Goal: Task Accomplishment & Management: Use online tool/utility

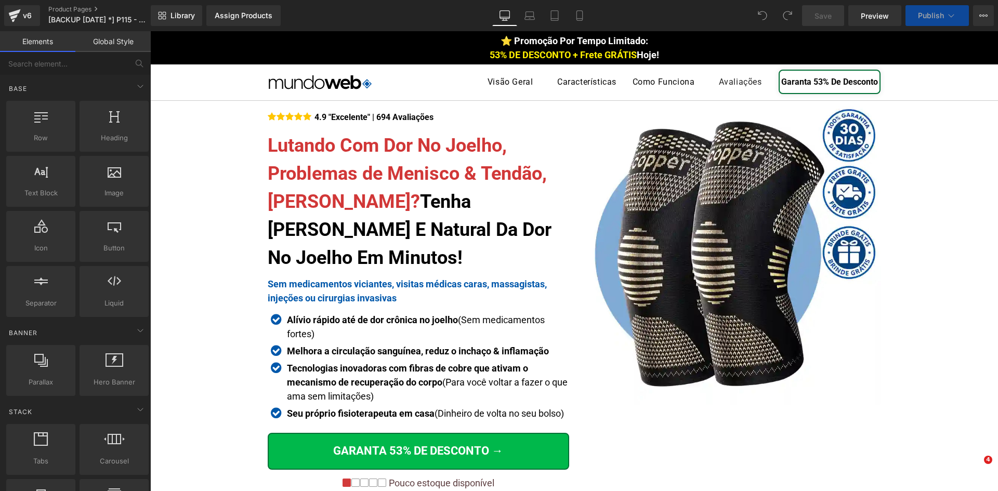
click at [473, 478] on p "Pouco estoque disponível" at bounding box center [441, 483] width 105 height 11
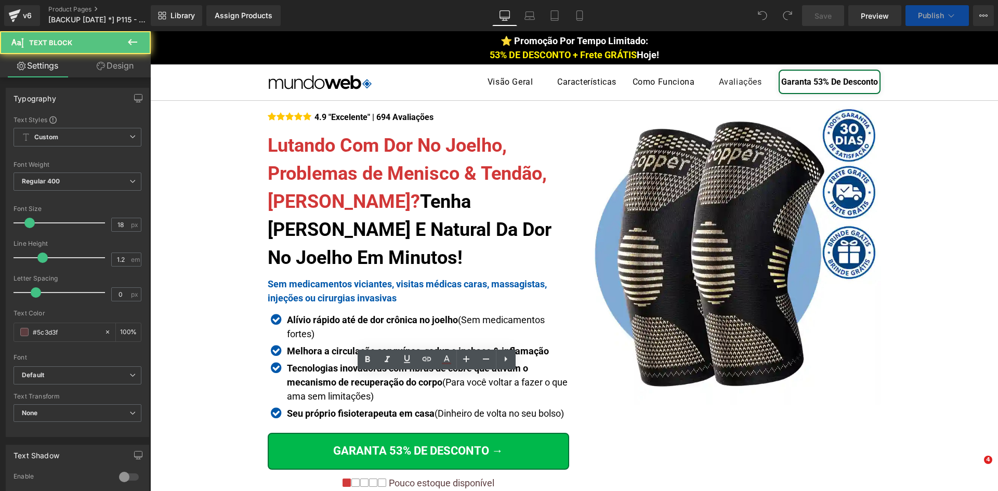
click at [476, 478] on p "Pouco estoque disponível" at bounding box center [441, 483] width 105 height 11
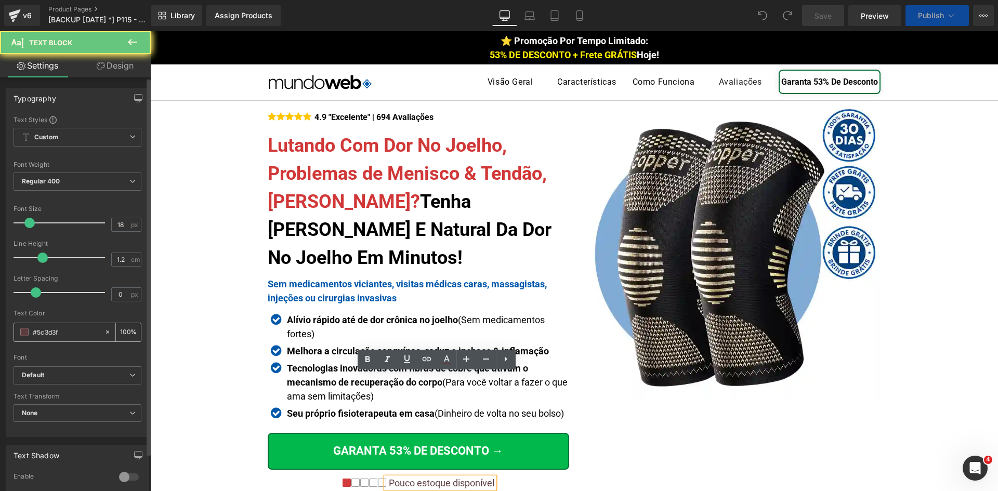
click at [58, 329] on input "#5c3d3f" at bounding box center [66, 331] width 67 height 11
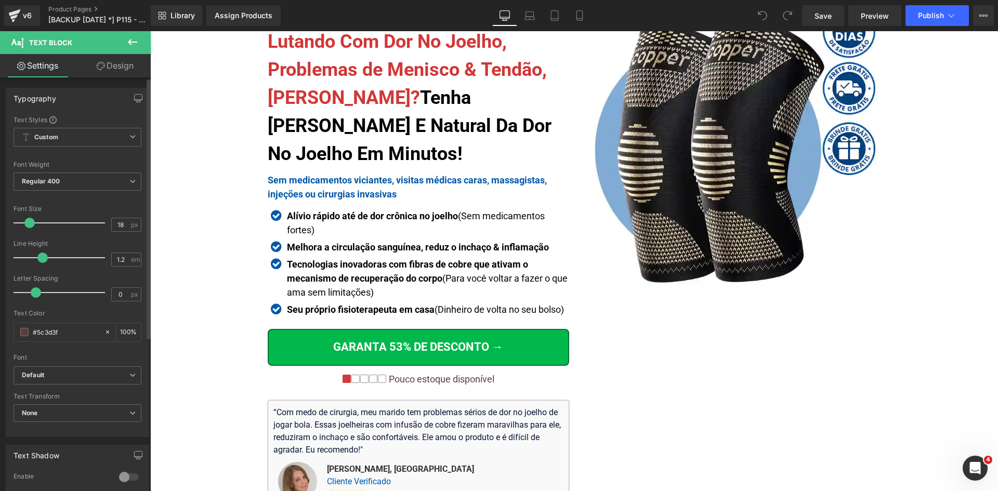
scroll to position [104, 0]
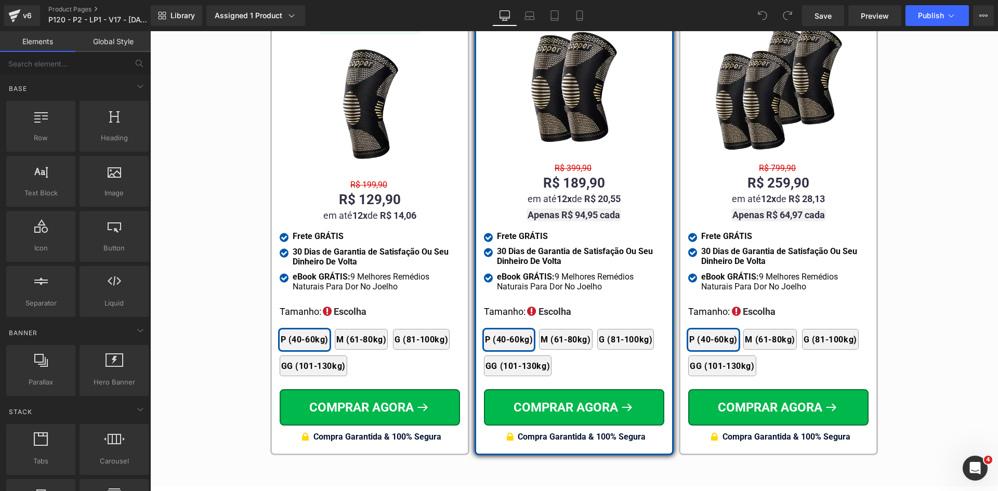
scroll to position [6149, 0]
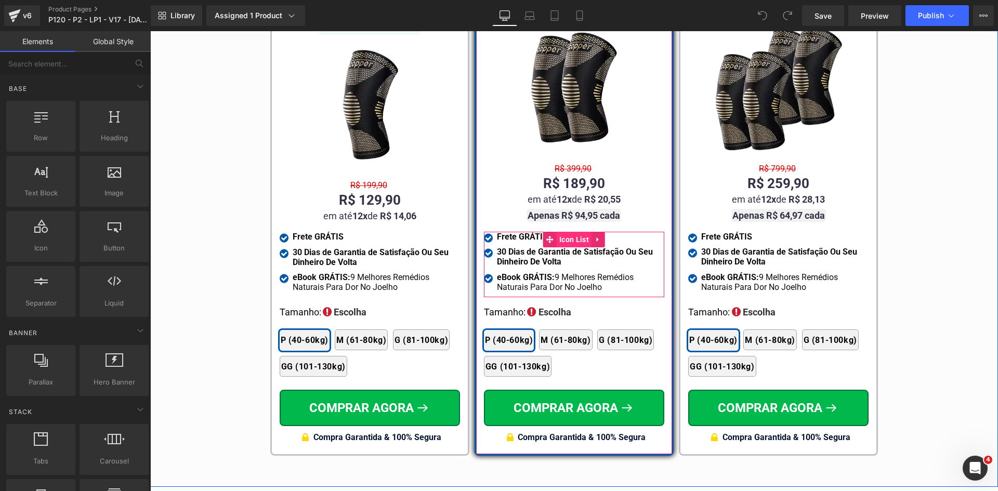
click at [566, 232] on span "Icon List" at bounding box center [574, 240] width 35 height 16
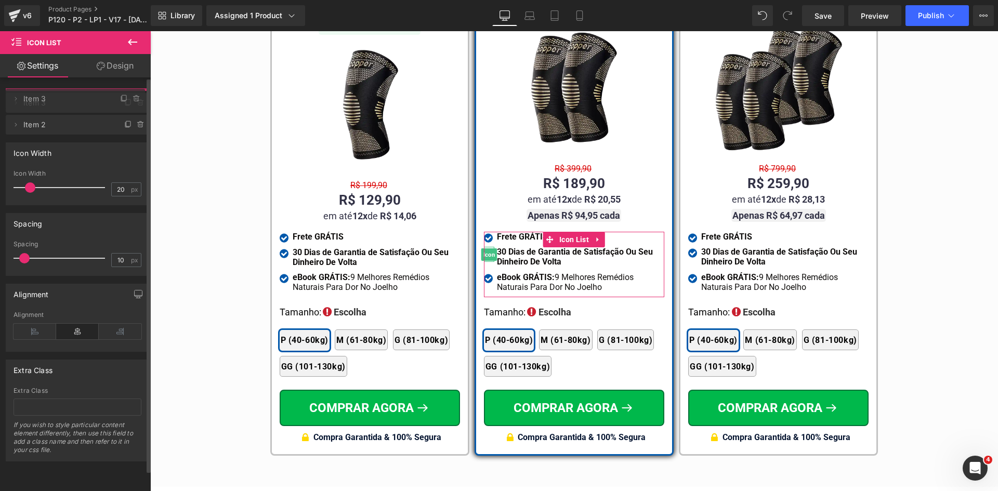
drag, startPoint x: 93, startPoint y: 120, endPoint x: 83, endPoint y: 98, distance: 24.4
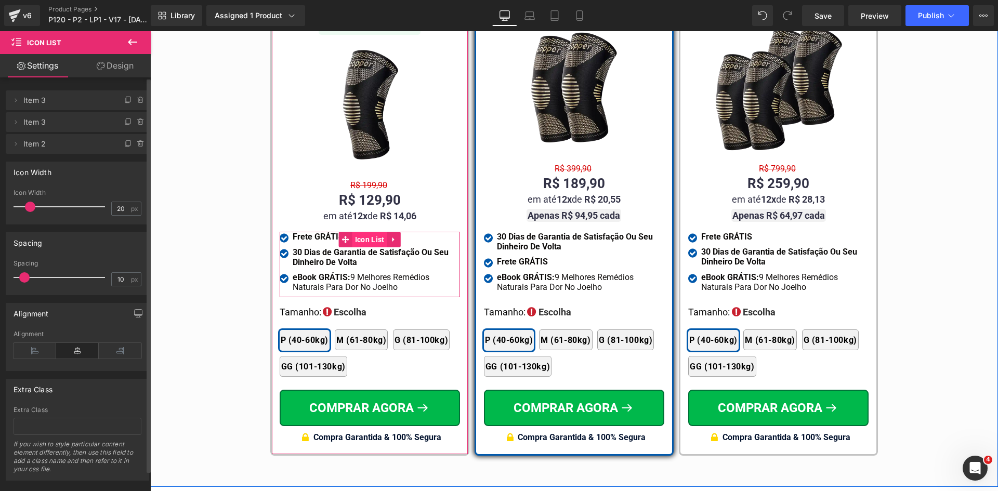
click at [363, 232] on span "Icon List" at bounding box center [369, 240] width 35 height 16
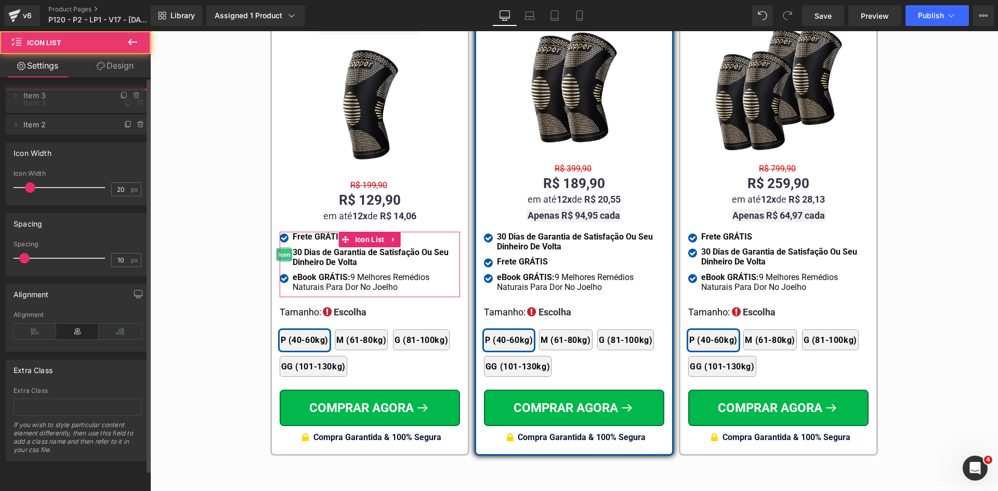
drag, startPoint x: 75, startPoint y: 123, endPoint x: 340, endPoint y: 148, distance: 265.7
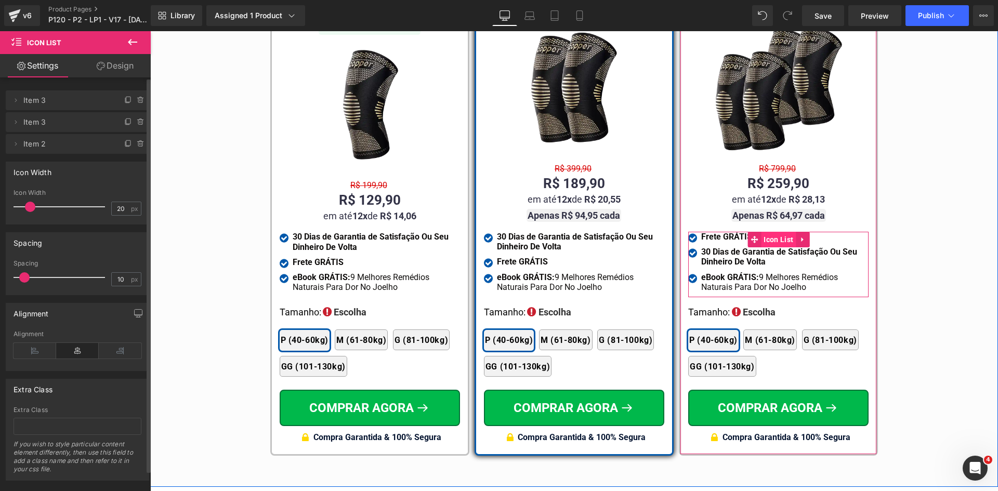
click at [761, 232] on span "Icon List" at bounding box center [778, 240] width 35 height 16
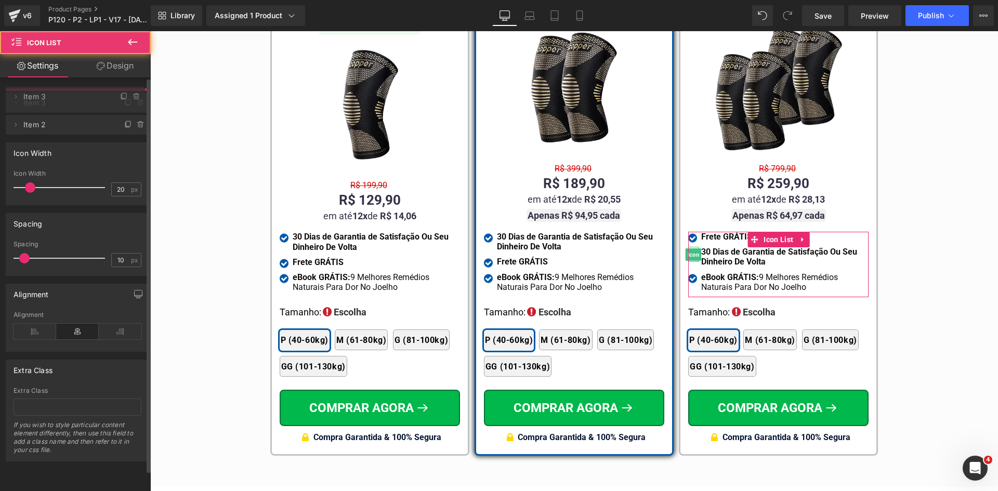
drag, startPoint x: 74, startPoint y: 100, endPoint x: 73, endPoint y: 95, distance: 5.7
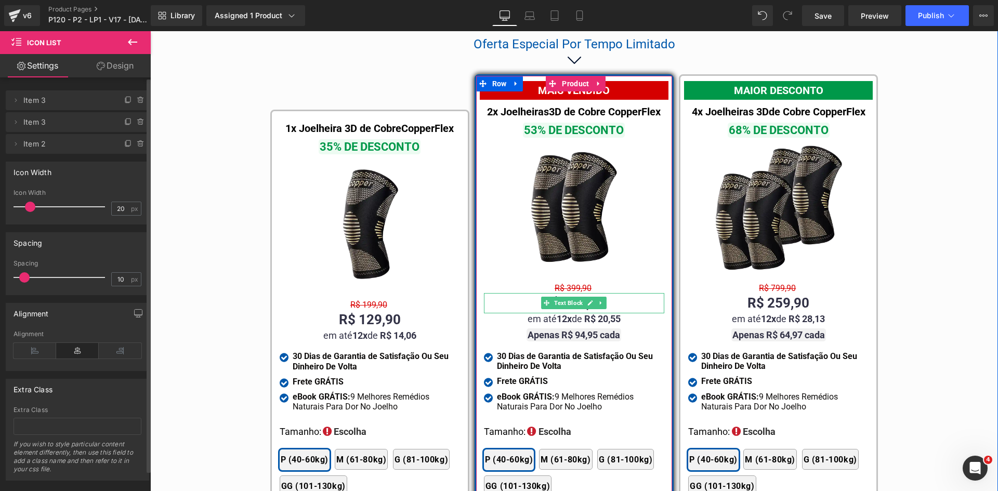
scroll to position [6045, 0]
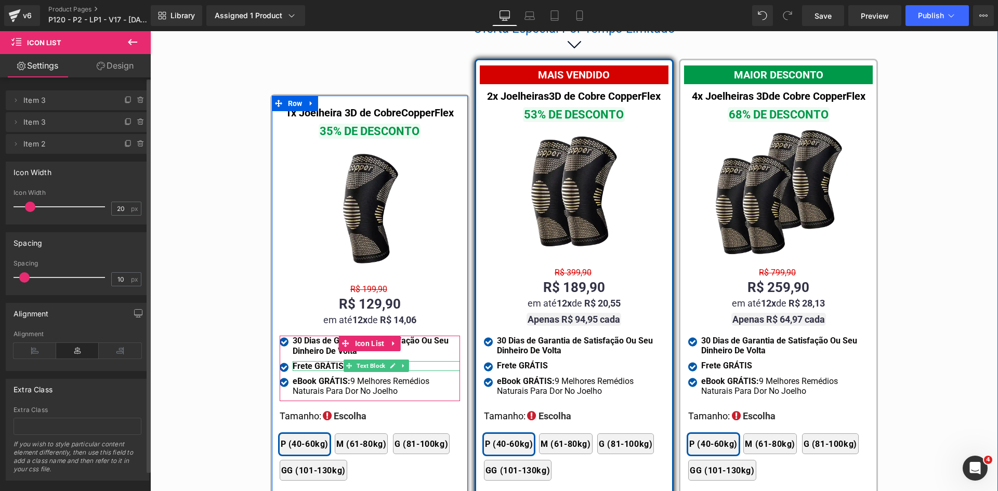
click at [315, 361] on b "Frete GRÁTIS" at bounding box center [318, 366] width 51 height 10
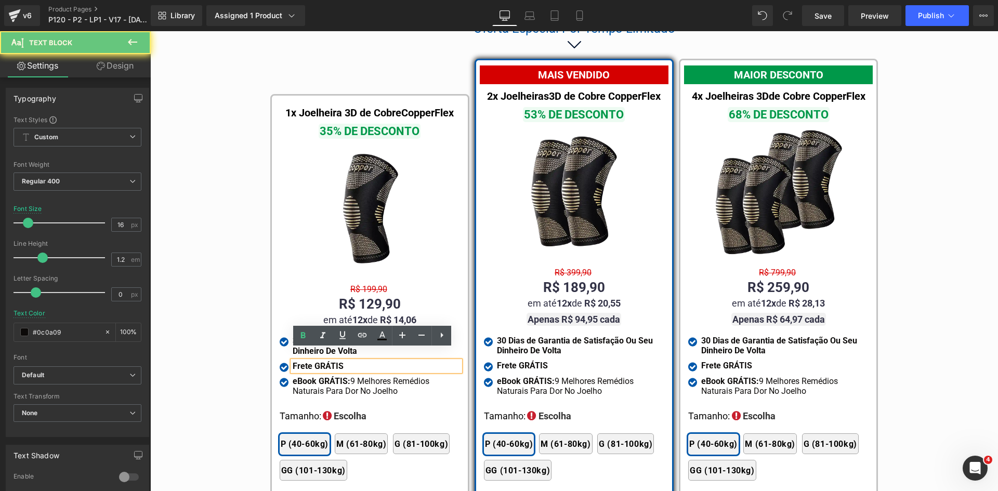
click at [341, 361] on div "Frete GRÁTIS" at bounding box center [376, 366] width 167 height 10
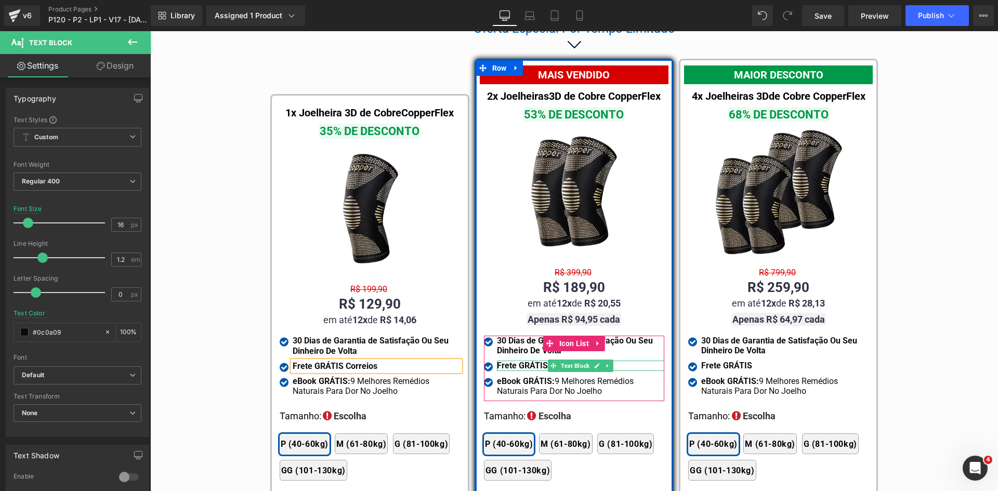
click at [530, 361] on strong "Frete GRÁTIS" at bounding box center [522, 366] width 51 height 10
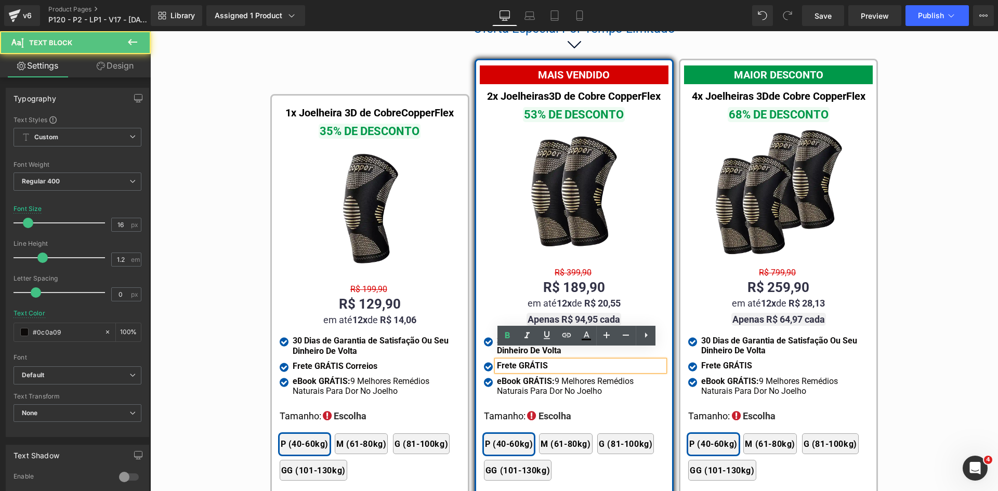
click at [530, 361] on strong "Frete GRÁTIS" at bounding box center [522, 366] width 51 height 10
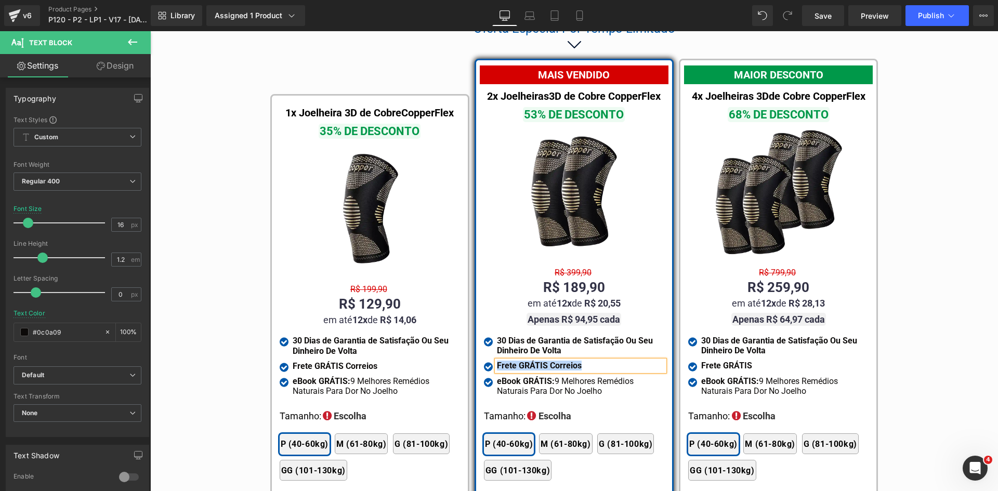
copy strong "Frete GRÁTIS Correios"
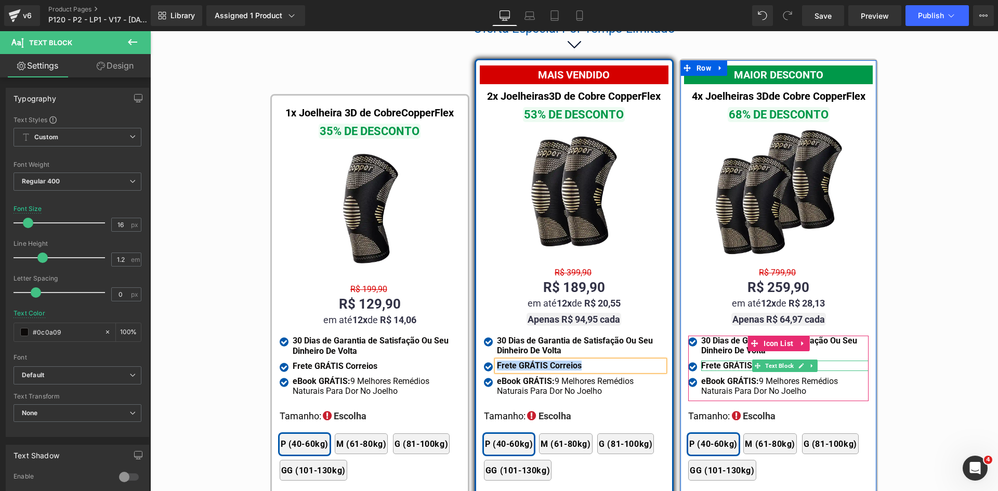
click at [722, 361] on b "Frete GRÁTIS" at bounding box center [726, 366] width 51 height 10
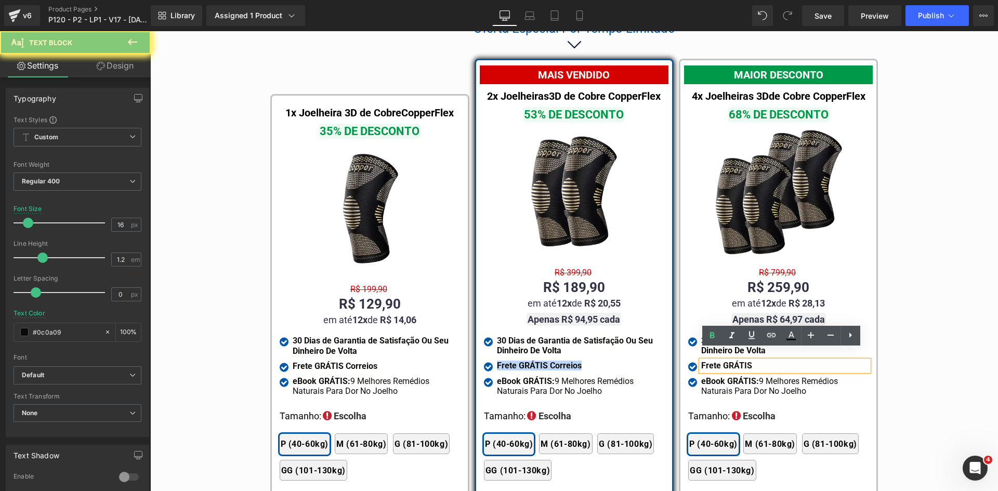
paste div
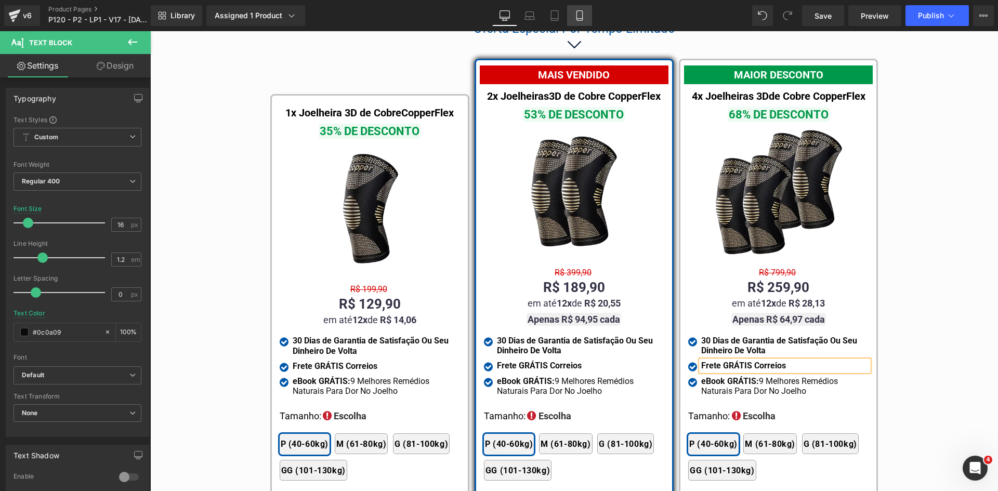
click at [577, 17] on icon at bounding box center [579, 15] width 10 height 10
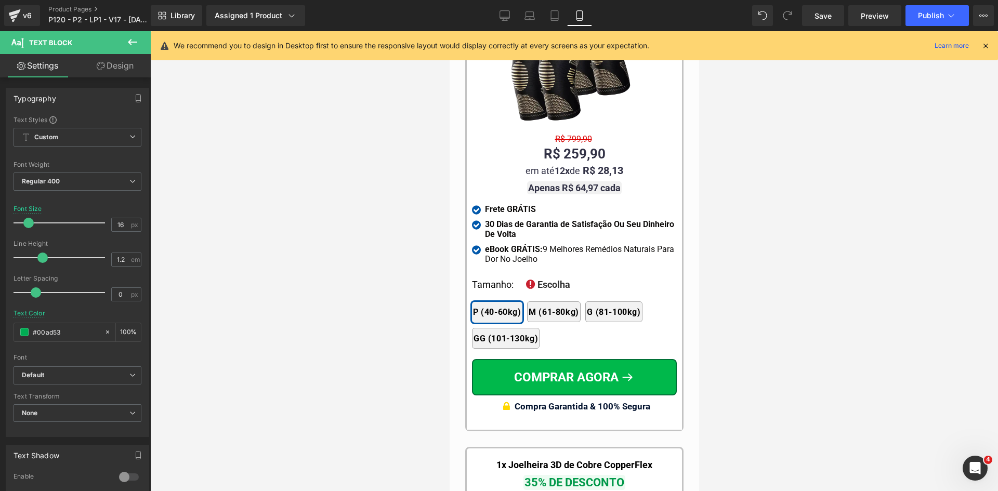
scroll to position [9801, 0]
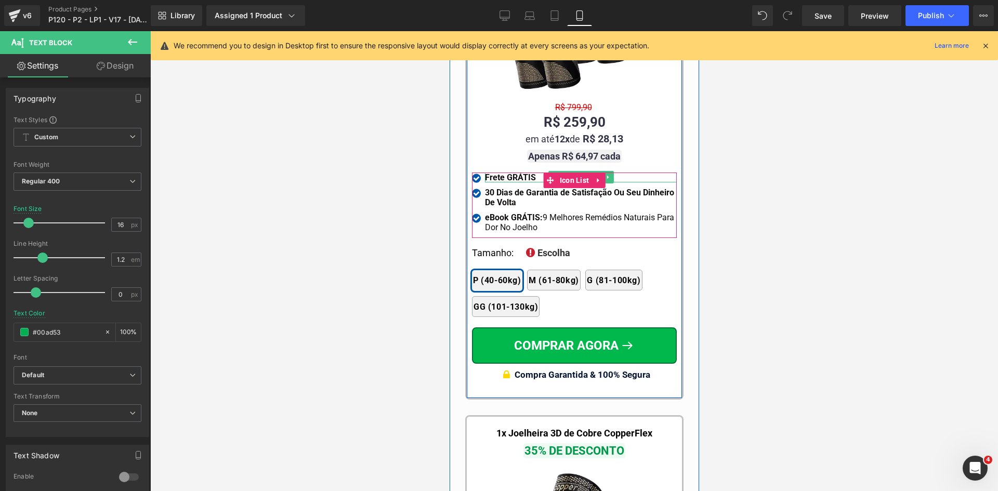
click at [524, 173] on strong "Frete GRÁTIS" at bounding box center [509, 178] width 51 height 10
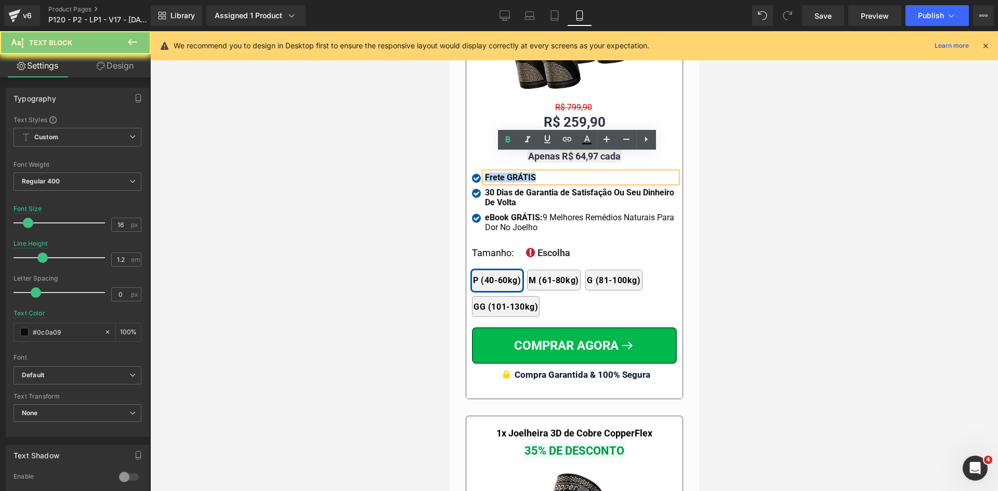
paste div
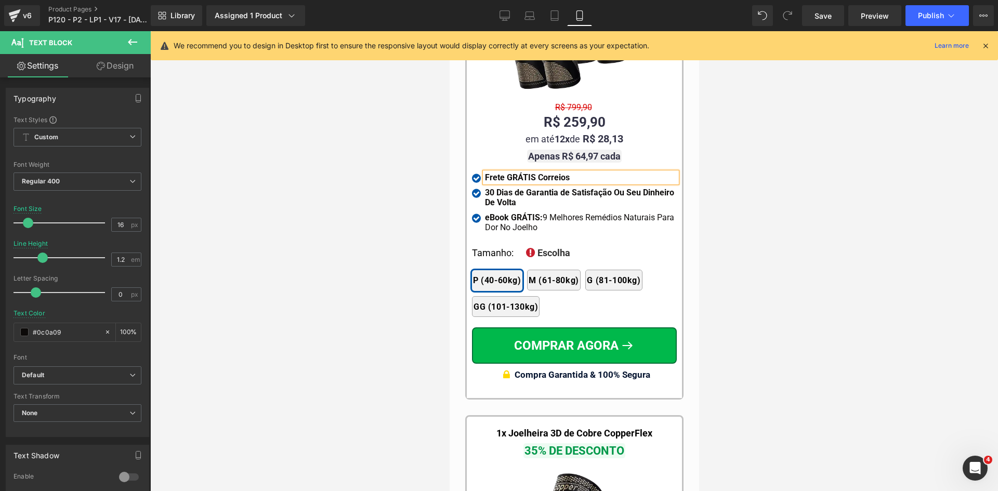
click at [796, 236] on div at bounding box center [574, 261] width 848 height 460
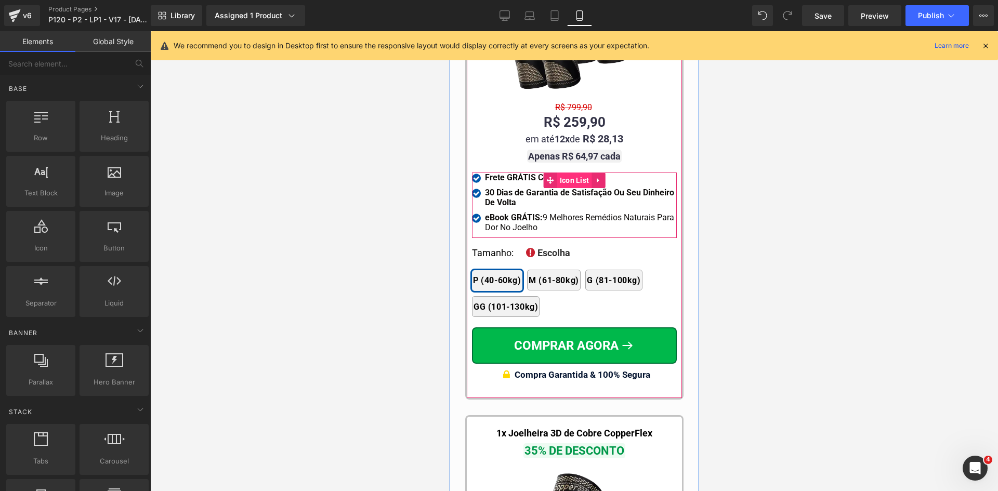
click at [565, 173] on span "Icon List" at bounding box center [574, 181] width 35 height 16
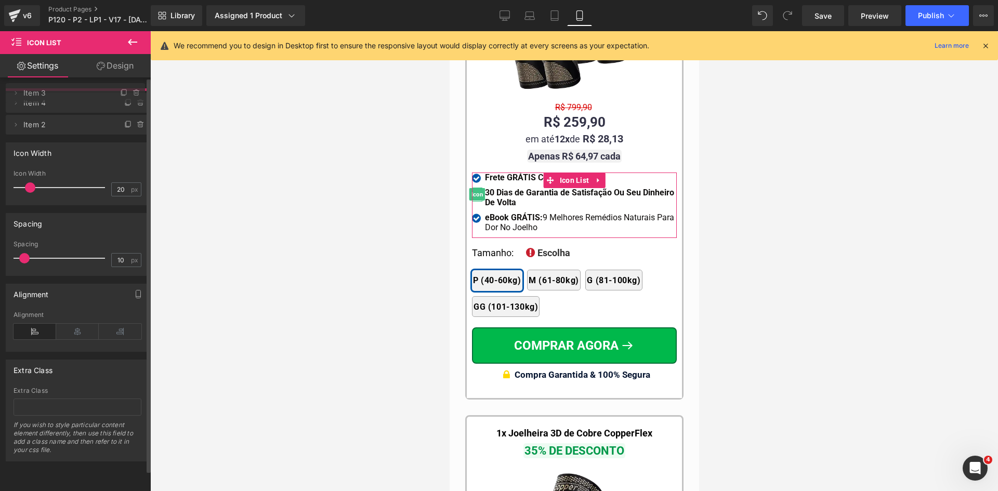
drag, startPoint x: 85, startPoint y: 125, endPoint x: 78, endPoint y: 96, distance: 30.0
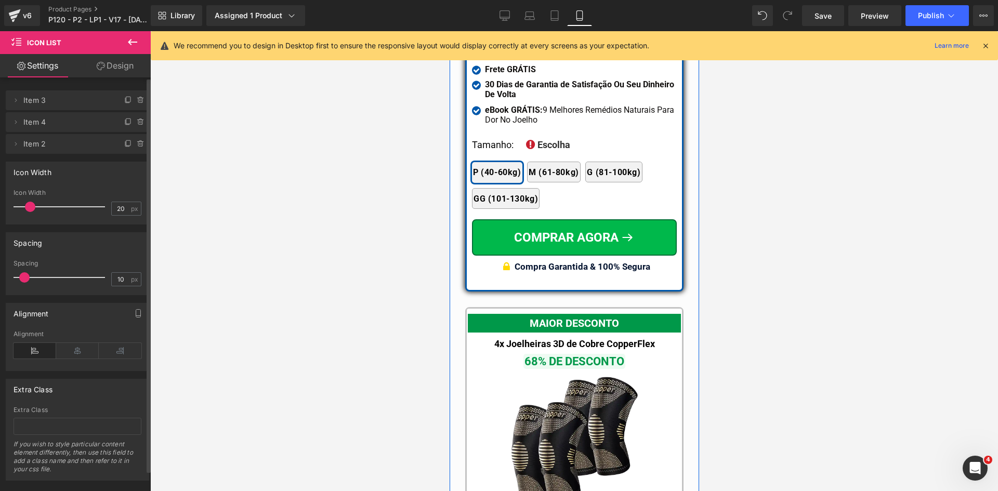
scroll to position [9333, 0]
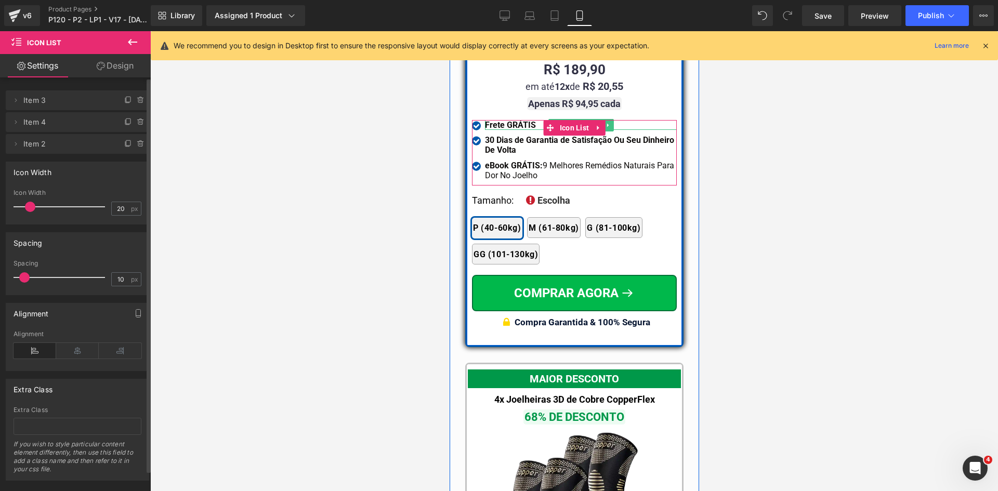
click at [506, 120] on strong "Frete GRÁTIS" at bounding box center [509, 125] width 51 height 10
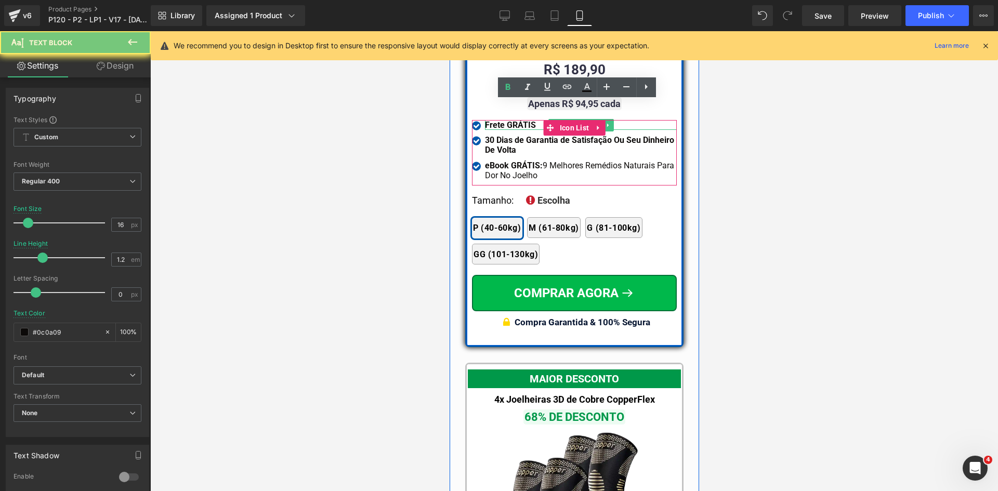
click at [506, 120] on strong "Frete GRÁTIS" at bounding box center [509, 125] width 51 height 10
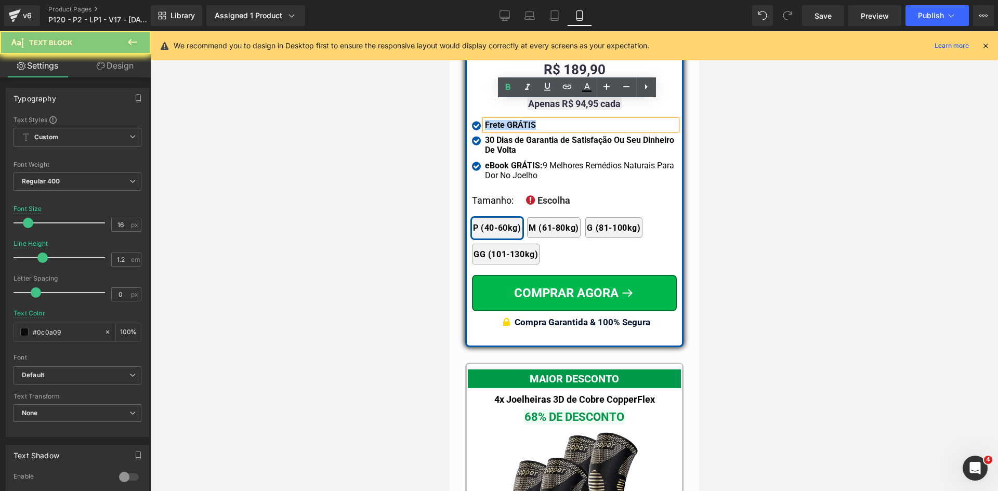
paste div
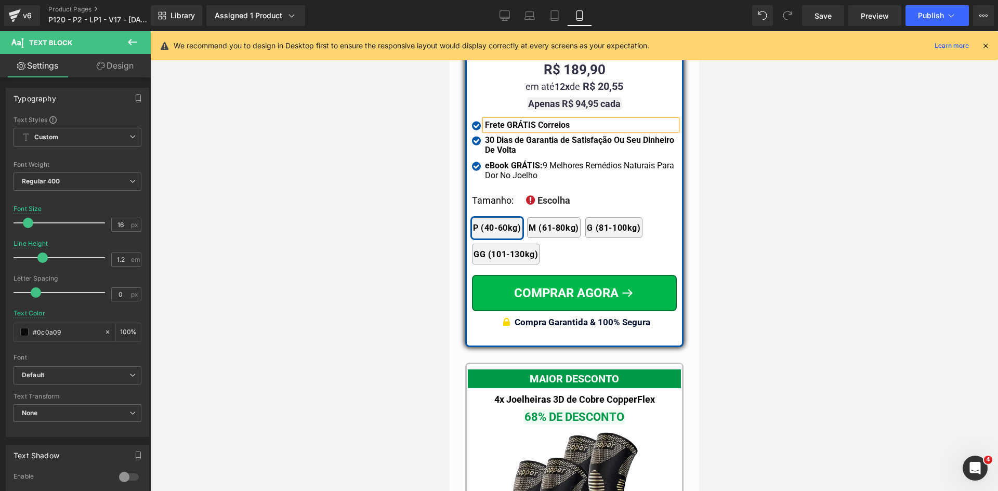
click at [860, 176] on div at bounding box center [574, 261] width 848 height 460
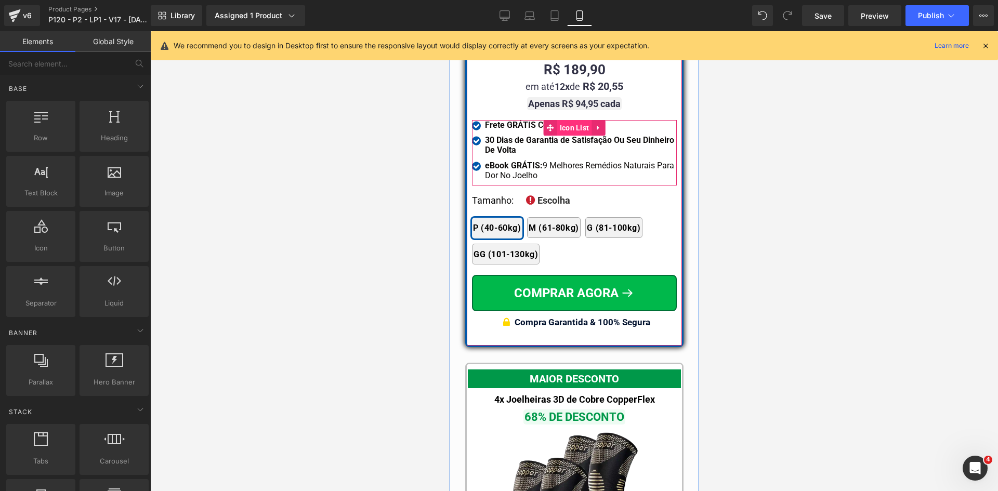
click at [561, 120] on span "Icon List" at bounding box center [574, 128] width 35 height 16
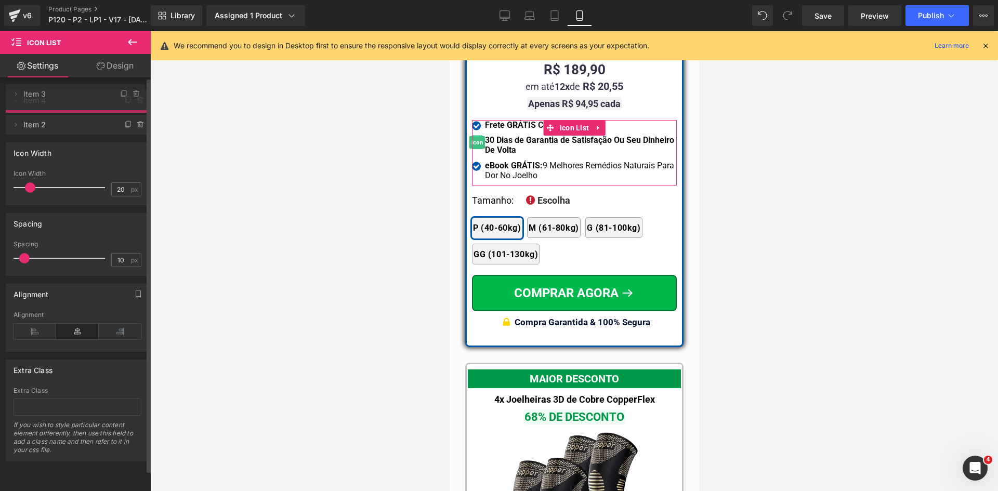
drag, startPoint x: 86, startPoint y: 124, endPoint x: 86, endPoint y: 92, distance: 31.7
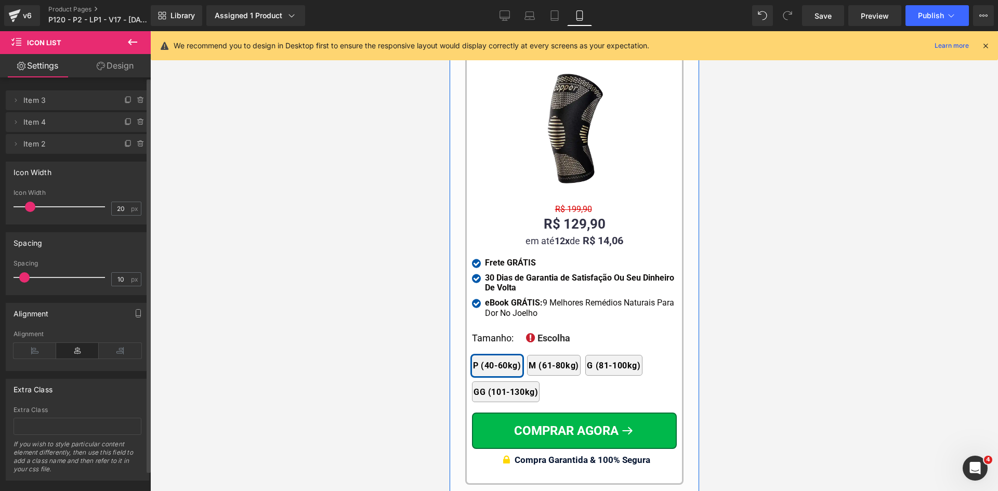
scroll to position [10217, 0]
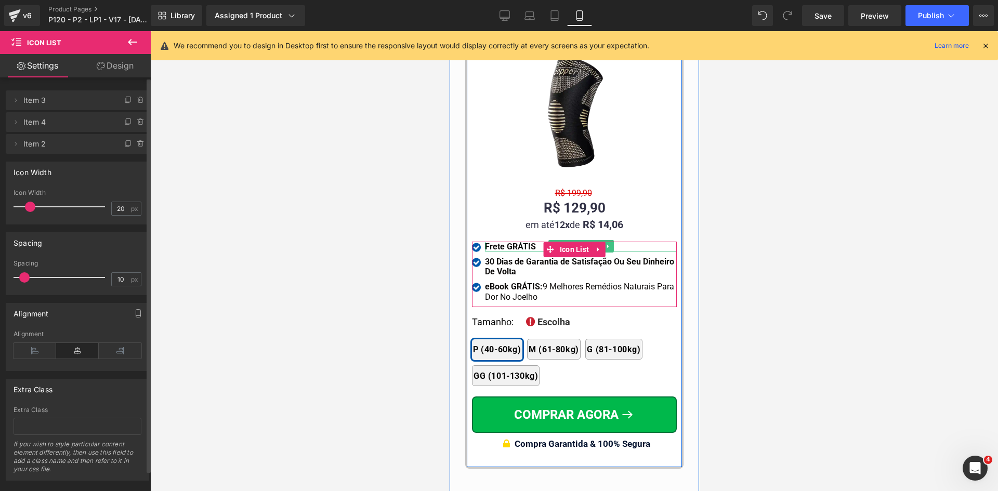
click at [492, 242] on b "Frete GRÁTIS" at bounding box center [509, 247] width 51 height 10
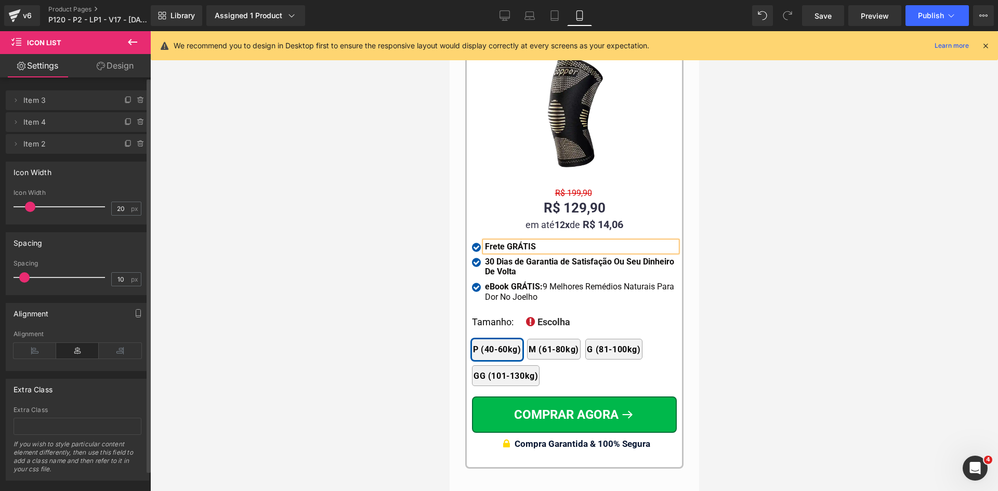
click at [492, 242] on b "Frete GRÁTIS" at bounding box center [509, 247] width 51 height 10
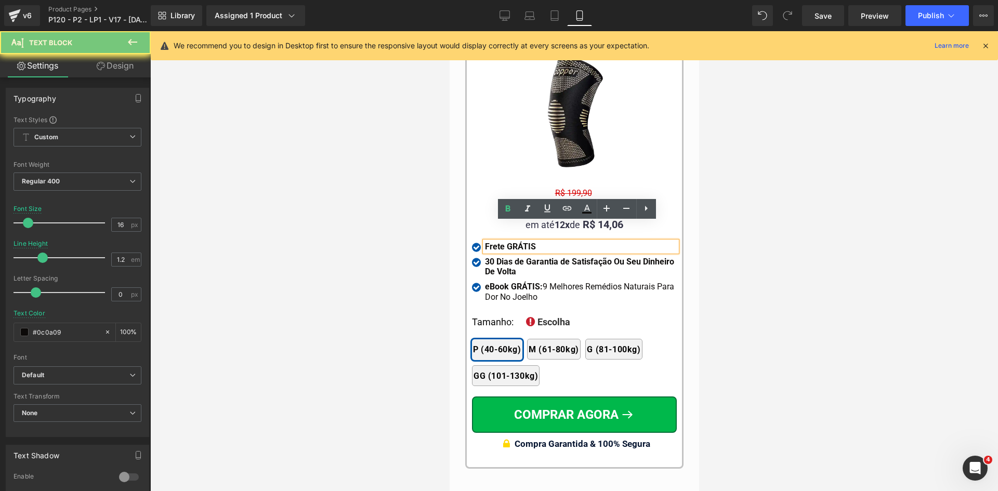
click at [492, 242] on b "Frete GRÁTIS" at bounding box center [509, 247] width 51 height 10
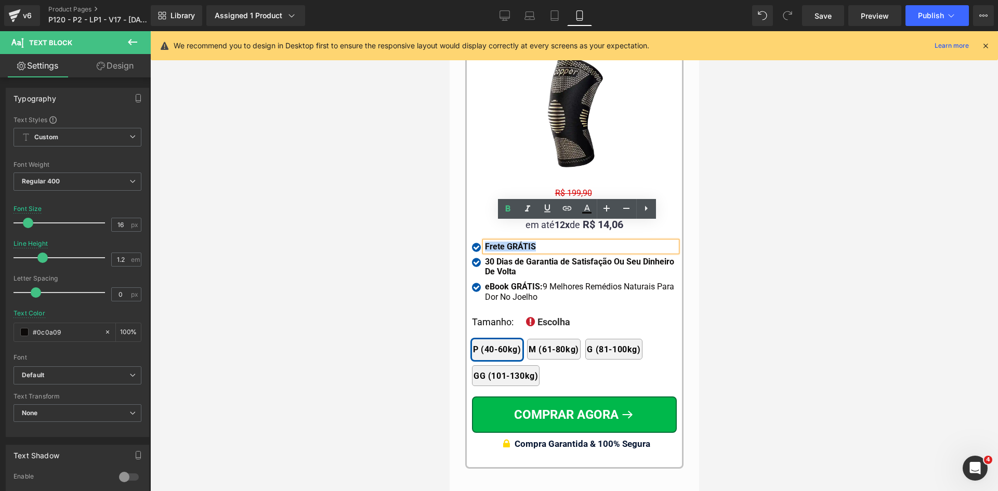
paste div
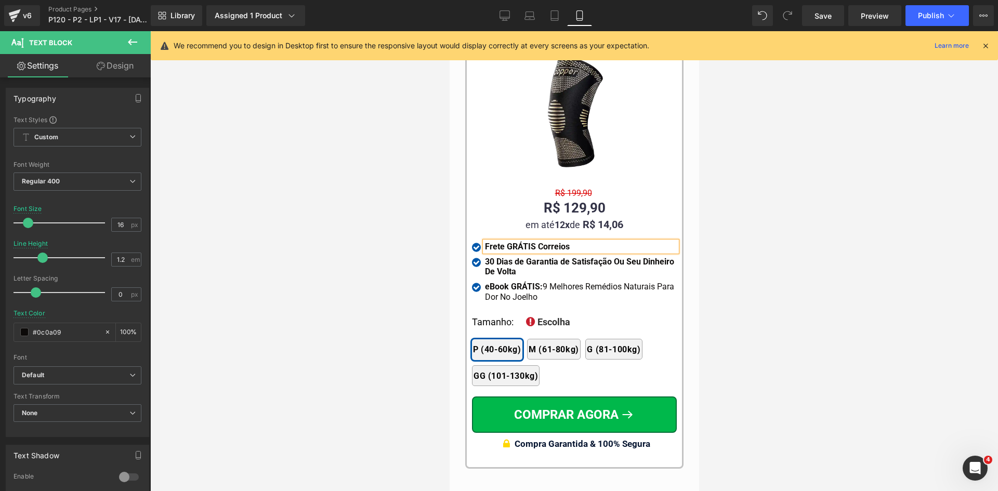
click at [749, 265] on div at bounding box center [574, 261] width 848 height 460
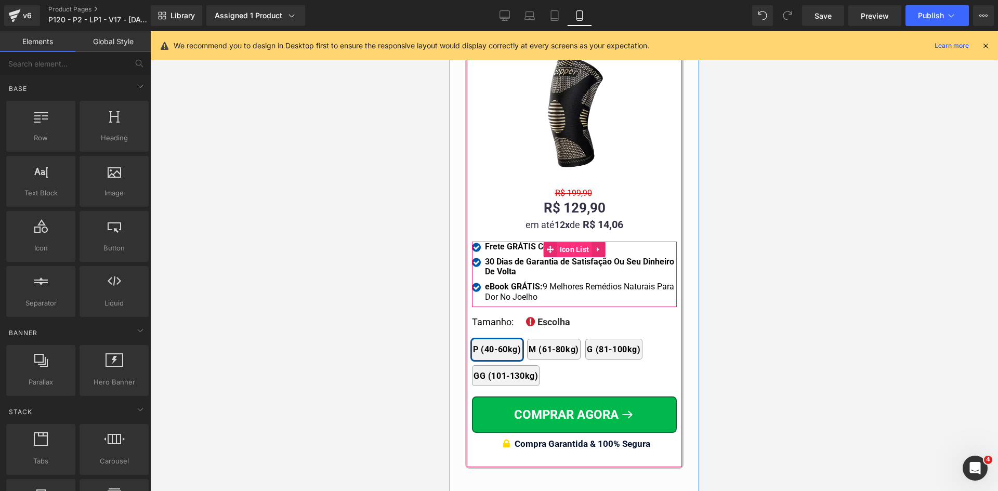
click at [562, 242] on span "Icon List" at bounding box center [574, 250] width 35 height 16
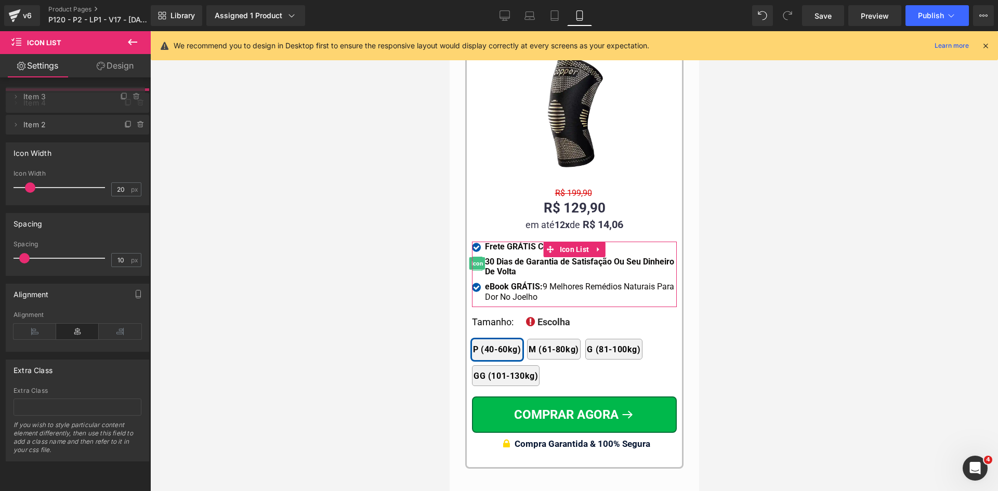
drag, startPoint x: 73, startPoint y: 121, endPoint x: 61, endPoint y: 96, distance: 28.4
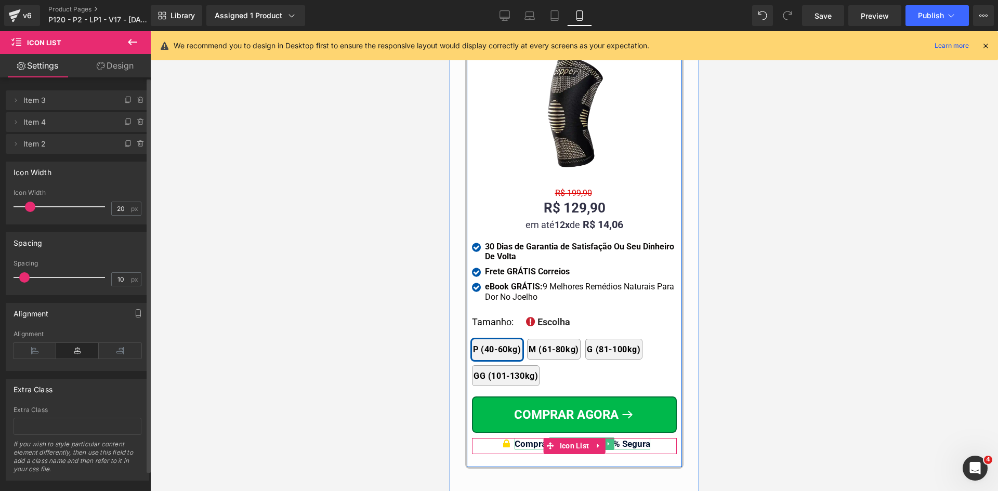
click at [626, 439] on span "Compra Garantida & 100% Segura" at bounding box center [582, 444] width 136 height 10
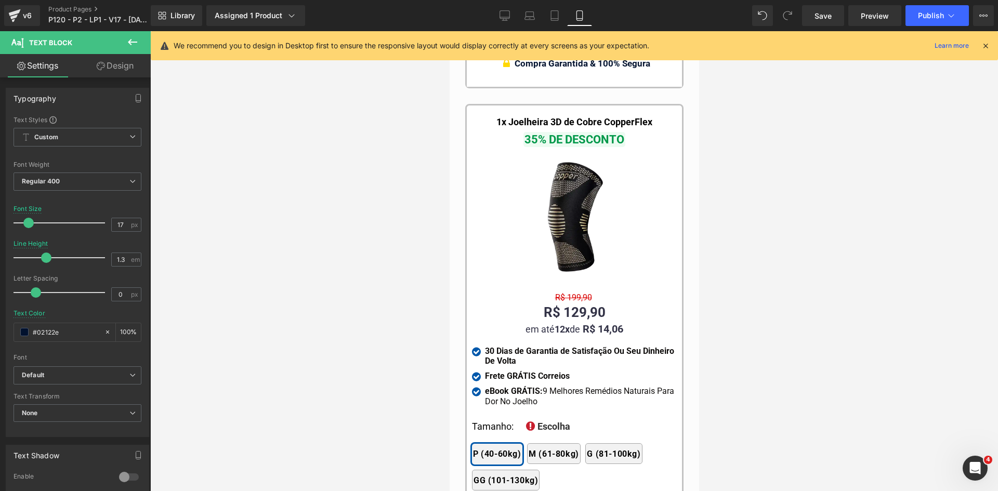
scroll to position [10009, 0]
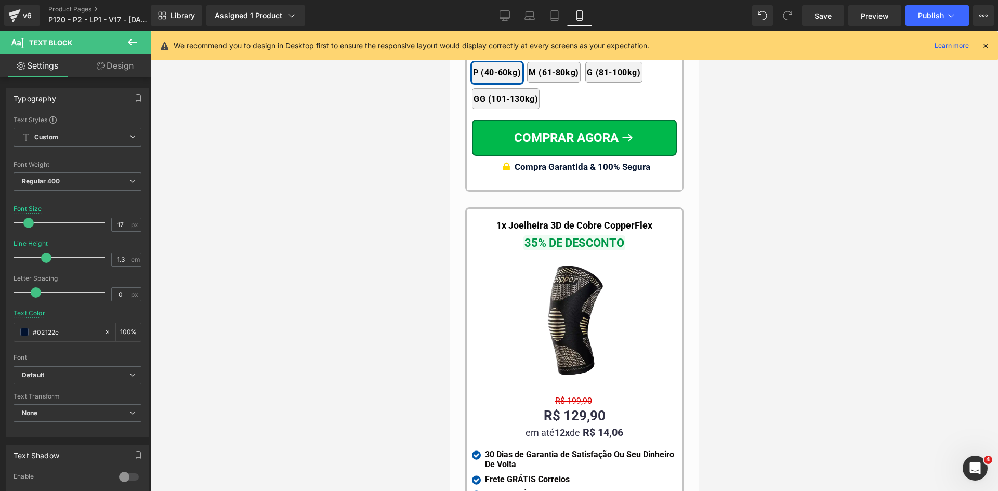
click at [983, 45] on icon at bounding box center [985, 45] width 9 height 9
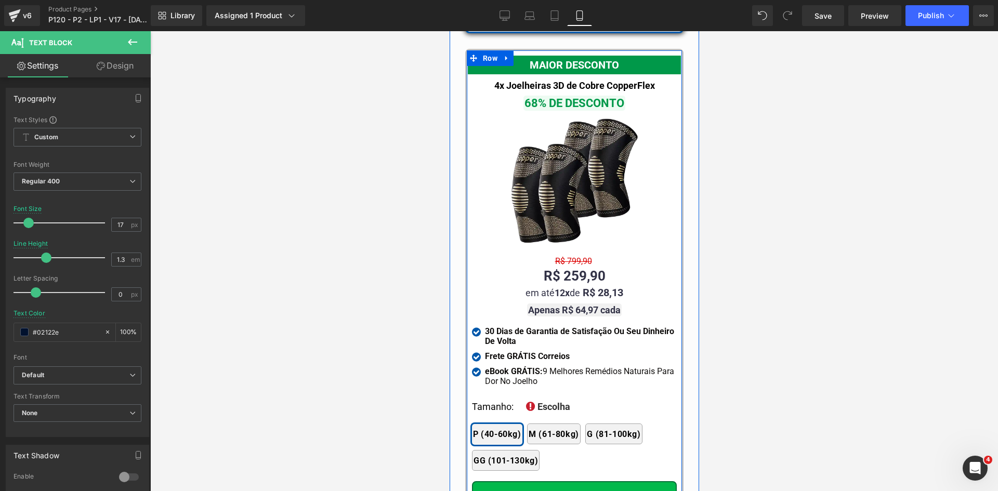
scroll to position [9645, 0]
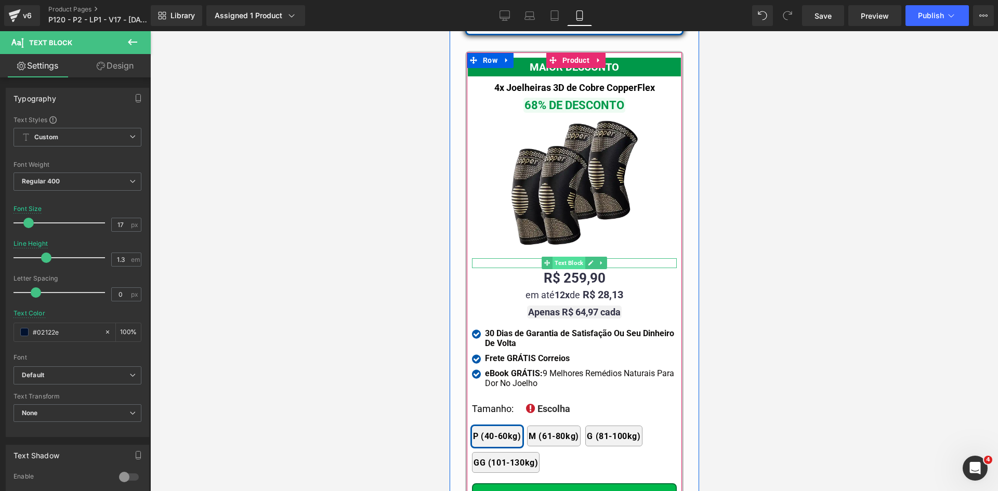
click at [559, 257] on span "Text Block" at bounding box center [568, 263] width 33 height 12
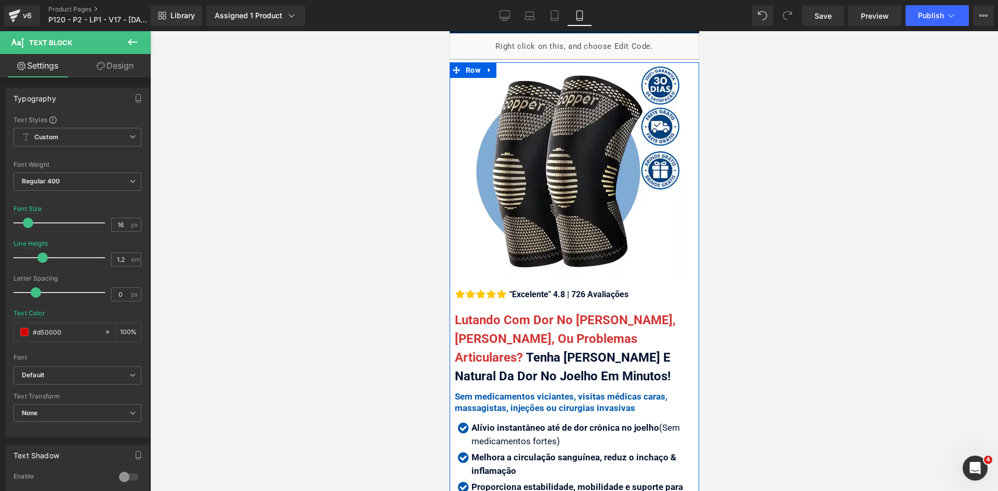
scroll to position [52, 0]
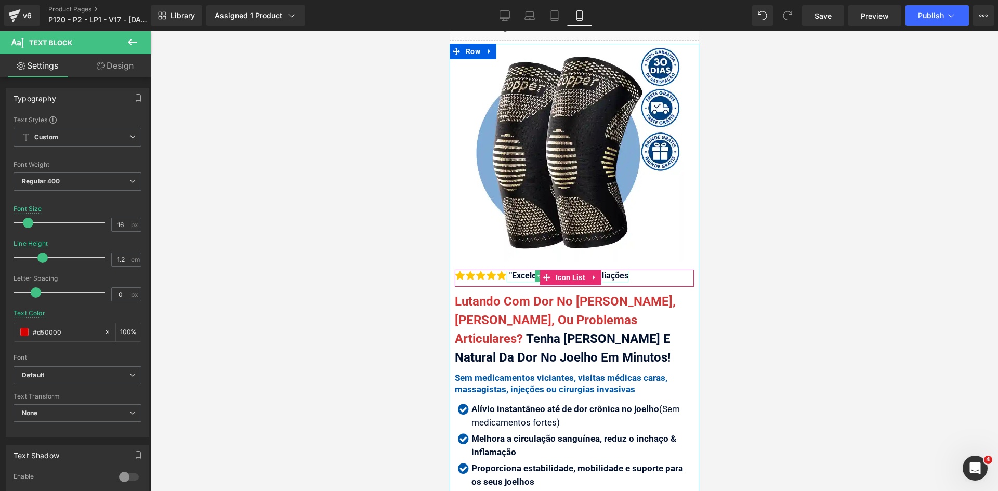
click at [513, 270] on div ""Excelente" 4.8 | 726 Avaliações" at bounding box center [567, 276] width 122 height 12
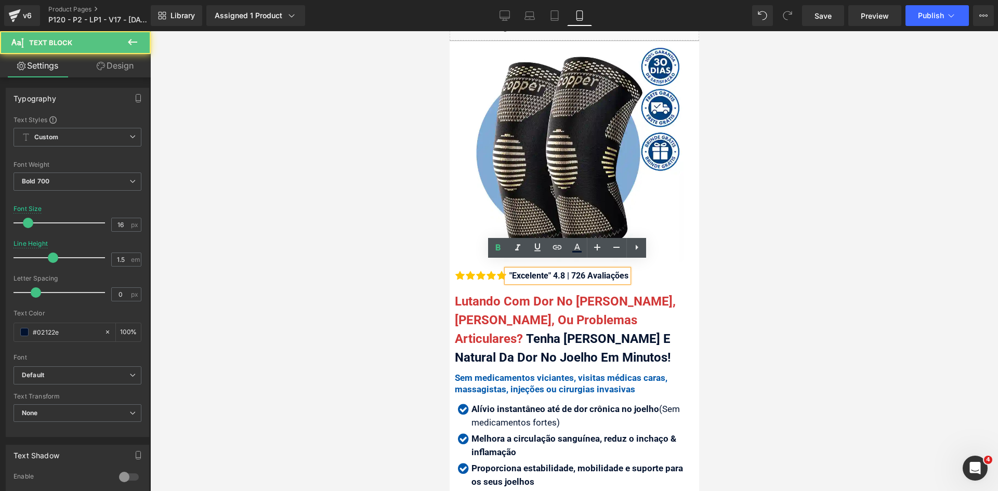
click at [511, 270] on div ""Excelente" 4.8 | 726 Avaliações" at bounding box center [567, 276] width 122 height 12
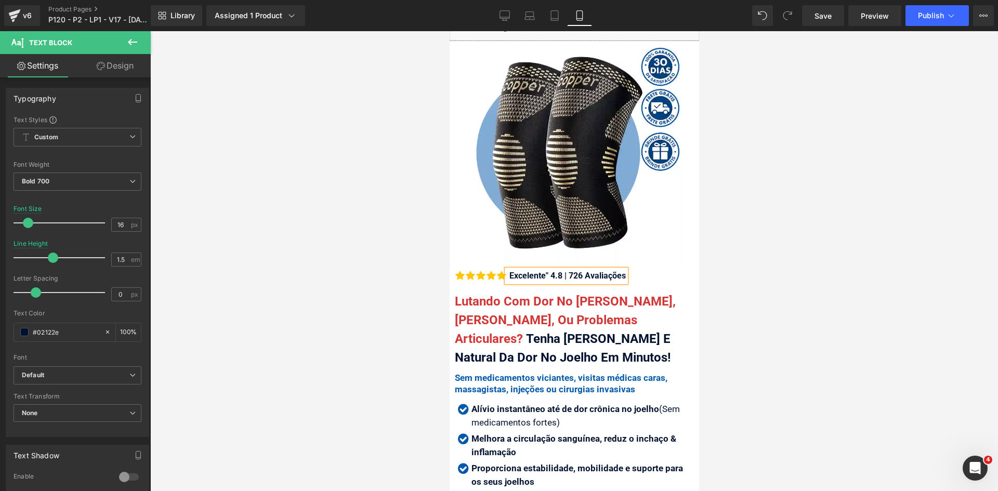
click at [546, 270] on div "Excelente" 4.8 | 726 Avaliações" at bounding box center [565, 276] width 119 height 12
click at [847, 175] on div at bounding box center [574, 261] width 848 height 460
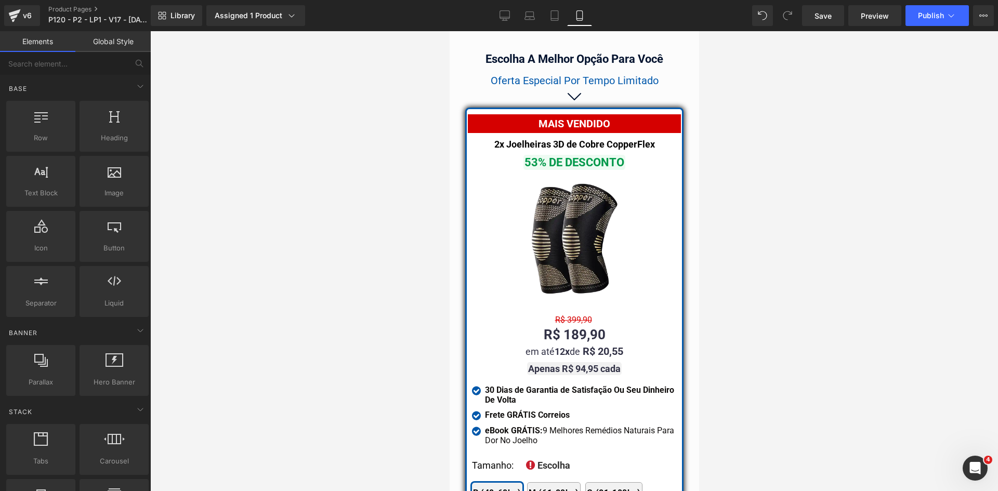
scroll to position [9178, 0]
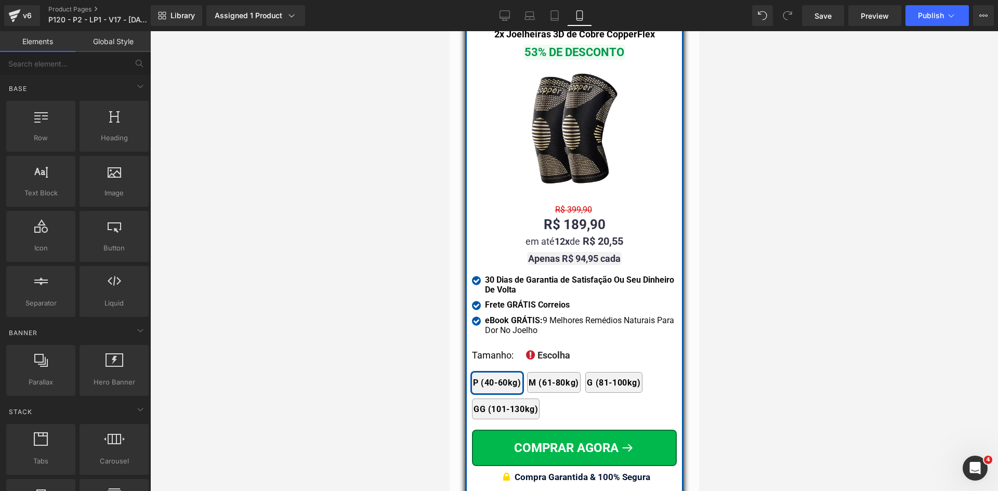
drag, startPoint x: 693, startPoint y: 49, endPoint x: 1149, endPoint y: 380, distance: 563.6
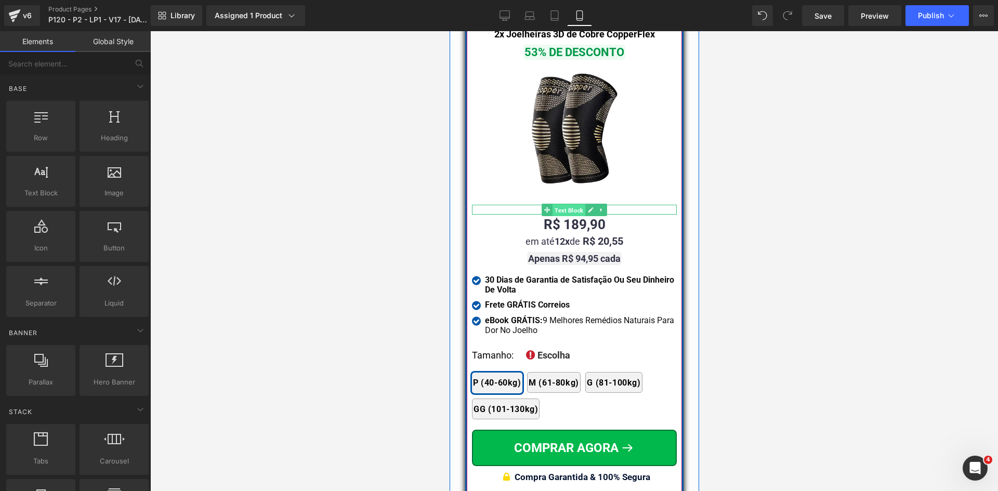
click at [565, 204] on span "Text Block" at bounding box center [568, 210] width 33 height 12
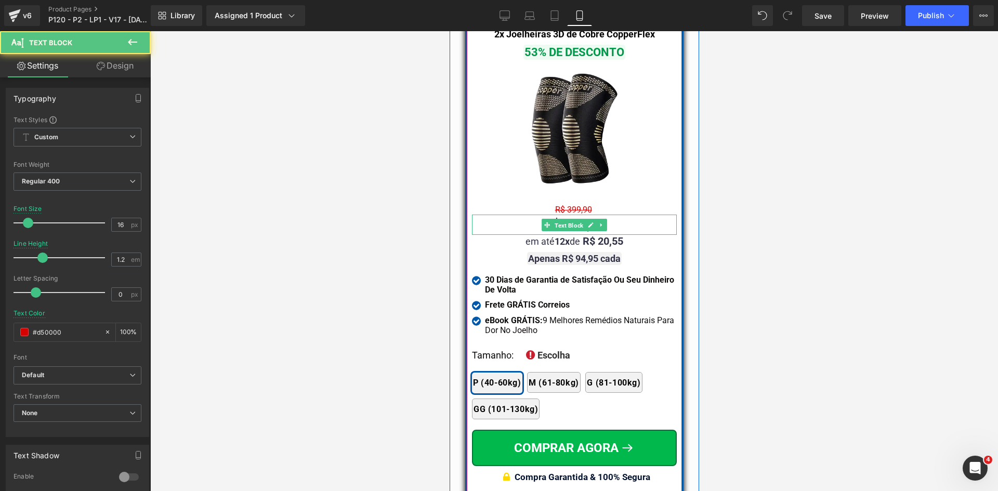
drag, startPoint x: 566, startPoint y: 204, endPoint x: 622, endPoint y: 299, distance: 109.9
click at [566, 219] on span "Text Block" at bounding box center [568, 225] width 33 height 12
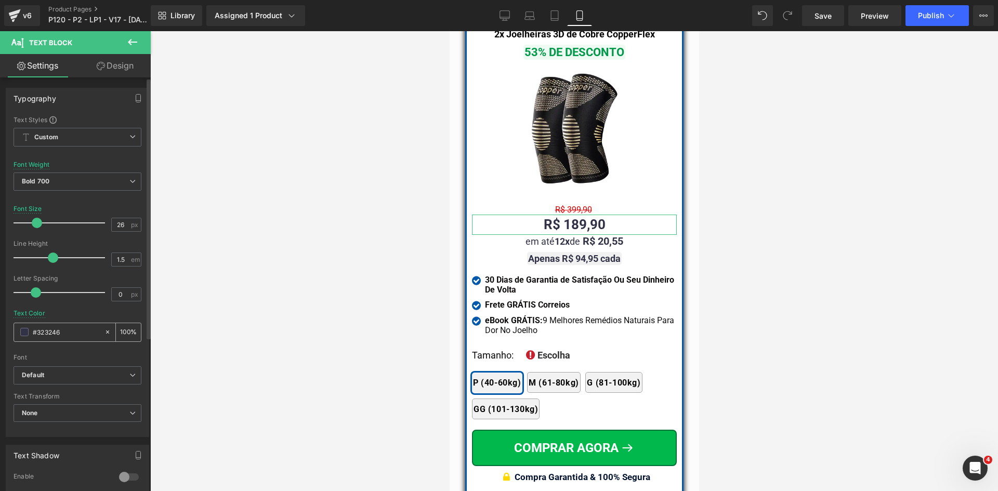
click at [68, 336] on input "#323246" at bounding box center [66, 331] width 67 height 11
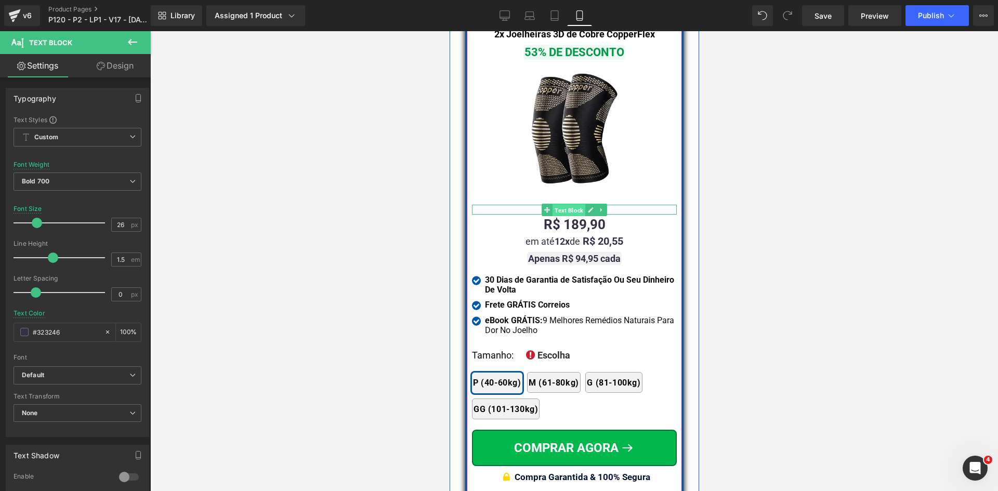
click at [573, 204] on span "Text Block" at bounding box center [568, 210] width 33 height 12
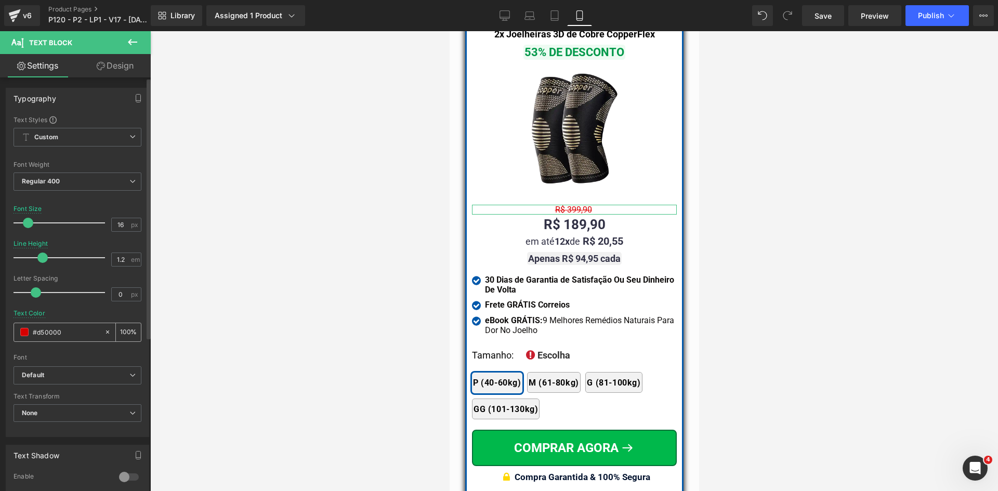
click at [76, 330] on input "#d50000" at bounding box center [66, 331] width 67 height 11
paste input "323246"
type input "#323246"
click at [80, 184] on span "Regular 400" at bounding box center [78, 182] width 128 height 18
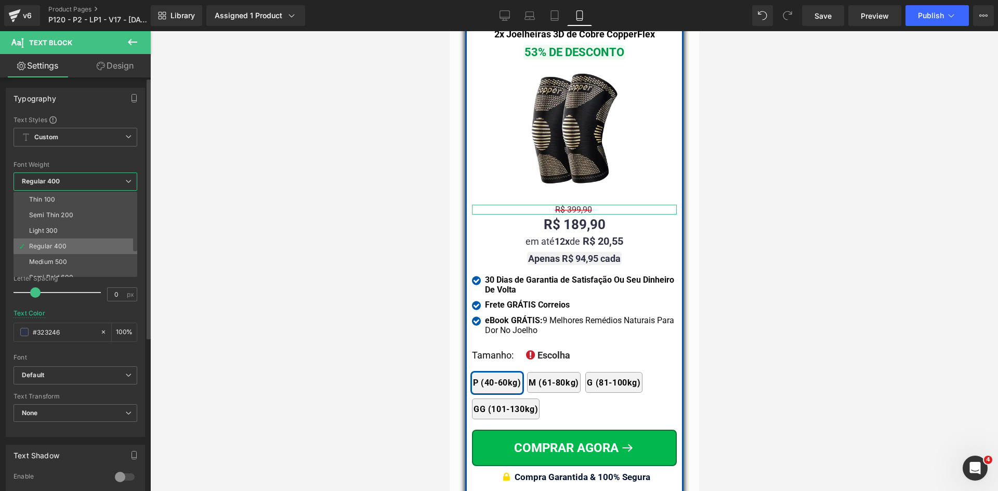
scroll to position [52, 0]
click at [48, 270] on div "Bold 700" at bounding box center [42, 272] width 27 height 7
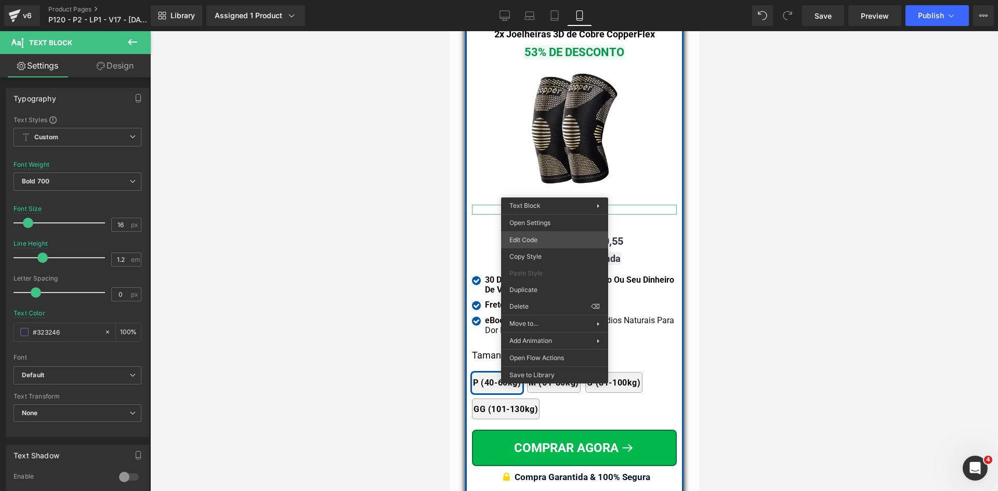
click at [534, 0] on div "Text Block You are previewing how the will restyle your page. You can not edit …" at bounding box center [499, 0] width 998 height 0
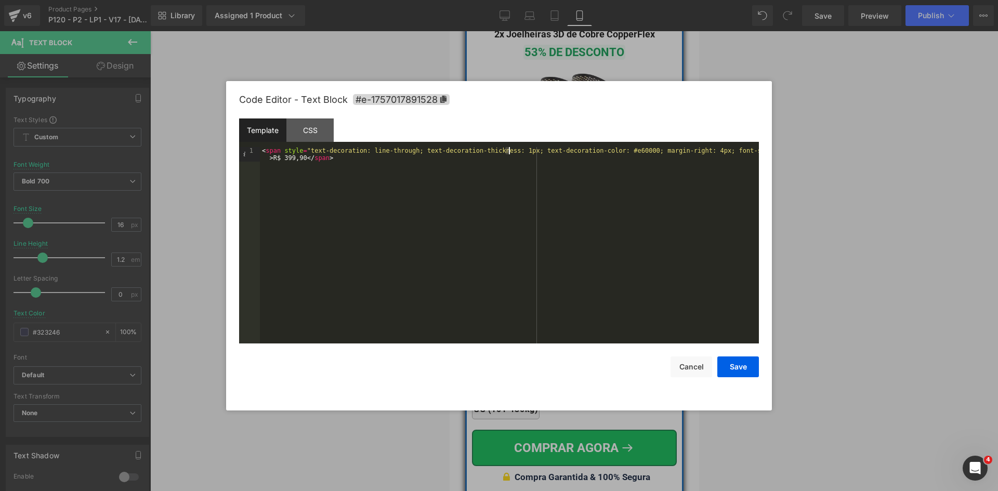
click at [509, 151] on div "< span style = "text-decoration: line-through; text-decoration-thickness: 1px; …" at bounding box center [509, 260] width 499 height 226
click at [737, 366] on button "Save" at bounding box center [738, 366] width 42 height 21
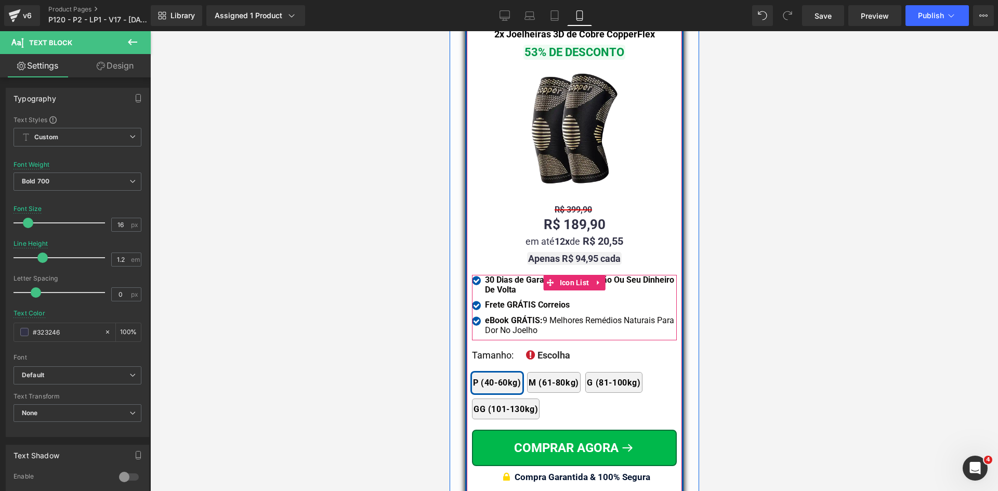
scroll to position [9490, 0]
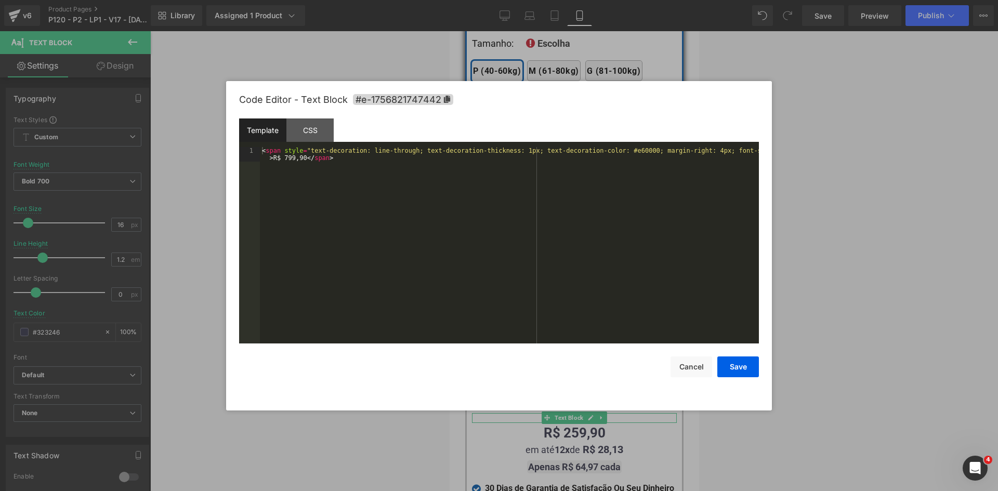
click at [540, 0] on div "Text Block You are previewing how the will restyle your page. You can not edit …" at bounding box center [499, 0] width 998 height 0
click at [506, 149] on div "< span style = "text-decoration: line-through; text-decoration-thickness: 1px; …" at bounding box center [509, 260] width 499 height 226
click at [739, 368] on button "Save" at bounding box center [738, 366] width 42 height 21
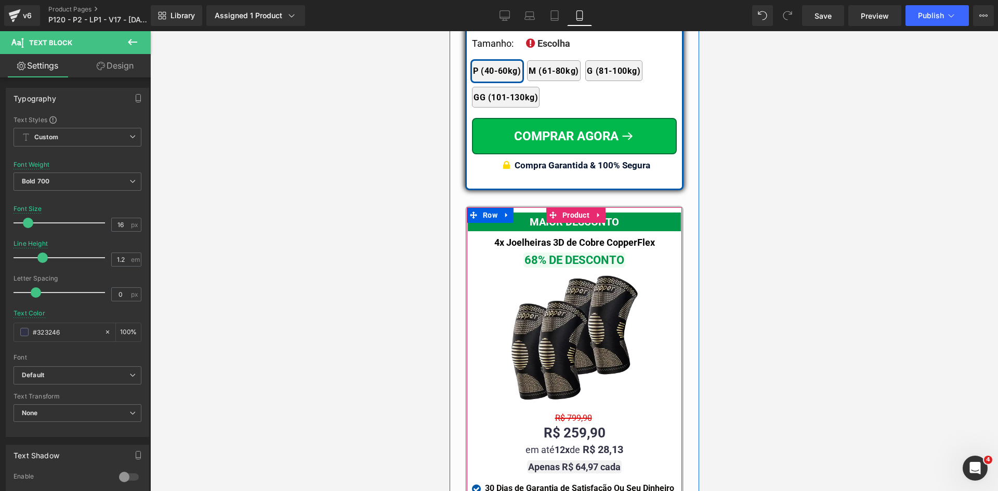
click at [572, 412] on span "Text Block" at bounding box center [568, 418] width 33 height 12
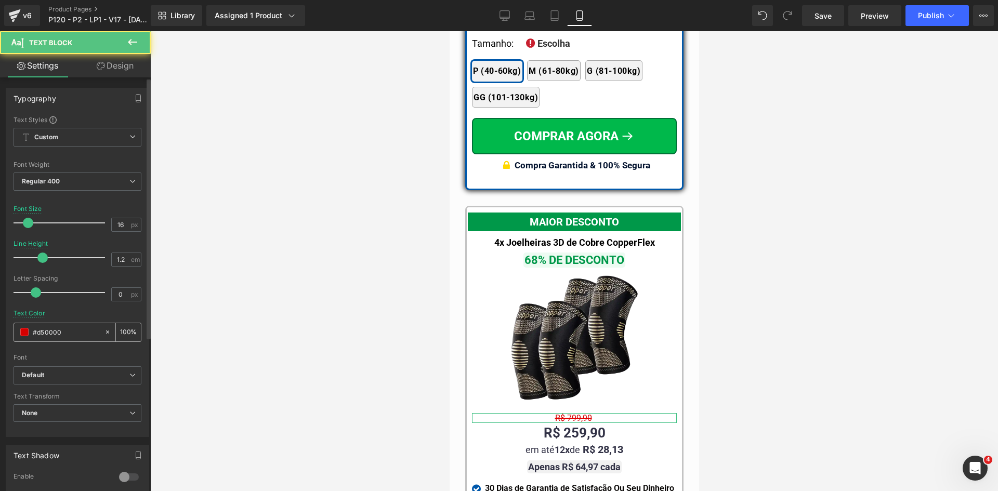
click at [54, 334] on input "#d50000" at bounding box center [66, 331] width 67 height 11
paste input "323246"
type input "#323246"
click at [77, 183] on span "Regular 400" at bounding box center [78, 182] width 128 height 18
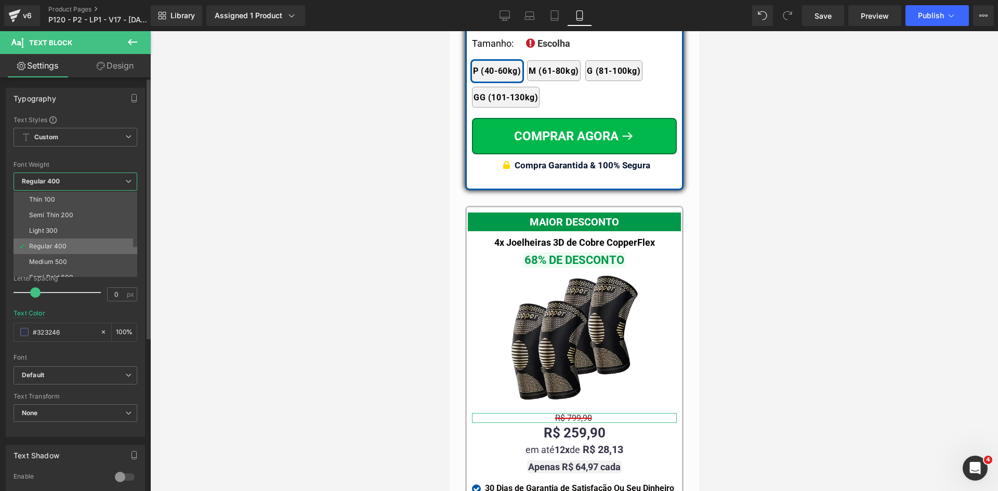
scroll to position [52, 0]
click at [56, 272] on div "Bold 700" at bounding box center [42, 272] width 27 height 7
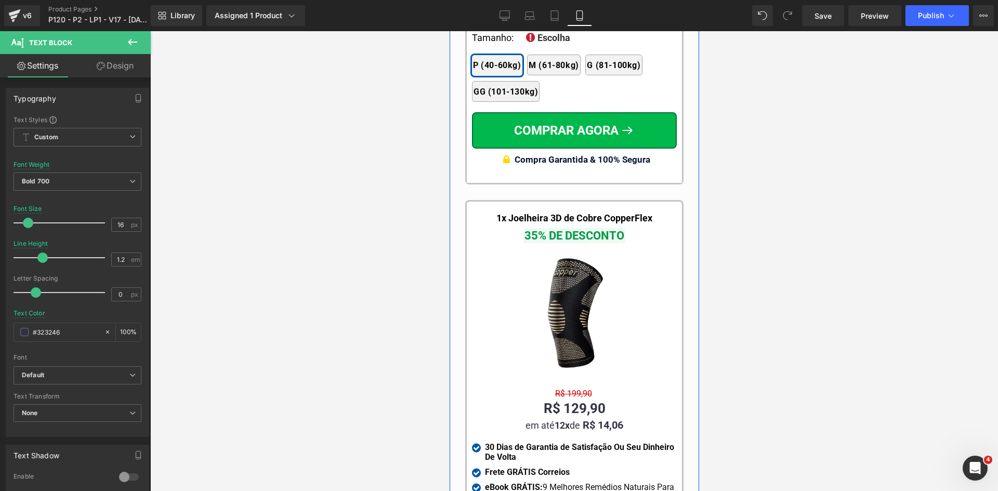
scroll to position [10062, 0]
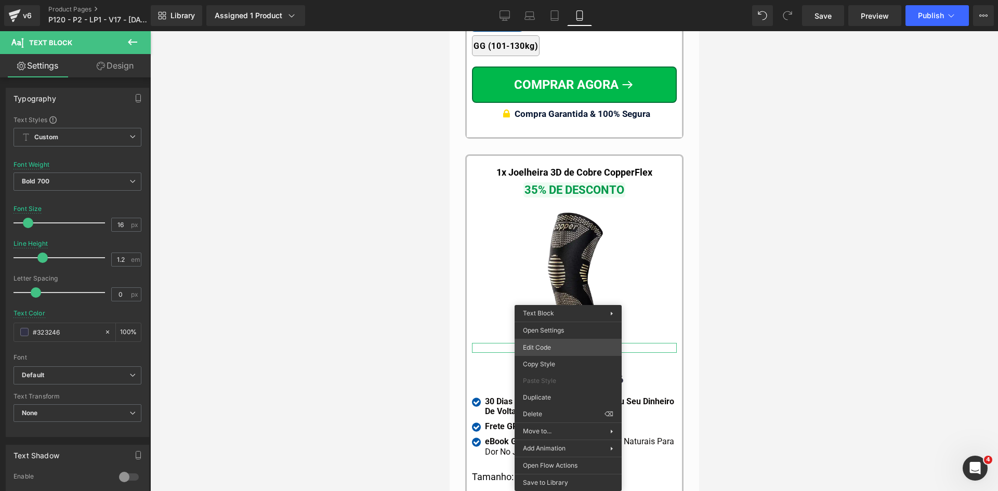
click at [540, 0] on div "Text Block You are previewing how the will restyle your page. You can not edit …" at bounding box center [499, 0] width 998 height 0
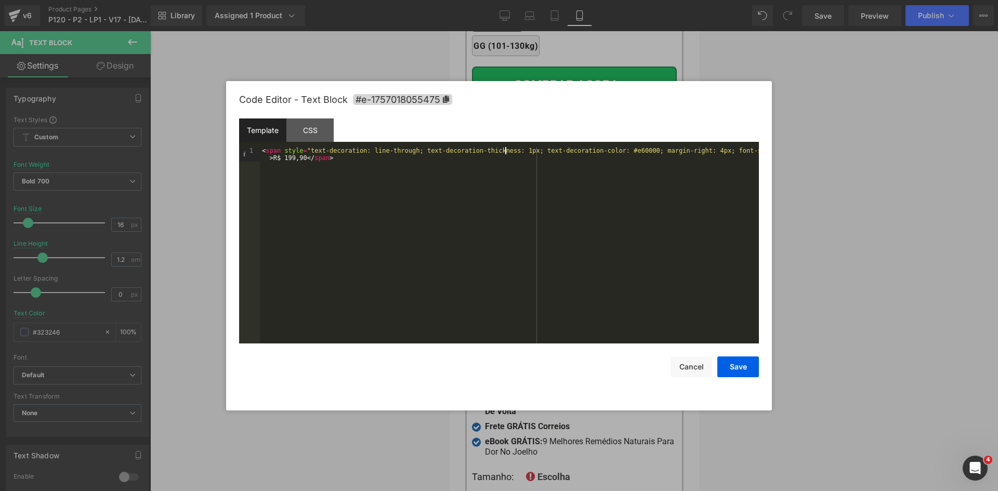
click at [509, 152] on div "< span style = "text-decoration: line-through; text-decoration-thickness: 1px; …" at bounding box center [509, 260] width 499 height 226
drag, startPoint x: 743, startPoint y: 369, endPoint x: 240, endPoint y: 350, distance: 503.4
click at [743, 369] on button "Save" at bounding box center [738, 366] width 42 height 21
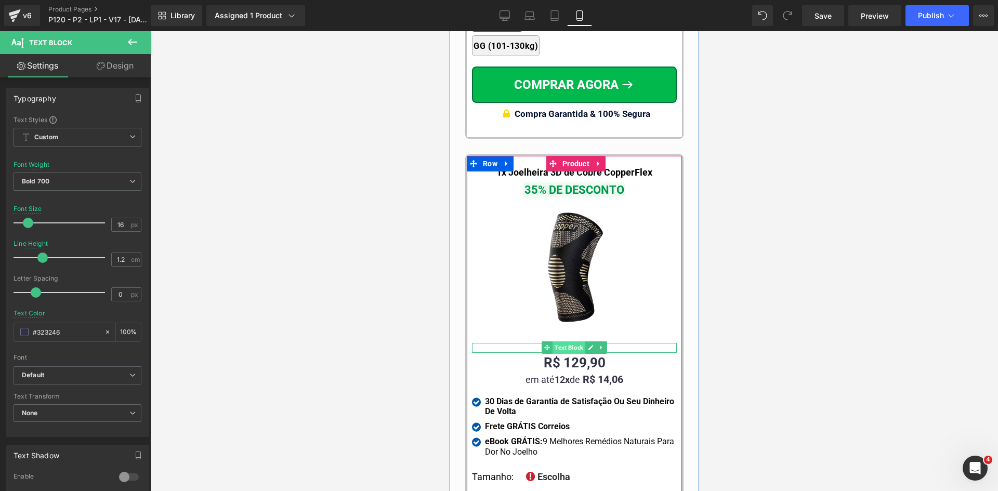
click at [571, 341] on span "Text Block" at bounding box center [568, 347] width 33 height 12
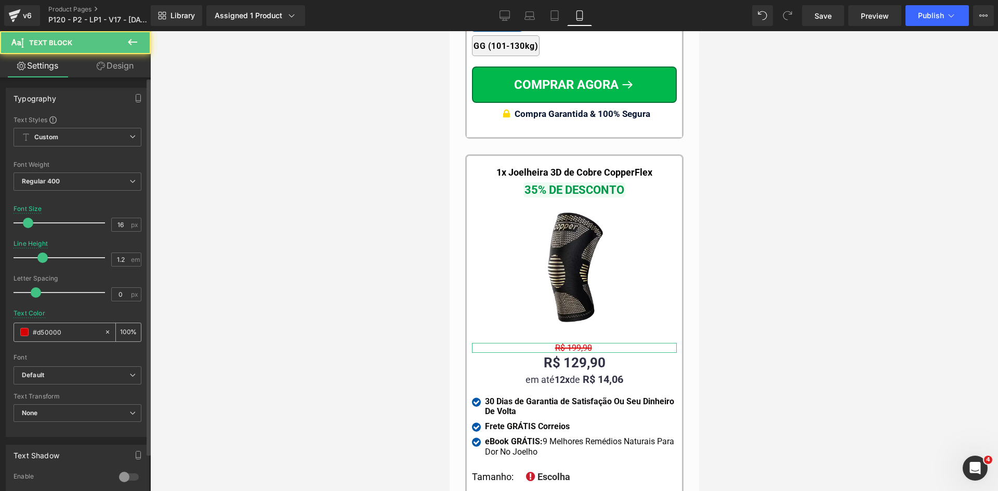
click at [82, 333] on input "#d50000" at bounding box center [66, 331] width 67 height 11
paste input "323246"
type input "#323246"
click at [108, 177] on span "Regular 400" at bounding box center [78, 182] width 128 height 18
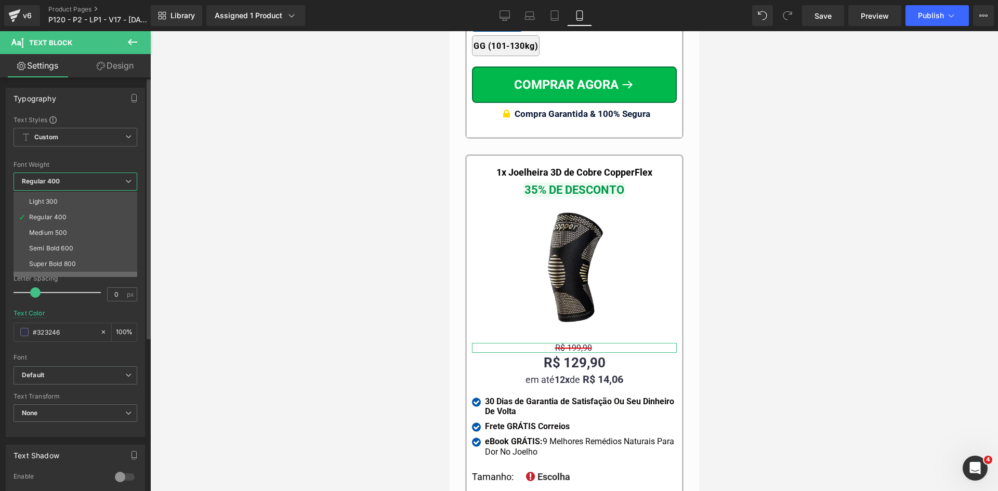
scroll to position [52, 0]
click at [97, 265] on li "Bold 700" at bounding box center [78, 273] width 128 height 16
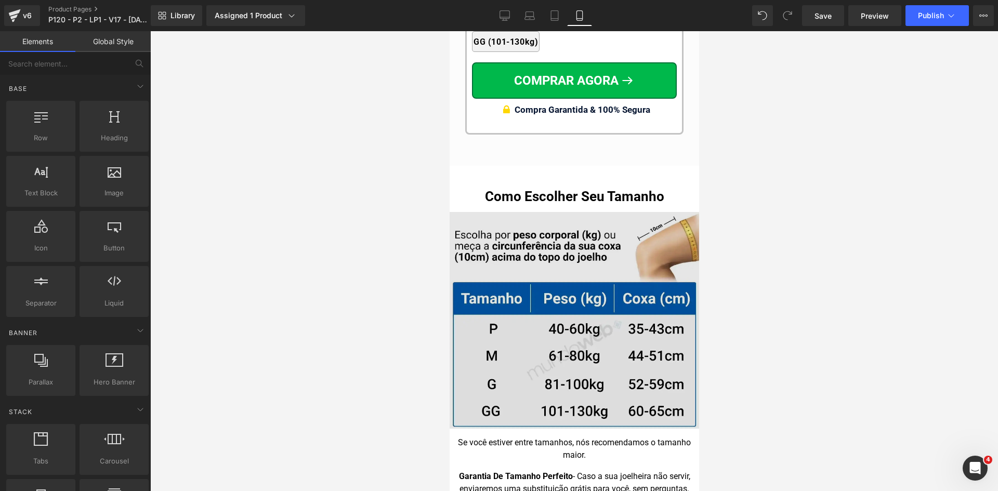
scroll to position [10530, 0]
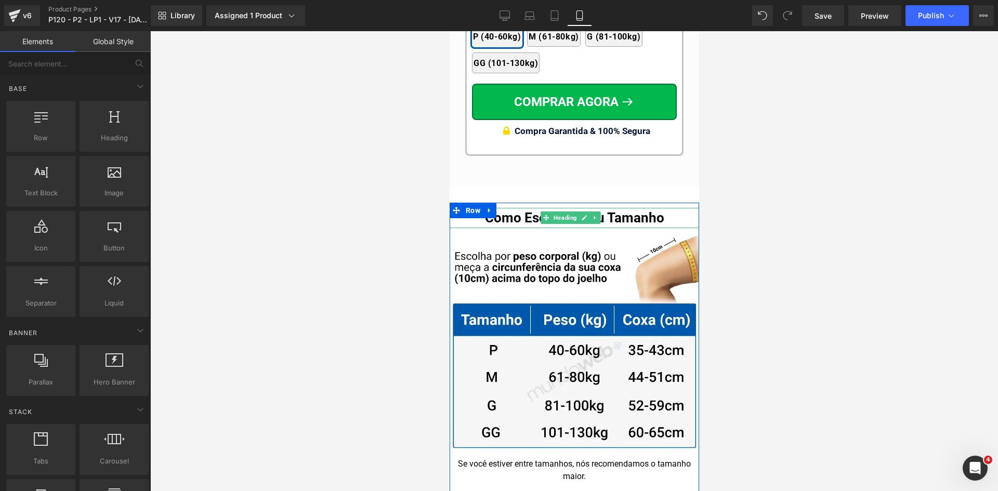
click at [510, 208] on h1 "Como Escolher Seu Tamanho" at bounding box center [573, 218] width 249 height 20
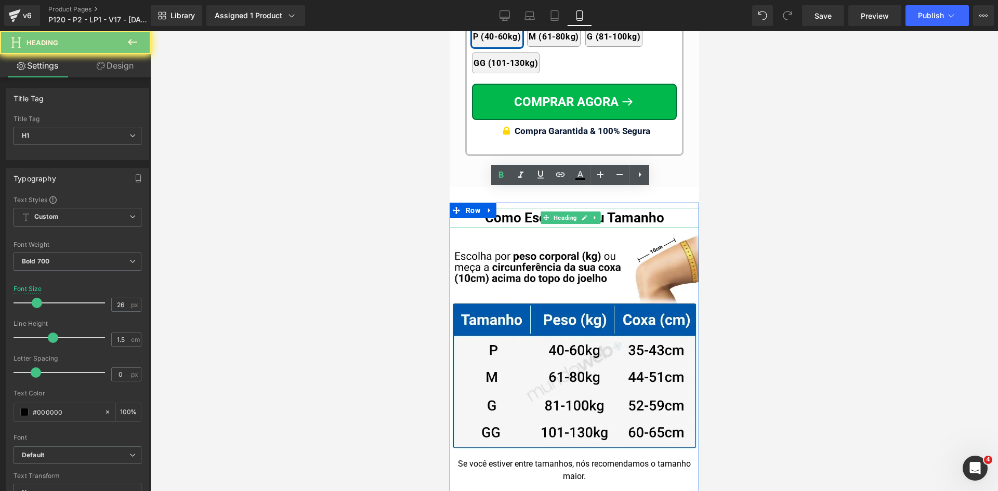
click at [510, 208] on h1 "Como Escolher Seu Tamanho" at bounding box center [573, 218] width 249 height 20
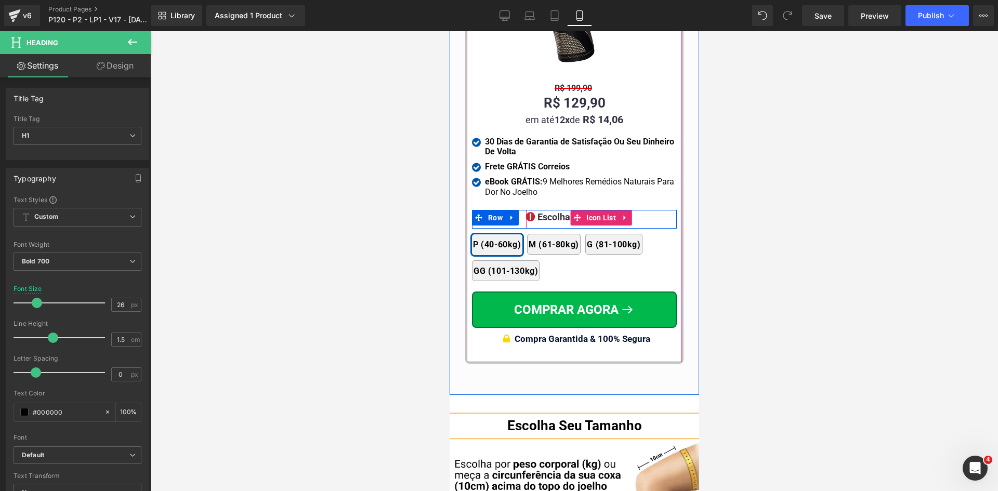
scroll to position [9958, 0]
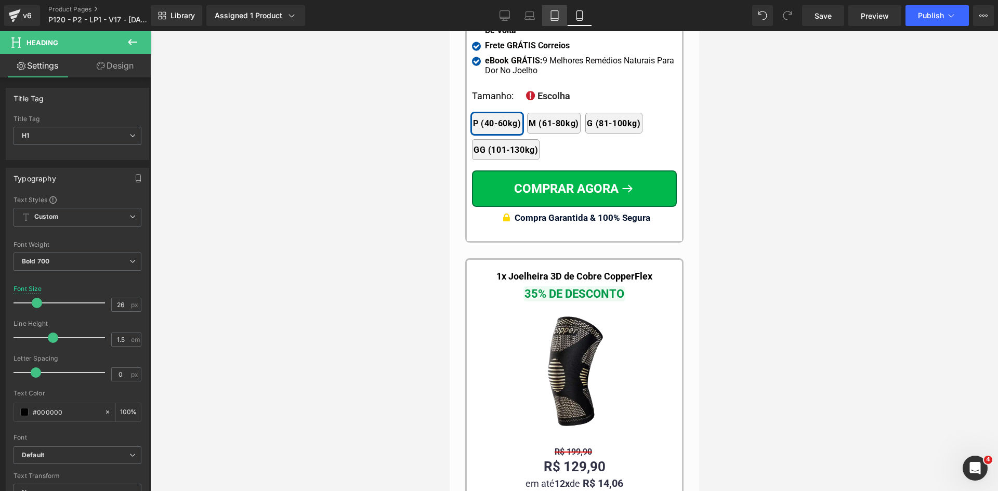
drag, startPoint x: 553, startPoint y: 11, endPoint x: 170, endPoint y: 327, distance: 496.5
click at [553, 11] on icon at bounding box center [554, 16] width 7 height 10
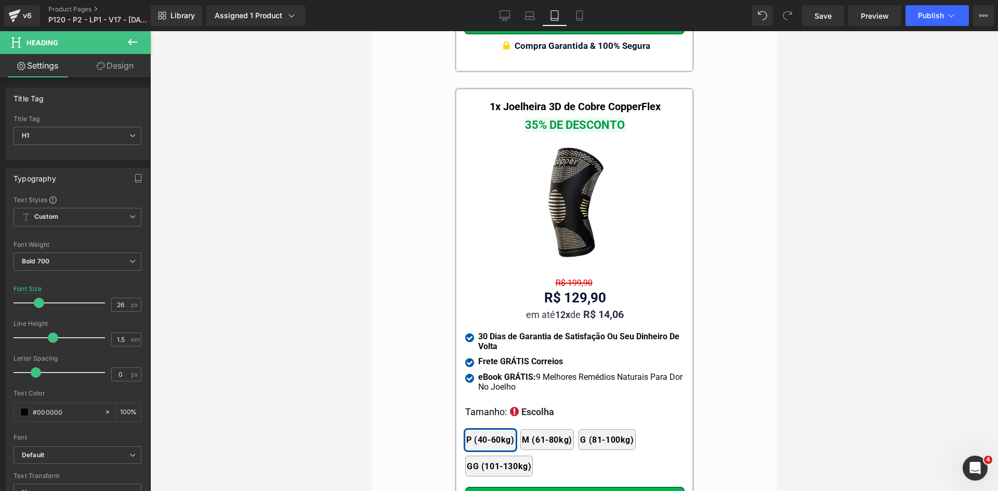
scroll to position [9868, 0]
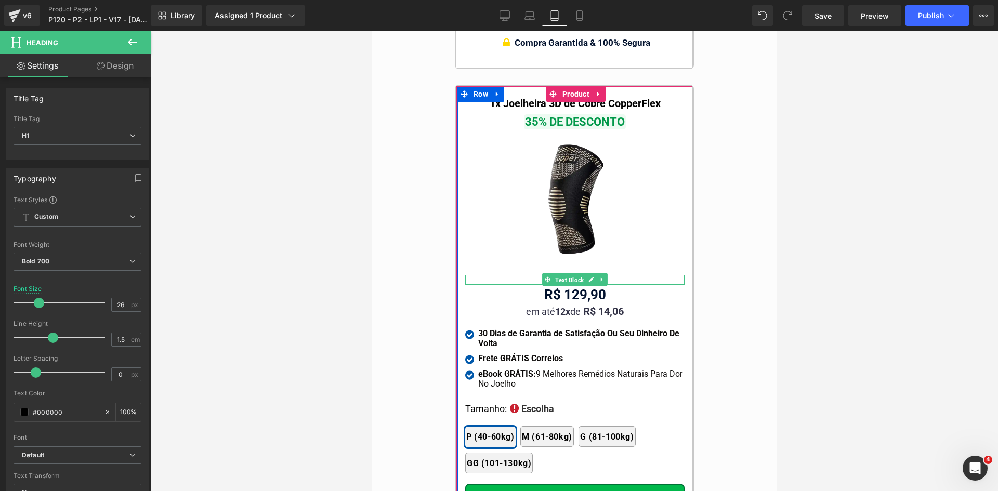
click at [567, 274] on span "Text Block" at bounding box center [568, 280] width 33 height 12
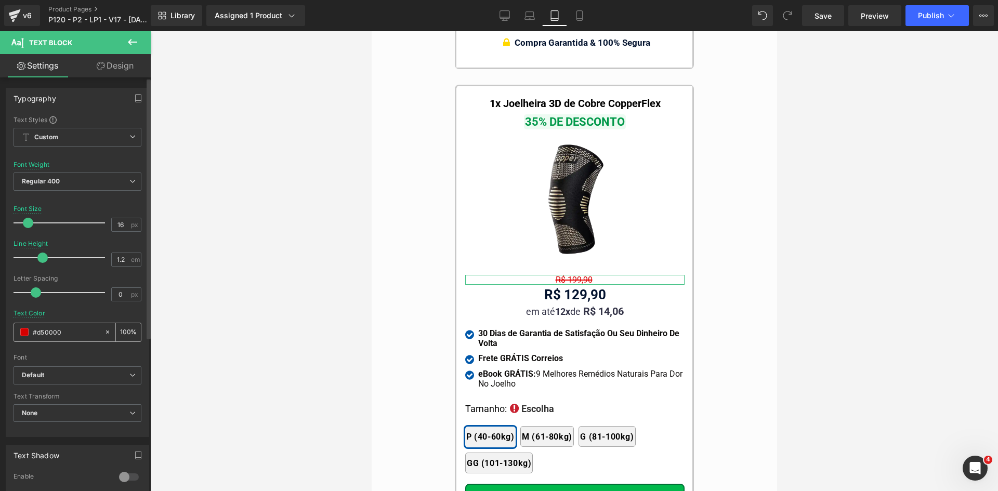
click at [66, 335] on input "#d50000" at bounding box center [66, 331] width 67 height 11
paste input "323246"
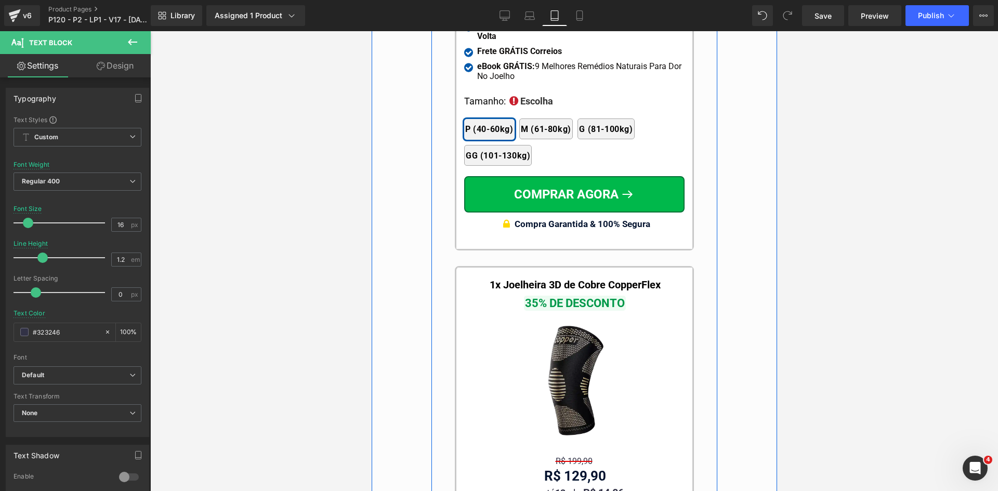
scroll to position [9764, 0]
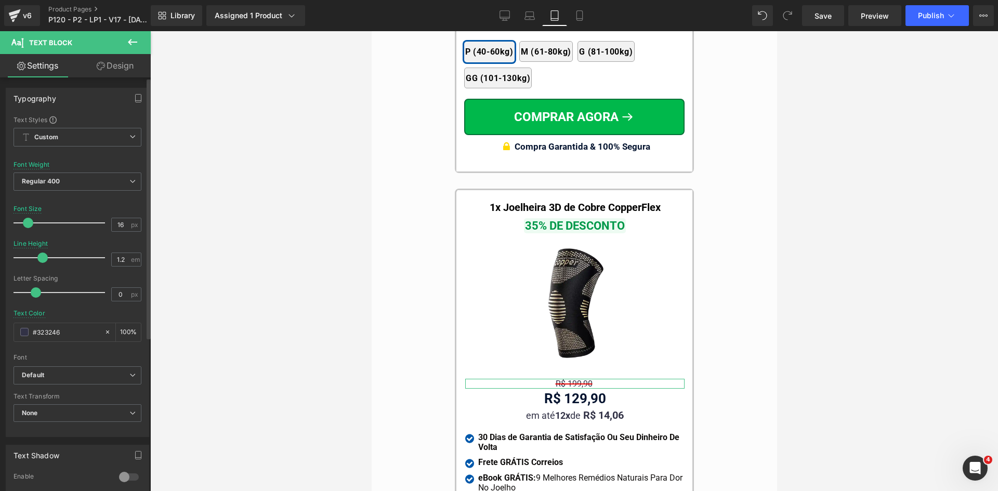
type input "#323246"
click at [86, 170] on div "Font Weight Regular 400 Thin 100 Semi Thin 200 Light 300 Regular 400 Medium 500…" at bounding box center [78, 182] width 128 height 42
click at [81, 187] on span "Regular 400" at bounding box center [78, 182] width 128 height 18
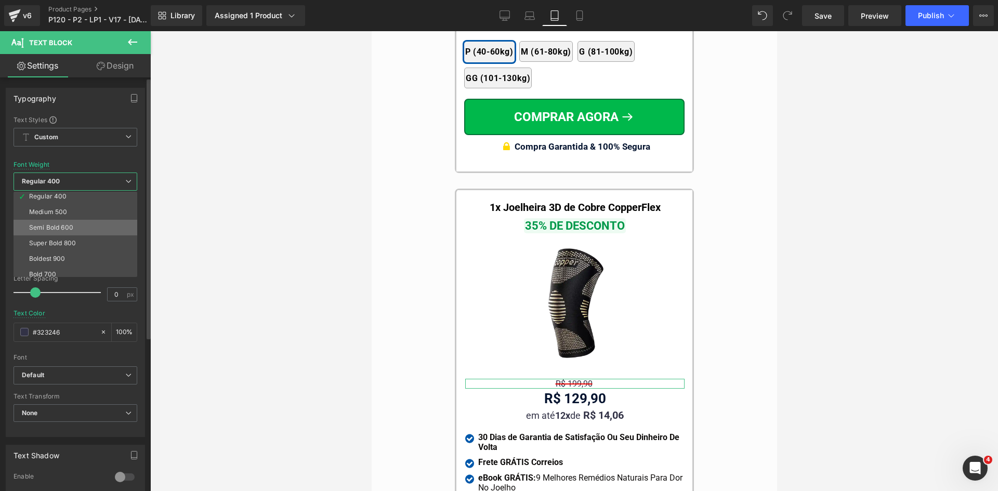
scroll to position [86, 0]
drag, startPoint x: 58, startPoint y: 237, endPoint x: 25, endPoint y: 281, distance: 54.2
click at [58, 237] on li "Bold 700" at bounding box center [78, 238] width 128 height 16
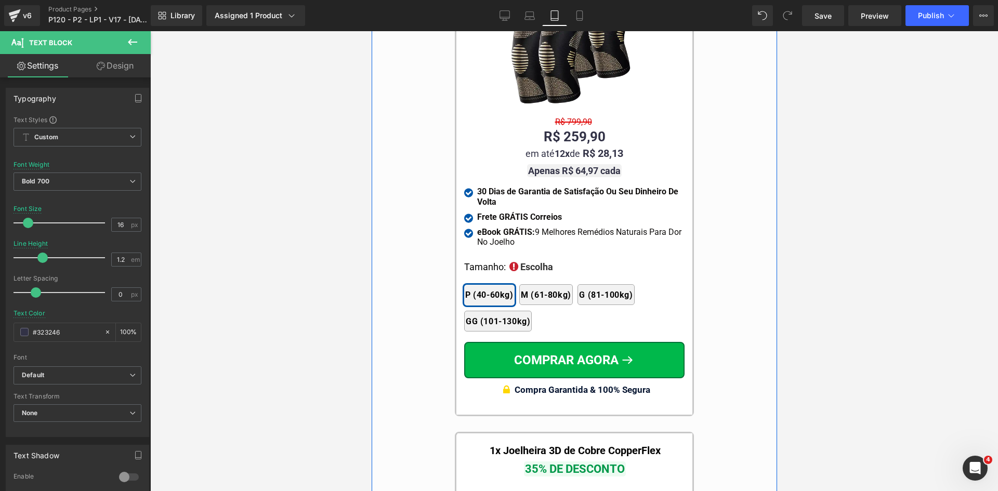
scroll to position [9504, 0]
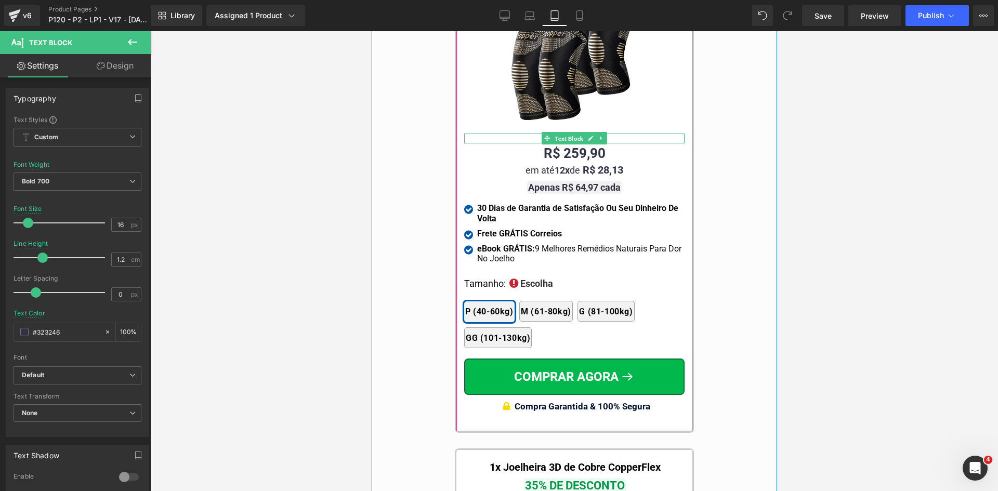
drag, startPoint x: 565, startPoint y: 131, endPoint x: 546, endPoint y: 290, distance: 160.6
click at [565, 133] on span "Text Block" at bounding box center [568, 139] width 33 height 12
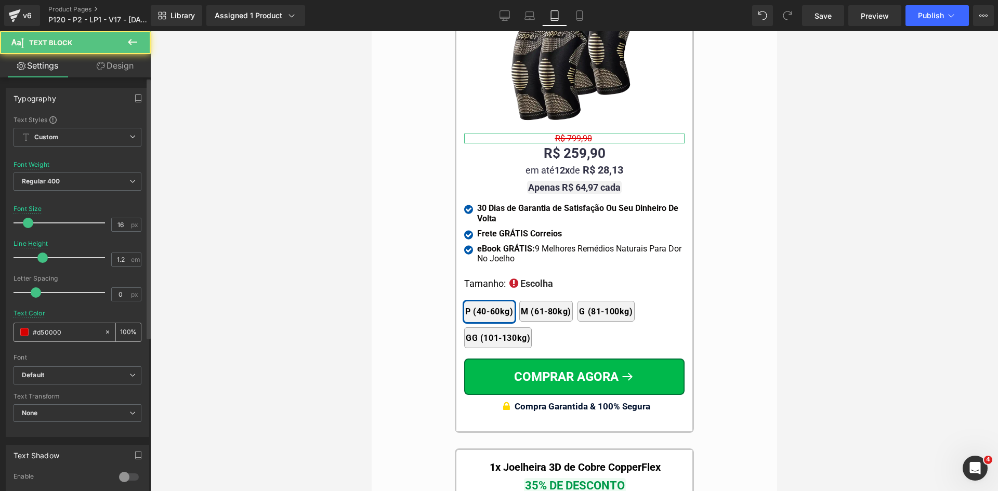
click at [64, 330] on input "#d50000" at bounding box center [66, 331] width 67 height 11
paste input "323246"
type input "#323246"
click at [58, 184] on span "Regular 400" at bounding box center [78, 182] width 128 height 18
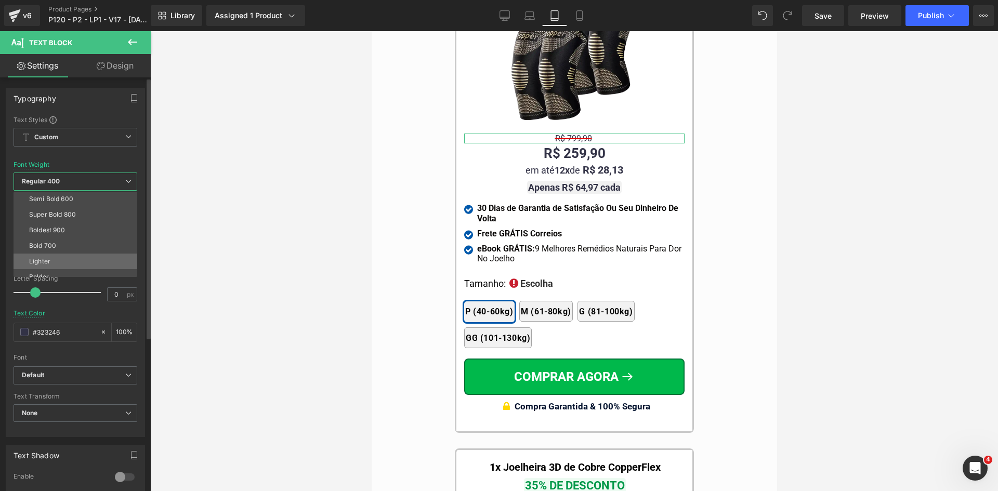
scroll to position [86, 0]
click at [46, 240] on div "Bold 700" at bounding box center [42, 237] width 27 height 7
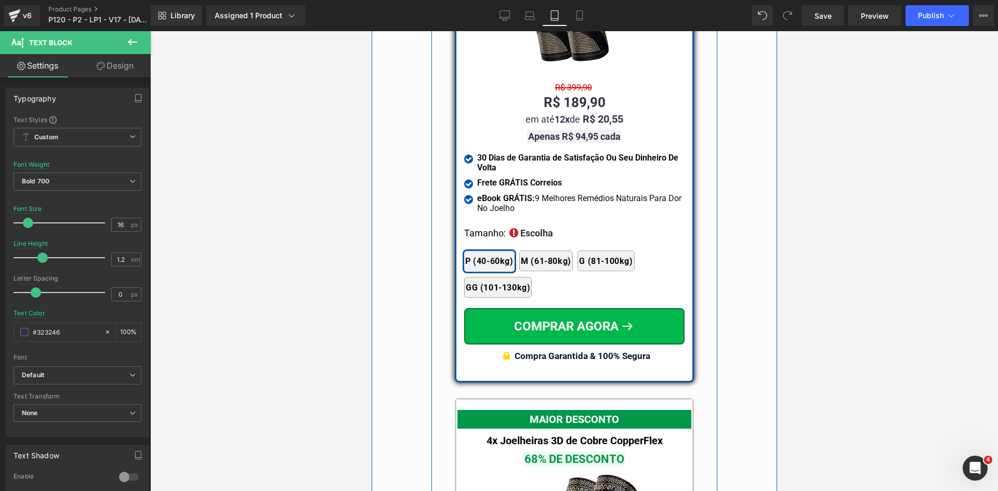
scroll to position [8932, 0]
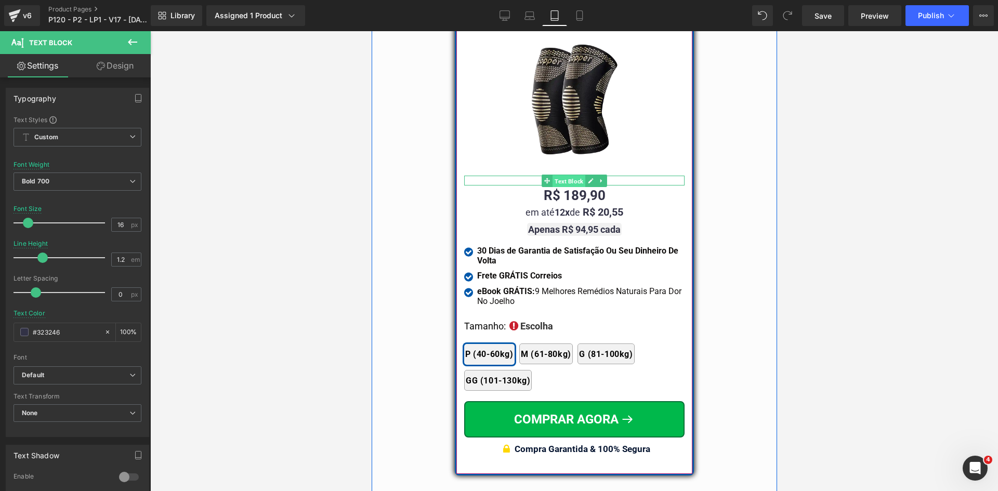
click at [565, 176] on span "Text Block" at bounding box center [568, 181] width 33 height 12
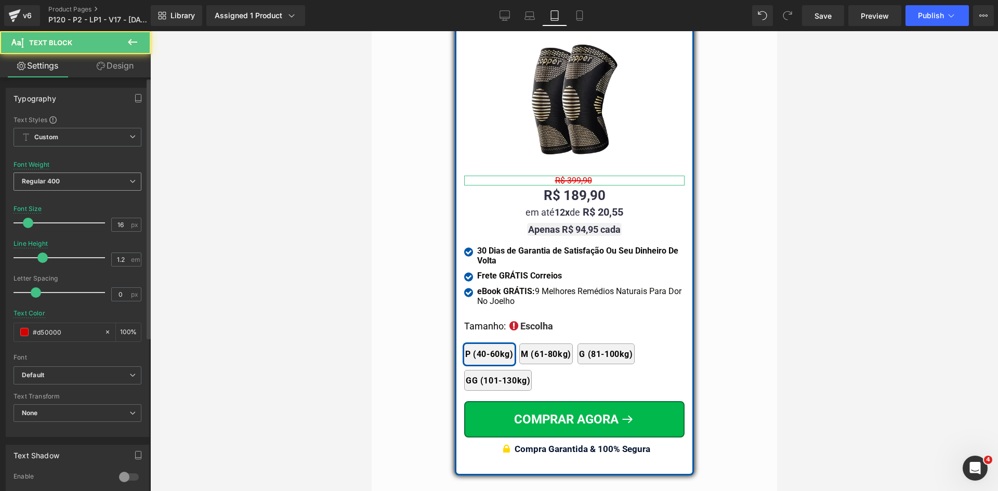
click at [63, 189] on span "Regular 400" at bounding box center [78, 182] width 128 height 18
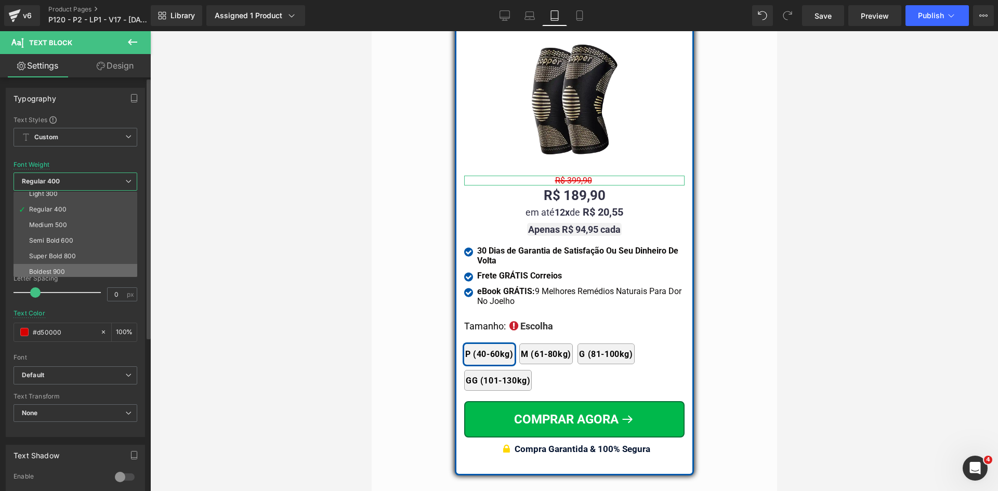
scroll to position [52, 0]
click at [57, 269] on li "Bold 700" at bounding box center [78, 273] width 128 height 16
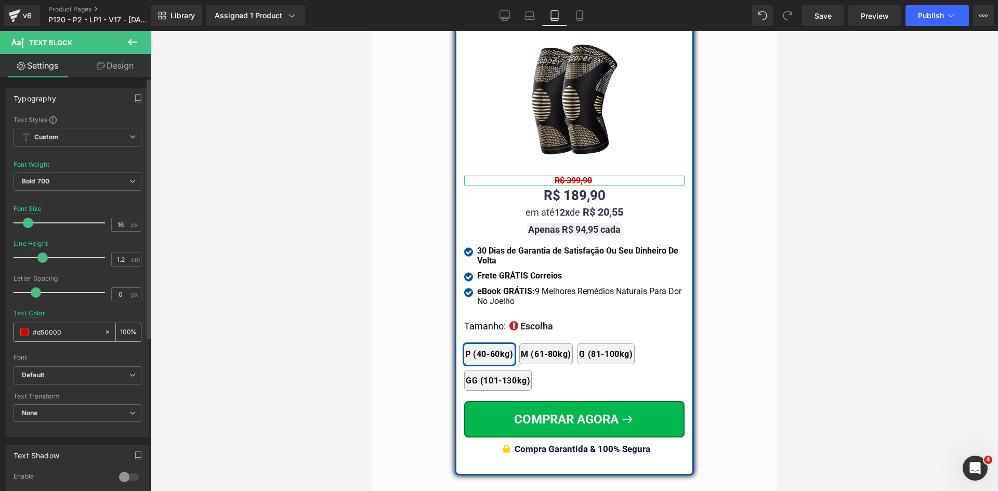
drag, startPoint x: 66, startPoint y: 323, endPoint x: 68, endPoint y: 331, distance: 8.1
click at [67, 327] on div "#d50000" at bounding box center [59, 332] width 90 height 18
click at [69, 331] on input "#d50000" at bounding box center [66, 331] width 67 height 11
paste input "323246"
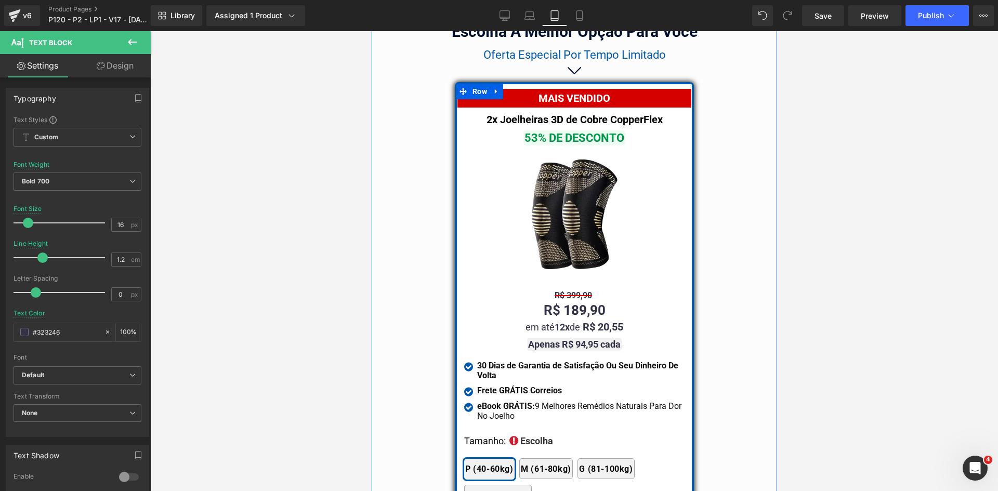
scroll to position [8724, 0]
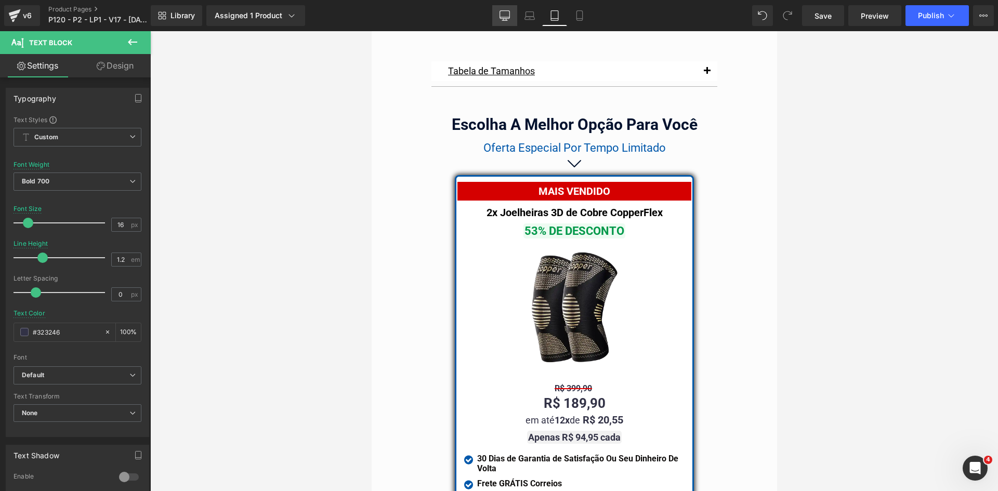
type input "#323246"
click at [501, 16] on icon at bounding box center [504, 15] width 10 height 10
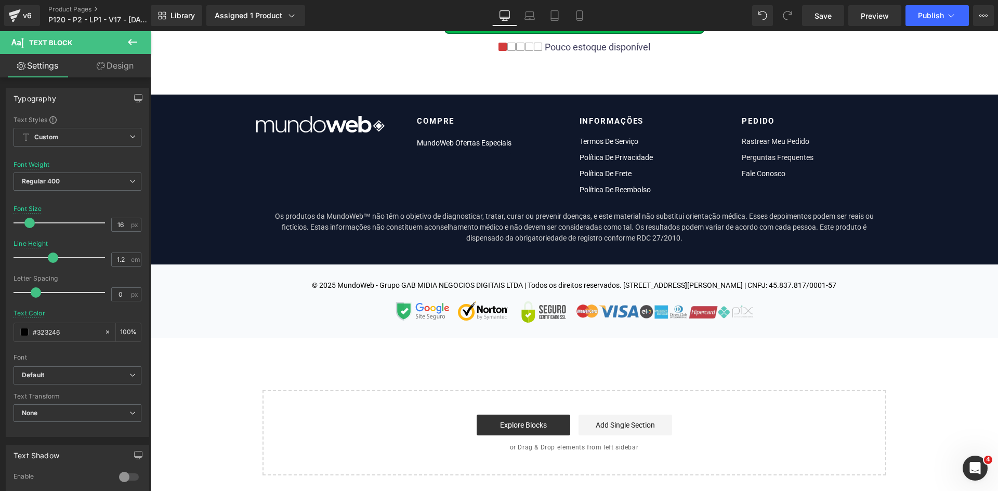
scroll to position [0, 0]
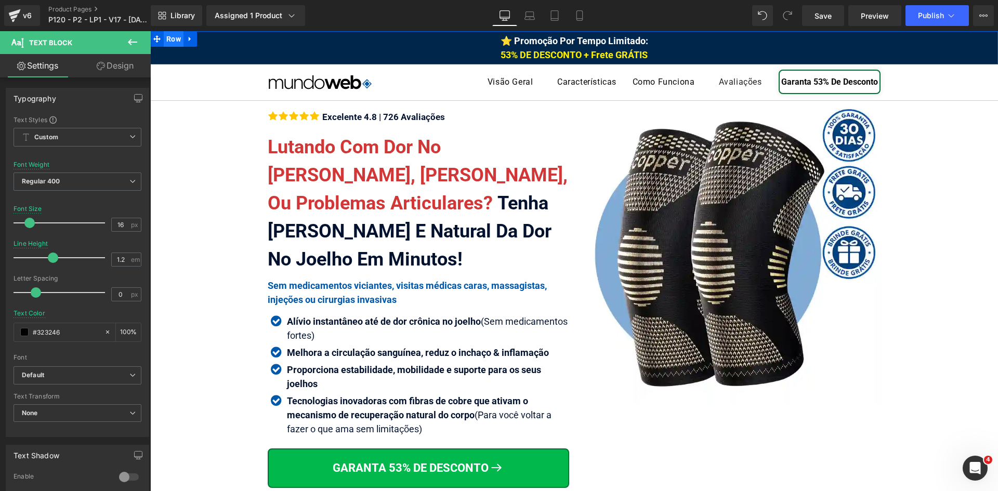
click at [173, 37] on span "Row" at bounding box center [174, 39] width 20 height 16
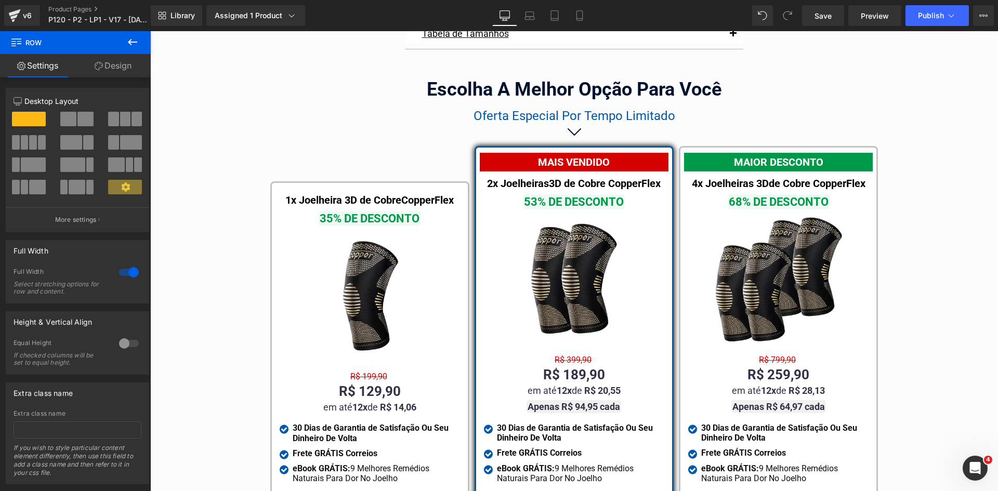
scroll to position [6009, 0]
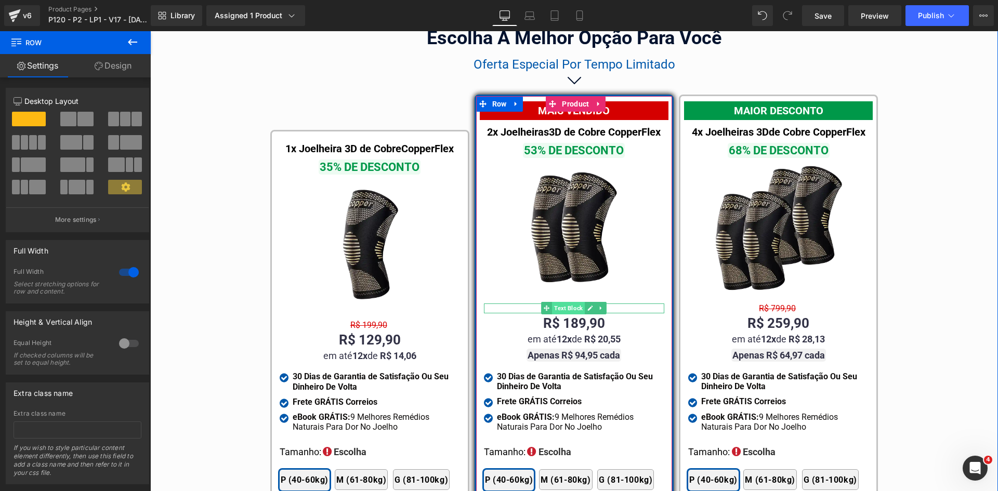
click at [565, 302] on span "Text Block" at bounding box center [568, 308] width 33 height 12
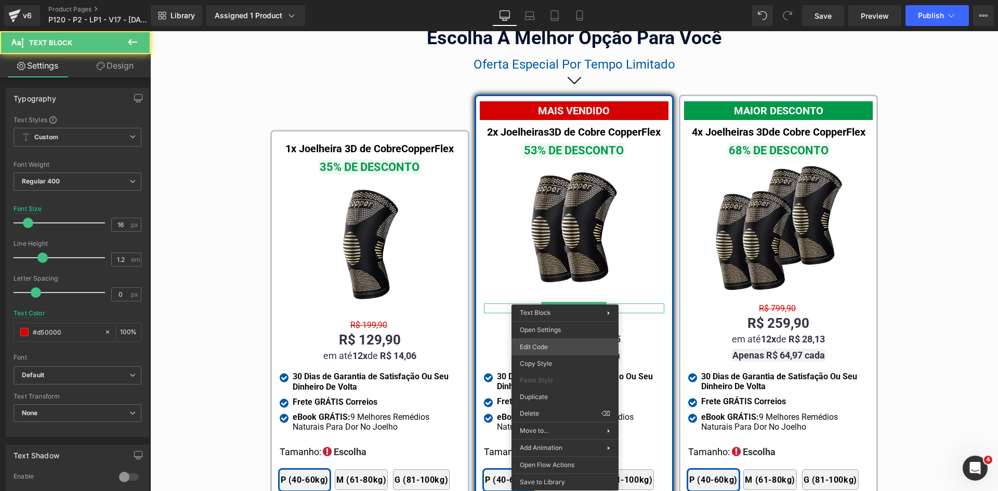
click at [536, 0] on div "Text Block You are previewing how the will restyle your page. You can not edit …" at bounding box center [499, 0] width 998 height 0
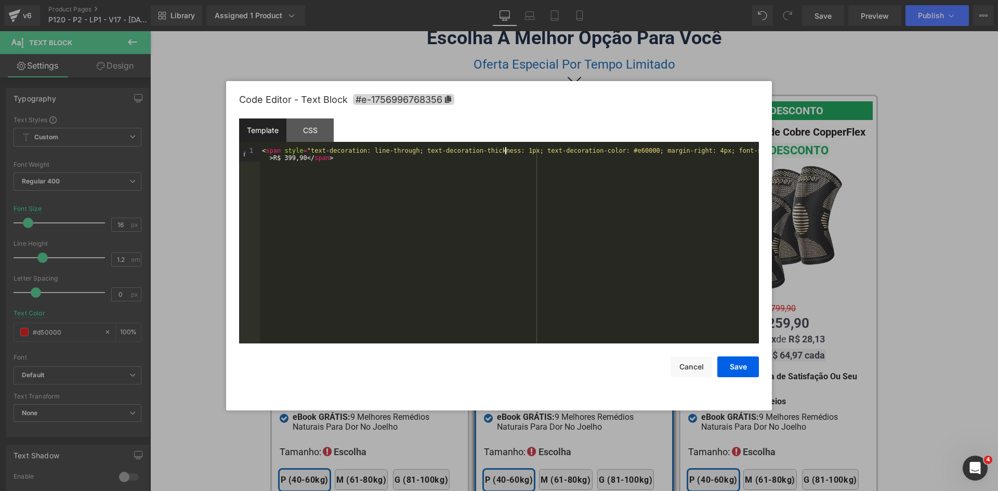
click at [507, 153] on div "< span style = "text-decoration: line-through; text-decoration-thickness: 1px; …" at bounding box center [509, 260] width 499 height 226
click at [741, 369] on button "Save" at bounding box center [738, 366] width 42 height 21
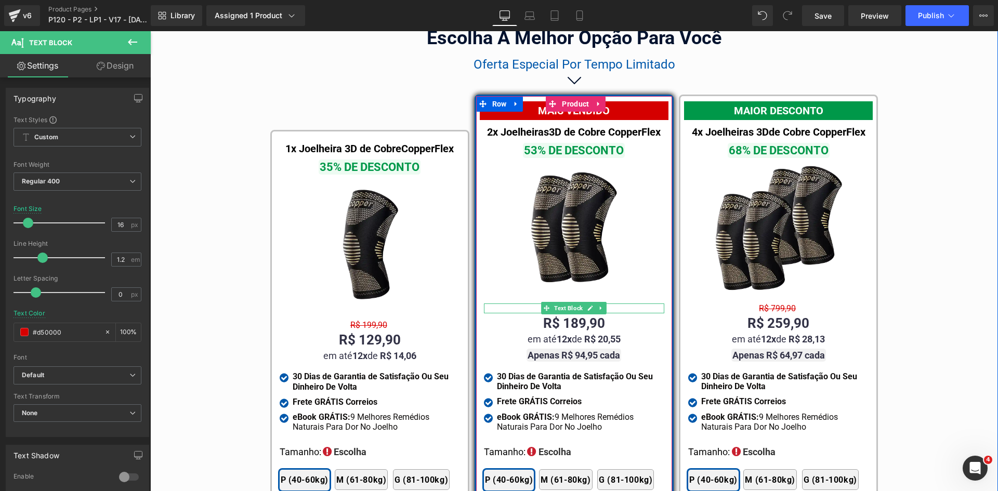
drag, startPoint x: 567, startPoint y: 297, endPoint x: 381, endPoint y: 294, distance: 186.6
click at [567, 302] on span "Text Block" at bounding box center [568, 308] width 33 height 12
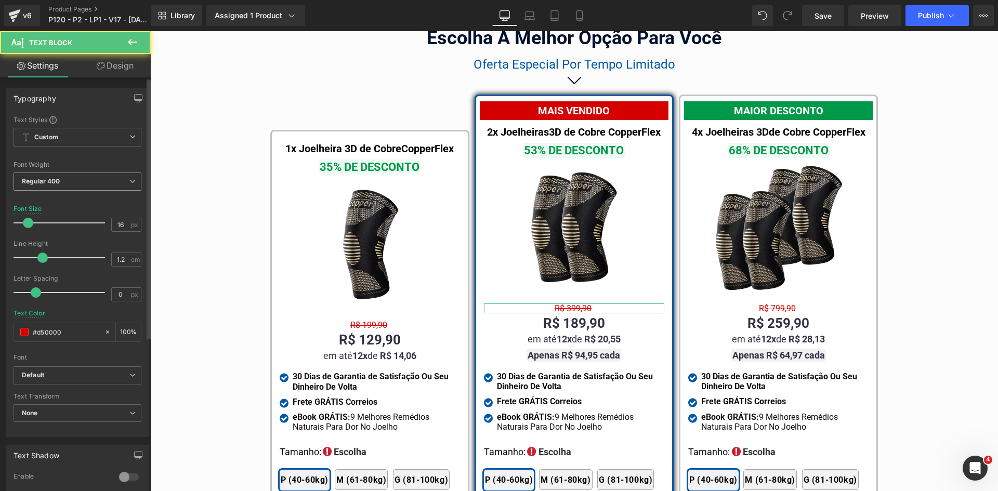
click at [68, 178] on span "Regular 400" at bounding box center [78, 182] width 128 height 18
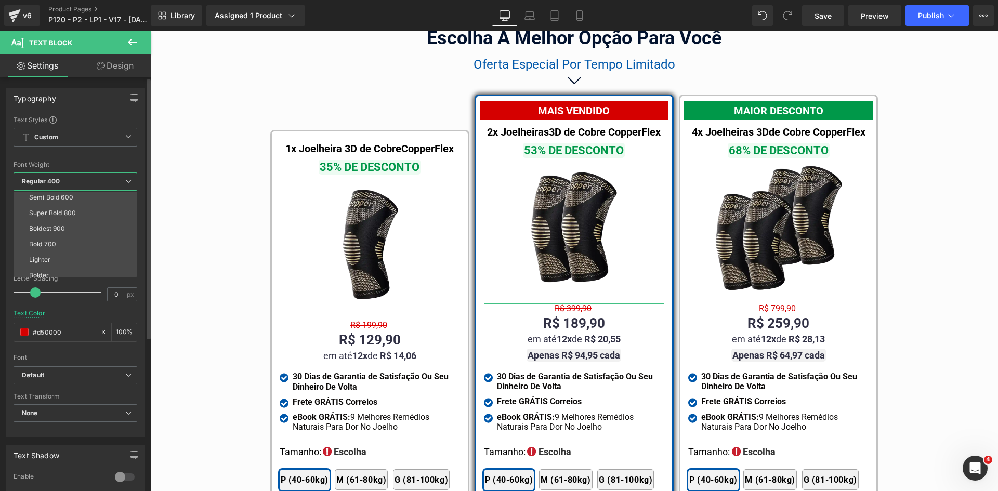
scroll to position [86, 0]
click at [44, 238] on div "Bold 700" at bounding box center [42, 237] width 27 height 7
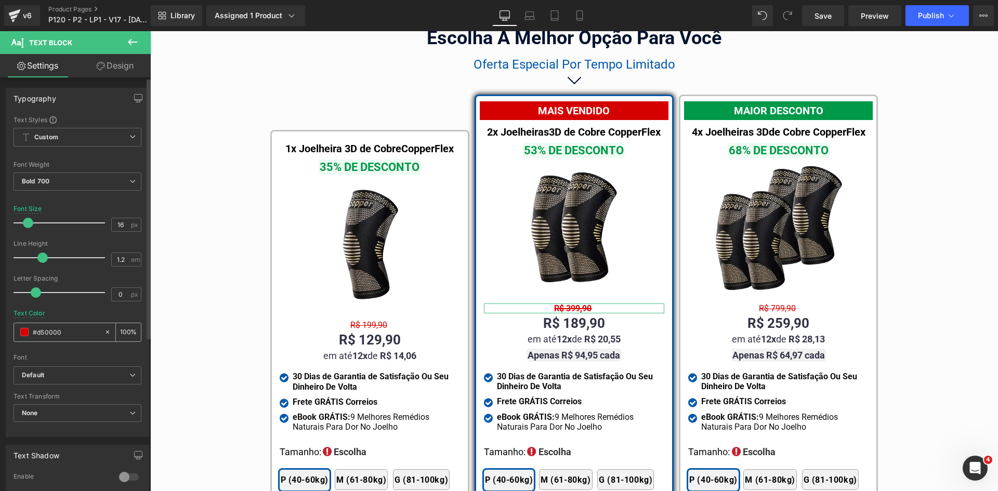
click at [59, 335] on input "#d50000" at bounding box center [66, 331] width 67 height 11
paste input "323246"
type input "#323246"
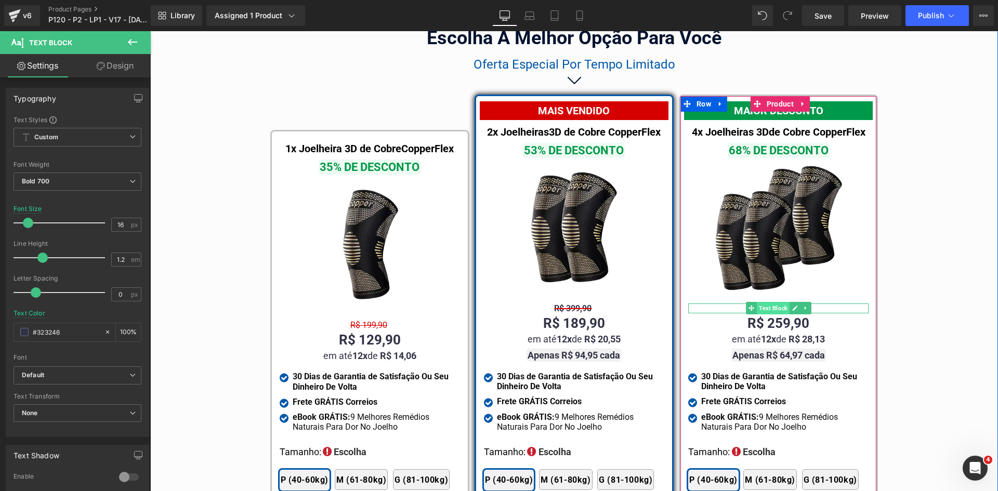
click at [771, 302] on span "Text Block" at bounding box center [773, 308] width 33 height 12
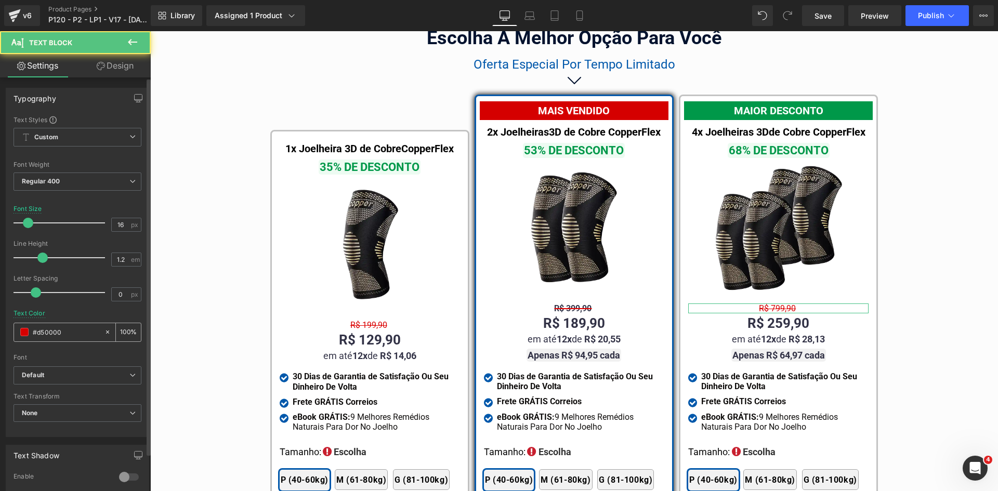
click at [53, 331] on input "#d50000" at bounding box center [66, 331] width 67 height 11
paste input "323246"
type input "#323246"
click at [65, 190] on div "Regular 400 Thin 100 Semi Thin 200 Light 300 Regular 400 Medium 500 Semi Bold 6…" at bounding box center [78, 184] width 128 height 23
click at [63, 185] on span "Regular 400" at bounding box center [78, 182] width 128 height 18
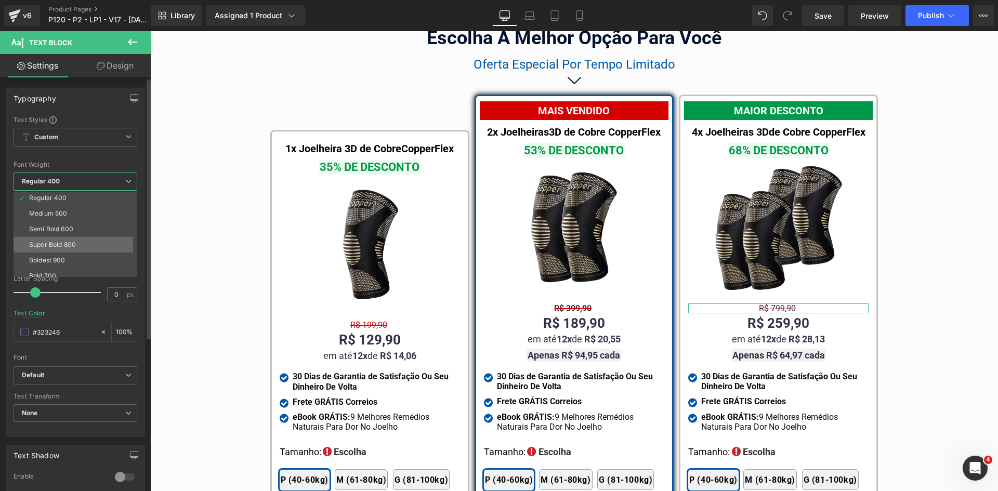
scroll to position [52, 0]
drag, startPoint x: 51, startPoint y: 269, endPoint x: 184, endPoint y: 256, distance: 133.2
click at [51, 269] on div "Bold 700" at bounding box center [42, 272] width 27 height 7
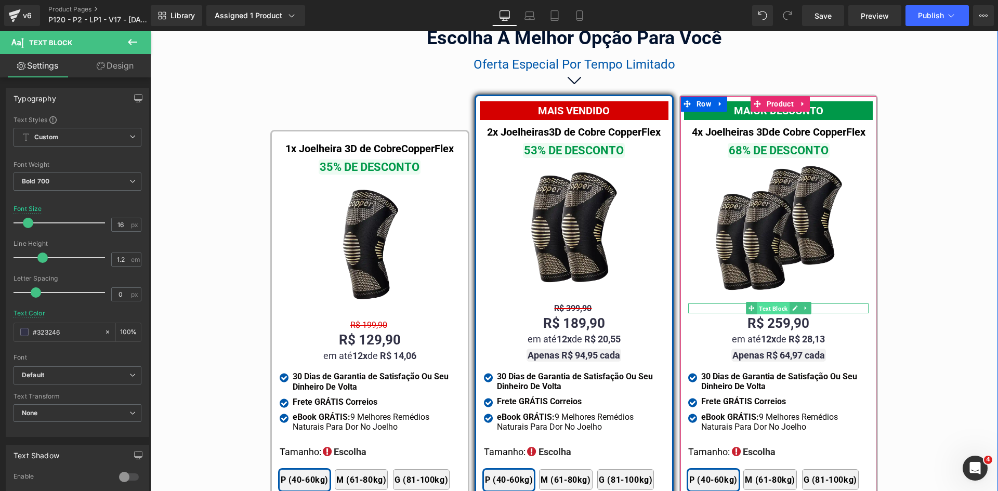
click at [776, 302] on span "Text Block" at bounding box center [773, 308] width 33 height 12
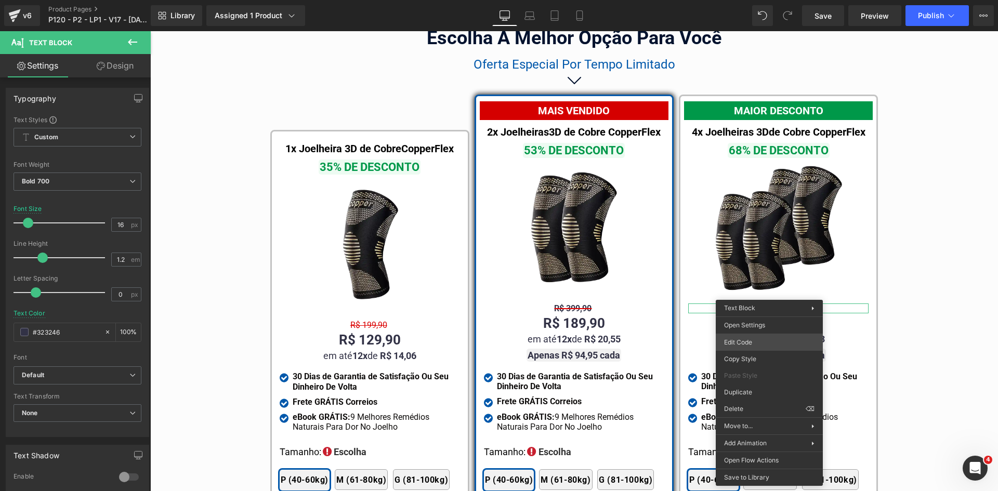
click at [749, 0] on div "Text Block You are previewing how the will restyle your page. You can not edit …" at bounding box center [499, 0] width 998 height 0
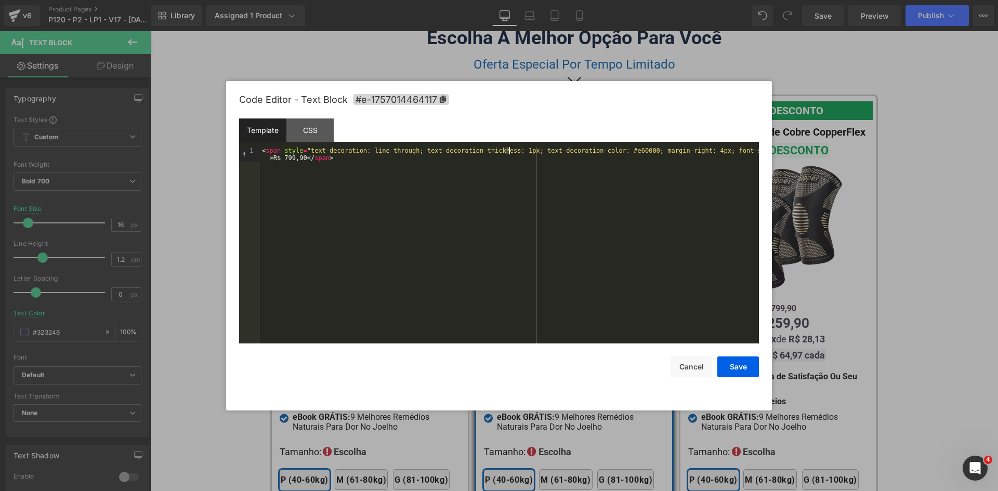
click at [509, 148] on div "< span style = "text-decoration: line-through; text-decoration-thickness: 1px; …" at bounding box center [509, 260] width 499 height 226
click at [736, 363] on button "Save" at bounding box center [738, 366] width 42 height 21
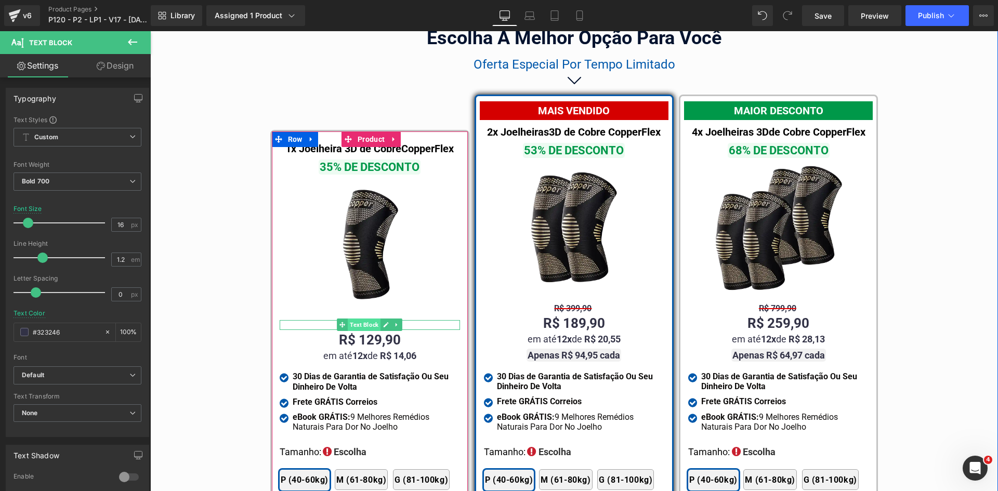
click at [359, 319] on span "Text Block" at bounding box center [364, 325] width 33 height 12
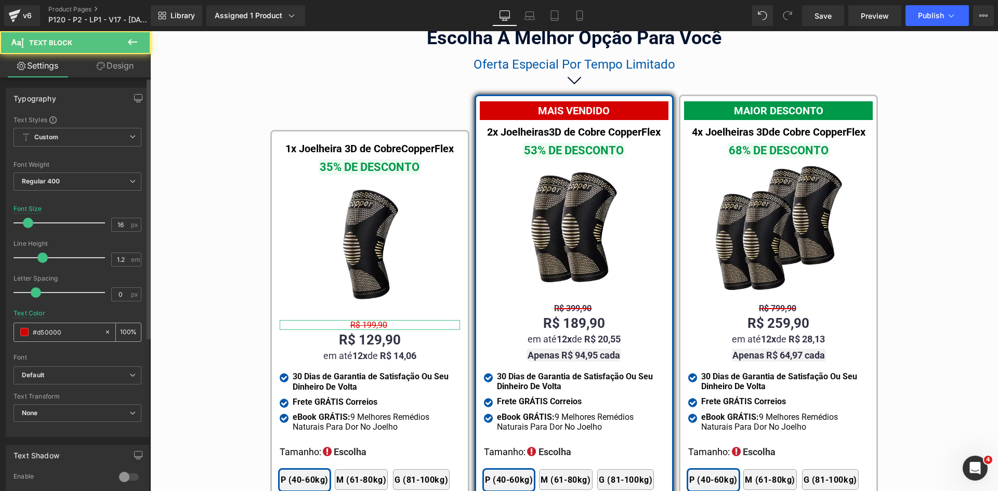
click at [79, 334] on input "#d50000" at bounding box center [66, 331] width 67 height 11
paste input "323246"
type input "#323246"
click at [48, 179] on b "Regular 400" at bounding box center [41, 181] width 38 height 8
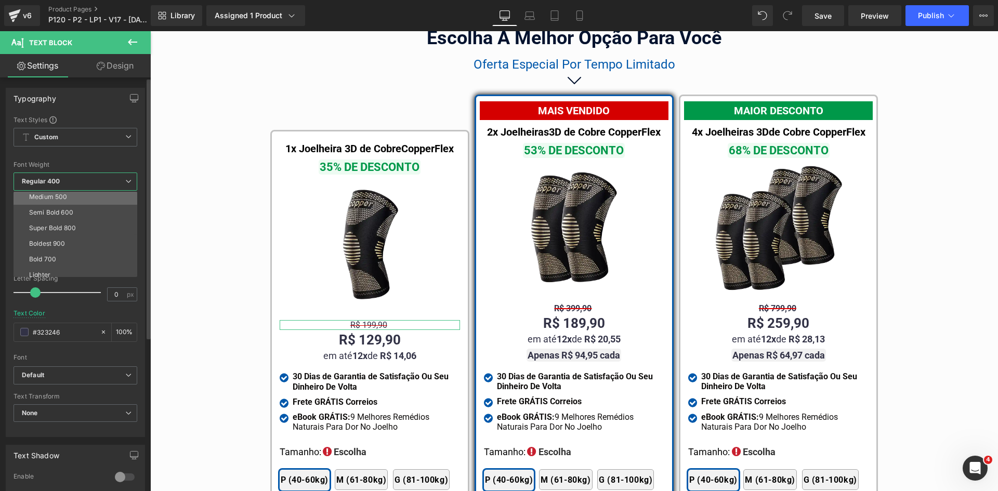
scroll to position [86, 0]
click at [46, 237] on div "Bold 700" at bounding box center [42, 237] width 27 height 7
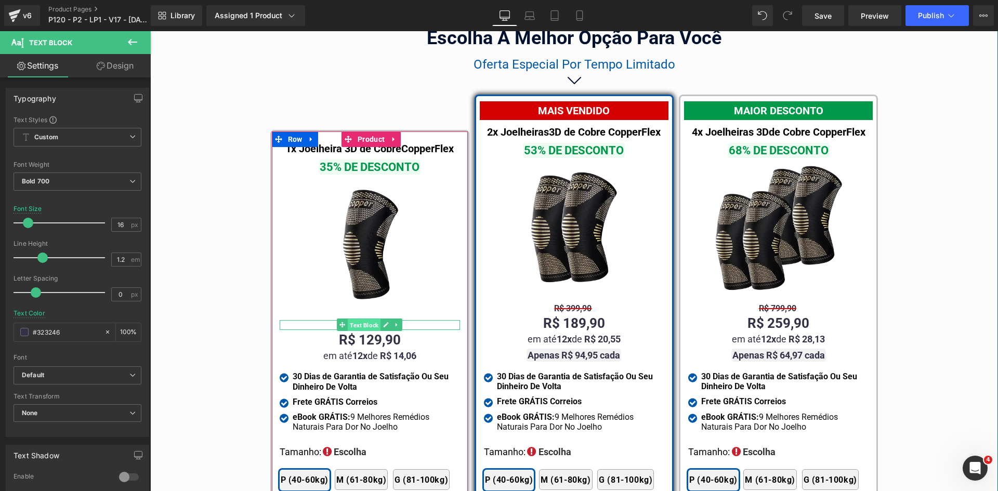
drag, startPoint x: 361, startPoint y: 314, endPoint x: 511, endPoint y: 377, distance: 163.3
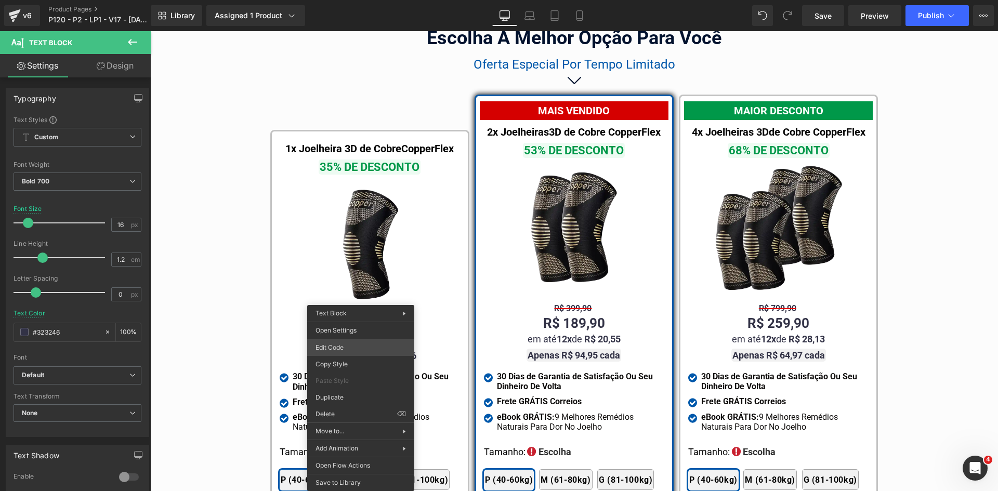
click at [358, 0] on div "Text Block You are previewing how the will restyle your page. You can not edit …" at bounding box center [499, 0] width 998 height 0
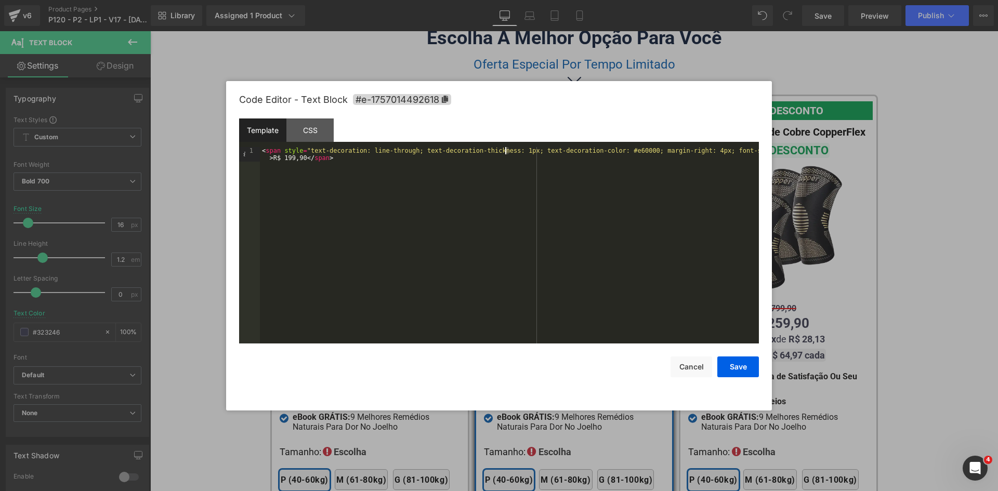
click at [506, 150] on div "< span style = "text-decoration: line-through; text-decoration-thickness: 1px; …" at bounding box center [509, 260] width 499 height 226
drag, startPoint x: 733, startPoint y: 368, endPoint x: 732, endPoint y: 363, distance: 5.3
click at [732, 363] on button "Save" at bounding box center [738, 366] width 42 height 21
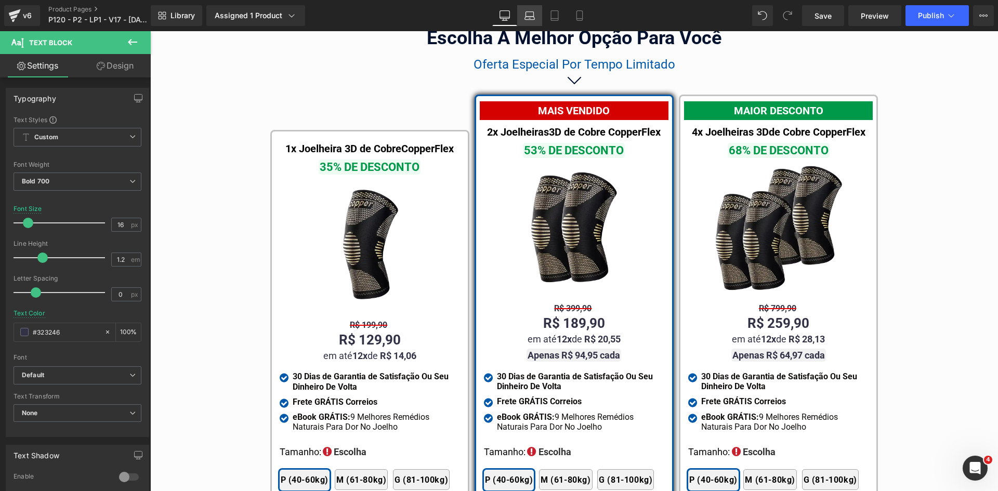
click at [525, 14] on icon at bounding box center [529, 15] width 10 height 10
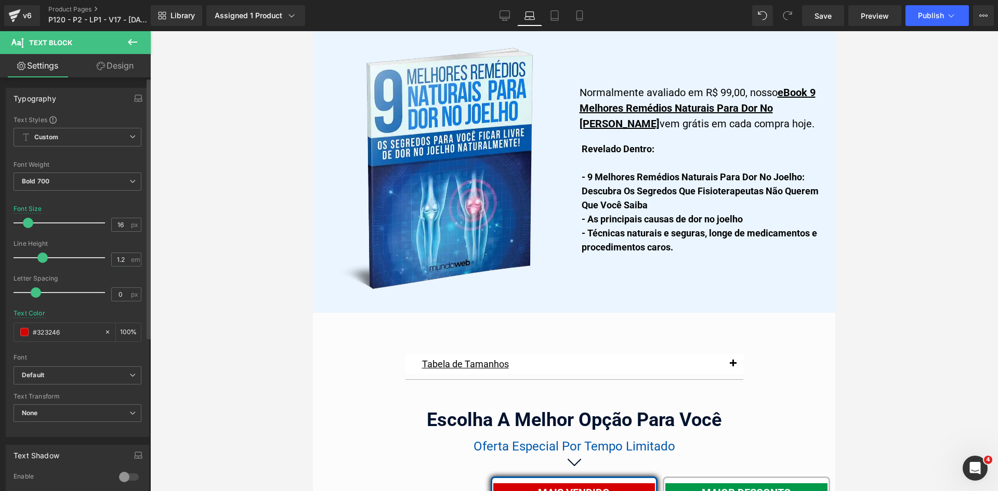
scroll to position [6397, 0]
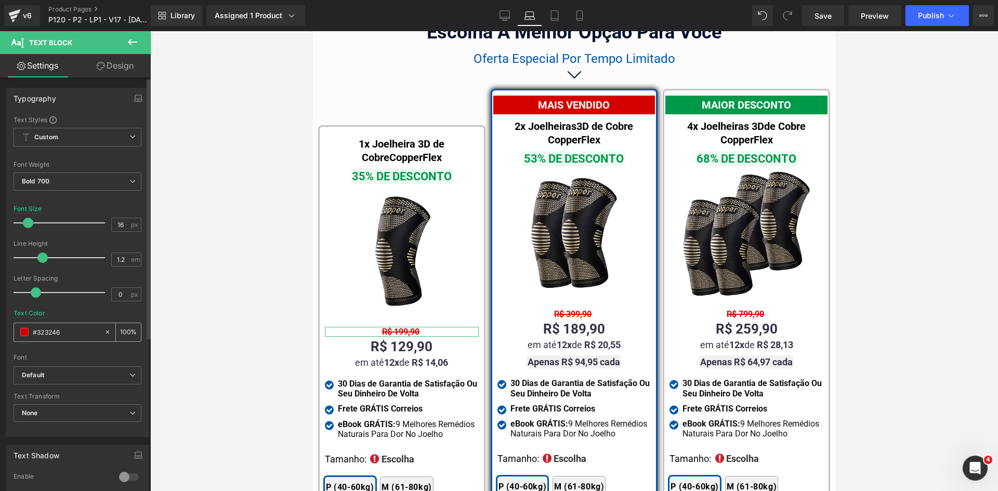
click at [72, 331] on input "#323246" at bounding box center [66, 331] width 67 height 11
paste input "323246"
type input "#323246"
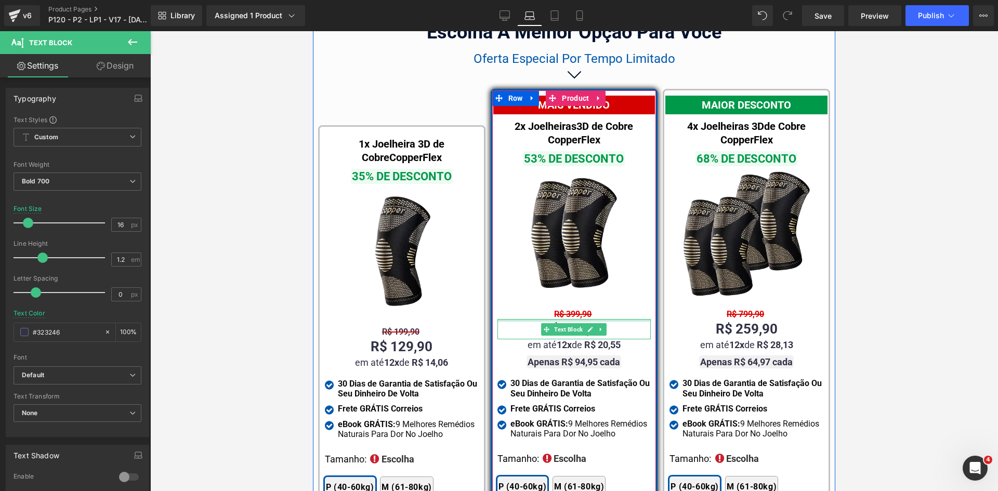
click at [574, 308] on span "Text Block" at bounding box center [581, 314] width 33 height 12
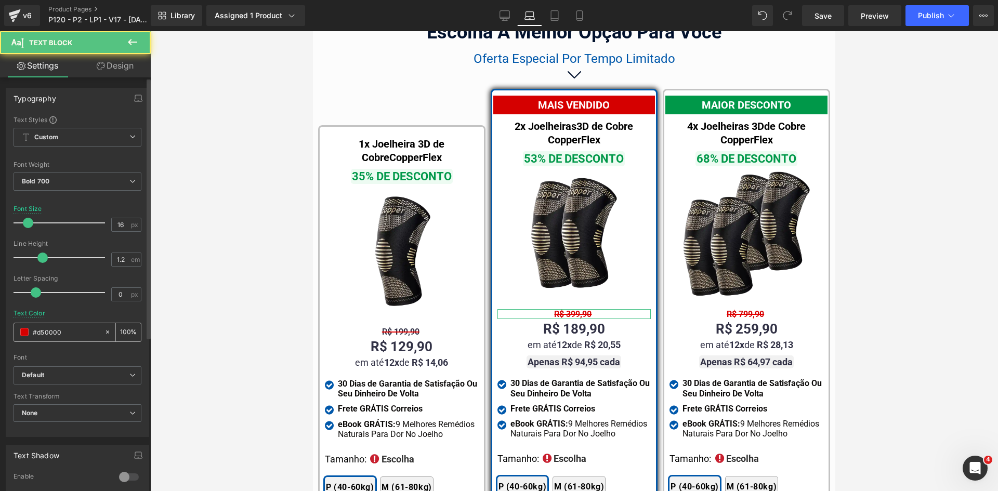
click at [75, 329] on input "#d50000" at bounding box center [66, 331] width 67 height 11
paste input "323246"
type input "#323246"
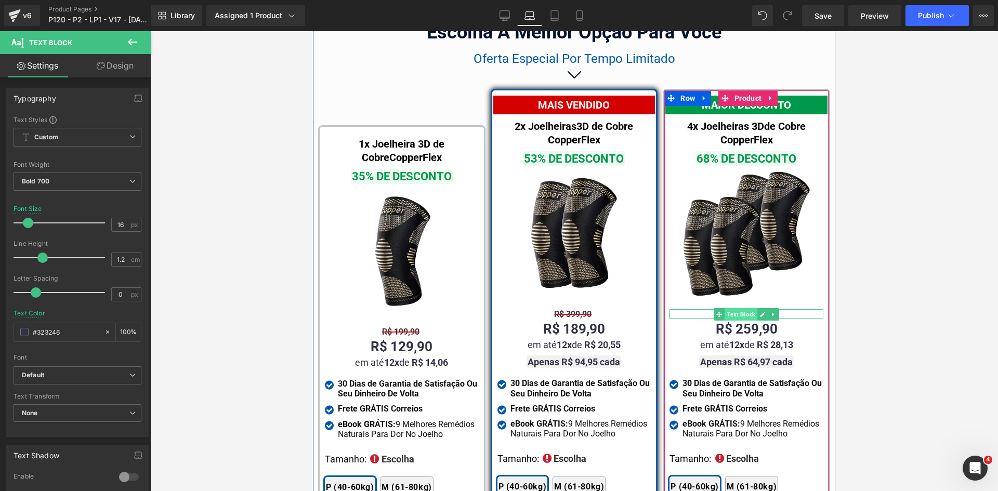
click at [748, 308] on span "Text Block" at bounding box center [740, 314] width 33 height 12
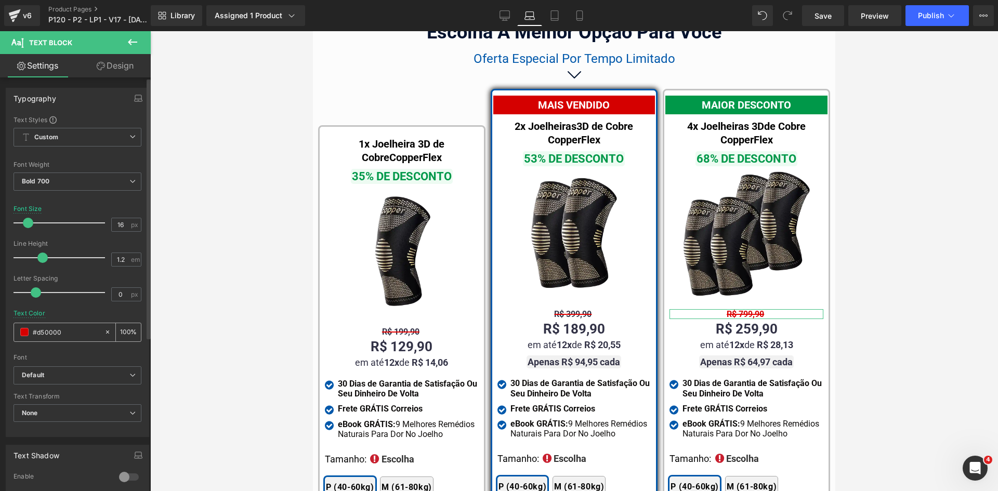
click at [76, 333] on input "#d50000" at bounding box center [66, 331] width 67 height 11
paste input "323246"
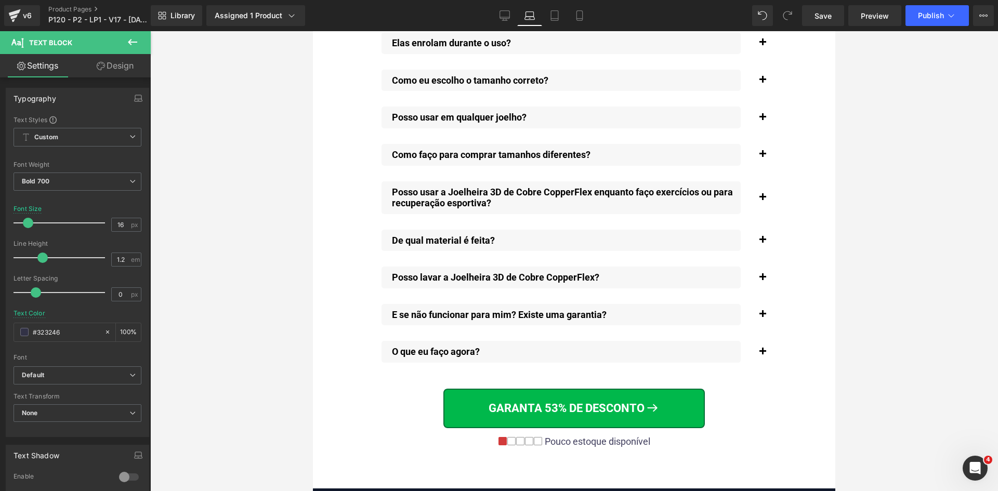
scroll to position [8112, 0]
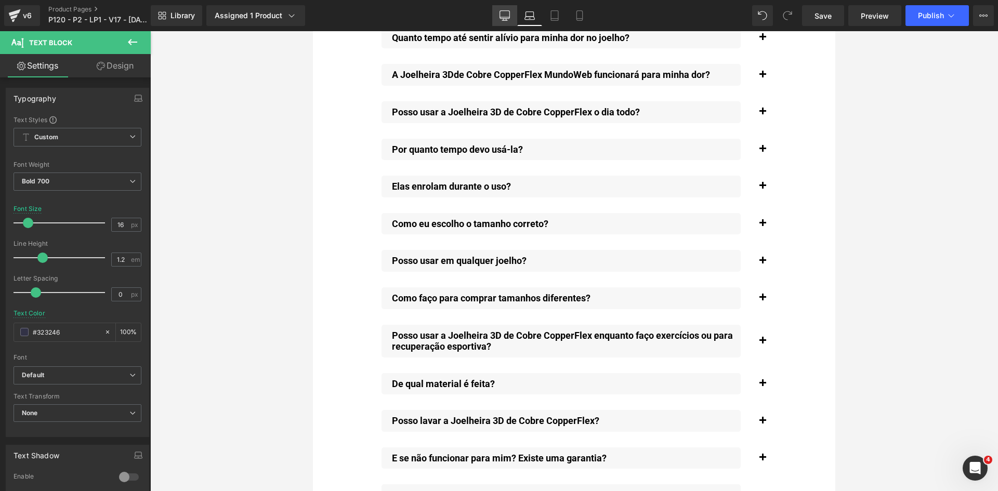
type input "#323246"
drag, startPoint x: 497, startPoint y: 19, endPoint x: 351, endPoint y: 106, distance: 169.7
click at [497, 19] on link "Desktop" at bounding box center [504, 15] width 25 height 21
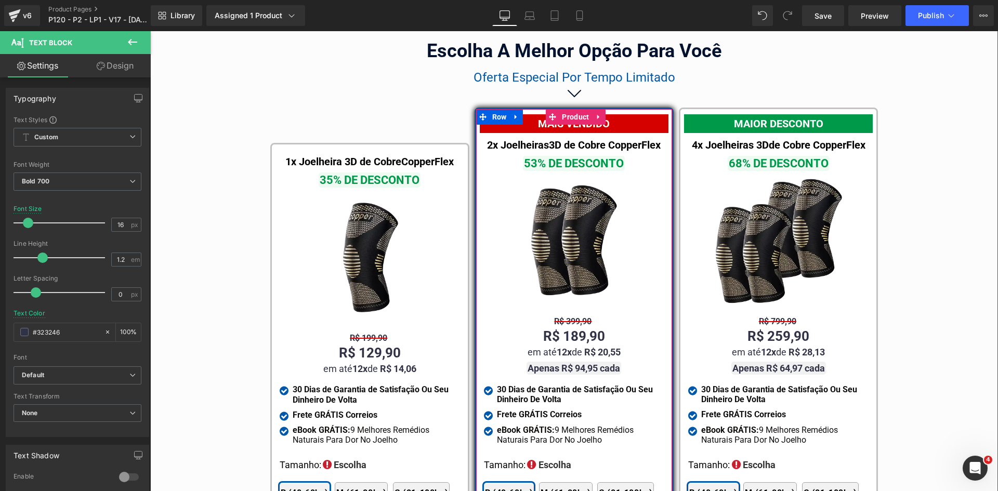
scroll to position [5960, 0]
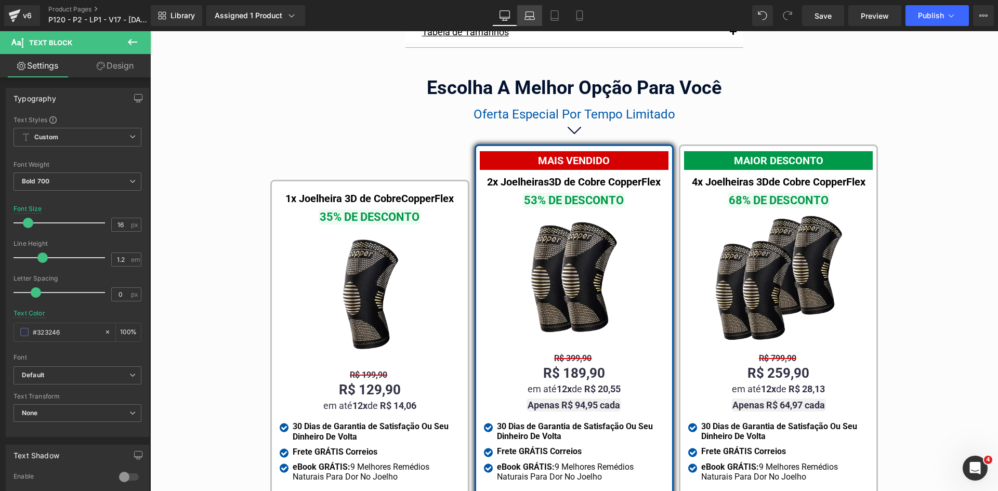
drag, startPoint x: 526, startPoint y: 15, endPoint x: 293, endPoint y: 63, distance: 237.9
click at [526, 15] on icon at bounding box center [530, 14] width 8 height 5
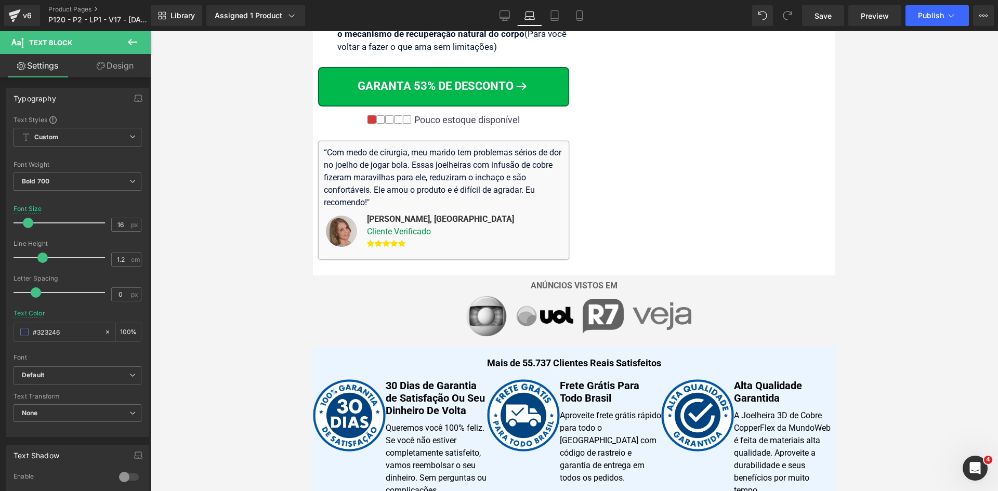
scroll to position [0, 0]
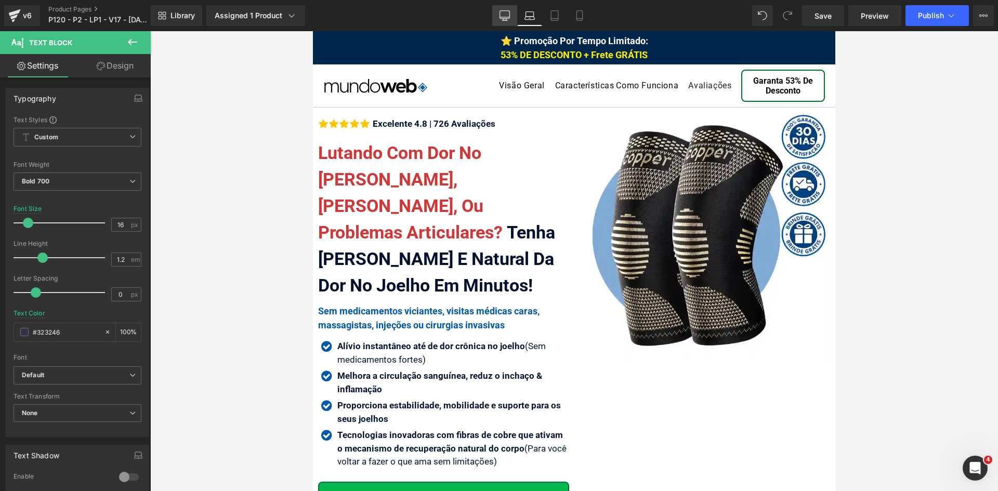
drag, startPoint x: 501, startPoint y: 12, endPoint x: 171, endPoint y: 8, distance: 330.0
click at [501, 12] on icon at bounding box center [504, 15] width 10 height 10
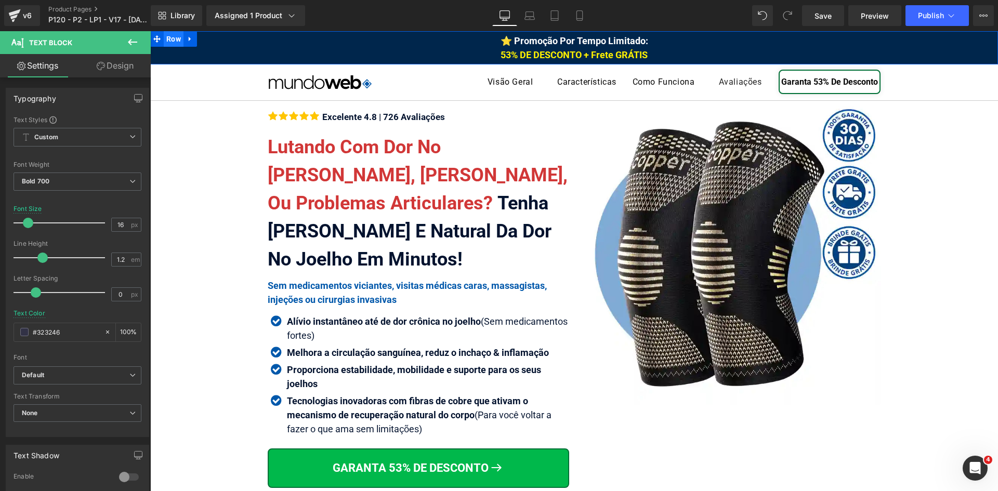
click at [166, 36] on span "Row" at bounding box center [174, 39] width 20 height 16
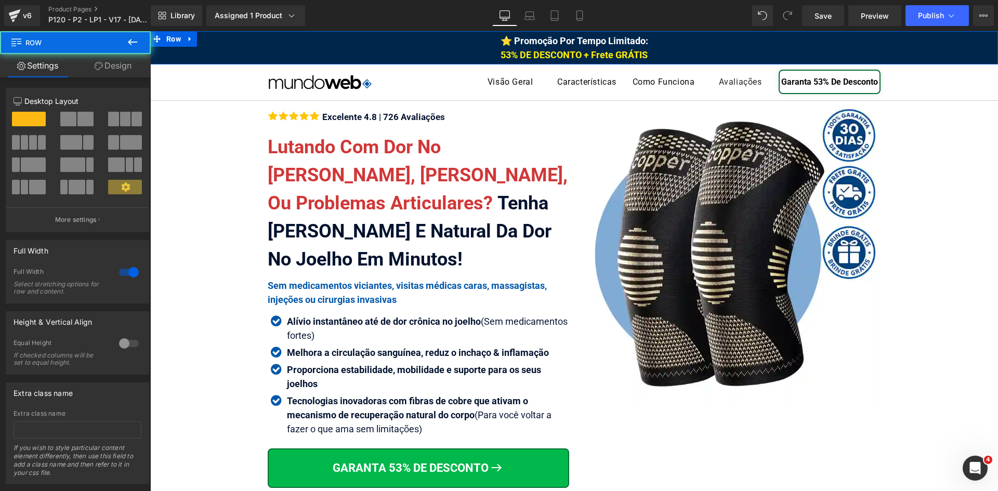
click at [117, 64] on link "Design" at bounding box center [112, 65] width 75 height 23
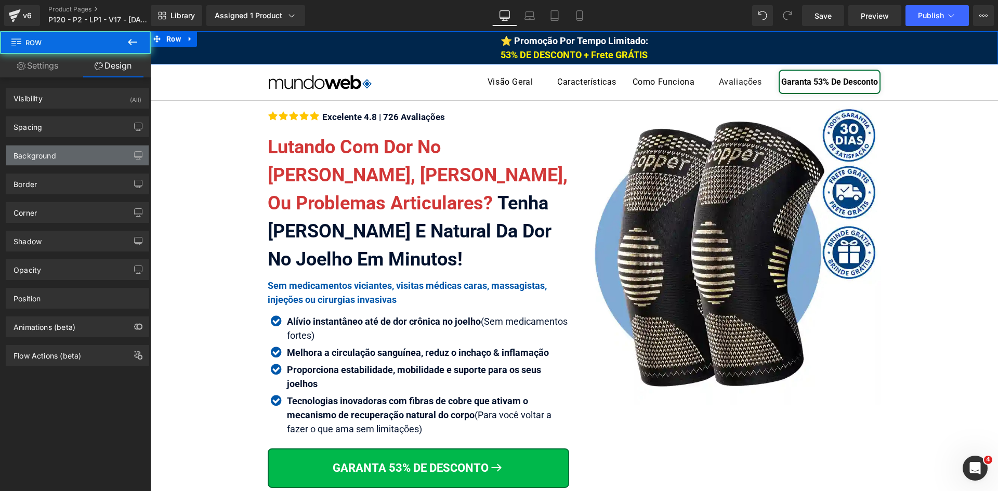
click at [44, 158] on div "Background" at bounding box center [35, 153] width 43 height 15
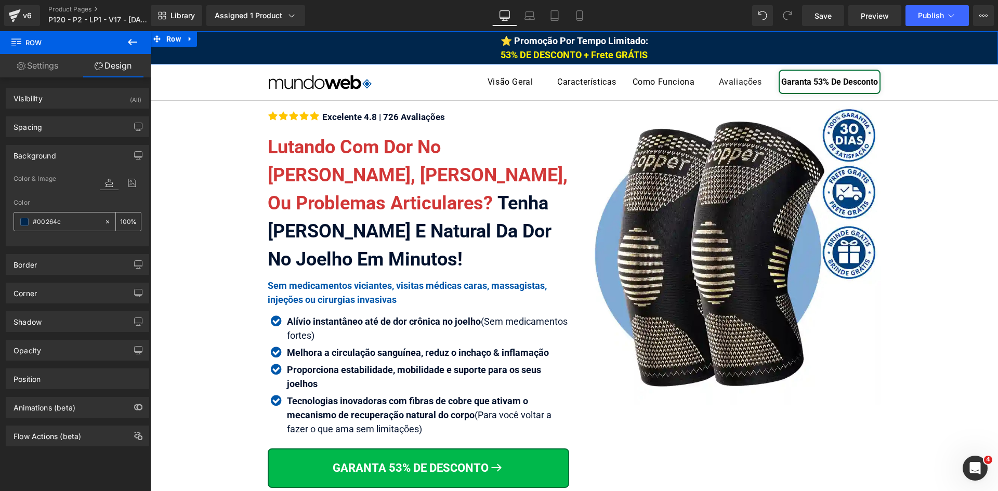
click at [94, 222] on input "text" at bounding box center [66, 221] width 67 height 11
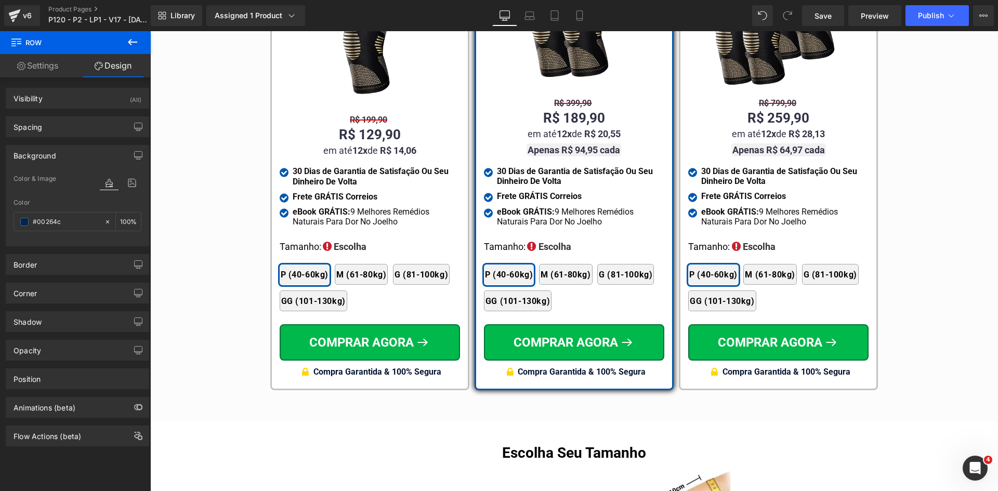
scroll to position [6225, 0]
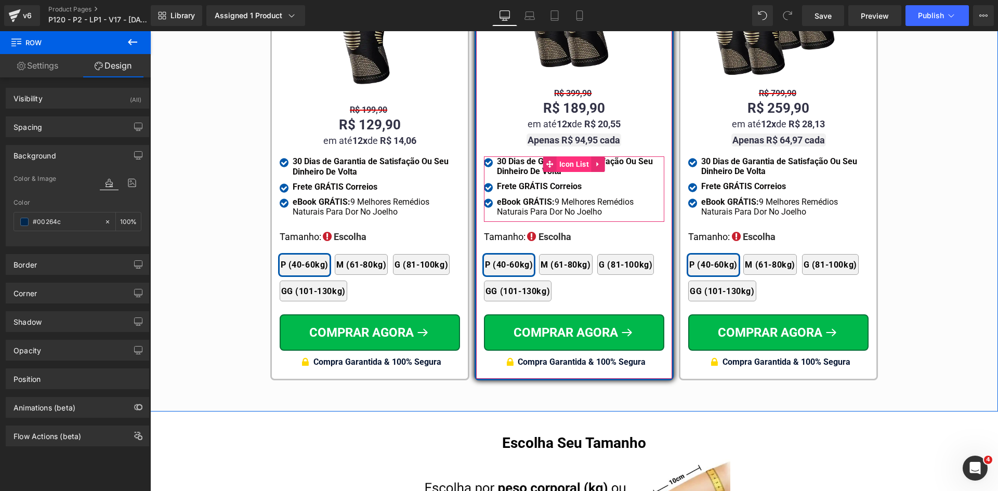
click at [557, 157] on span "Icon List" at bounding box center [574, 164] width 35 height 16
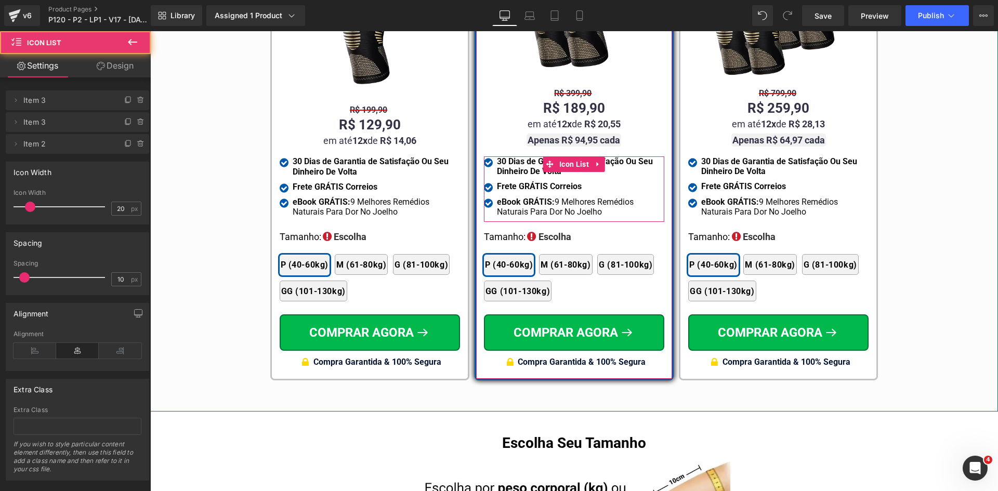
click at [505, 159] on strong "30 Dias de Garantia de Satisfação Ou Seu Dinheiro De Volta" at bounding box center [575, 166] width 156 height 20
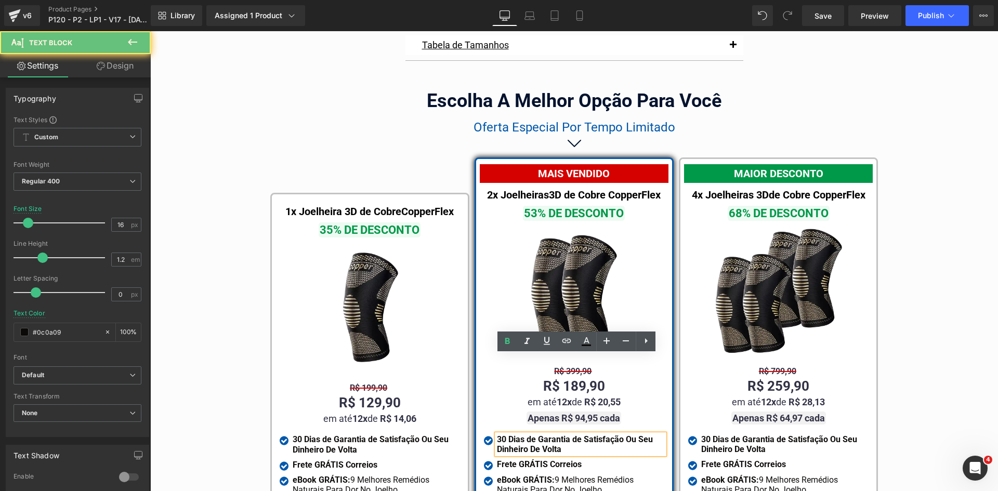
scroll to position [5809, 0]
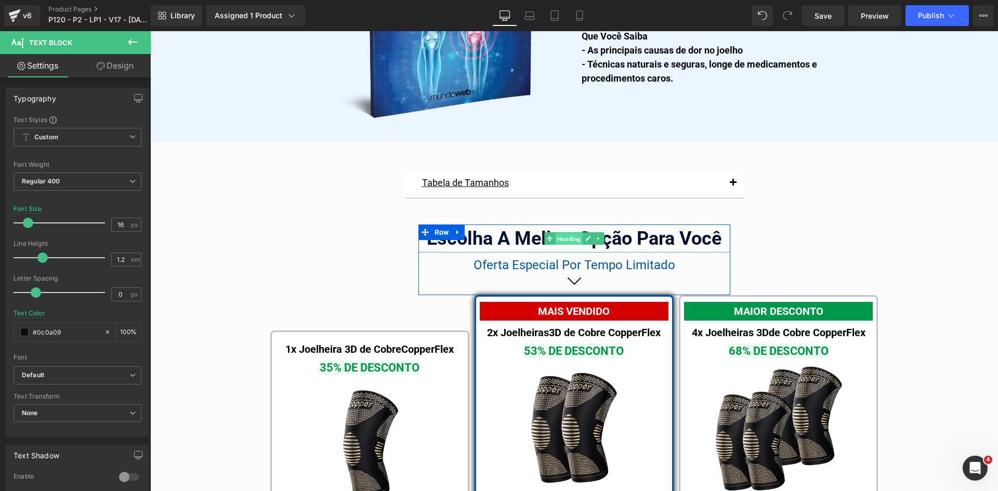
click at [563, 233] on span "Heading" at bounding box center [569, 239] width 28 height 12
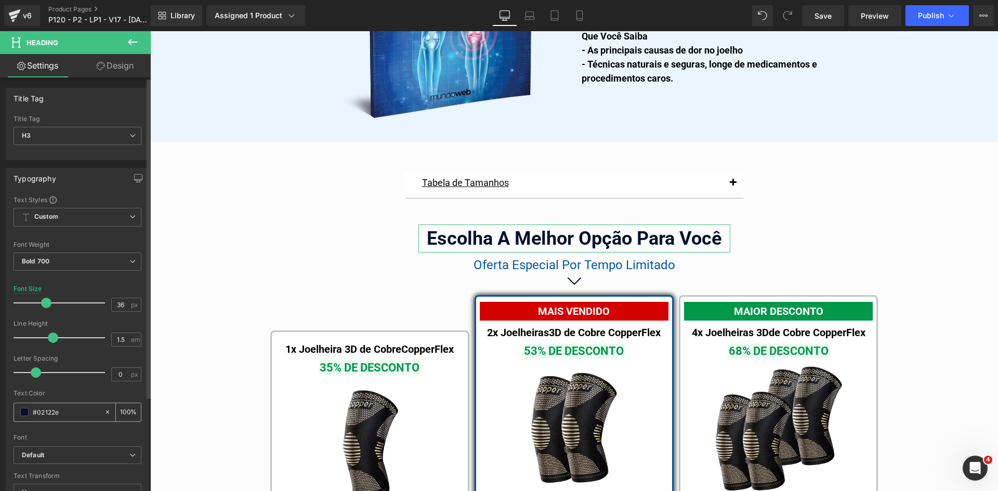
click at [61, 413] on input "#02122e" at bounding box center [66, 411] width 67 height 11
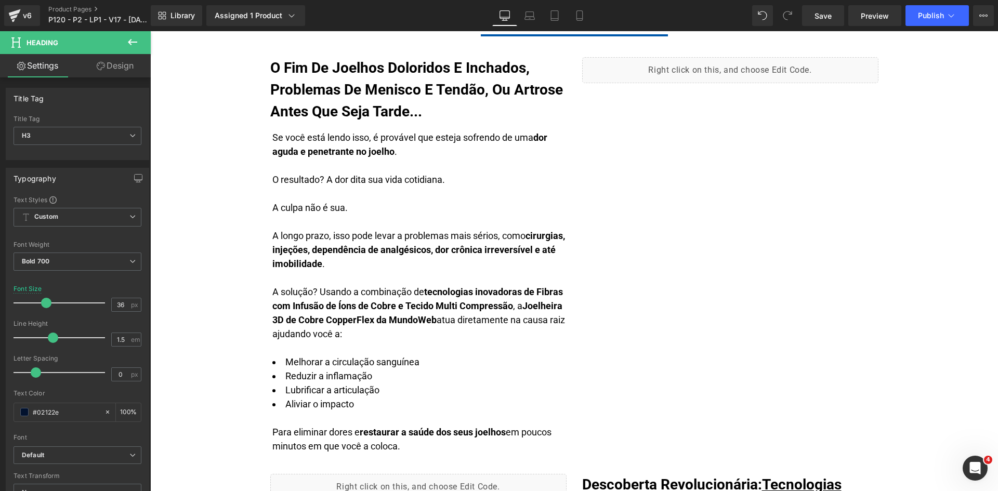
scroll to position [0, 0]
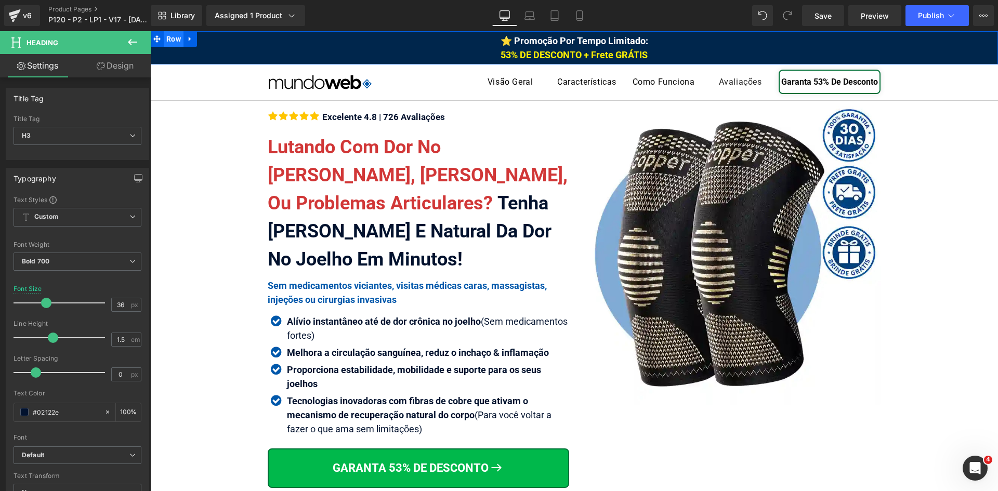
click at [169, 40] on span "Row" at bounding box center [174, 39] width 20 height 16
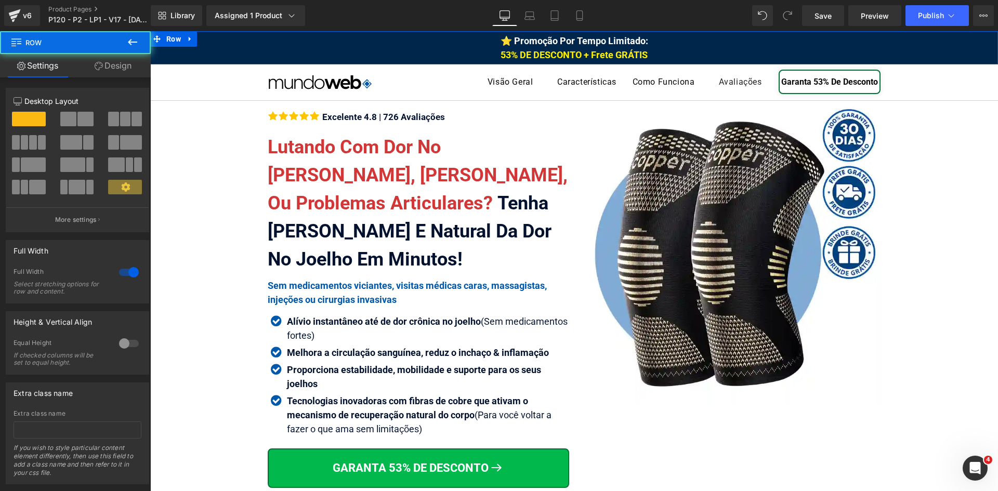
click at [106, 56] on link "Design" at bounding box center [112, 65] width 75 height 23
click at [0, 0] on div "Background" at bounding box center [0, 0] width 0 height 0
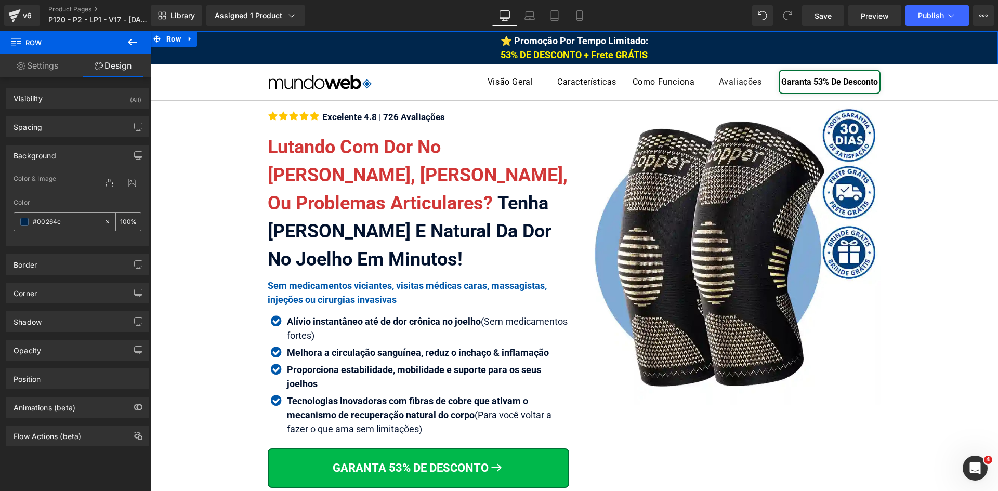
click at [72, 222] on input "#00264c" at bounding box center [66, 221] width 67 height 11
paste input "2122e"
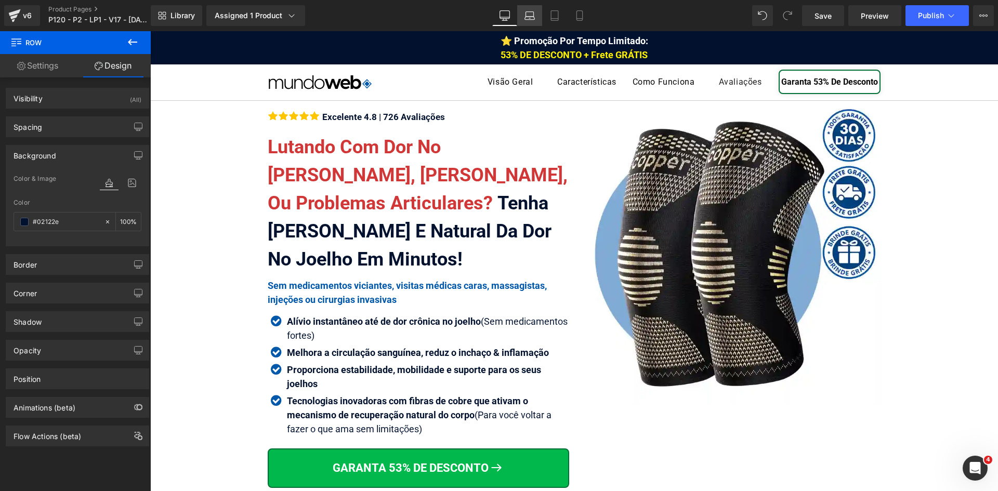
type input "#02122e"
click at [525, 14] on icon at bounding box center [529, 15] width 10 height 10
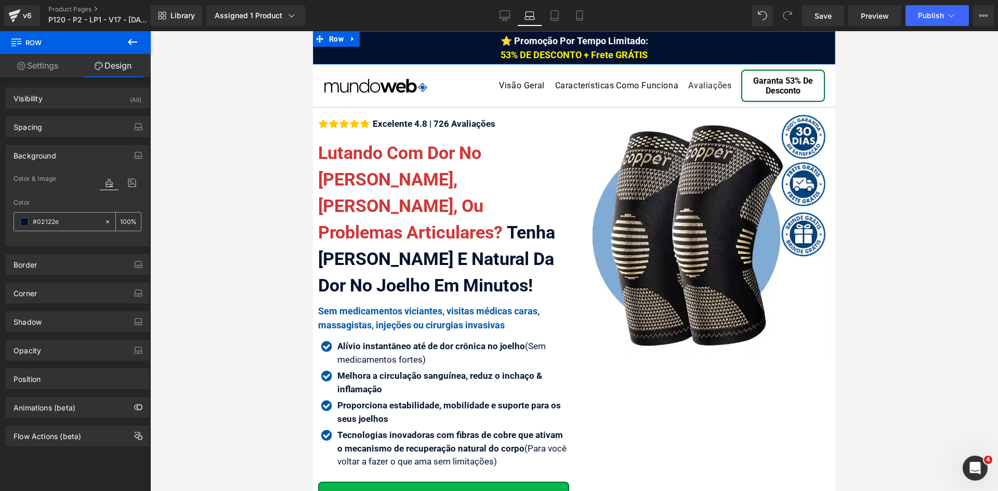
click at [73, 222] on input "#02122e" at bounding box center [66, 221] width 67 height 11
click at [585, 15] on link "Mobile" at bounding box center [579, 15] width 25 height 21
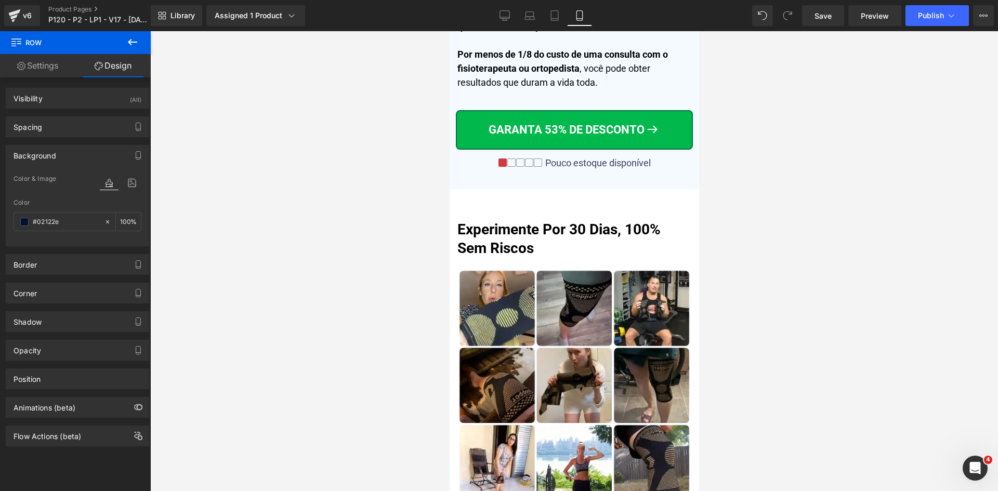
scroll to position [4727, 0]
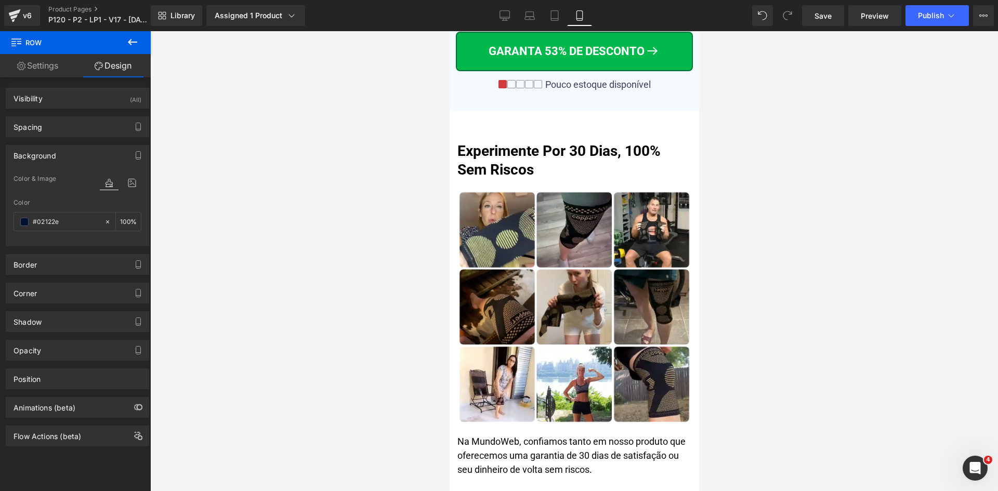
drag, startPoint x: 696, startPoint y: 55, endPoint x: 1157, endPoint y: 229, distance: 492.7
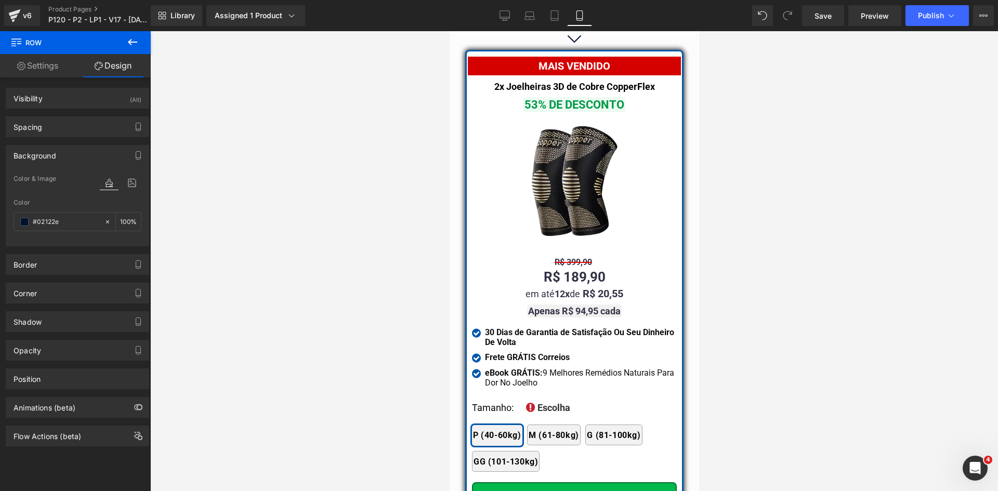
scroll to position [9173, 0]
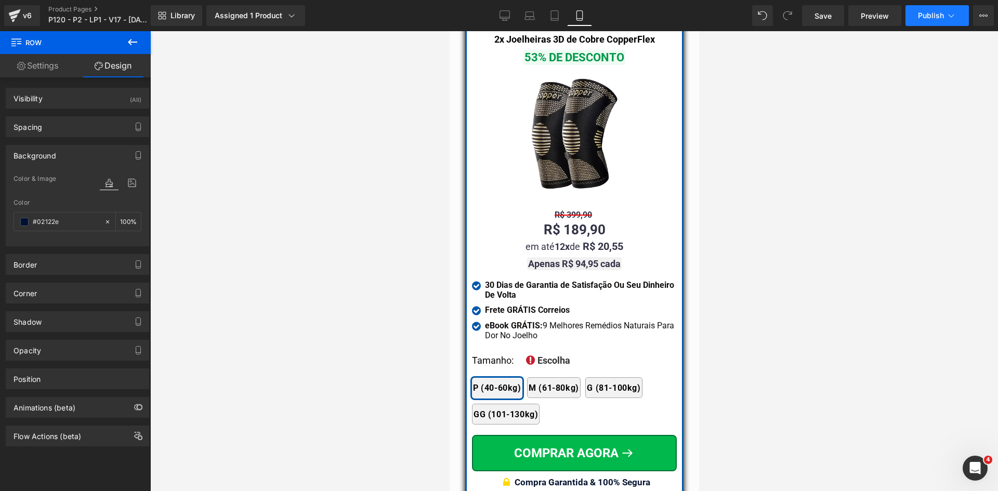
click at [919, 12] on span "Publish" at bounding box center [931, 15] width 26 height 8
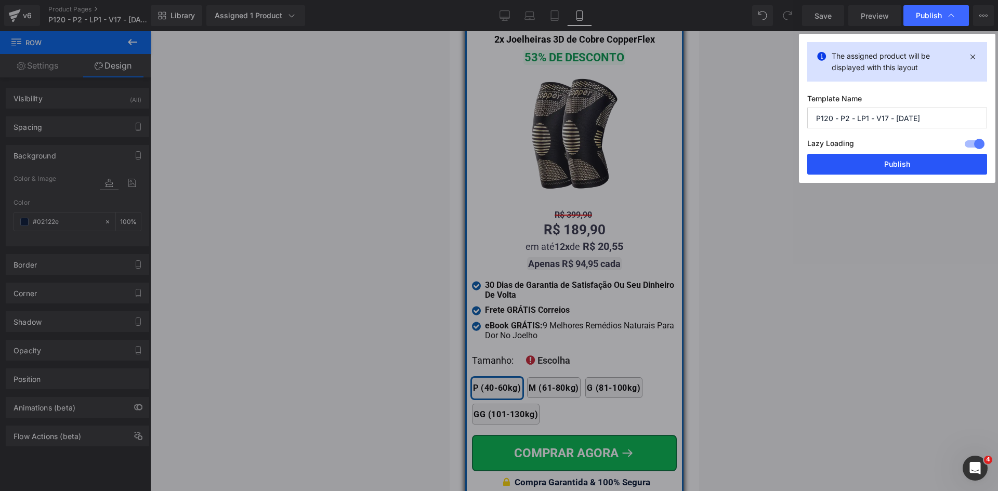
click at [896, 164] on button "Publish" at bounding box center [897, 164] width 180 height 21
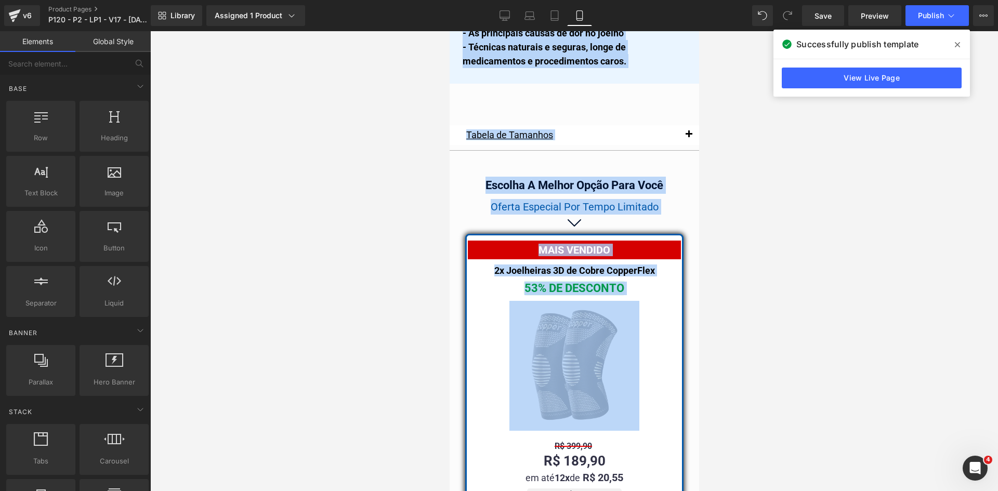
scroll to position [8895, 0]
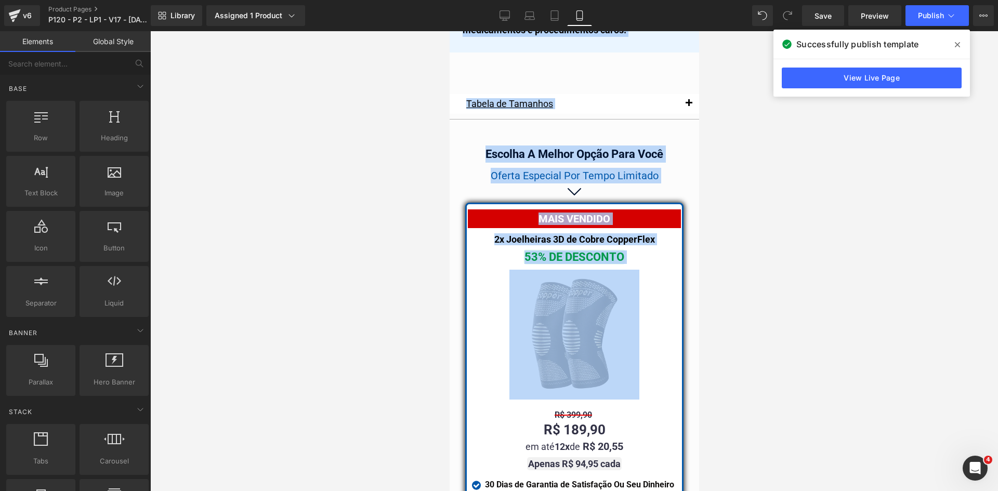
drag, startPoint x: 698, startPoint y: 236, endPoint x: 731, endPoint y: 344, distance: 112.4
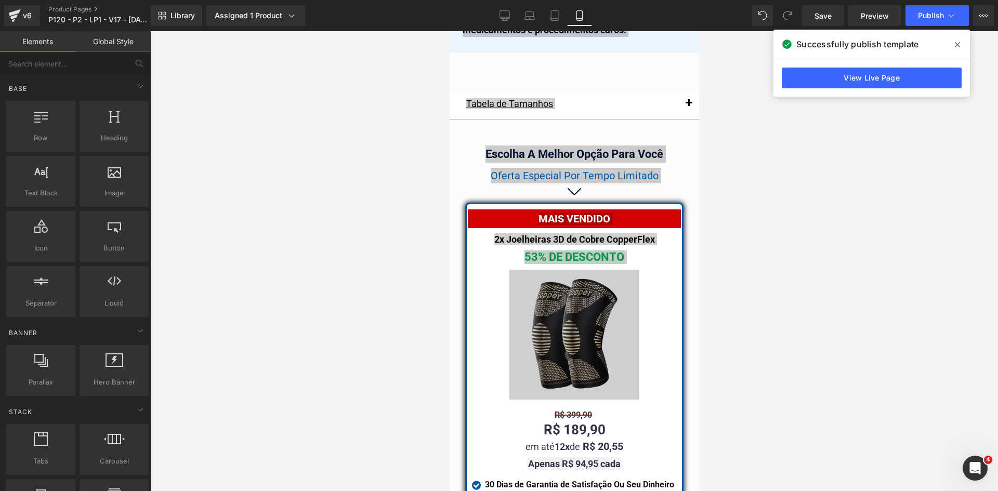
click at [754, 306] on div at bounding box center [574, 261] width 848 height 460
drag, startPoint x: 748, startPoint y: 287, endPoint x: 723, endPoint y: 278, distance: 26.8
click at [748, 287] on div at bounding box center [574, 261] width 848 height 460
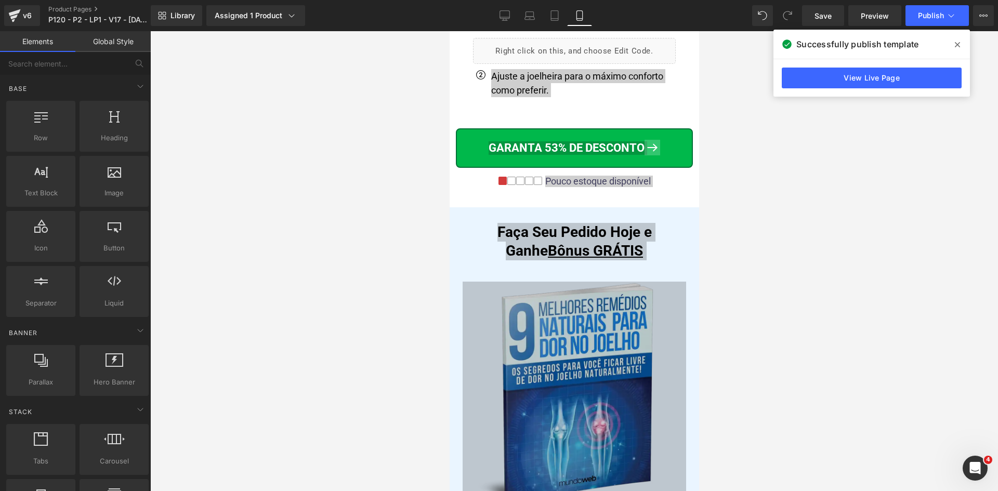
scroll to position [8271, 0]
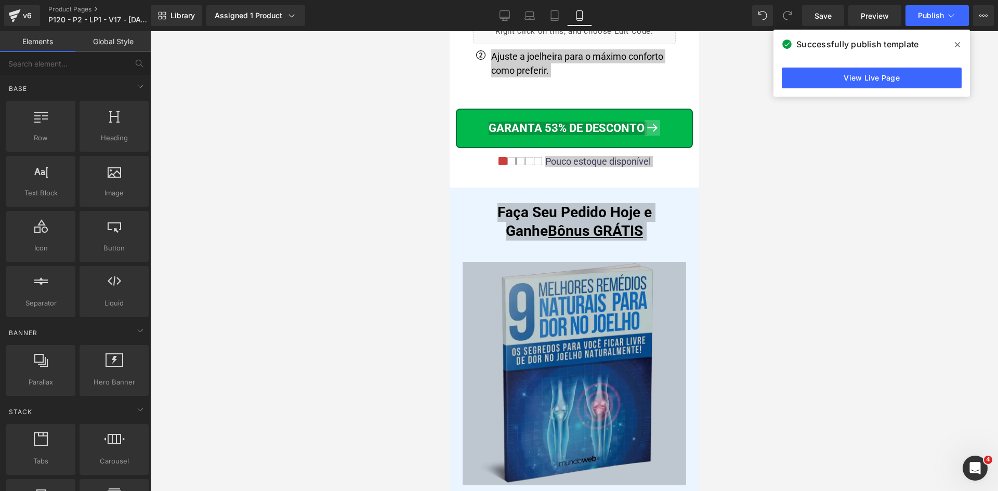
click at [319, 214] on div at bounding box center [574, 261] width 848 height 460
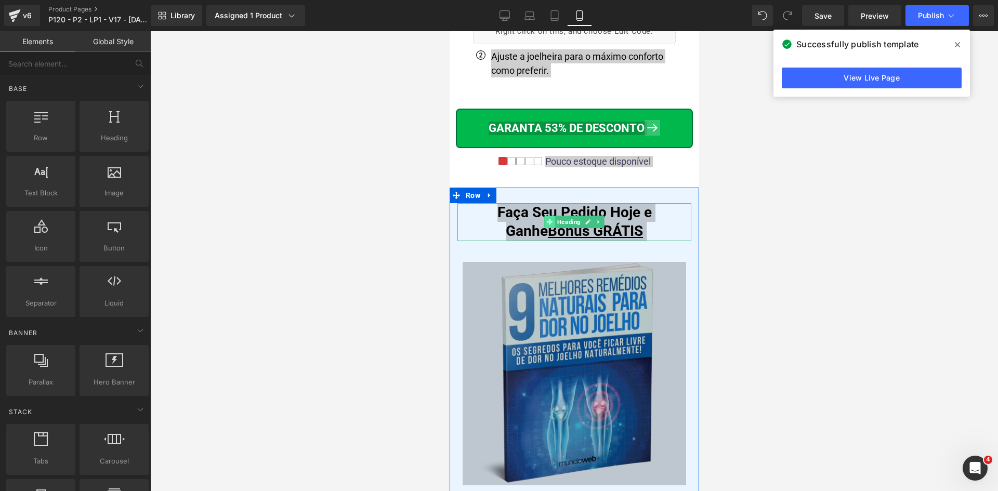
click at [546, 216] on span at bounding box center [549, 222] width 11 height 12
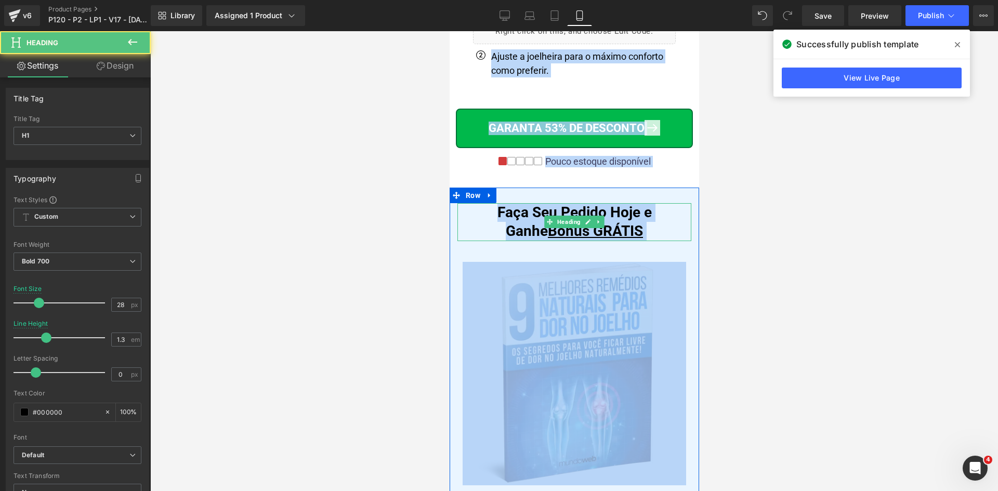
click at [521, 203] on h1 "Faça Seu Pedido Hoje e Ganhe Bônus GRÁTIS" at bounding box center [574, 222] width 234 height 38
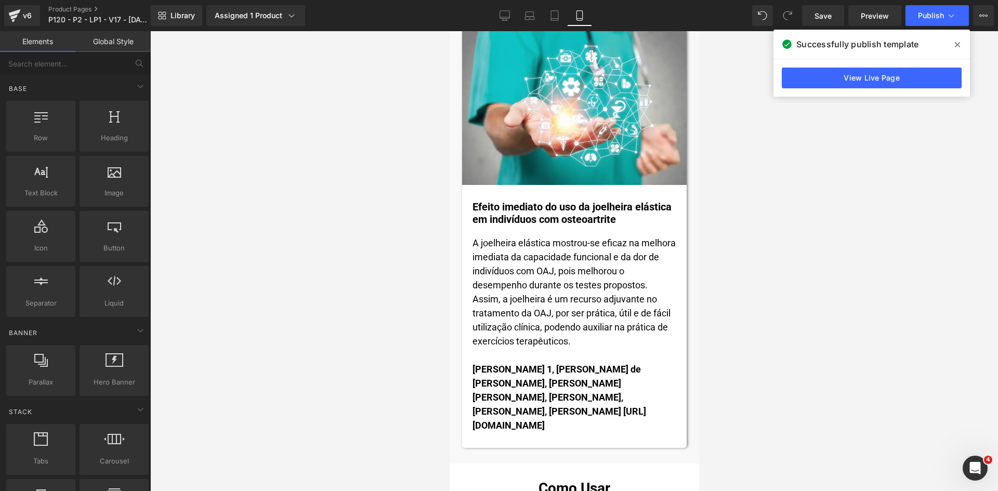
scroll to position [8063, 0]
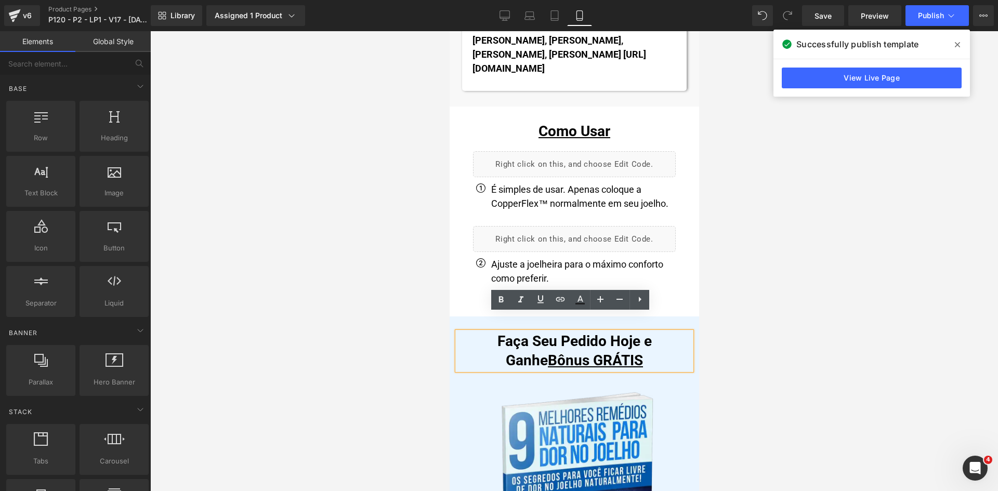
drag, startPoint x: 694, startPoint y: 316, endPoint x: 1192, endPoint y: 208, distance: 510.0
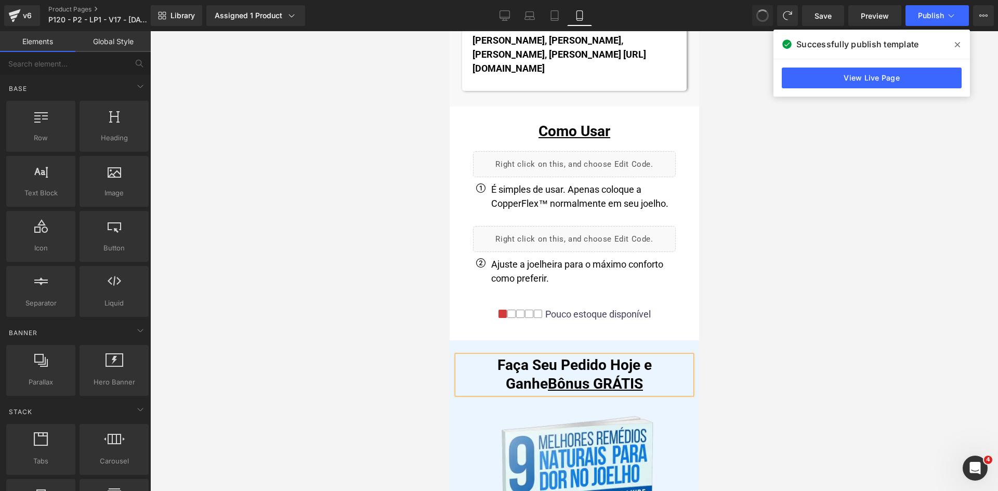
scroll to position [8087, 0]
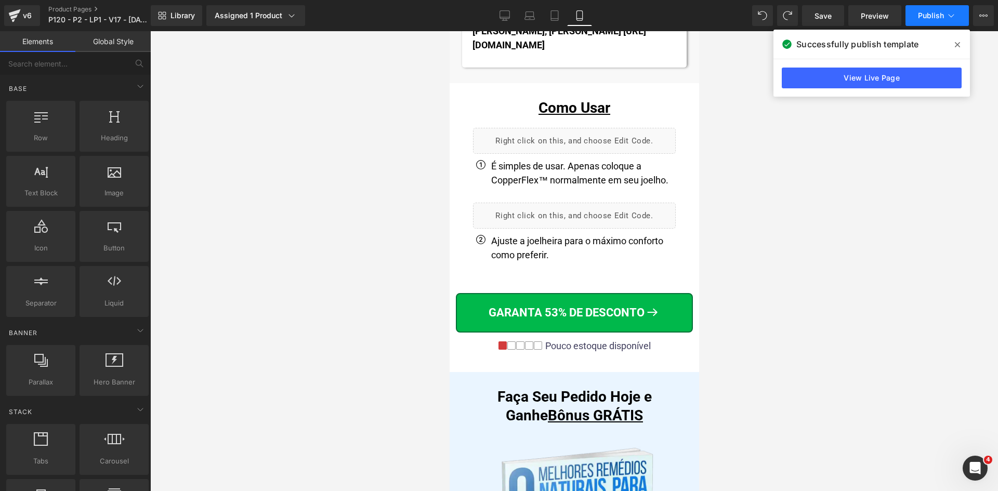
click at [932, 24] on button "Publish" at bounding box center [936, 15] width 63 height 21
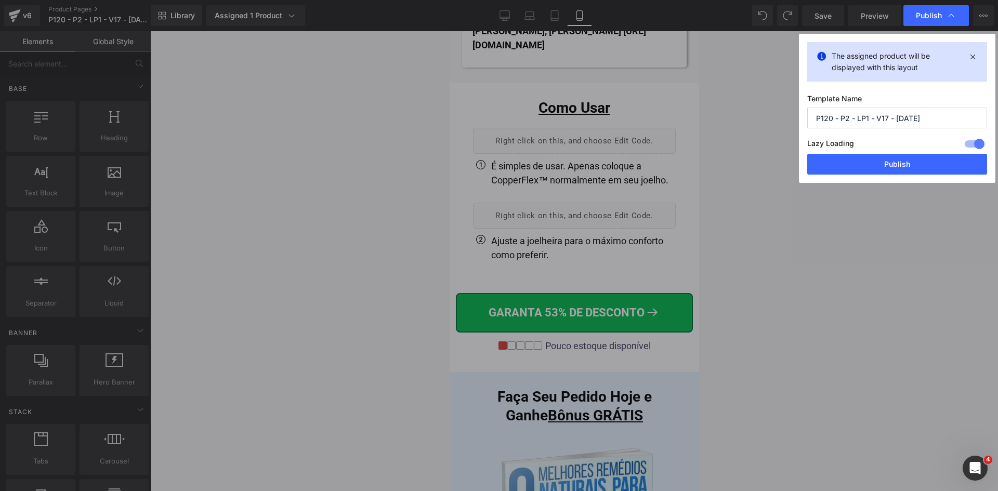
drag, startPoint x: 905, startPoint y: 162, endPoint x: 722, endPoint y: 120, distance: 188.3
click at [903, 162] on button "Publish" at bounding box center [897, 164] width 180 height 21
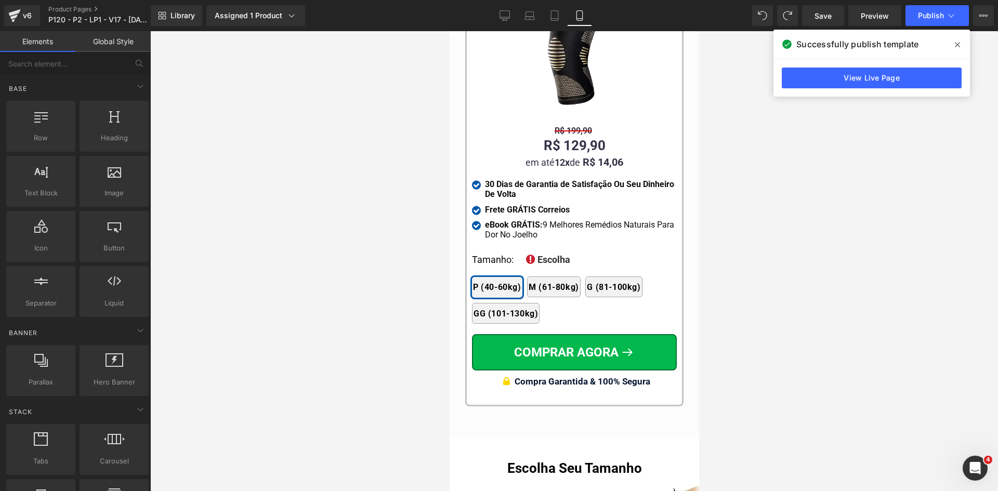
scroll to position [10122, 0]
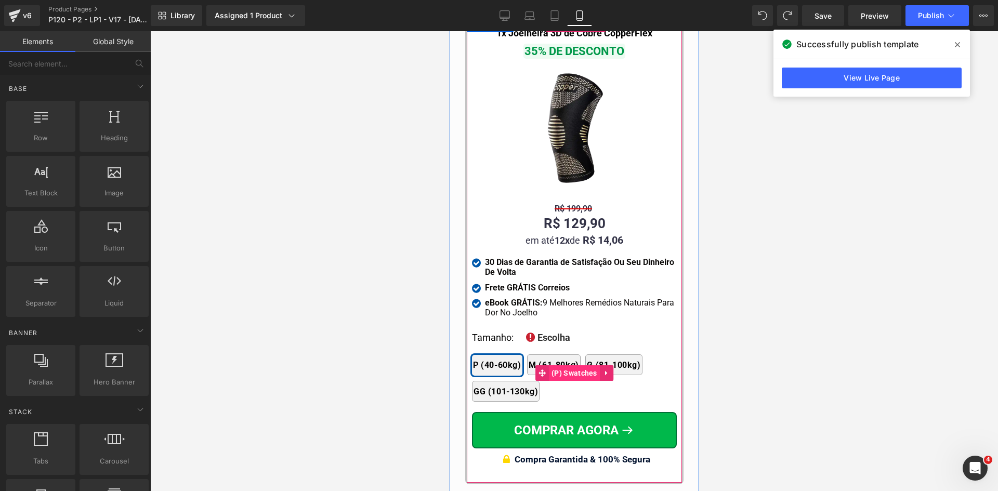
drag, startPoint x: 564, startPoint y: 353, endPoint x: 798, endPoint y: 332, distance: 234.4
click at [564, 365] on span "(P) Swatches" at bounding box center [573, 373] width 51 height 16
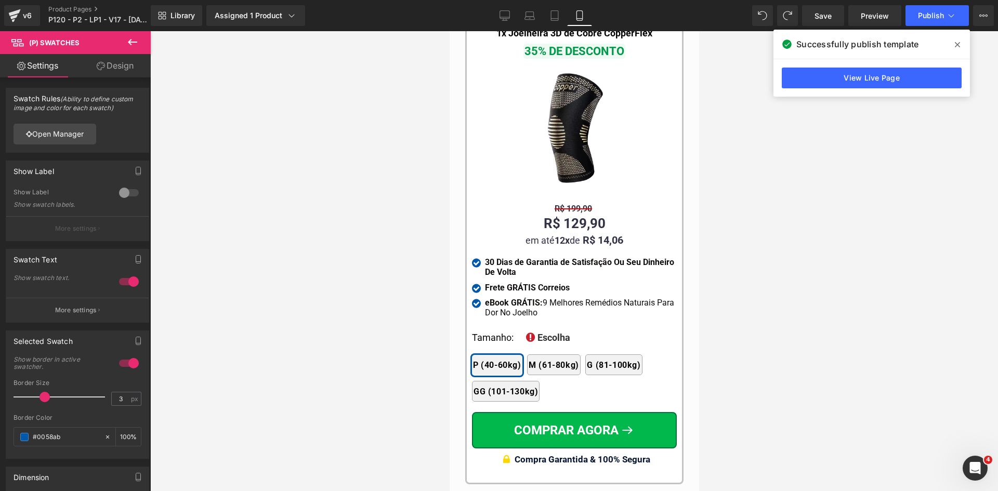
drag, startPoint x: 127, startPoint y: 70, endPoint x: 32, endPoint y: 185, distance: 149.4
click at [127, 70] on link "Design" at bounding box center [114, 65] width 75 height 23
click at [0, 0] on div "Border" at bounding box center [0, 0] width 0 height 0
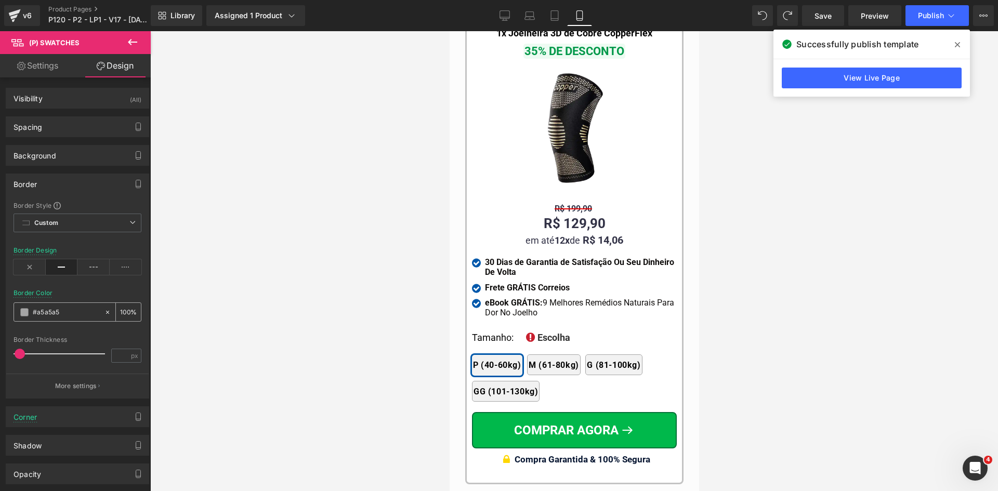
click at [64, 310] on input "text" at bounding box center [66, 312] width 67 height 11
type input "#a5a5a5"
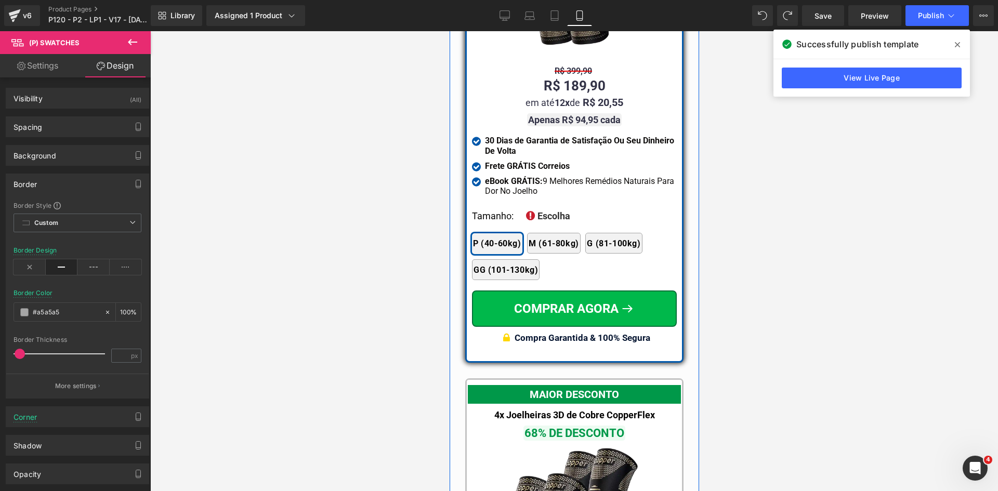
scroll to position [9135, 0]
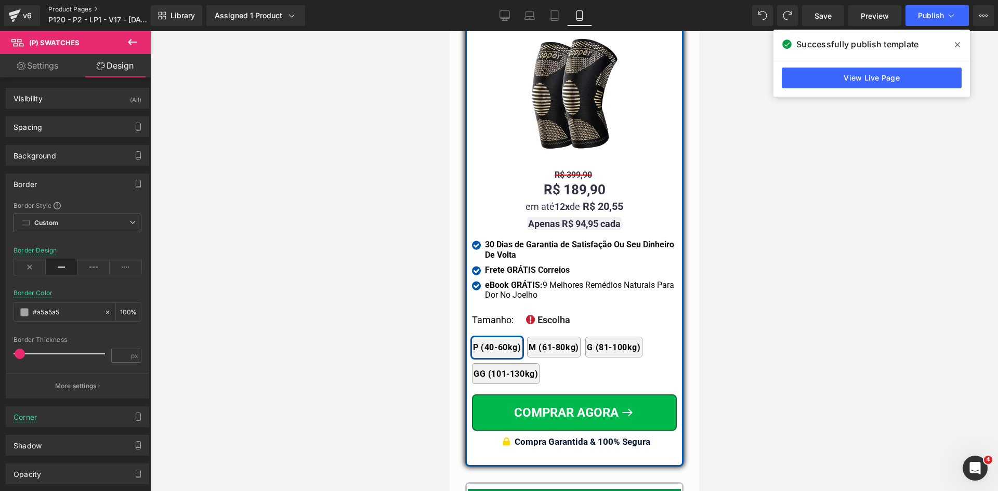
click at [57, 9] on link "Product Pages" at bounding box center [107, 9] width 119 height 8
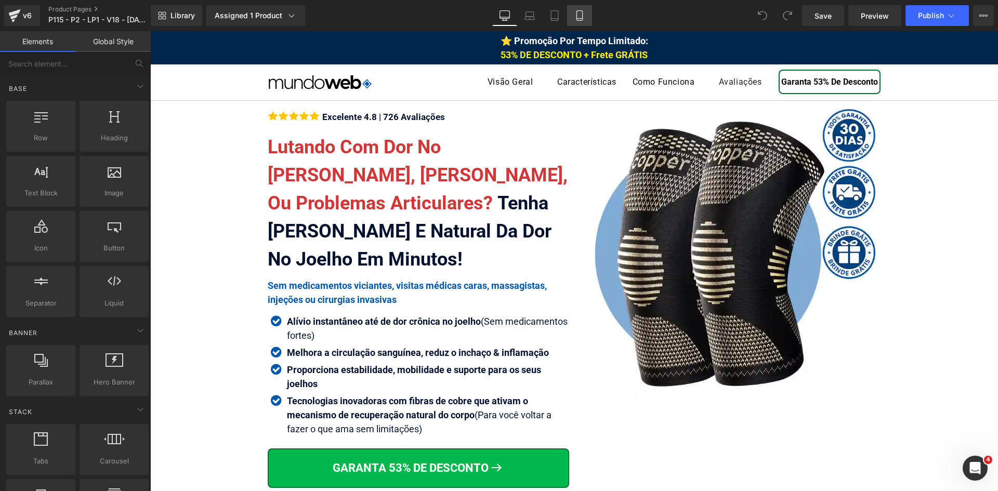
click at [580, 21] on link "Mobile" at bounding box center [579, 15] width 25 height 21
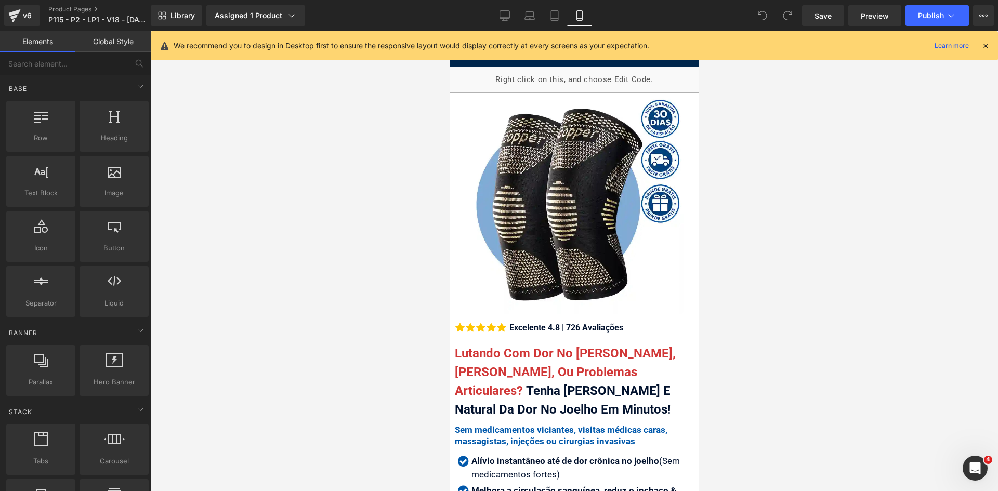
click at [984, 45] on icon at bounding box center [985, 45] width 9 height 9
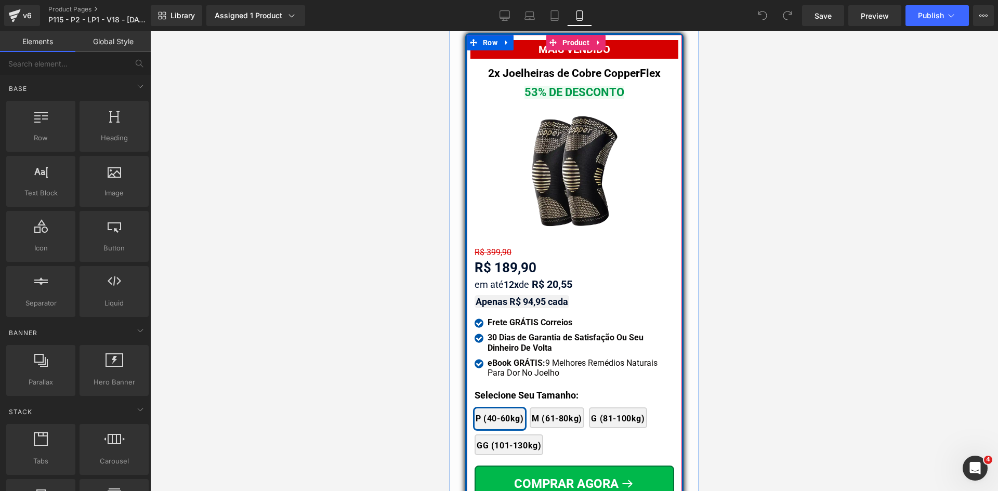
scroll to position [9215, 0]
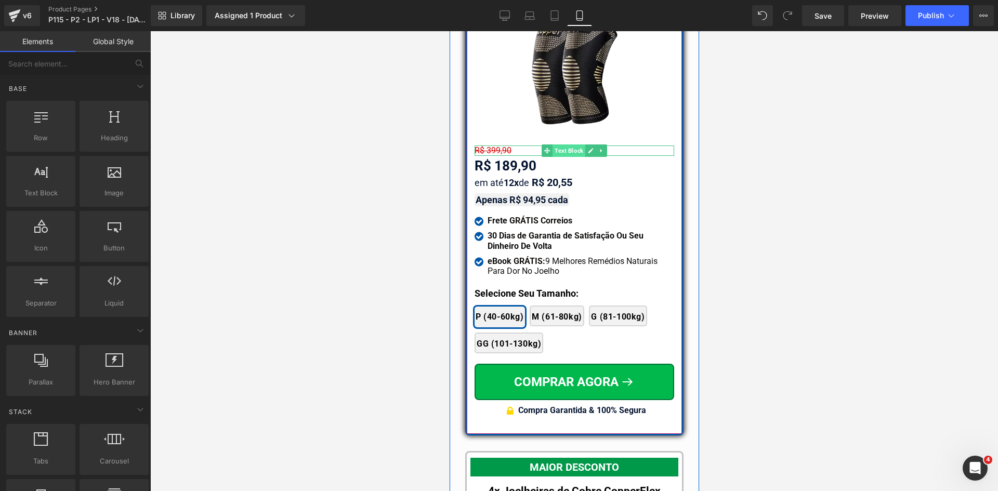
click at [557, 144] on span "Text Block" at bounding box center [568, 150] width 33 height 12
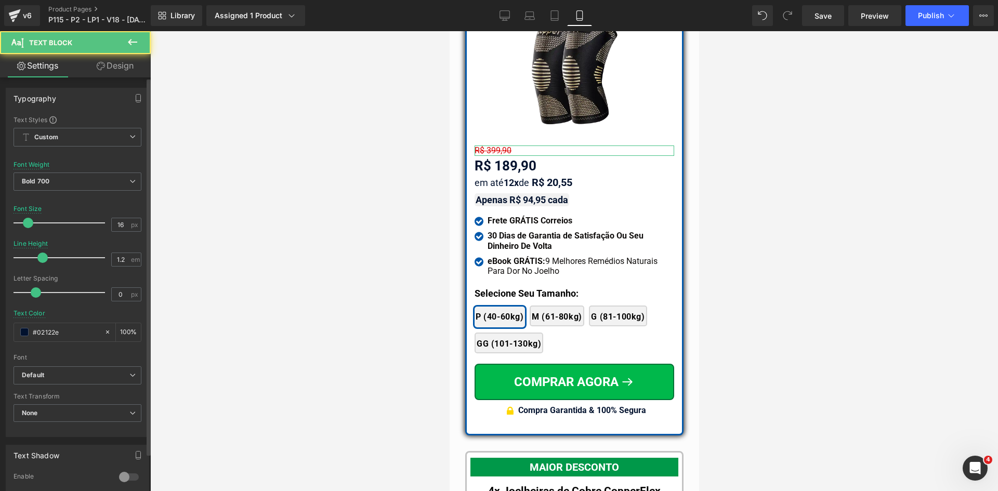
scroll to position [208, 0]
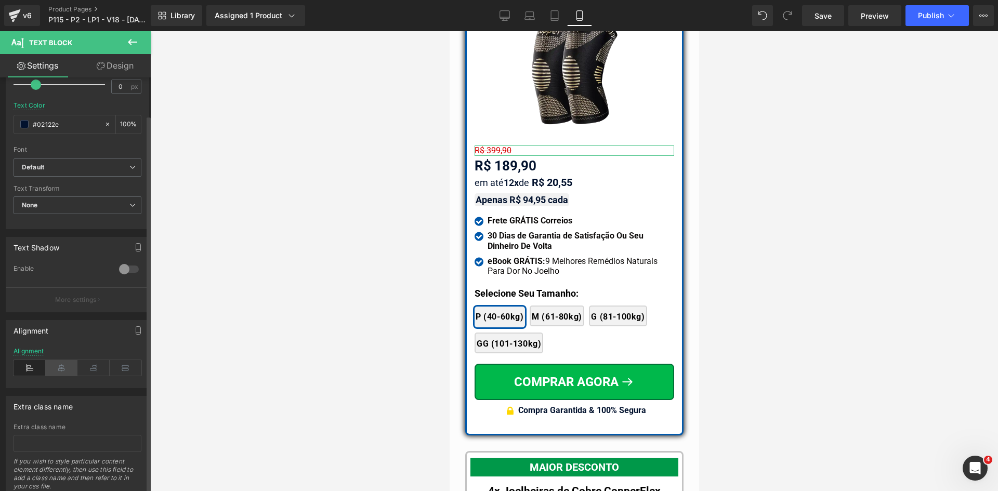
click at [57, 367] on icon at bounding box center [62, 368] width 32 height 16
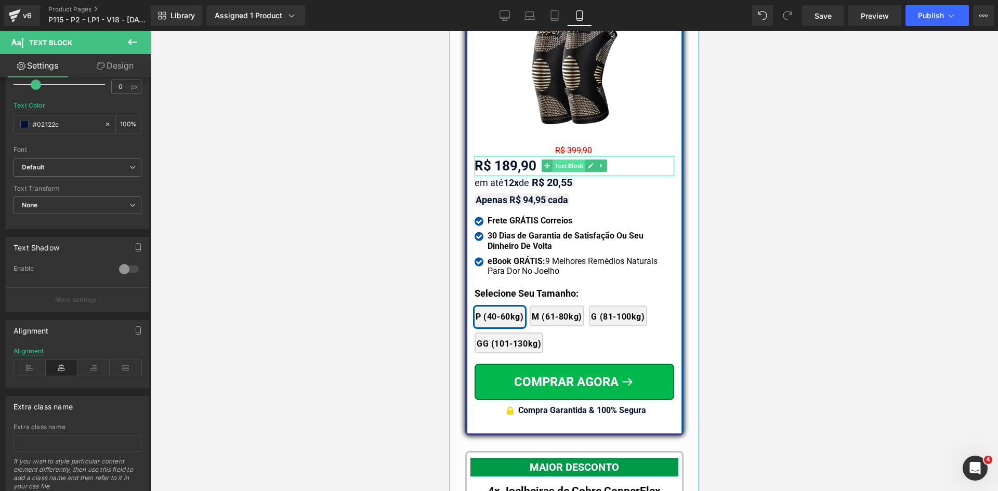
click at [560, 160] on span "Text Block" at bounding box center [568, 166] width 33 height 12
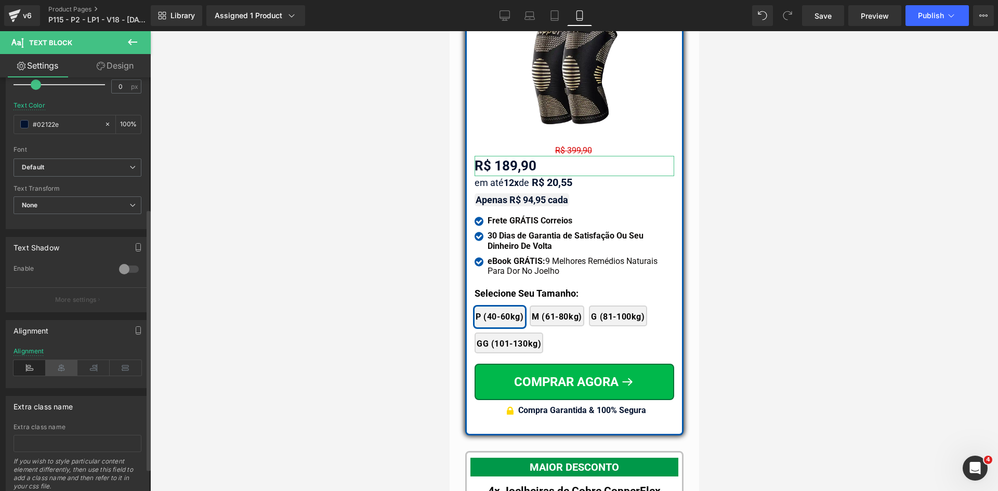
click at [57, 368] on icon at bounding box center [62, 368] width 32 height 16
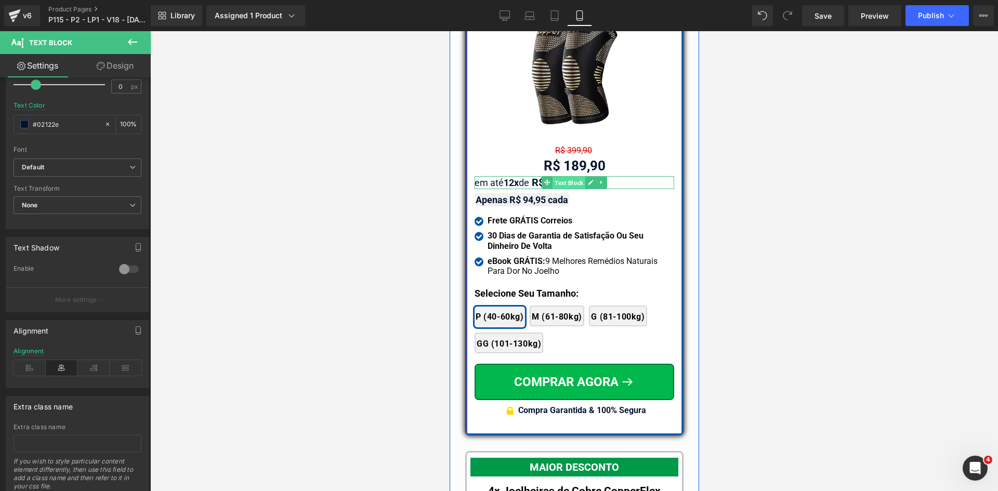
drag, startPoint x: 557, startPoint y: 161, endPoint x: 607, endPoint y: 365, distance: 210.2
click at [557, 177] on span "Text Block" at bounding box center [568, 183] width 33 height 12
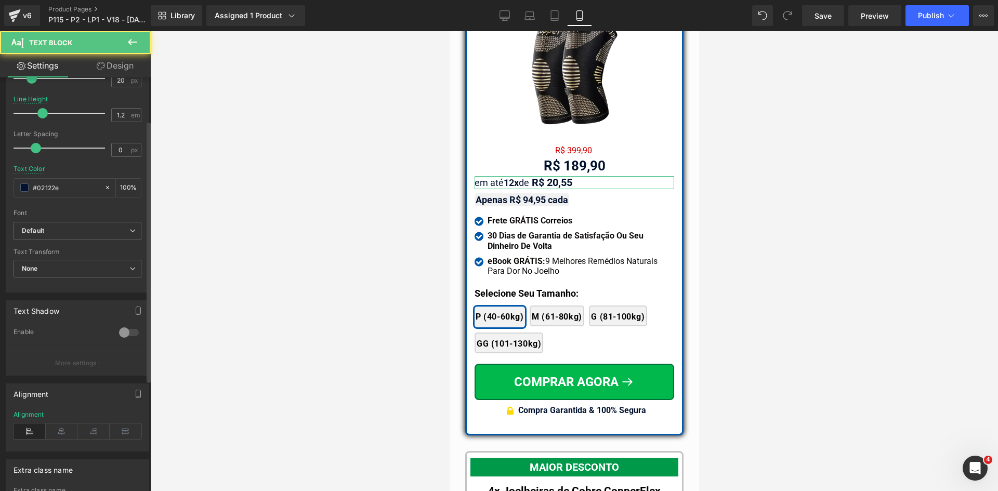
scroll to position [156, 0]
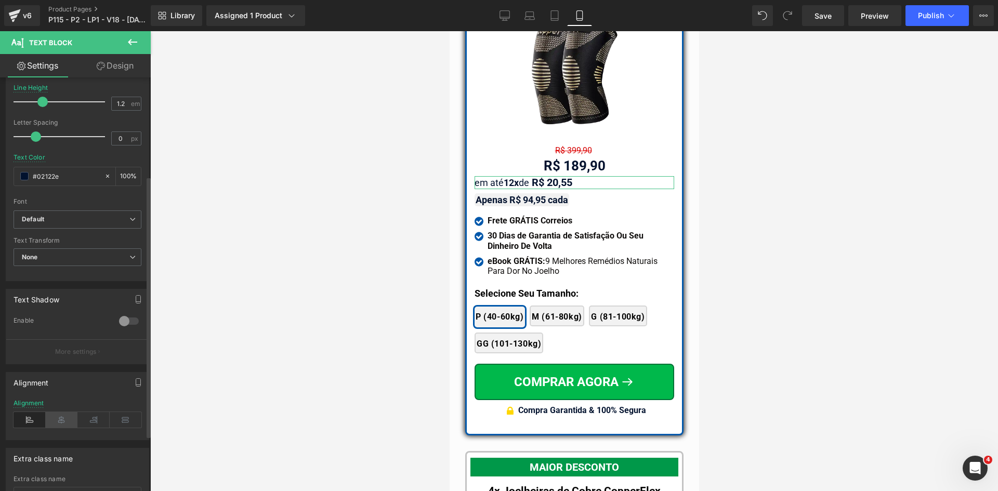
click at [56, 419] on icon at bounding box center [62, 420] width 32 height 16
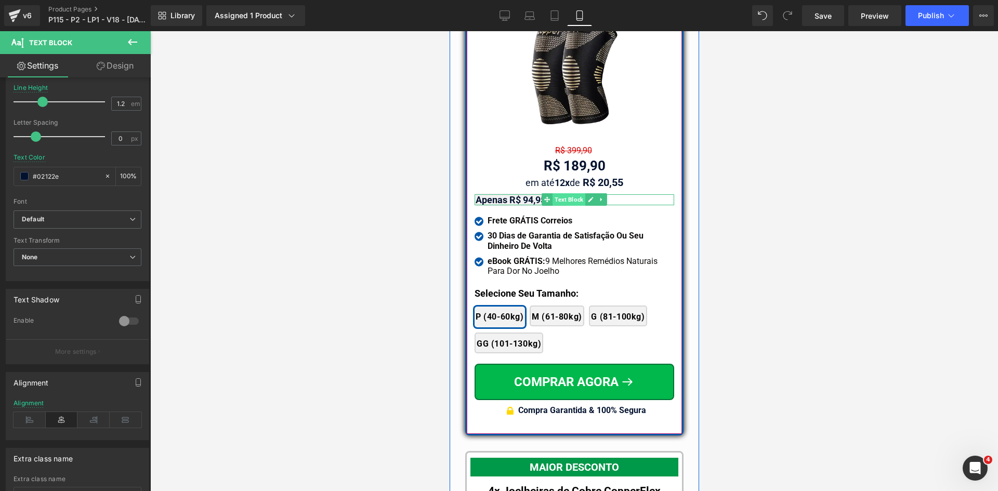
click at [556, 193] on span "Text Block" at bounding box center [568, 199] width 33 height 12
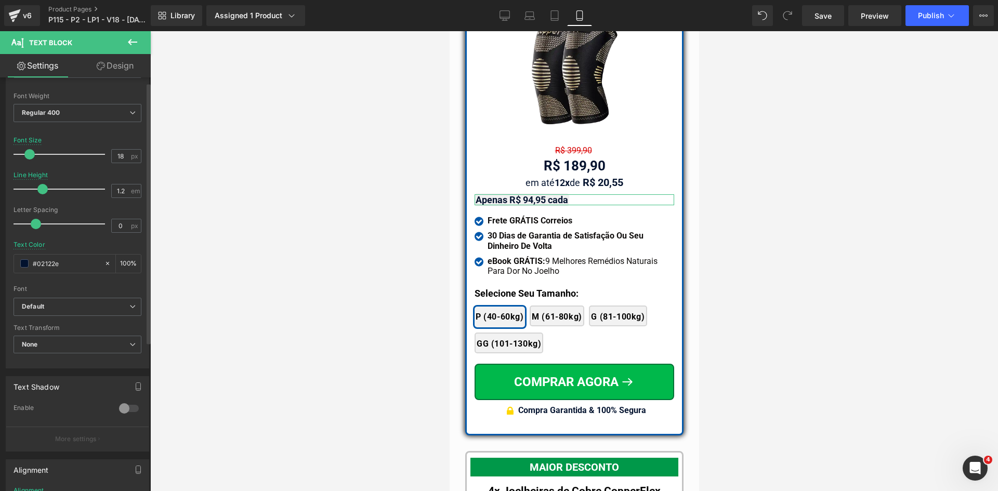
scroll to position [208, 0]
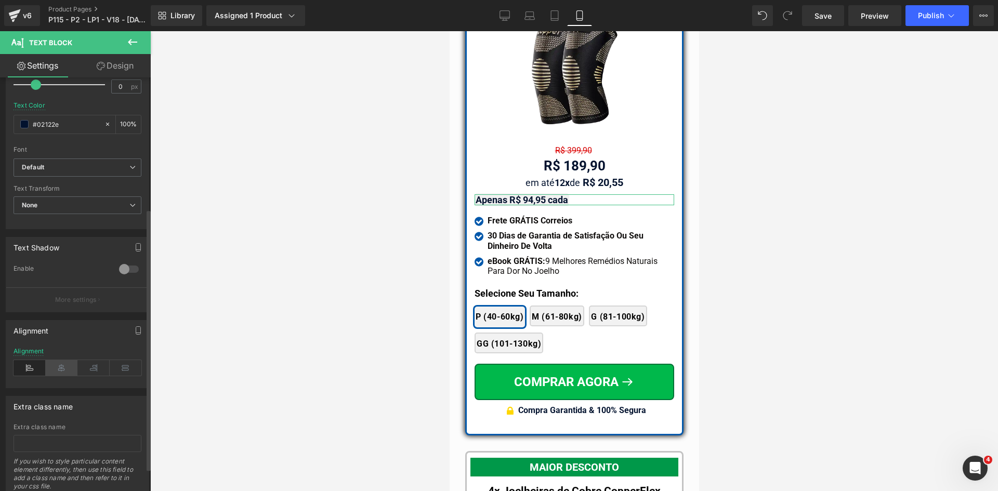
click at [54, 370] on icon at bounding box center [62, 368] width 32 height 16
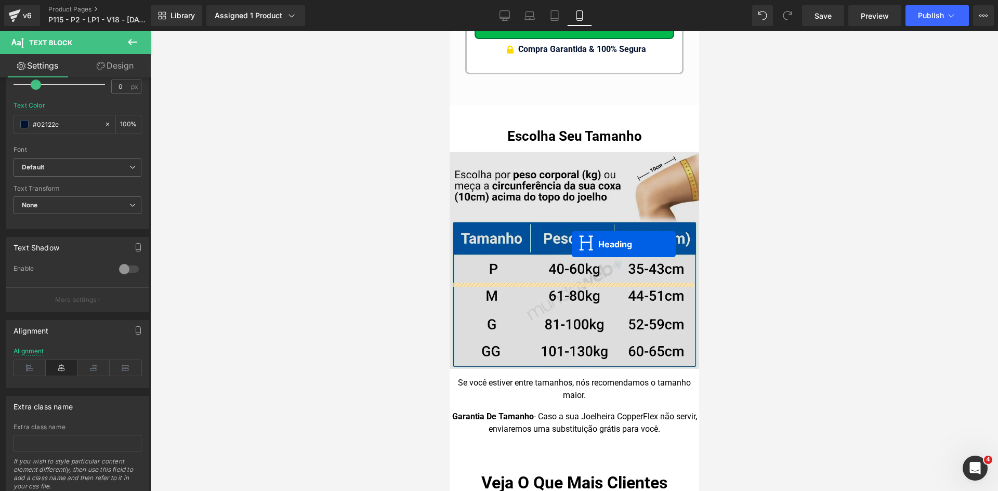
scroll to position [10799, 0]
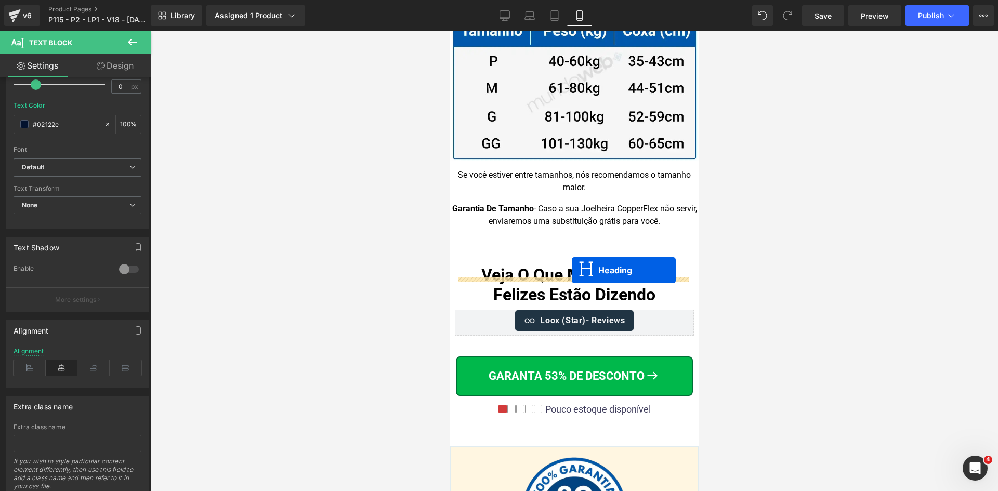
drag, startPoint x: 562, startPoint y: 304, endPoint x: 571, endPoint y: 303, distance: 8.8
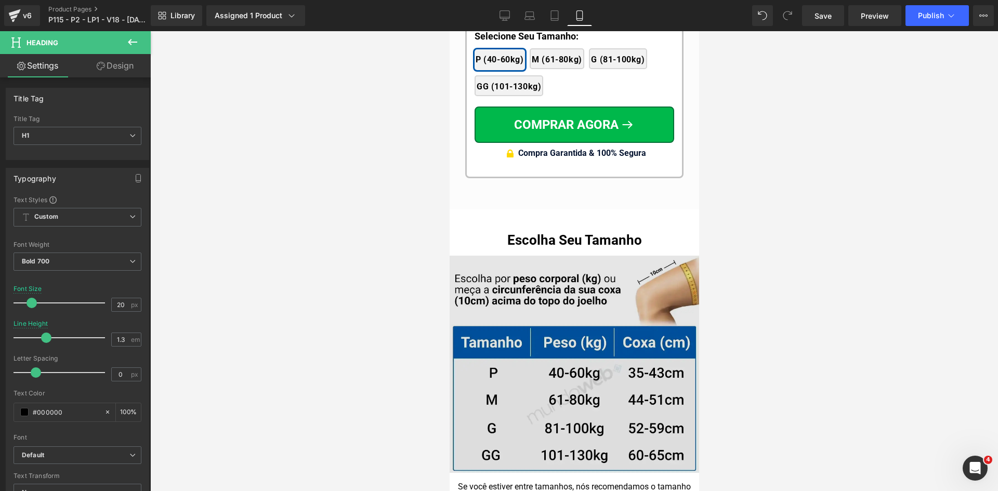
scroll to position [10246, 0]
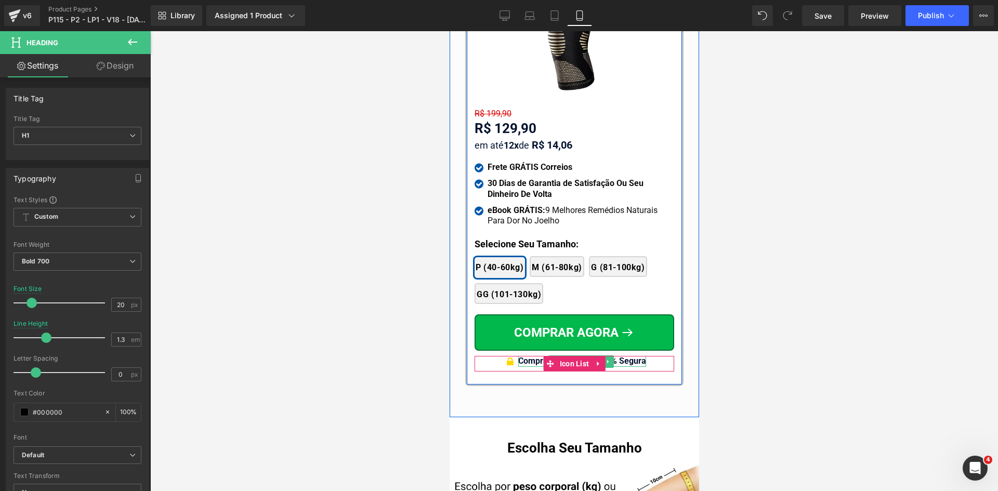
click at [633, 356] on span "Compra Garantida & 100% Segura" at bounding box center [582, 361] width 128 height 10
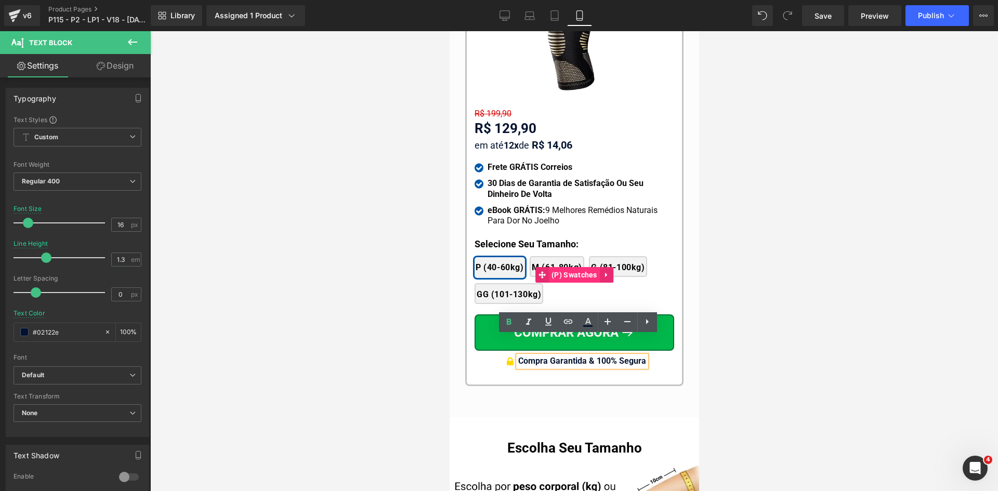
click at [573, 267] on span "(P) Swatches" at bounding box center [573, 275] width 51 height 16
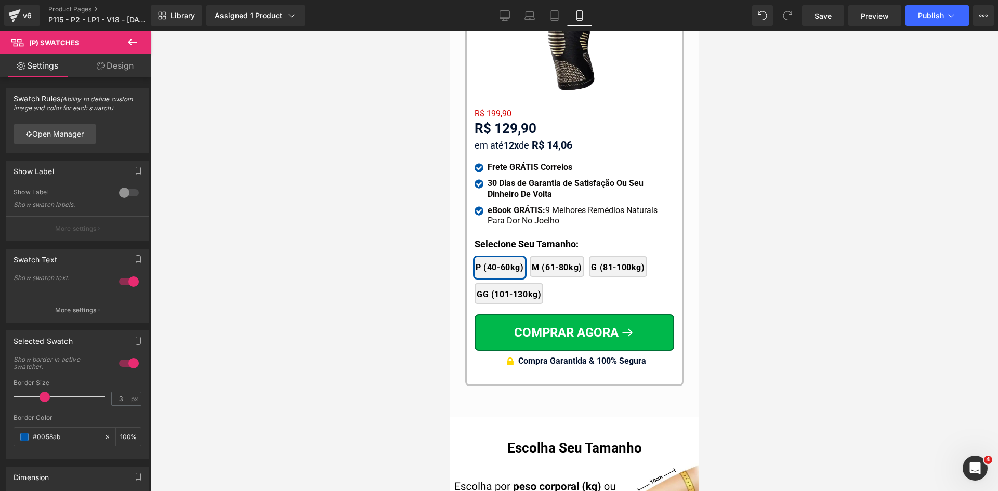
click at [113, 64] on link "Design" at bounding box center [114, 65] width 75 height 23
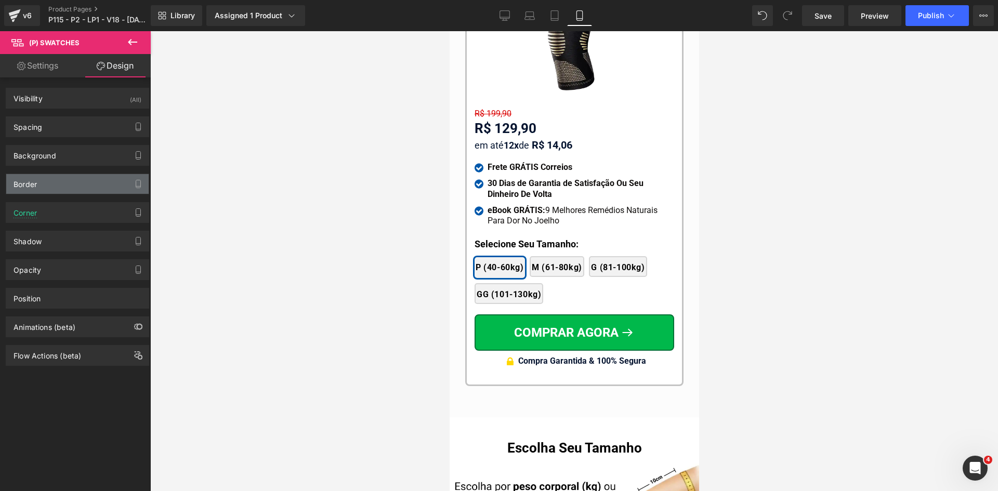
click at [47, 180] on div "Border" at bounding box center [77, 184] width 142 height 20
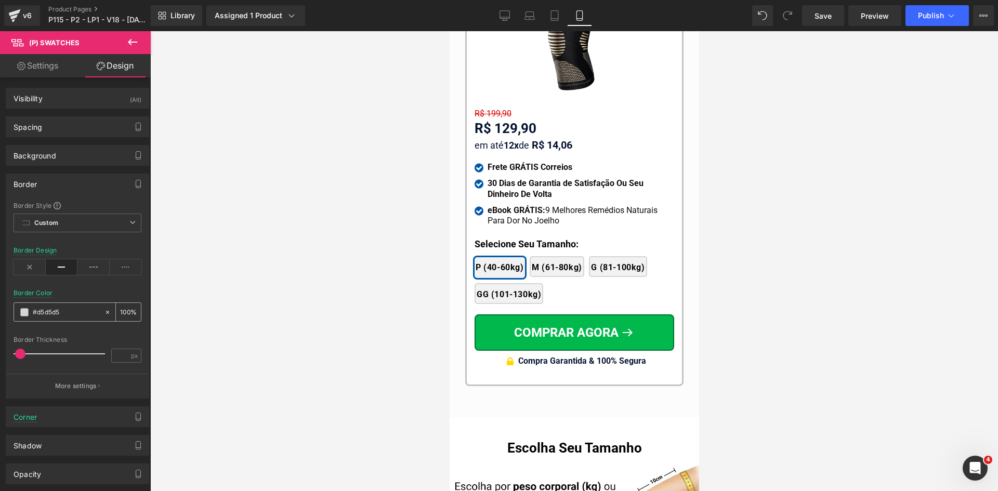
click at [68, 313] on input "#d5d5d5" at bounding box center [66, 312] width 67 height 11
paste input "a5a5a"
type input "#a5a5a5"
click at [114, 354] on input "number" at bounding box center [121, 355] width 18 height 13
type input "1"
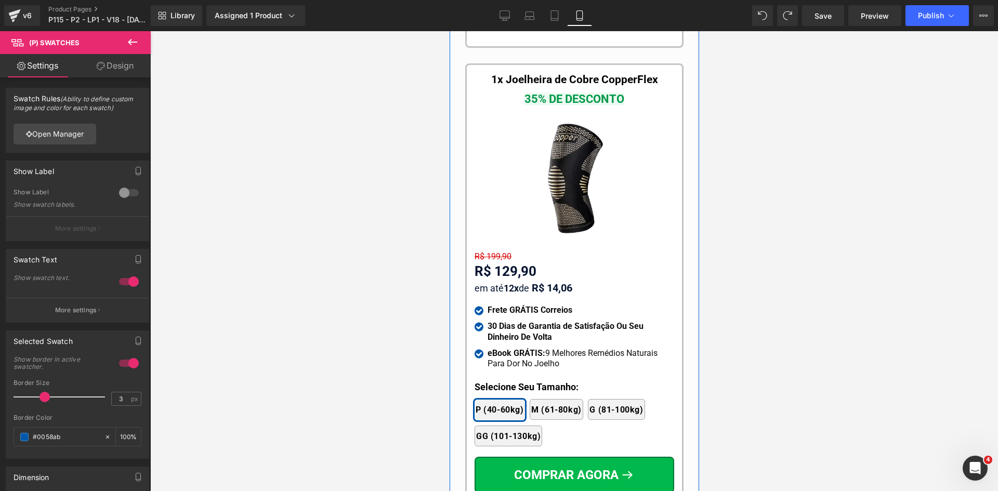
scroll to position [10194, 0]
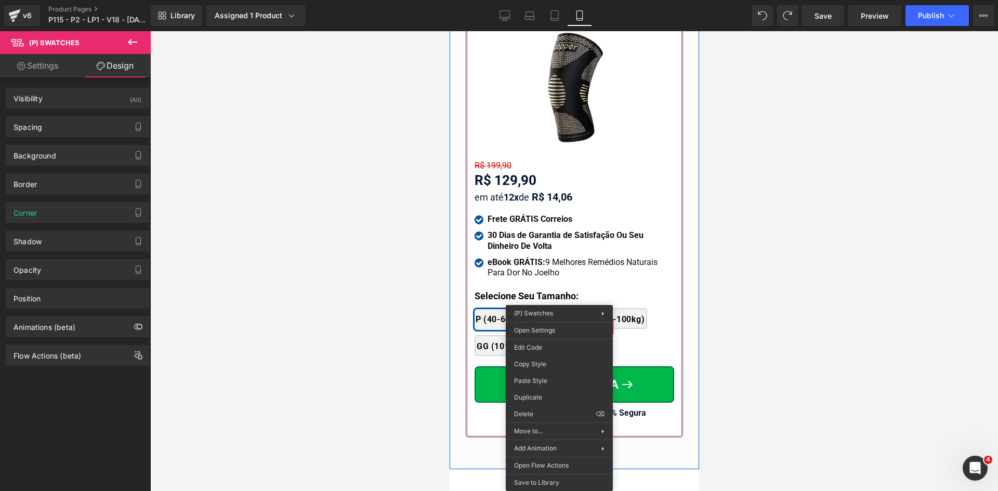
click at [557, 300] on div "2x Joelheiras - 53% de desconto 4x Joelheiras - 68% de desconto 1x Joelheira - …" at bounding box center [574, 327] width 200 height 69
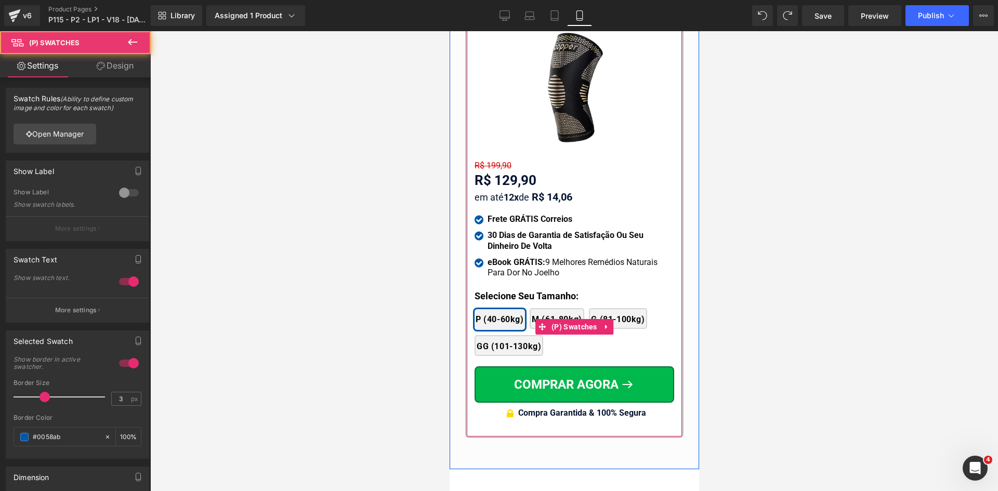
drag, startPoint x: 570, startPoint y: 307, endPoint x: 501, endPoint y: 287, distance: 71.4
click at [568, 319] on span "(P) Swatches" at bounding box center [573, 327] width 51 height 16
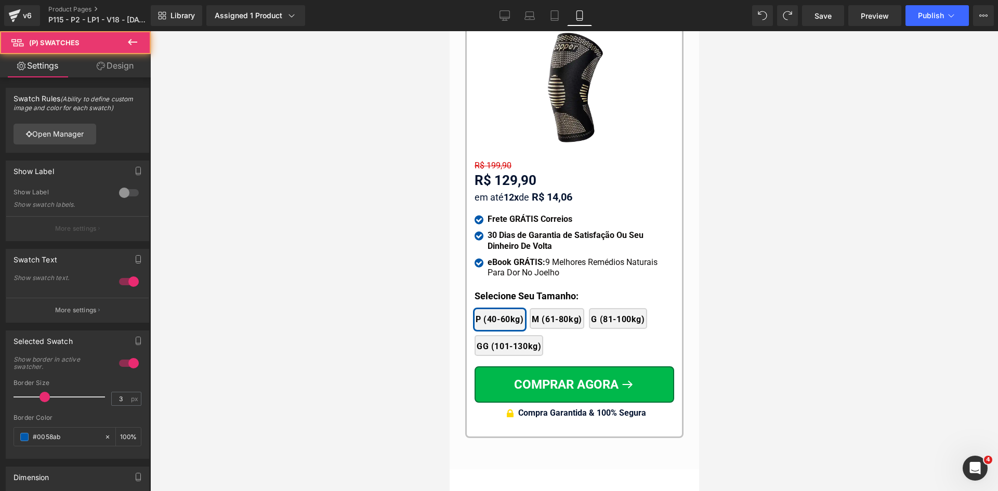
click at [100, 59] on link "Design" at bounding box center [114, 65] width 75 height 23
click at [0, 0] on div "Spacing" at bounding box center [0, 0] width 0 height 0
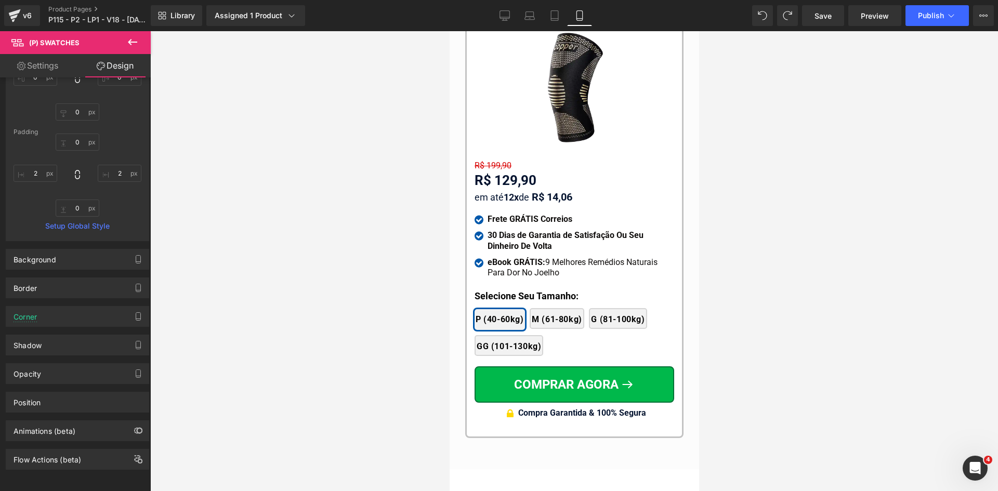
scroll to position [120, 0]
click at [37, 286] on div "Border" at bounding box center [77, 288] width 142 height 20
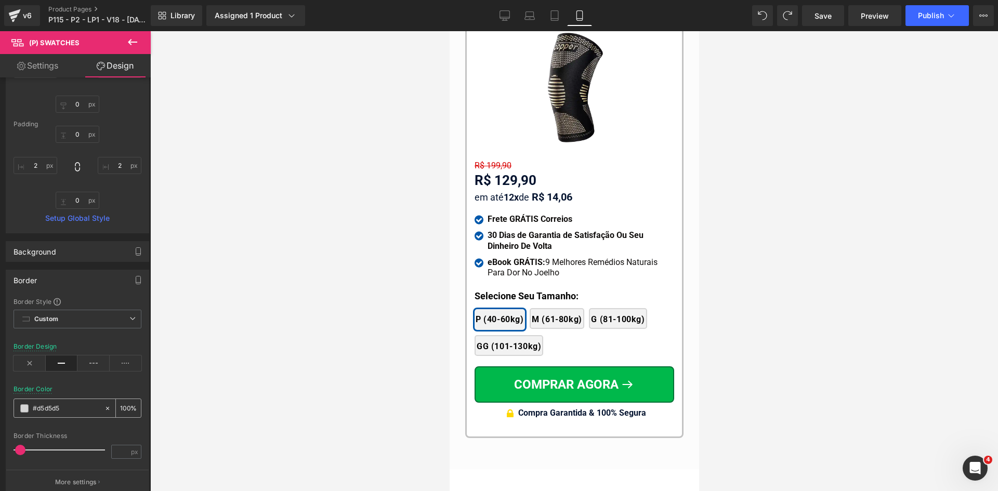
click at [80, 409] on input "#d5d5d5" at bounding box center [66, 408] width 67 height 11
paste input "a5a5a"
type input "#a5a5a5"
click at [115, 450] on input "number" at bounding box center [121, 451] width 18 height 13
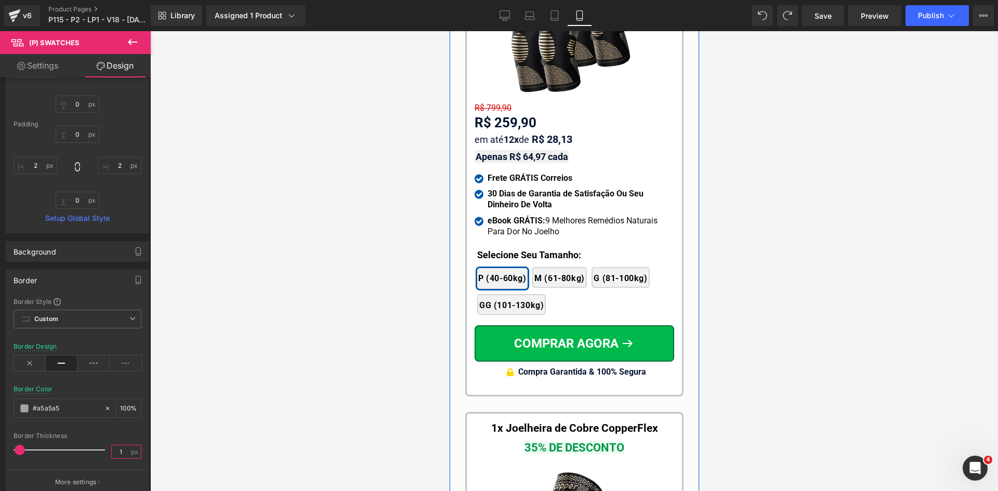
scroll to position [9674, 0]
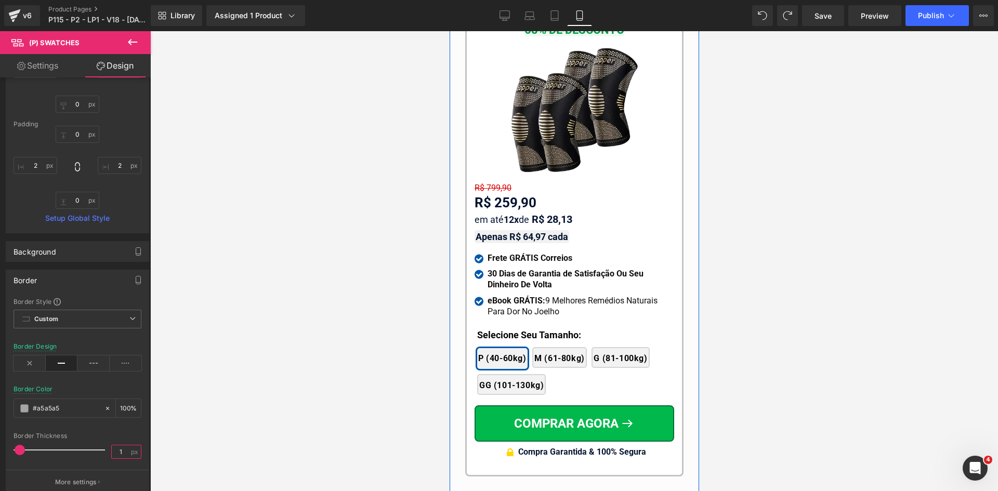
type input "1"
drag, startPoint x: 563, startPoint y: 342, endPoint x: 1006, endPoint y: 392, distance: 446.0
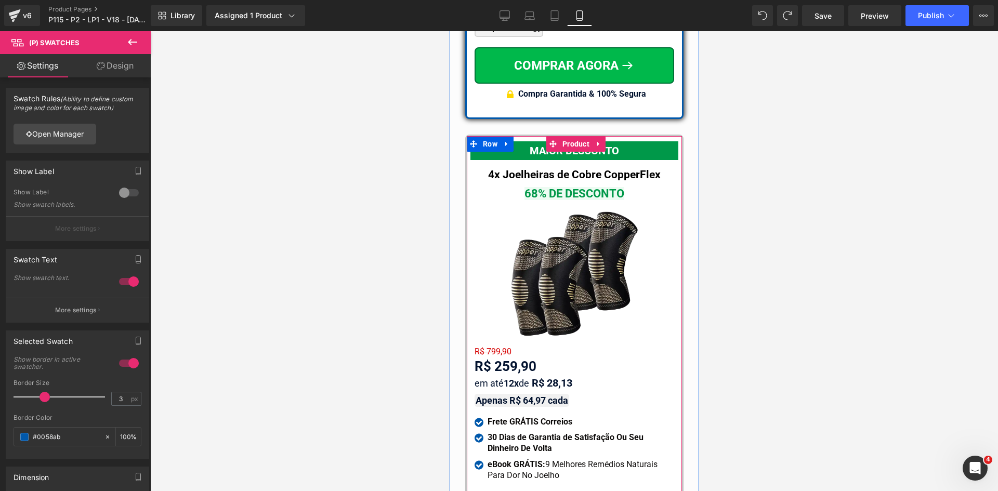
scroll to position [9362, 0]
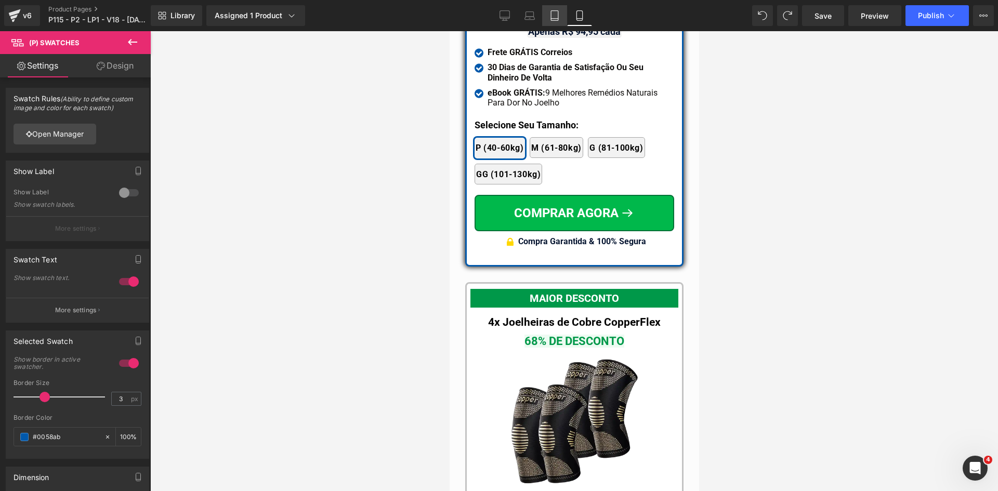
click at [551, 20] on icon at bounding box center [554, 15] width 10 height 10
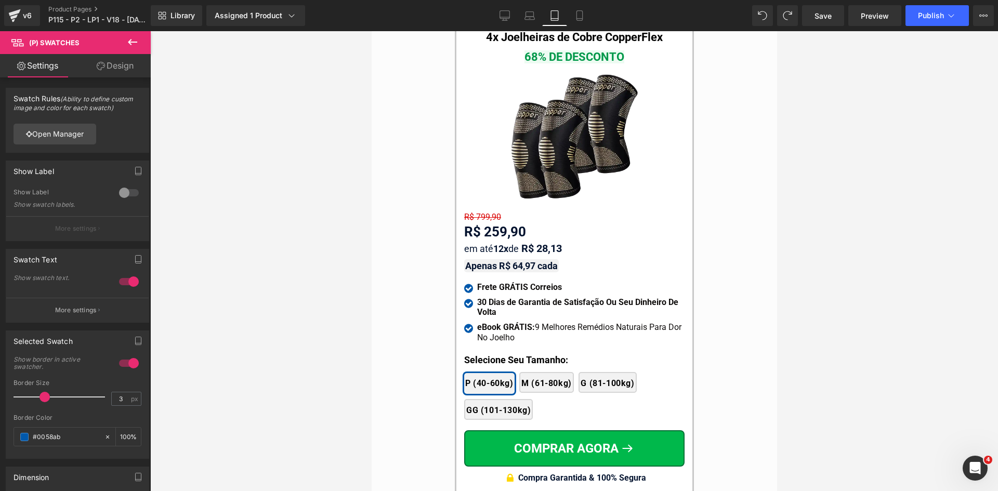
click at [121, 66] on link "Design" at bounding box center [114, 65] width 75 height 23
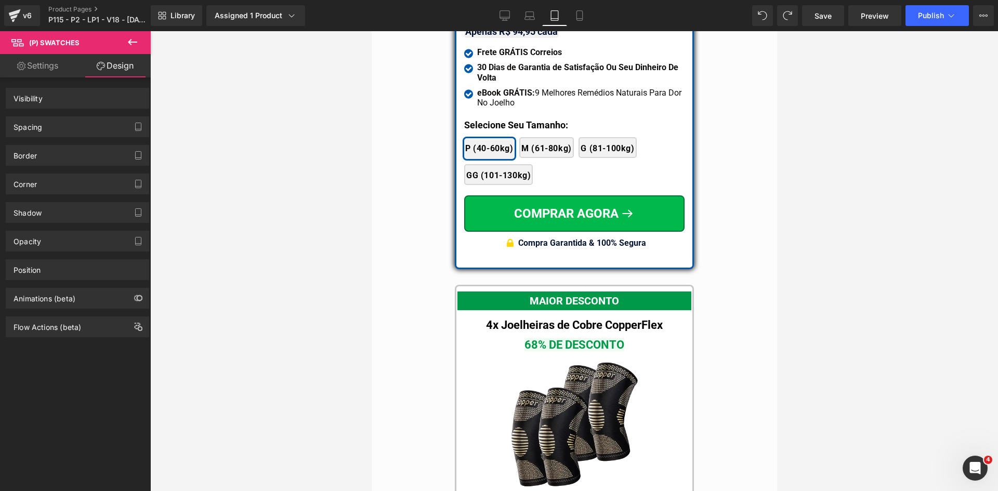
click at [32, 185] on div "Corner" at bounding box center [25, 181] width 23 height 15
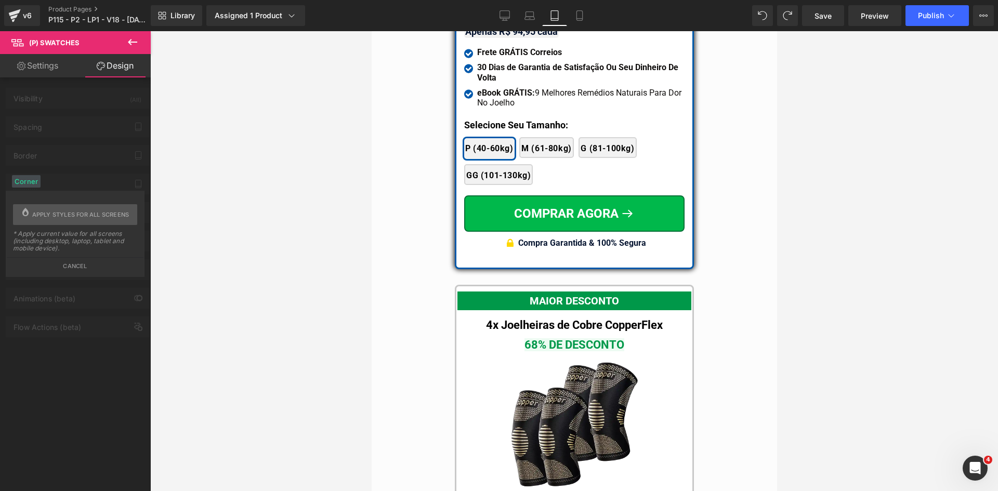
click at [32, 155] on div "Visibility (All) 0|0|0|0 1 Show on Desktop 1 Show on Laptop 1 Show on Tablet 1 …" at bounding box center [77, 207] width 155 height 260
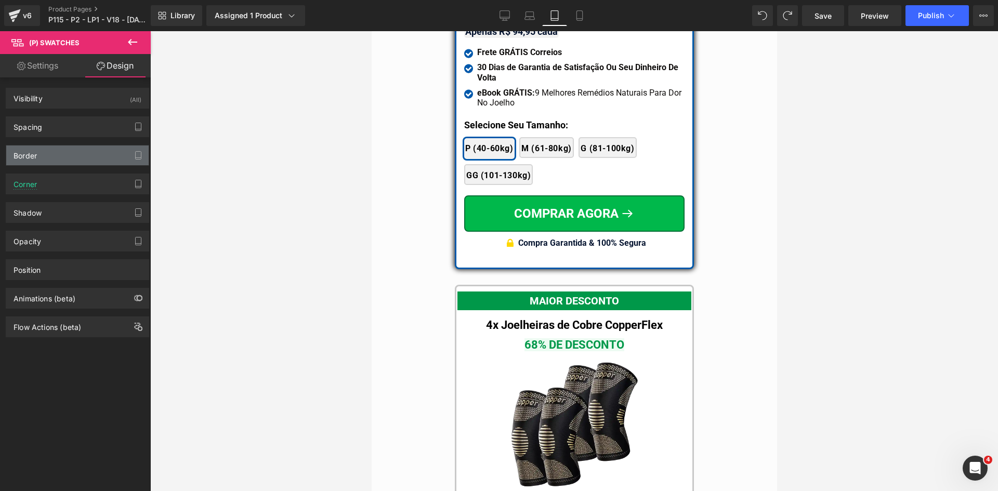
click at [34, 154] on div "Border" at bounding box center [25, 153] width 23 height 15
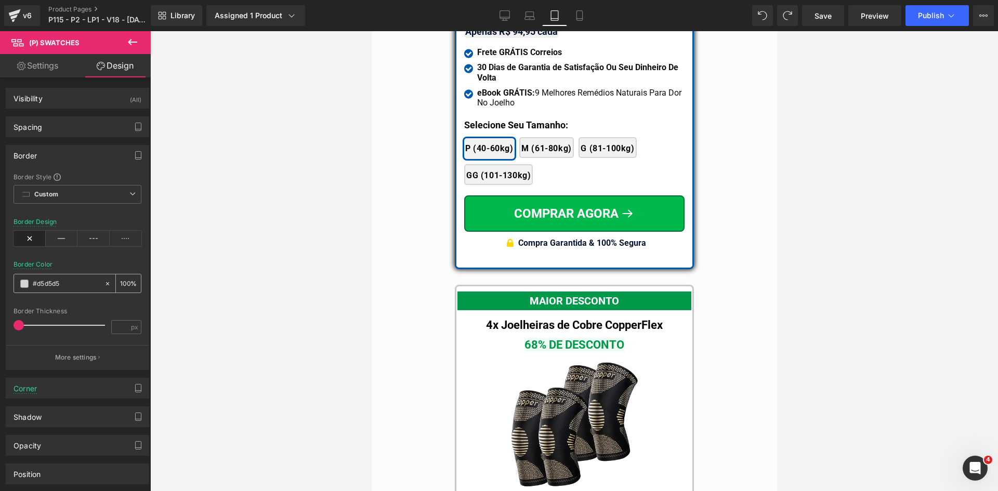
click at [74, 283] on input "text" at bounding box center [66, 283] width 67 height 11
paste input "a5a5a"
type input "#a5a5a5"
click at [59, 239] on icon at bounding box center [62, 239] width 32 height 16
drag, startPoint x: 121, startPoint y: 337, endPoint x: 116, endPoint y: 328, distance: 9.8
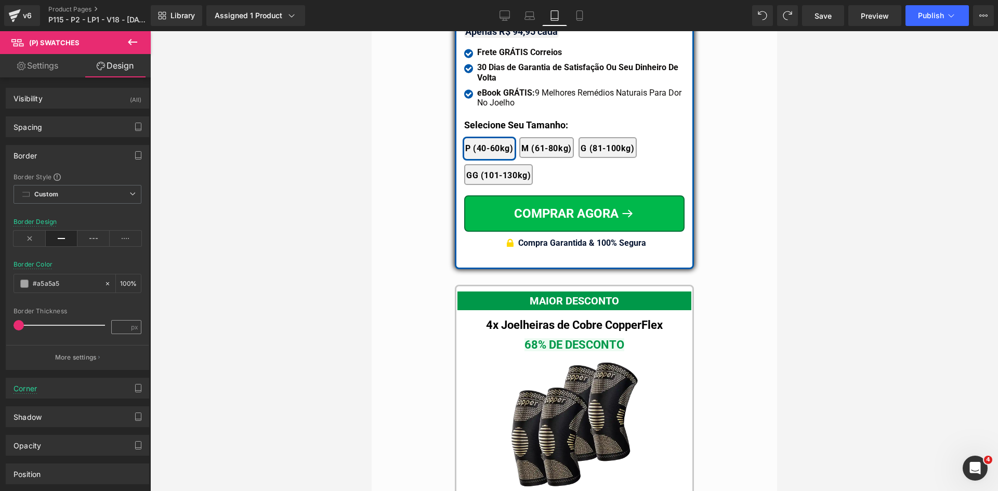
click at [117, 333] on div "Border Thickness px" at bounding box center [78, 325] width 128 height 35
click at [116, 328] on input "number" at bounding box center [121, 327] width 18 height 13
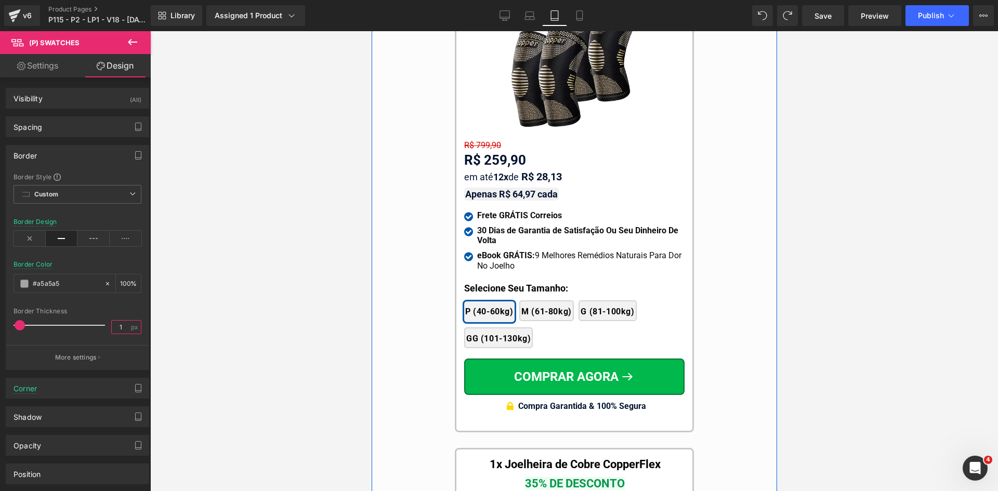
scroll to position [9438, 0]
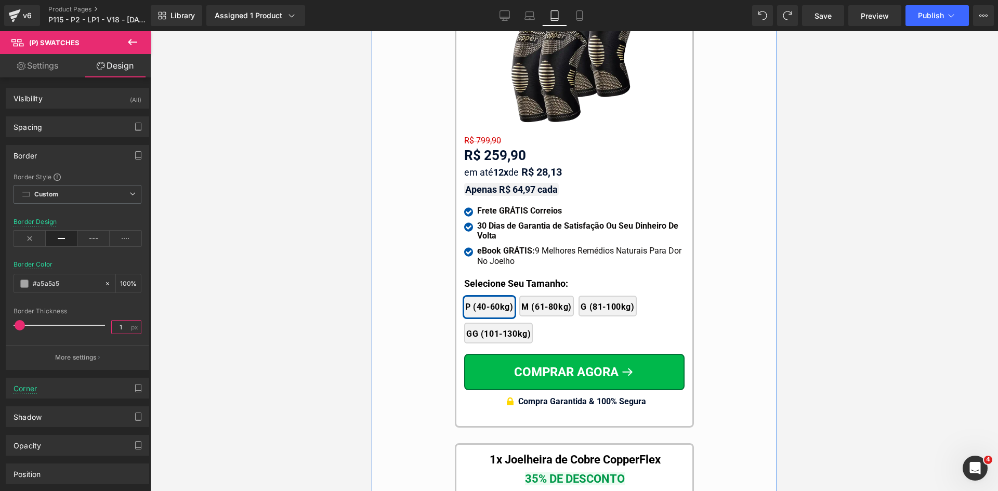
type input "1"
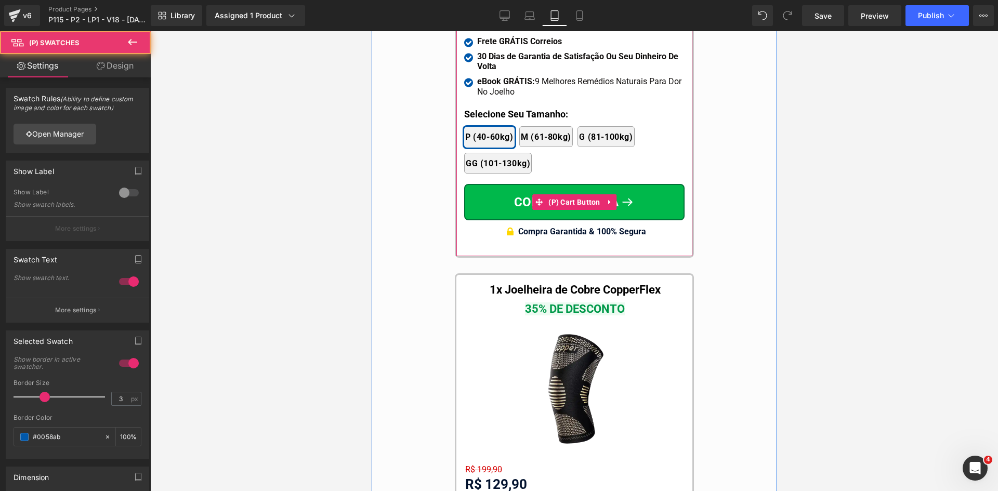
scroll to position [9802, 0]
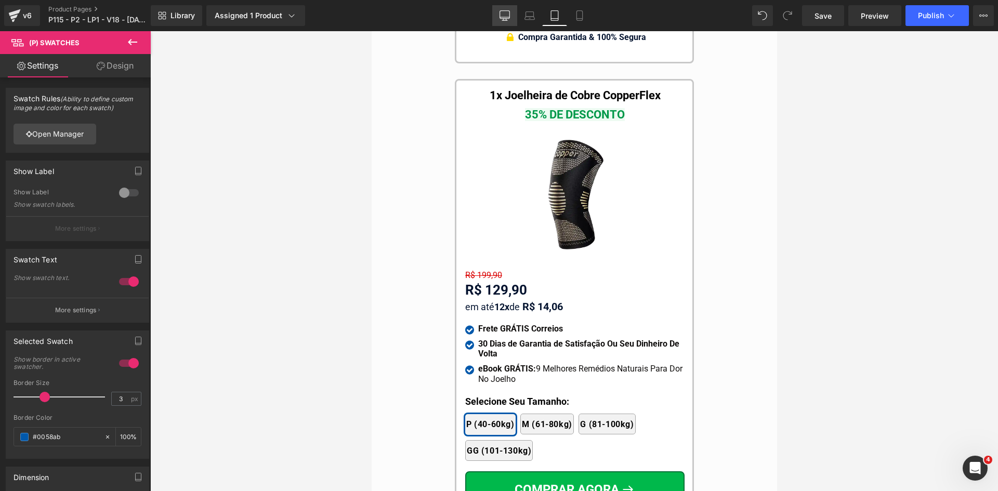
click at [501, 16] on icon at bounding box center [504, 15] width 10 height 10
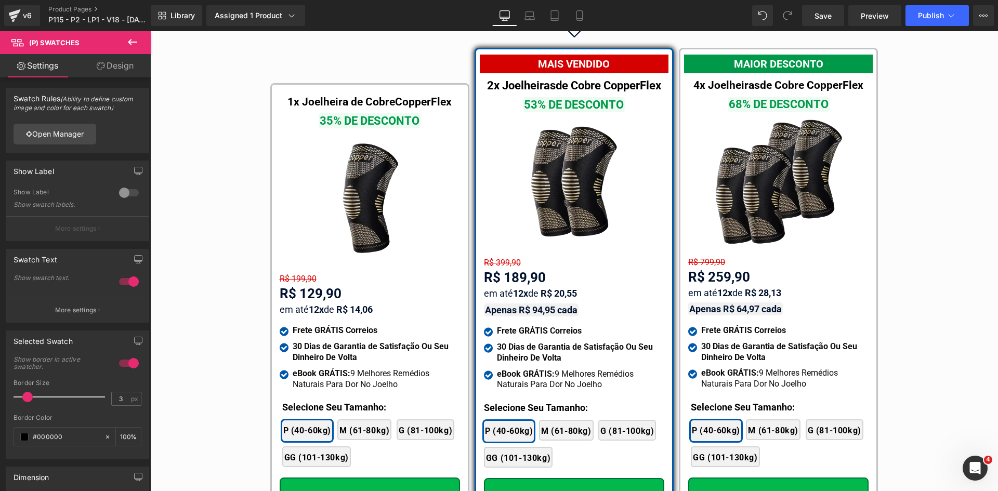
scroll to position [6035, 0]
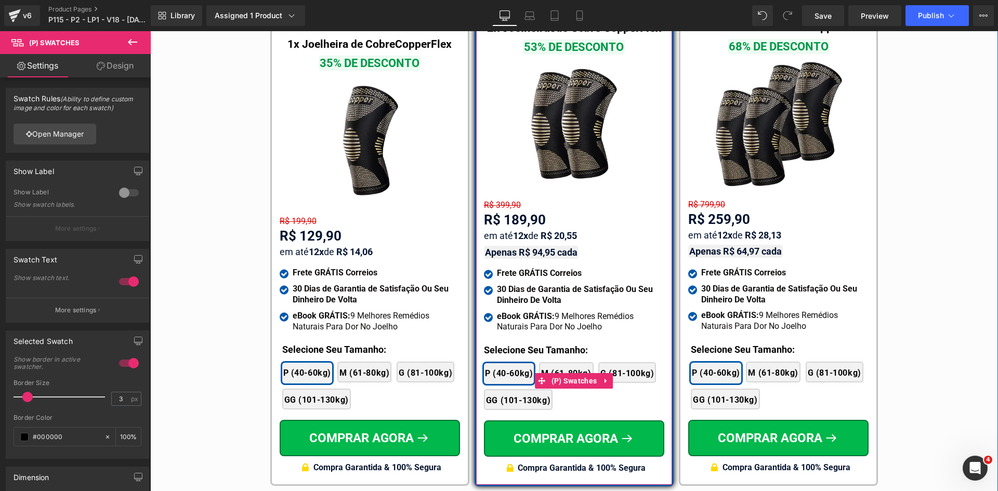
drag, startPoint x: 577, startPoint y: 369, endPoint x: 189, endPoint y: 82, distance: 482.6
click at [577, 373] on span "(P) Swatches" at bounding box center [574, 381] width 51 height 16
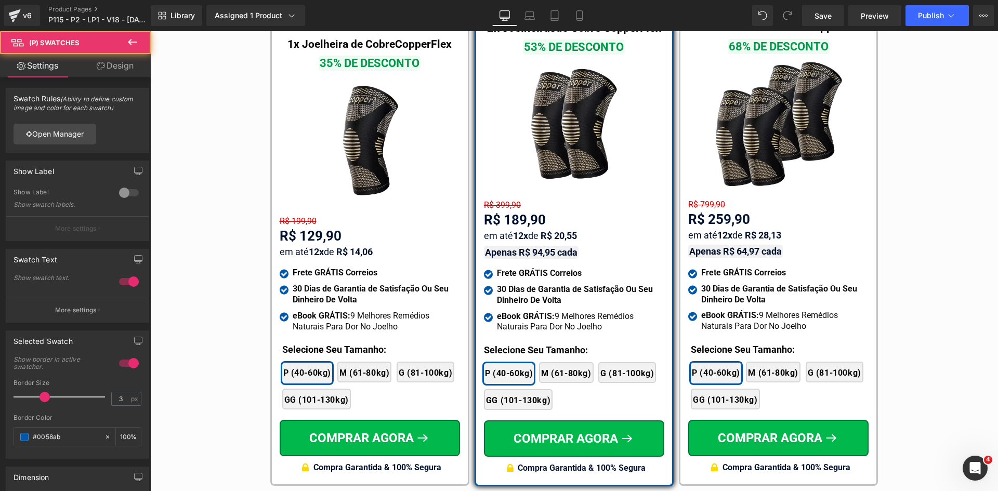
click at [96, 60] on link "Design" at bounding box center [114, 65] width 75 height 23
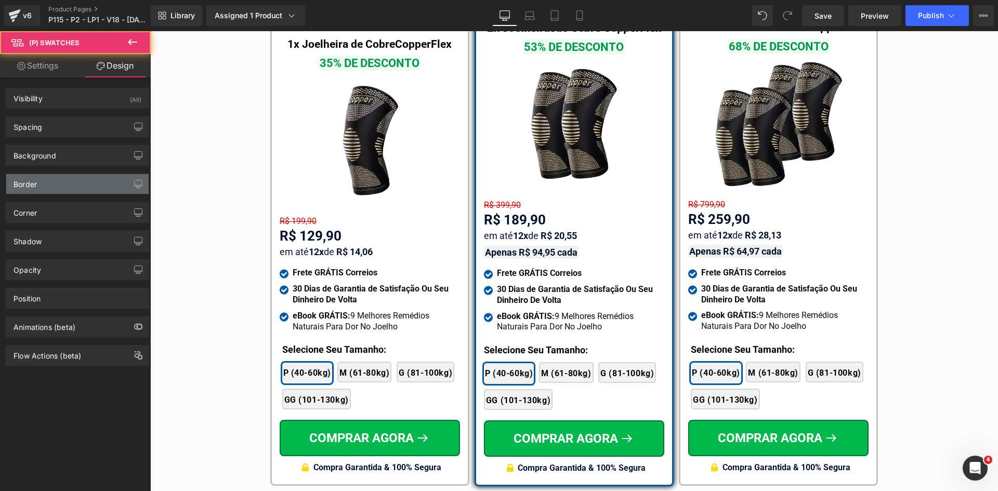
click at [31, 187] on div "Border" at bounding box center [25, 181] width 23 height 15
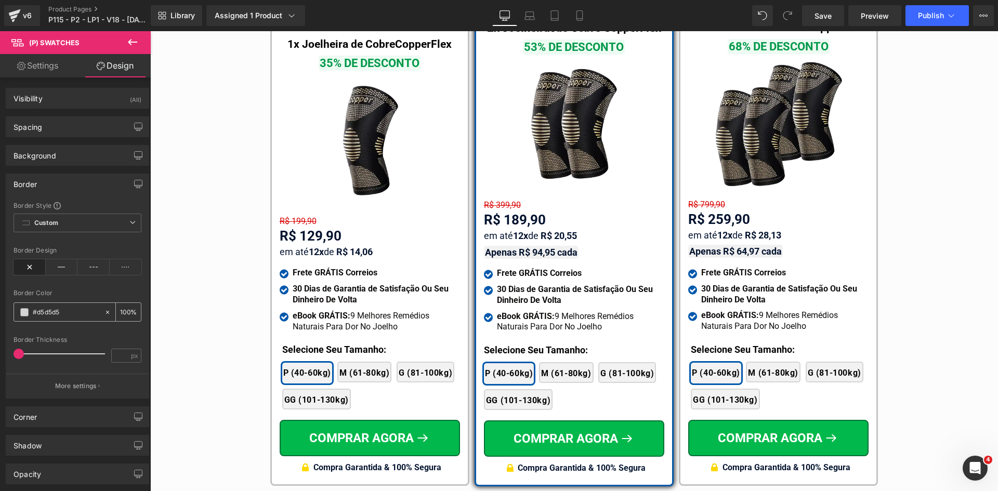
click at [66, 316] on input "#d5d5d5" at bounding box center [66, 312] width 67 height 11
paste input "a5a5a"
type input "#a5a5a5"
drag, startPoint x: 52, startPoint y: 262, endPoint x: 72, endPoint y: 288, distance: 31.9
click at [52, 263] on icon at bounding box center [62, 267] width 32 height 16
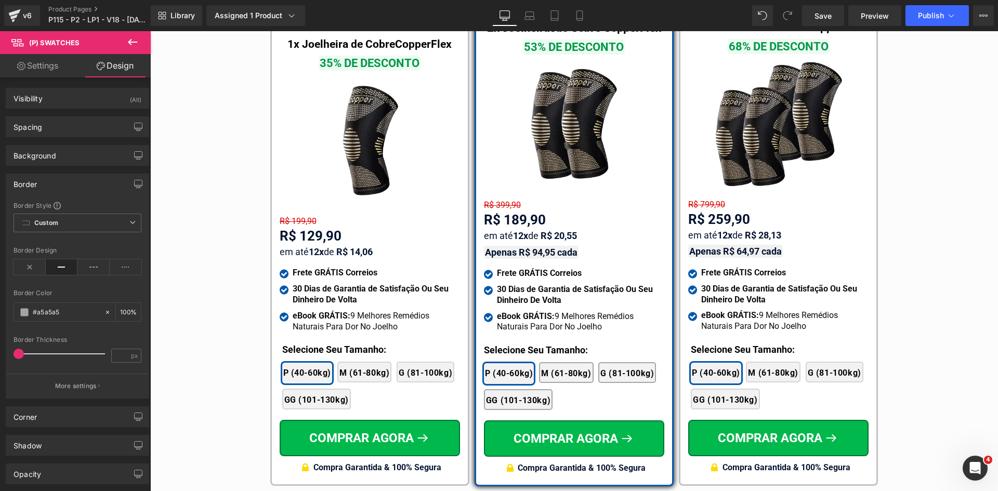
click at [116, 364] on div at bounding box center [78, 367] width 128 height 7
click at [115, 357] on input "number" at bounding box center [121, 355] width 18 height 13
type input "1"
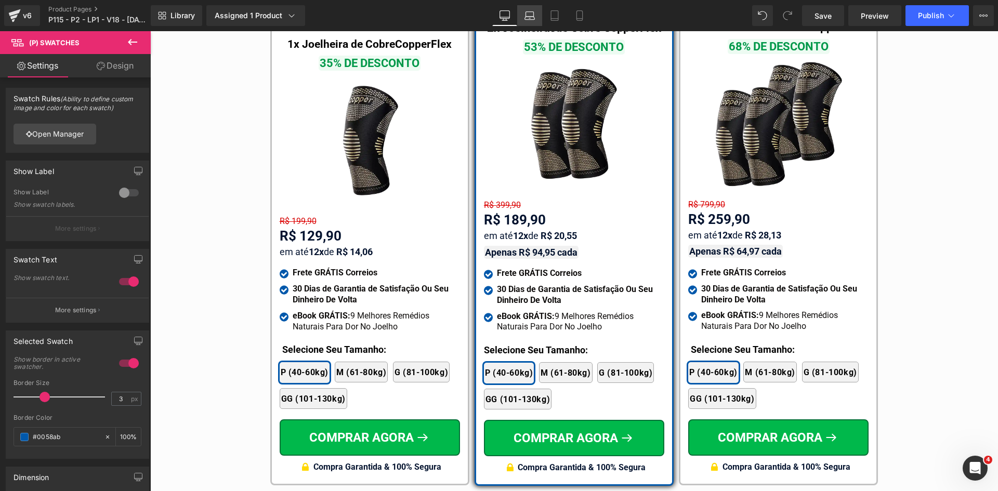
drag, startPoint x: 533, startPoint y: 14, endPoint x: 259, endPoint y: 168, distance: 314.8
click at [533, 14] on icon at bounding box center [529, 15] width 10 height 10
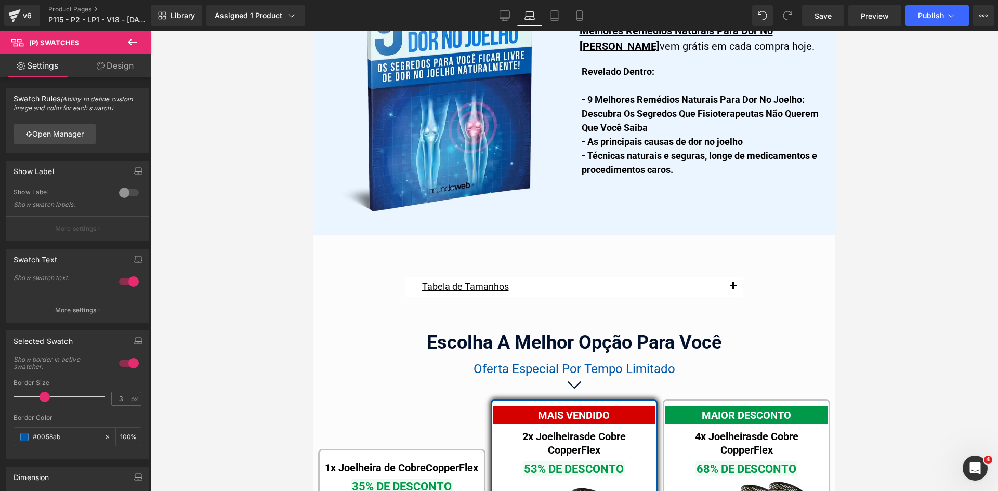
scroll to position [6447, 0]
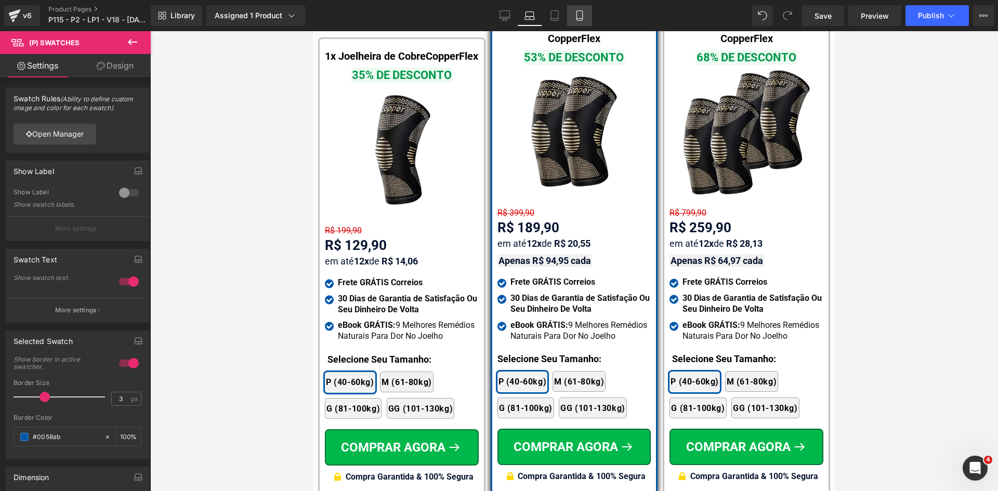
drag, startPoint x: 575, startPoint y: 10, endPoint x: 195, endPoint y: 21, distance: 380.0
click at [575, 10] on icon at bounding box center [579, 15] width 10 height 10
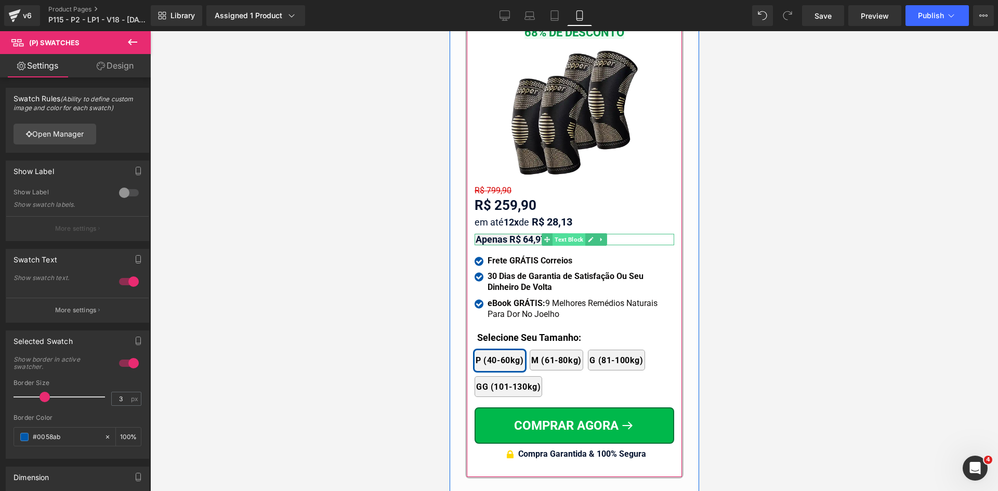
scroll to position [9676, 0]
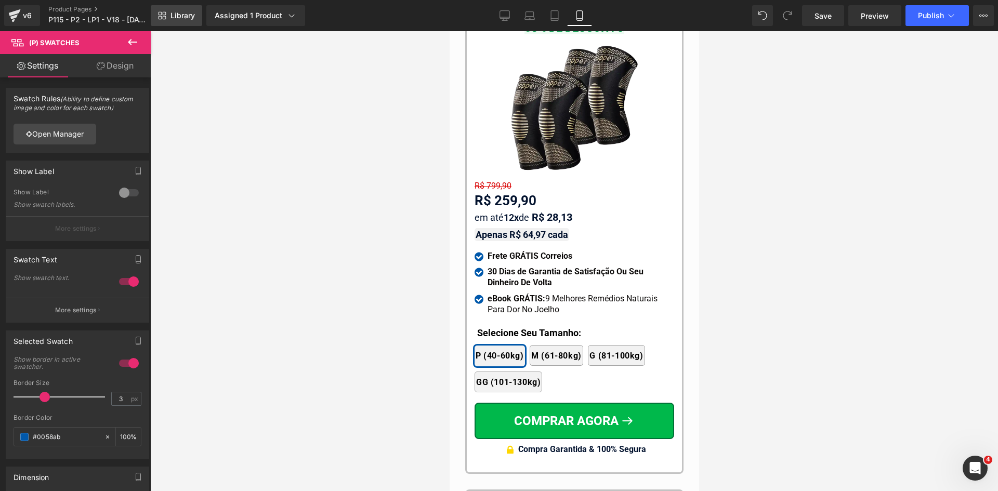
click at [177, 16] on span "Library" at bounding box center [182, 15] width 24 height 9
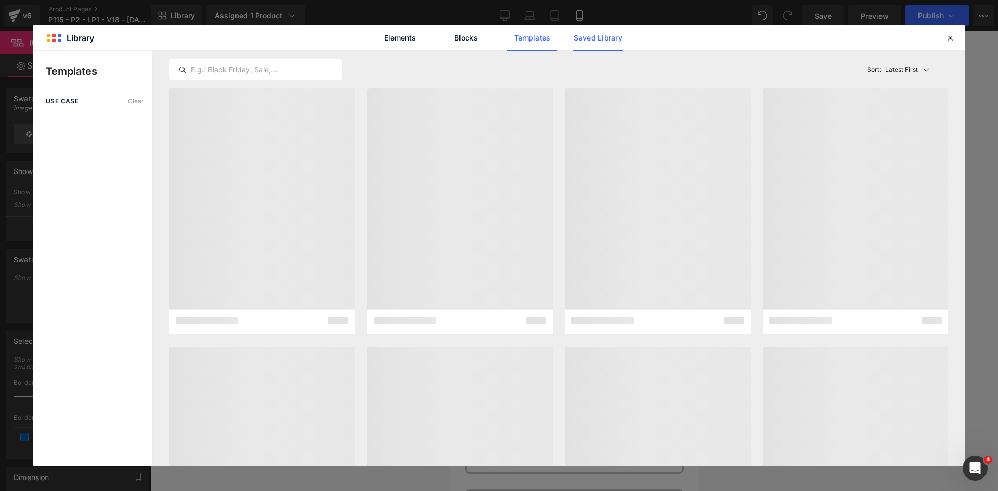
click at [593, 36] on link "Saved Library" at bounding box center [597, 38] width 49 height 26
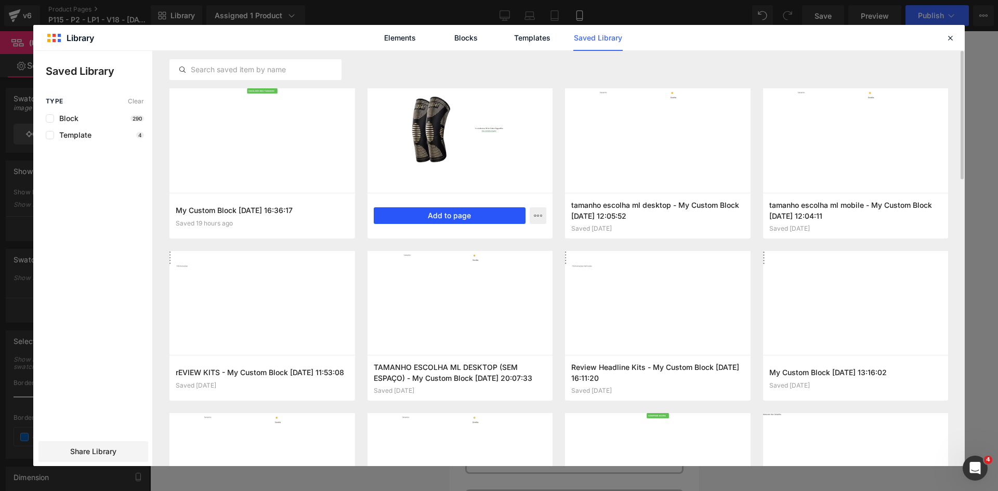
click at [444, 215] on button "Add to page" at bounding box center [450, 215] width 152 height 17
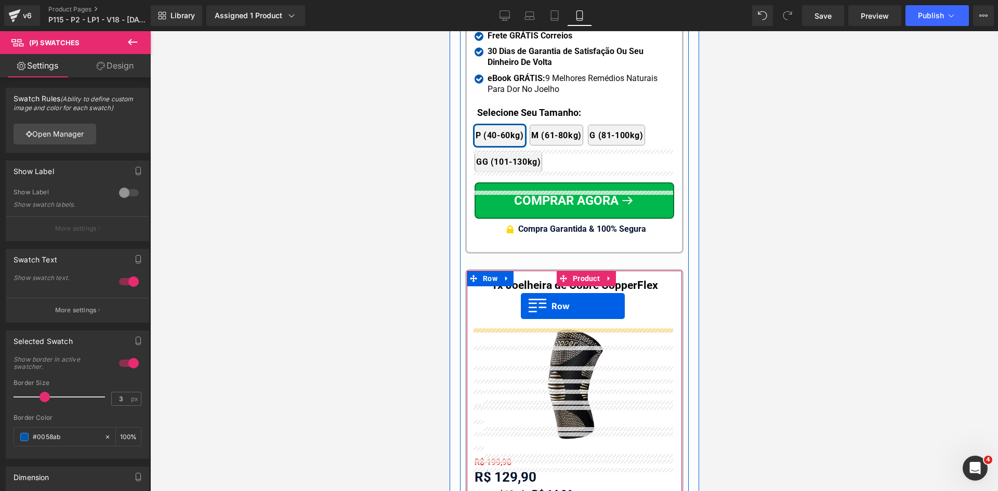
scroll to position [9888, 0]
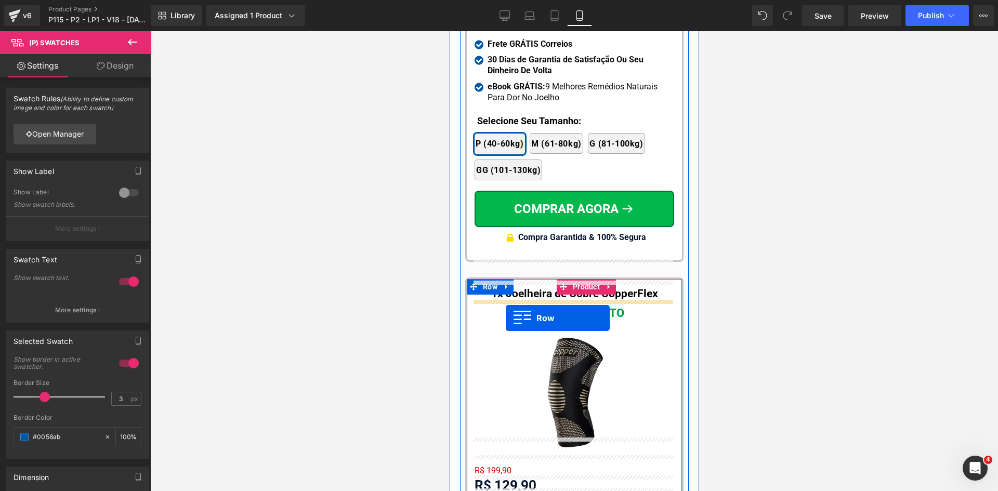
drag, startPoint x: 475, startPoint y: 270, endPoint x: 505, endPoint y: 318, distance: 56.5
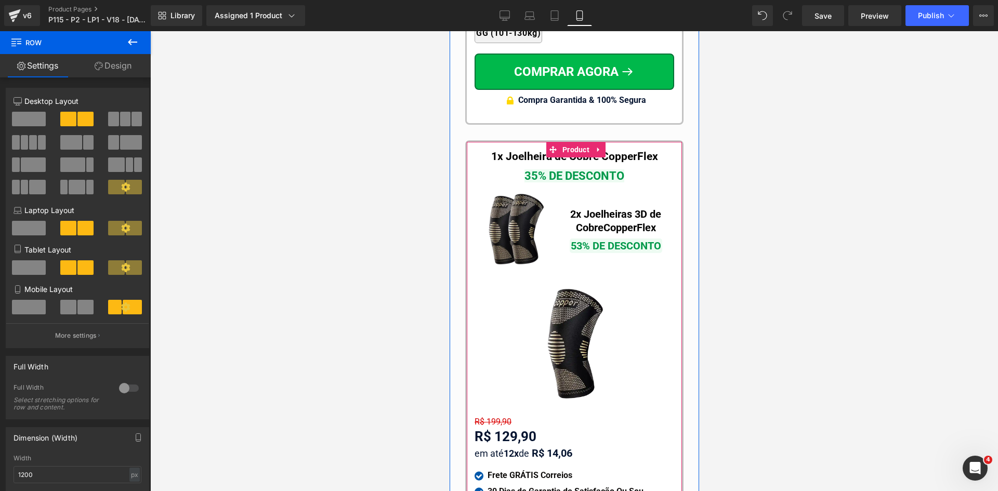
scroll to position [10044, 0]
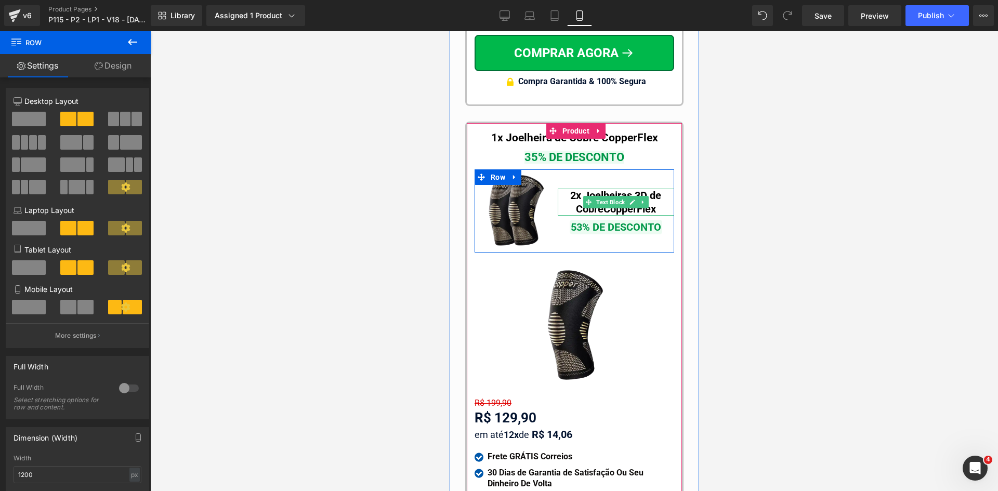
click at [572, 189] on b "2x Joelheiras 3D de Cobre" at bounding box center [615, 202] width 91 height 26
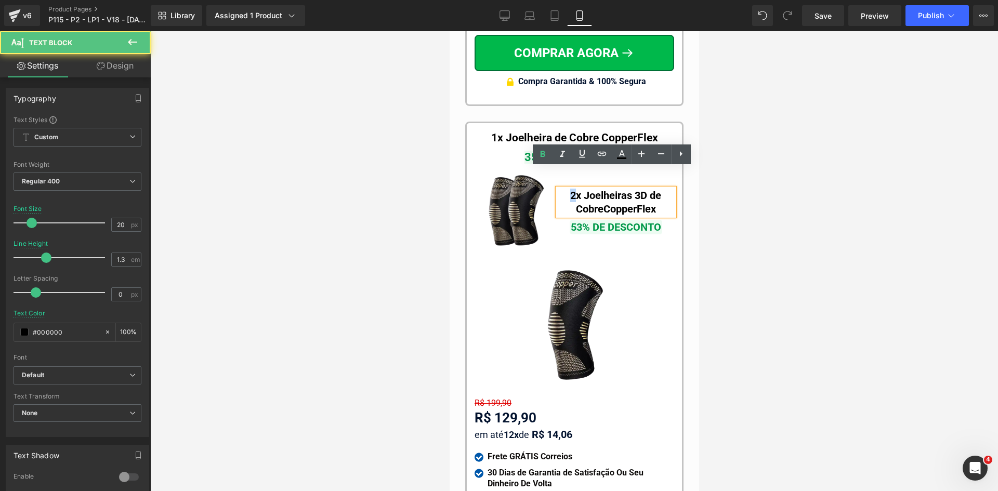
click at [570, 189] on b "2x Joelheiras 3D de Cobre" at bounding box center [615, 202] width 91 height 26
click at [648, 189] on b "1x Joelheiras 3D de Cobre" at bounding box center [615, 202] width 91 height 26
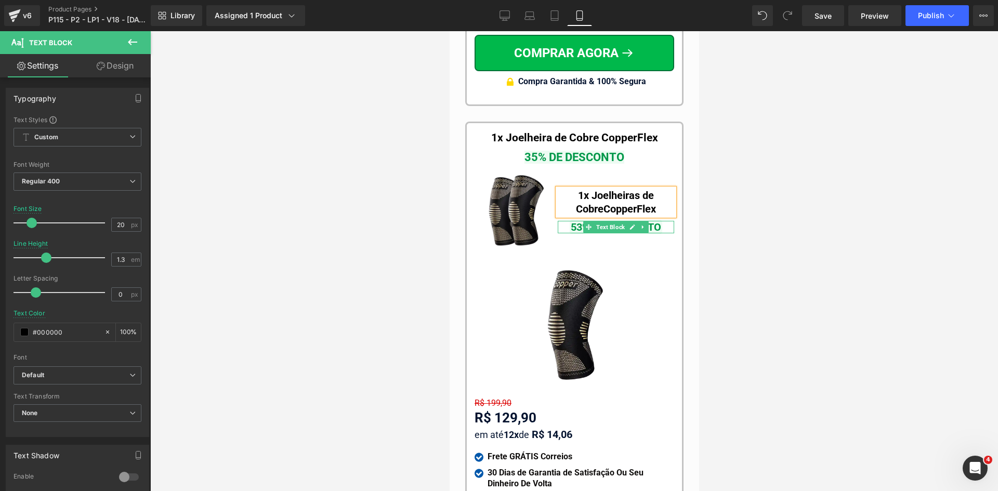
click at [572, 220] on span "53% DE DESCONTO" at bounding box center [615, 227] width 93 height 15
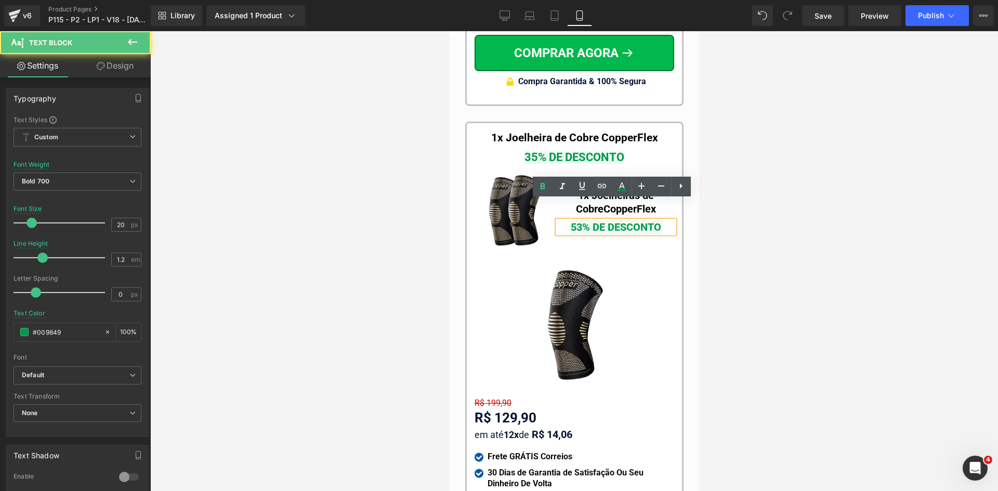
click at [577, 220] on span "53% DE DESCONTO" at bounding box center [615, 227] width 93 height 15
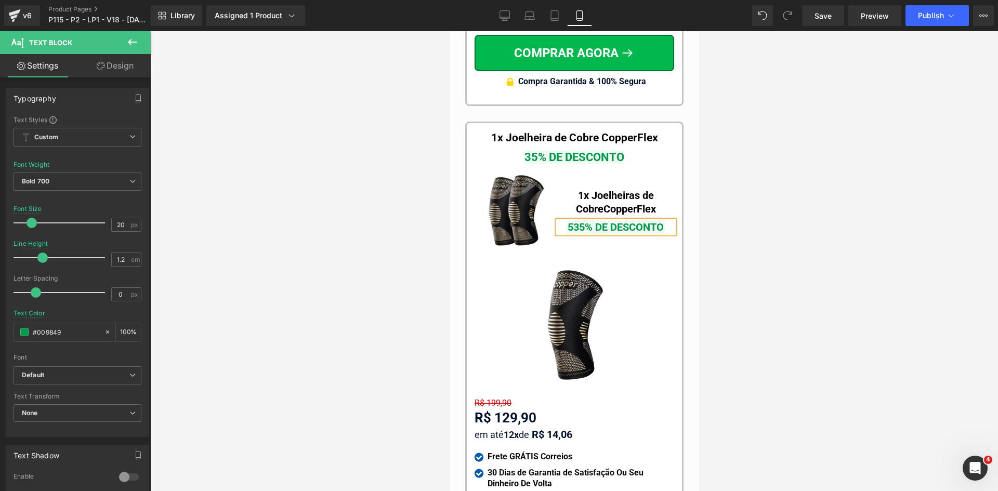
click at [570, 220] on span "535% DE DESCONTO" at bounding box center [615, 227] width 98 height 15
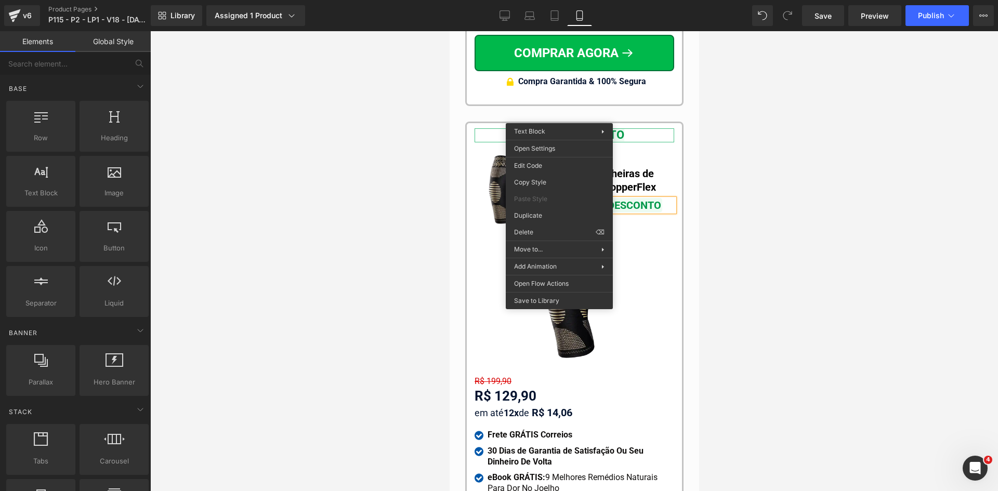
drag, startPoint x: 986, startPoint y: 261, endPoint x: 535, endPoint y: 212, distance: 453.8
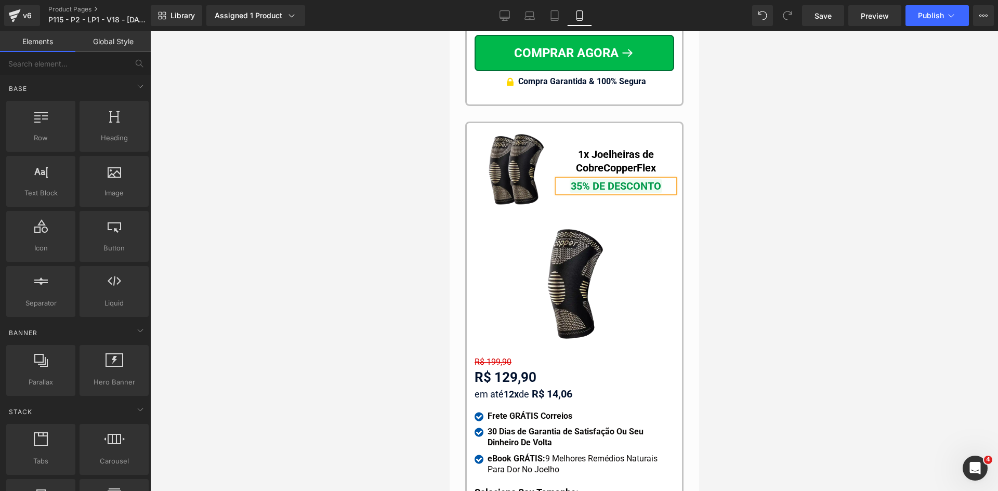
click at [658, 128] on div "1x Joelheiras de Cobre CopperFlex Text Block 35% DE DESCONTO Text Block" at bounding box center [615, 169] width 116 height 83
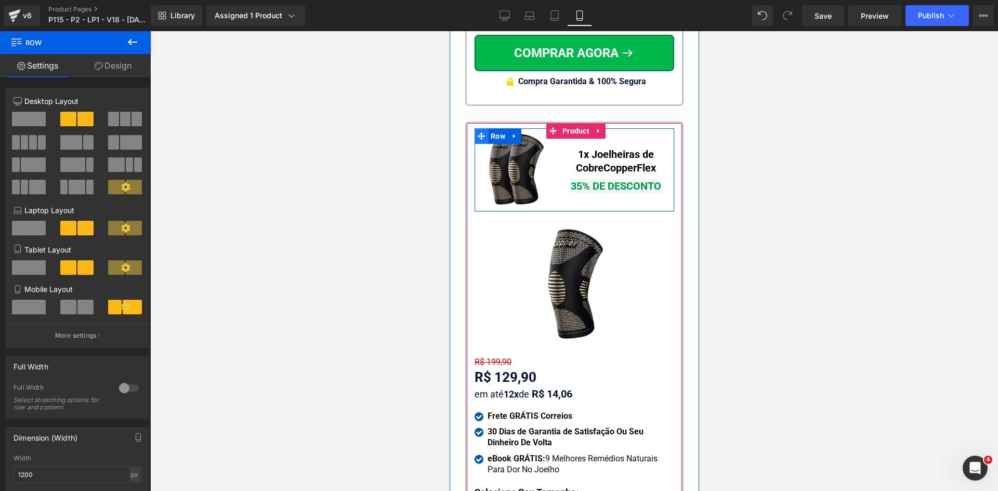
click at [482, 125] on span "Row" at bounding box center [490, 131] width 16 height 12
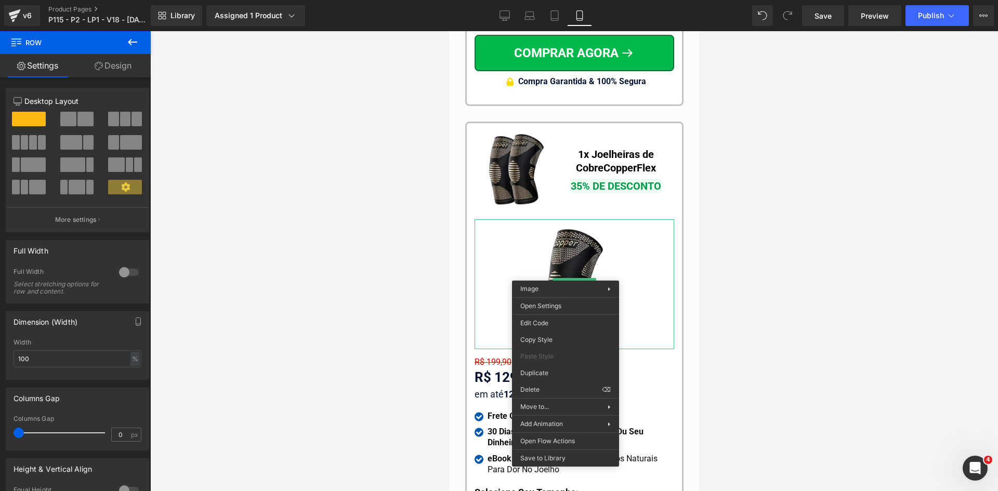
click at [381, 309] on div at bounding box center [574, 261] width 848 height 460
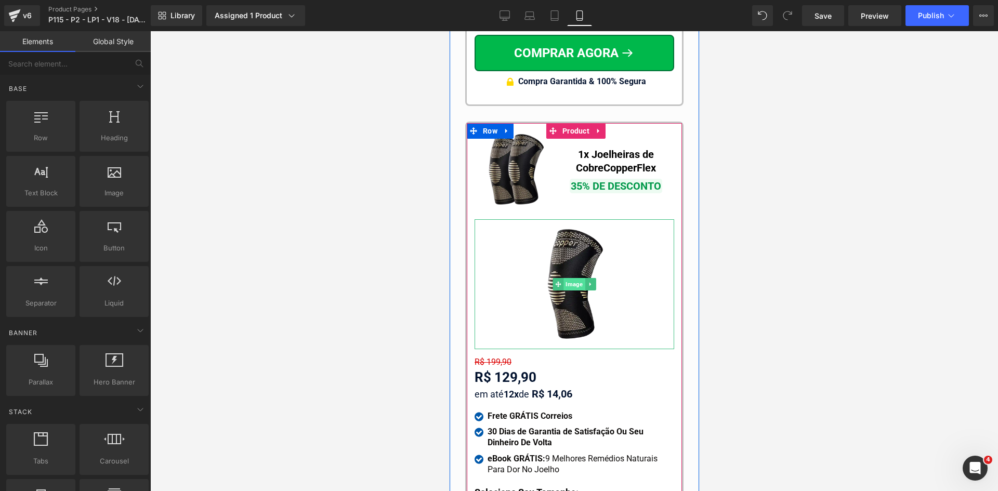
click at [574, 265] on div "Image" at bounding box center [574, 284] width 200 height 130
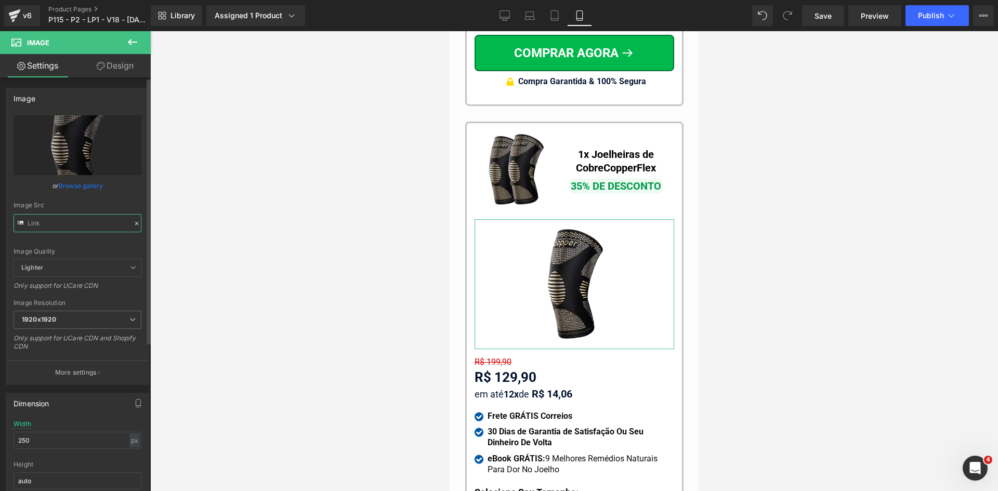
click at [94, 226] on input "text" at bounding box center [78, 223] width 128 height 18
type input "https://cdn.shopify.com/s/files/1/0615/5249/2735/files/mundoweb-joelheira-ortop…"
click at [504, 156] on img at bounding box center [515, 169] width 83 height 83
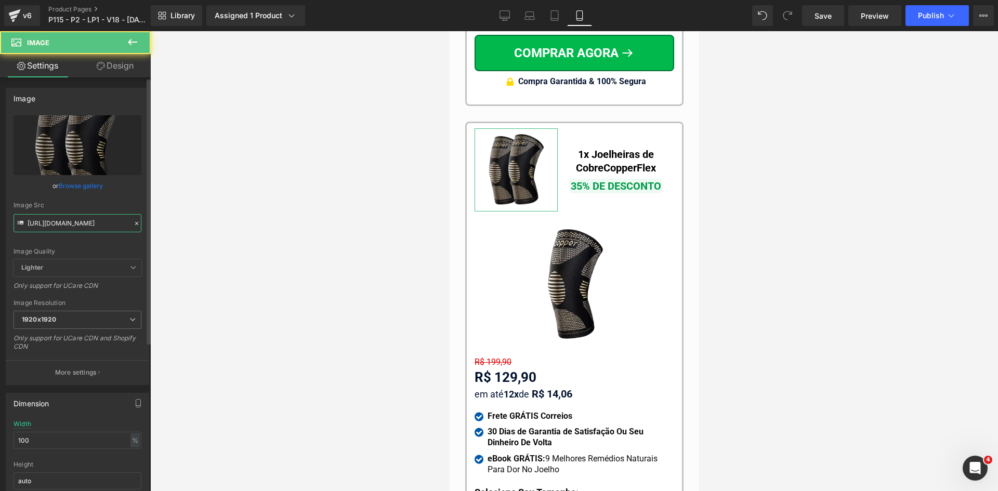
click at [73, 219] on input "https://cdn.shopify.com/s/files/1/0615/5249/2735/files/mundoweb-joelheira-ortop…" at bounding box center [78, 223] width 128 height 18
paste input "1"
type input "https://cdn.shopify.com/s/files/1/0615/5249/2735/files/mundoweb-joelheira-ortop…"
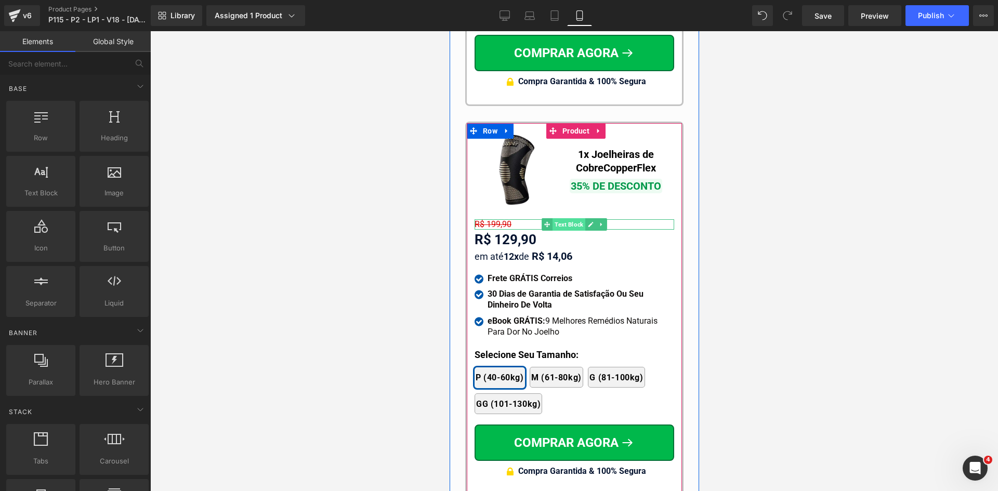
click at [561, 218] on span "Text Block" at bounding box center [568, 224] width 33 height 12
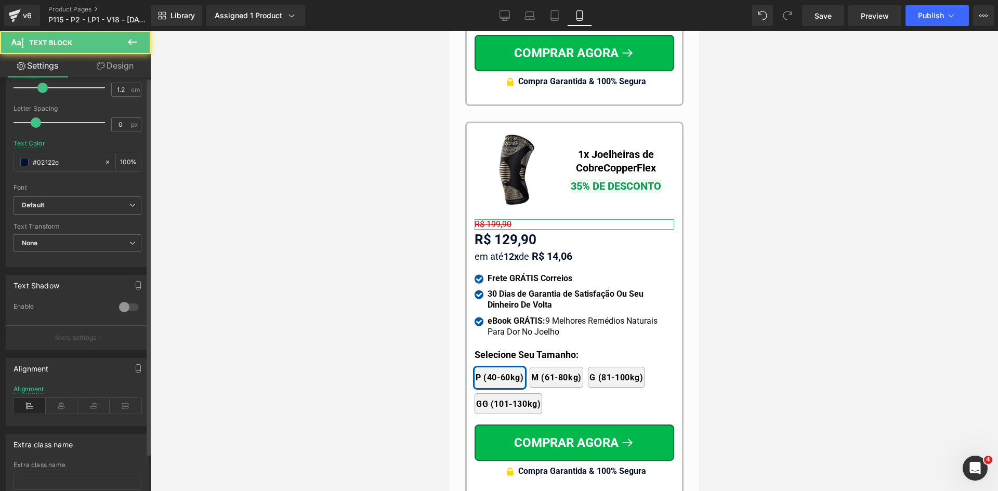
scroll to position [208, 0]
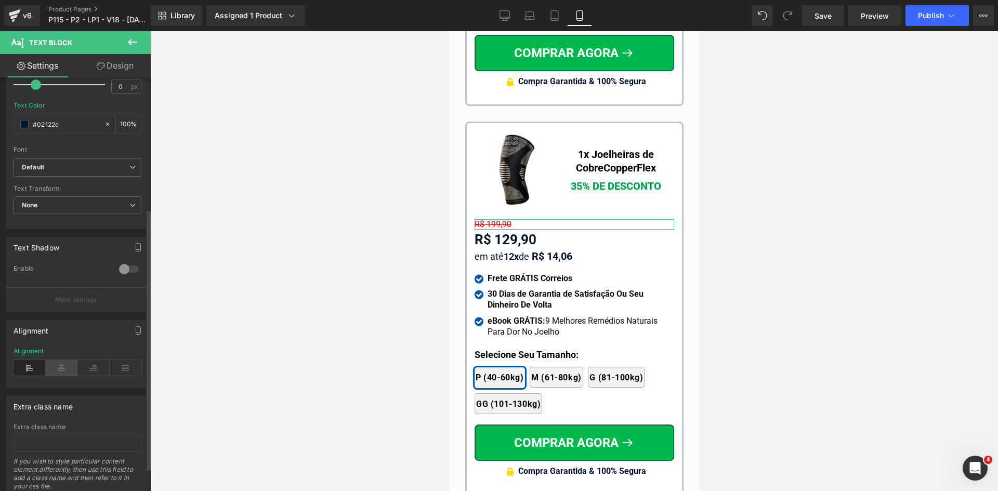
click at [67, 368] on icon at bounding box center [62, 368] width 32 height 16
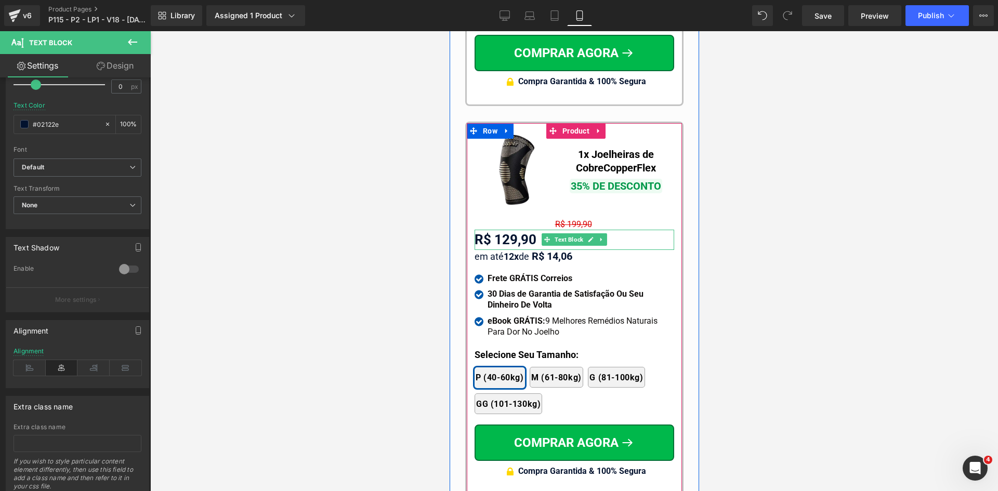
click at [531, 230] on div "R$ 129,90" at bounding box center [574, 240] width 200 height 20
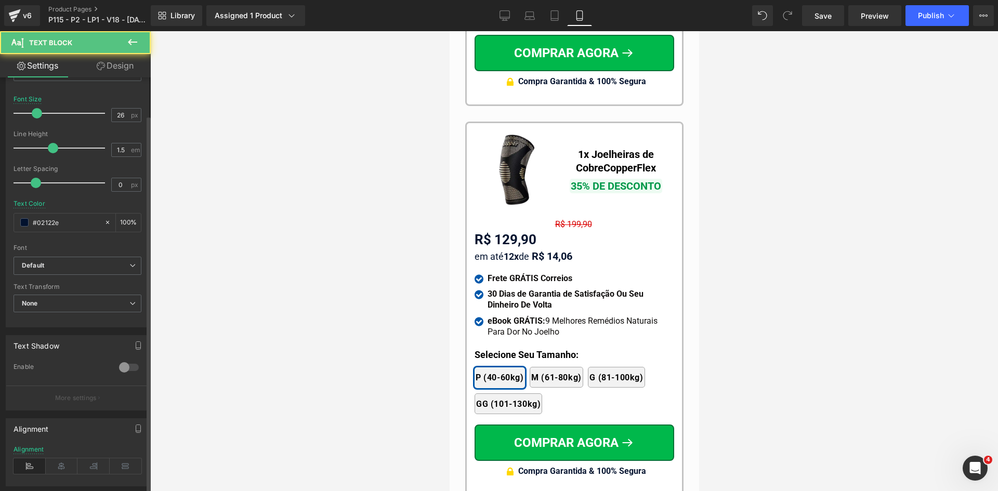
scroll to position [244, 0]
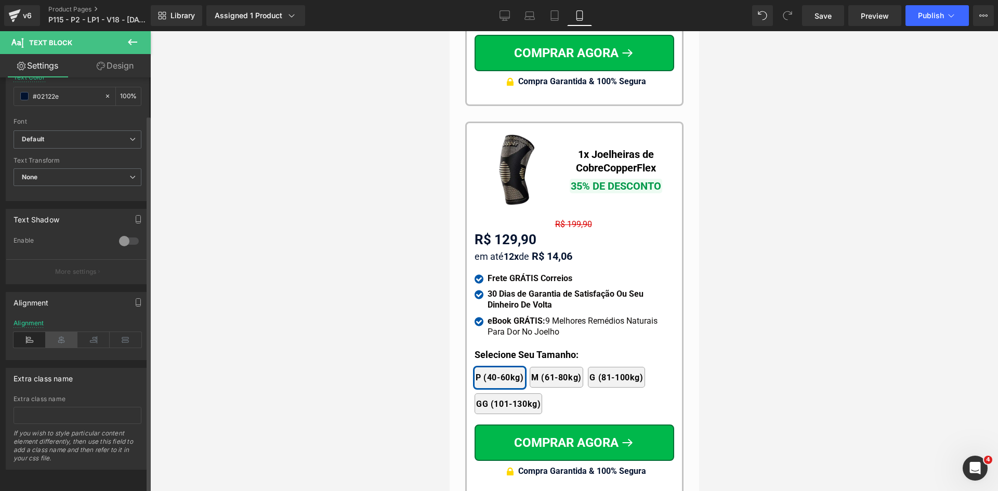
click at [61, 336] on icon at bounding box center [62, 340] width 32 height 16
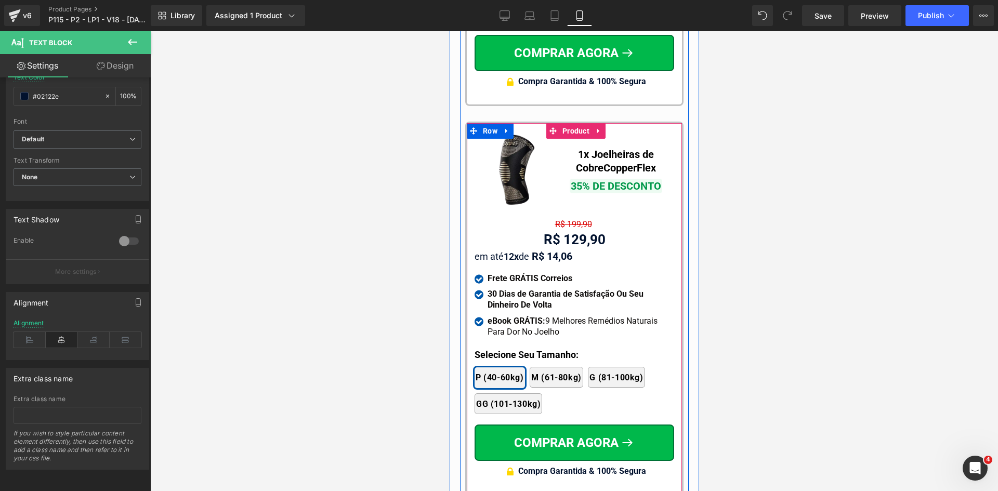
click at [553, 250] on span "Text Block" at bounding box center [568, 256] width 33 height 12
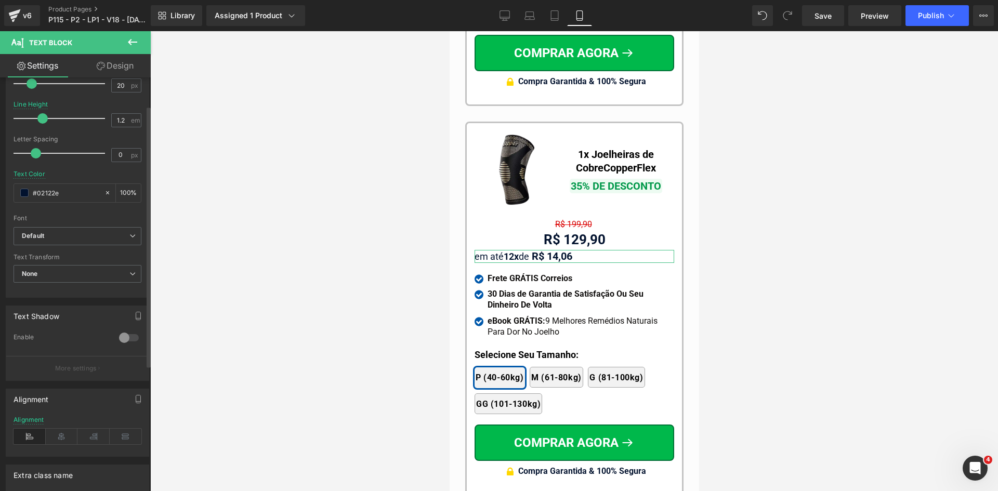
scroll to position [156, 0]
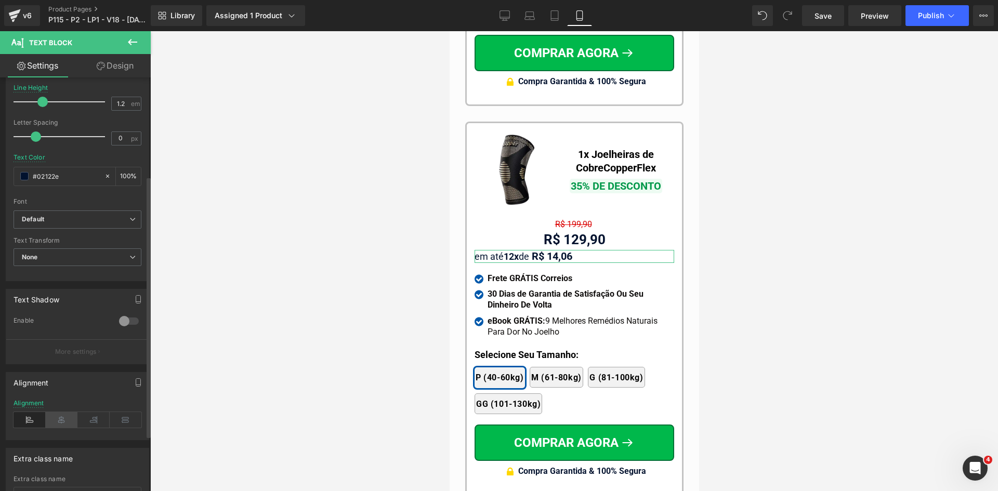
drag, startPoint x: 56, startPoint y: 413, endPoint x: 50, endPoint y: 241, distance: 172.1
click at [56, 413] on icon at bounding box center [62, 420] width 32 height 16
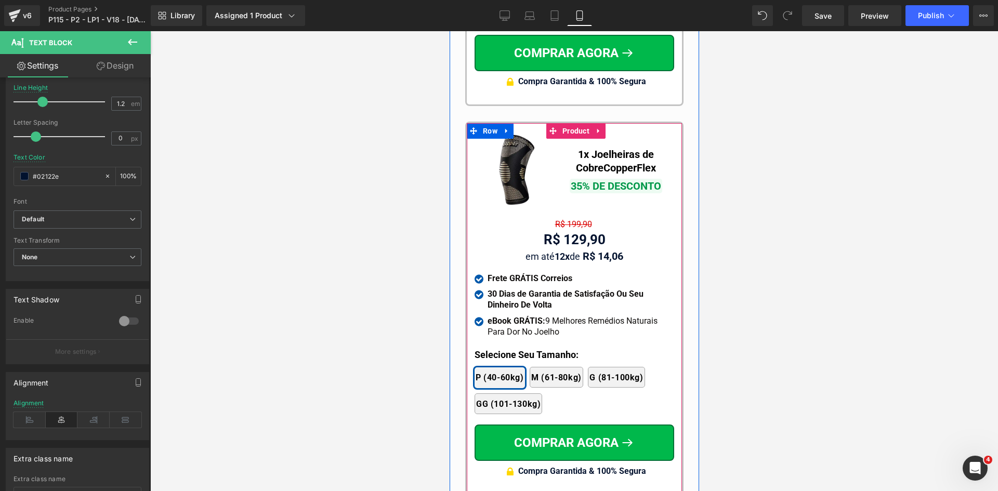
click at [571, 218] on span "Text Block" at bounding box center [568, 224] width 33 height 12
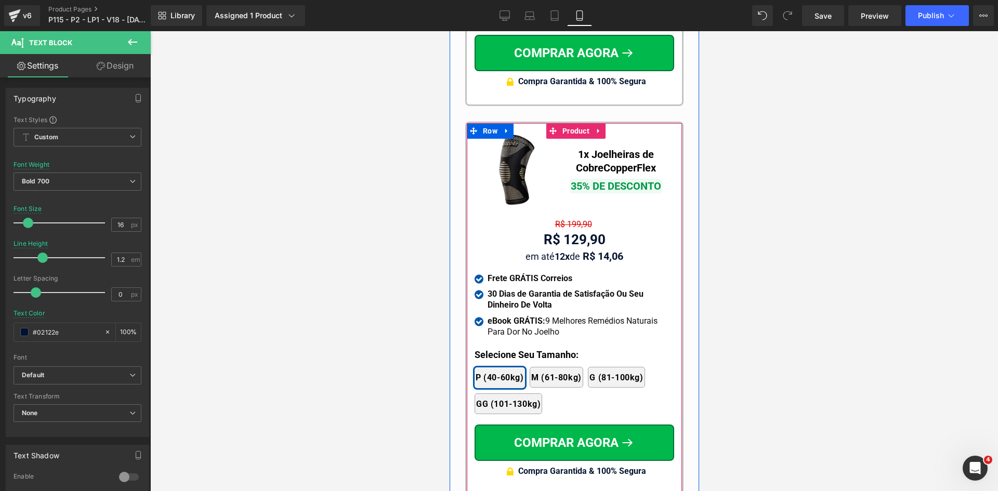
drag, startPoint x: 494, startPoint y: 114, endPoint x: 480, endPoint y: 123, distance: 16.8
click at [494, 123] on span "Row" at bounding box center [490, 131] width 20 height 16
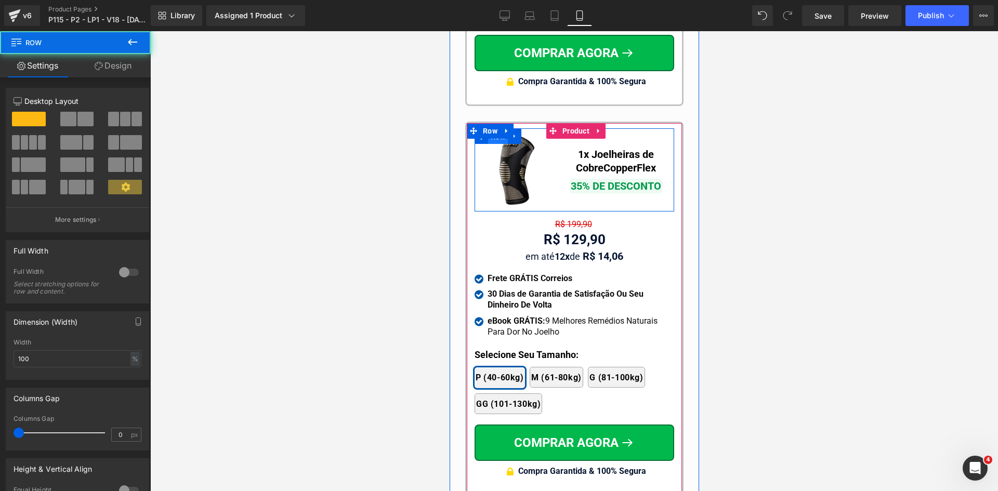
drag, startPoint x: 493, startPoint y: 124, endPoint x: 728, endPoint y: 155, distance: 237.0
click at [493, 129] on span "Row" at bounding box center [497, 137] width 20 height 16
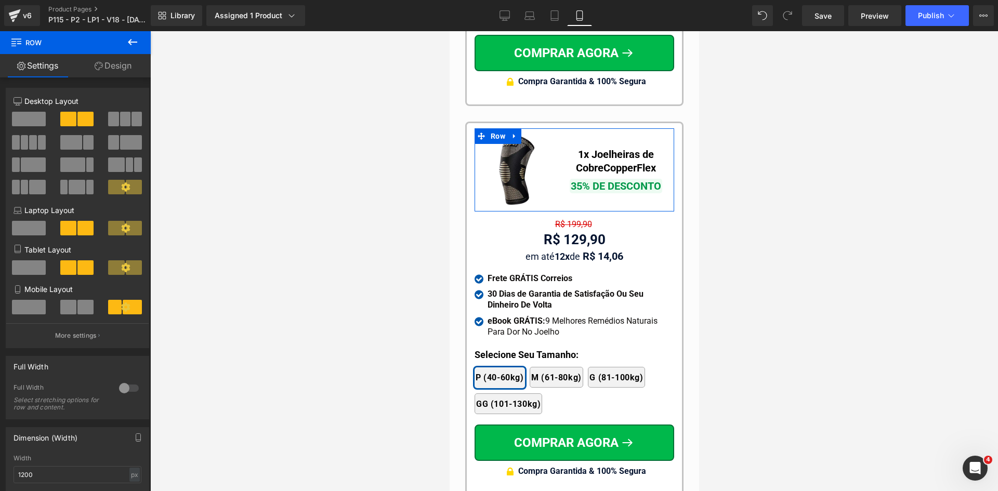
click at [120, 67] on link "Design" at bounding box center [112, 65] width 75 height 23
click at [0, 0] on div "Spacing" at bounding box center [0, 0] width 0 height 0
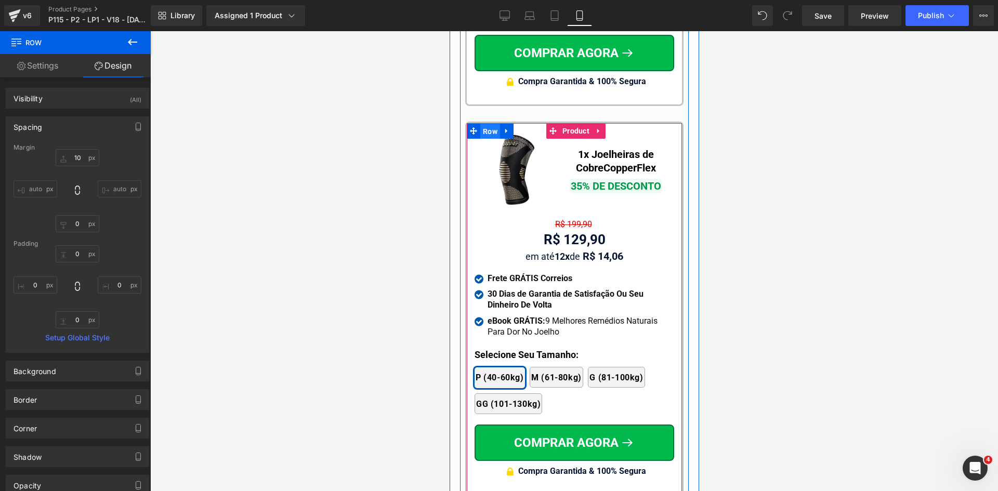
click at [486, 124] on span "Row" at bounding box center [490, 132] width 20 height 16
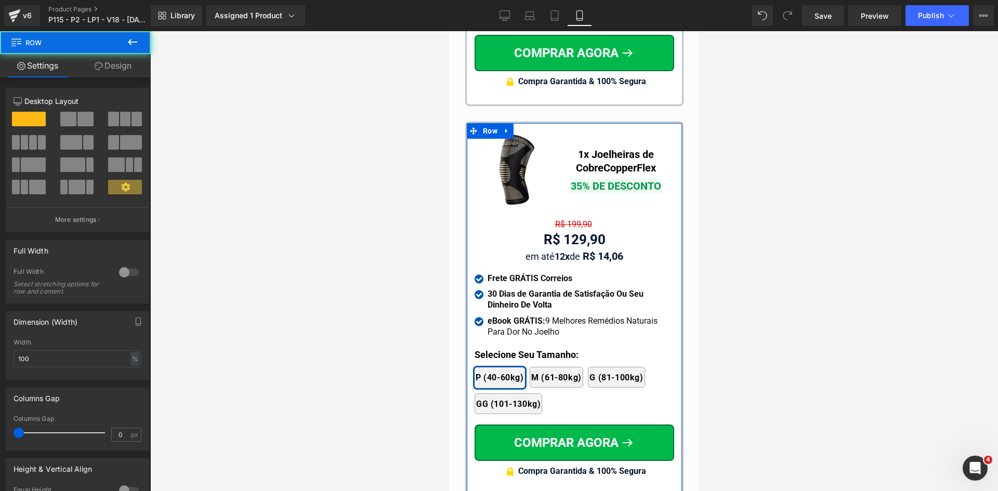
click at [129, 61] on link "Design" at bounding box center [112, 65] width 75 height 23
click at [0, 0] on div "Spacing" at bounding box center [0, 0] width 0 height 0
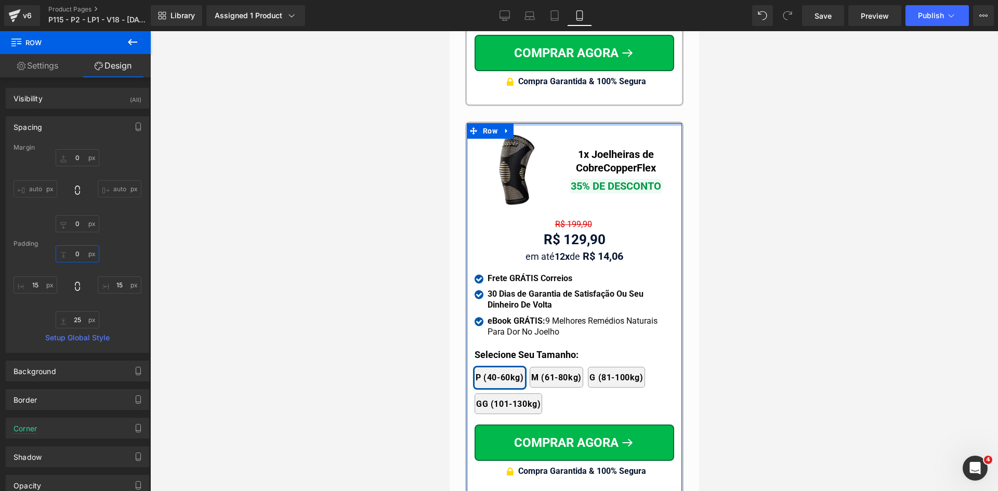
click at [80, 261] on input "text" at bounding box center [78, 253] width 44 height 17
type input "10"
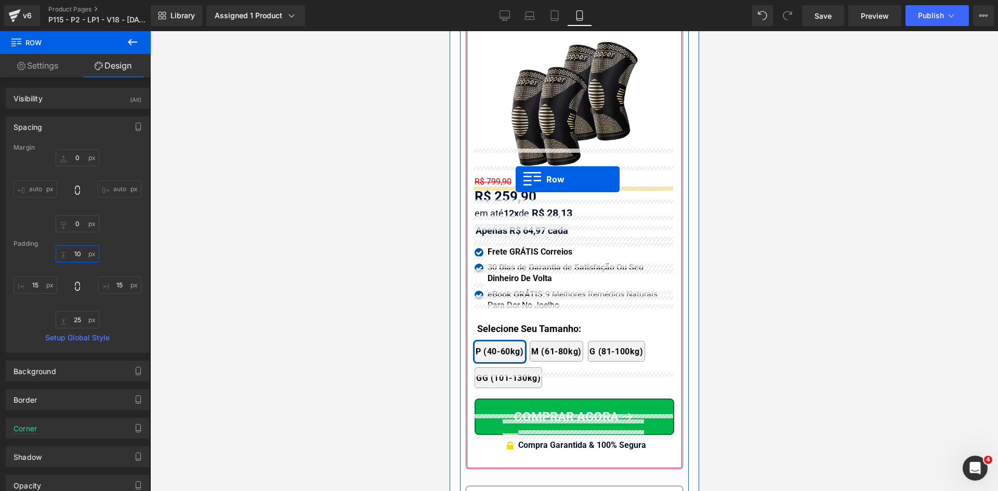
scroll to position [9524, 0]
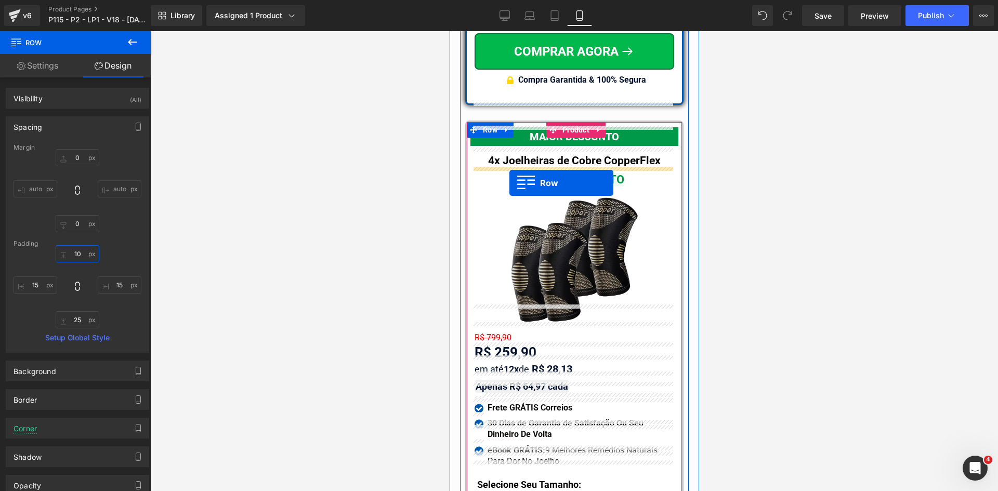
drag, startPoint x: 494, startPoint y: 212, endPoint x: 509, endPoint y: 183, distance: 32.8
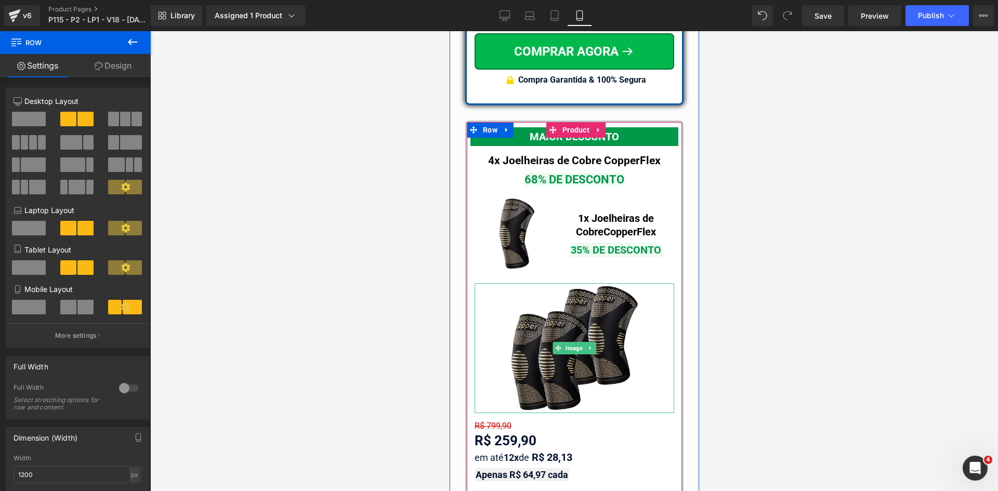
click at [561, 336] on img at bounding box center [574, 348] width 130 height 130
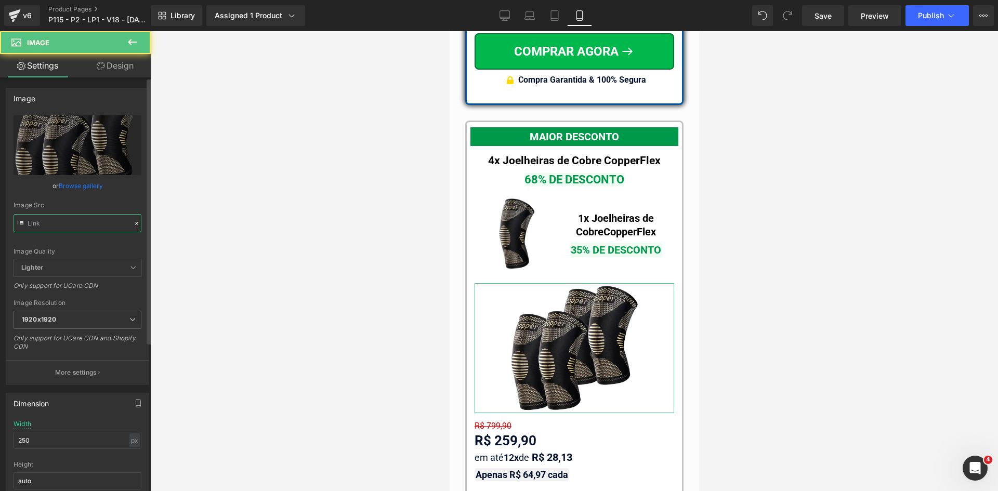
click at [69, 223] on input "text" at bounding box center [78, 223] width 128 height 18
type input "https://cdn.shopify.com/s/files/1/0615/5249/2735/files/mundoweb-joelheira-ortop…"
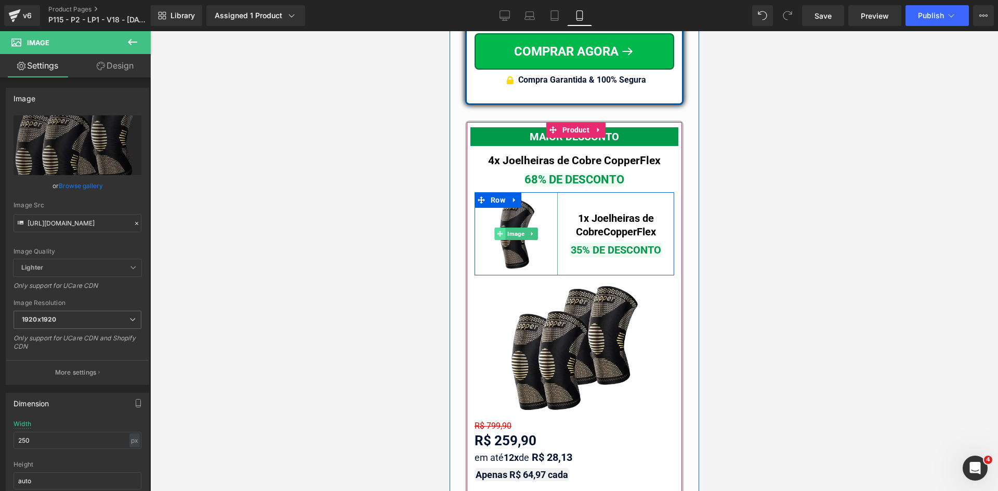
click at [500, 228] on span at bounding box center [499, 234] width 11 height 12
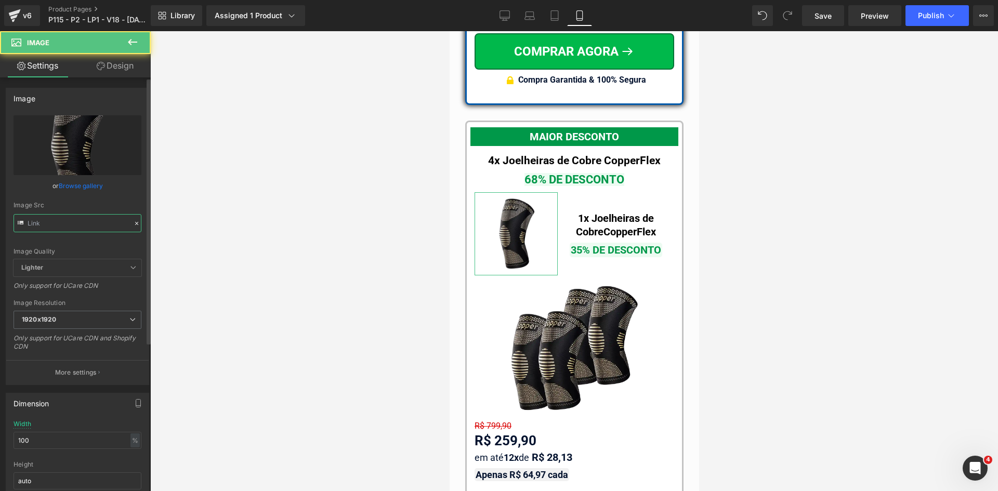
click at [71, 229] on input "text" at bounding box center [78, 223] width 128 height 18
paste input "4"
type input "https://cdn.shopify.com/s/files/1/0615/5249/2735/files/mundoweb-joelheira-ortop…"
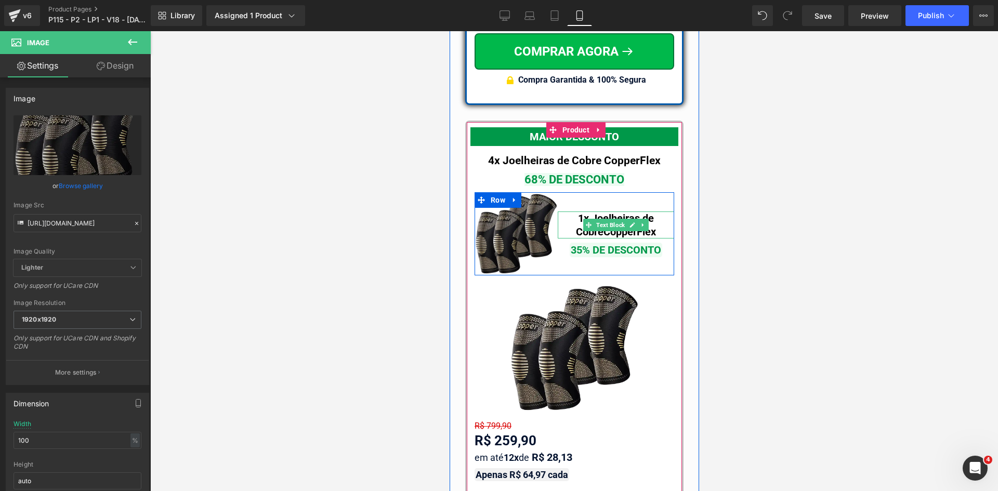
click at [576, 212] on b "1x Joelheiras de Cobre" at bounding box center [614, 225] width 78 height 26
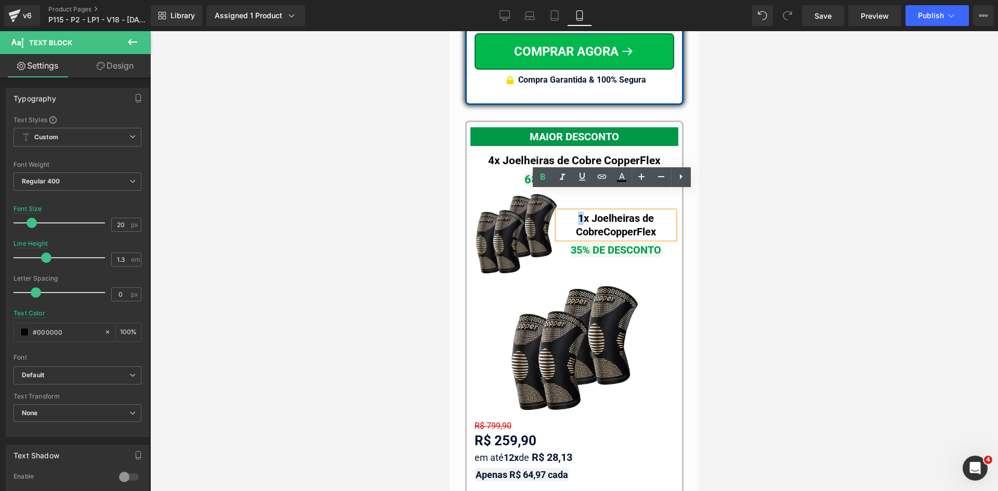
click at [575, 212] on b "1x Joelheiras de Cobre" at bounding box center [614, 225] width 78 height 26
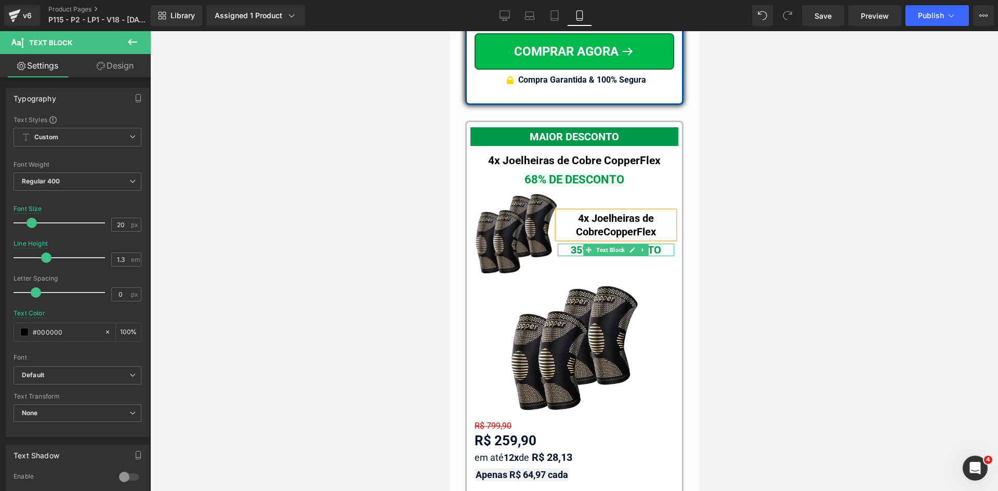
click at [577, 243] on span "35% DE DESCONTO" at bounding box center [615, 250] width 93 height 15
click at [576, 243] on span "35% DE DESCONTO" at bounding box center [615, 250] width 93 height 15
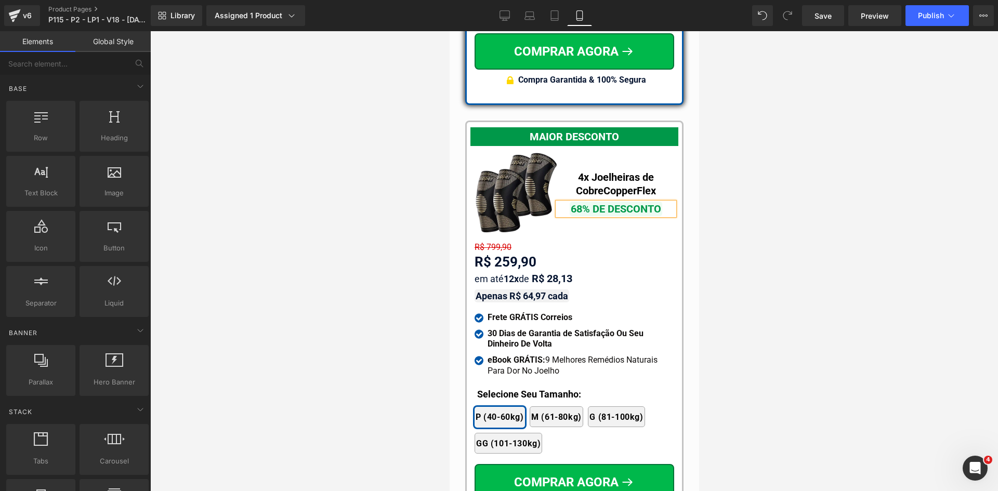
click at [751, 242] on div at bounding box center [574, 261] width 848 height 460
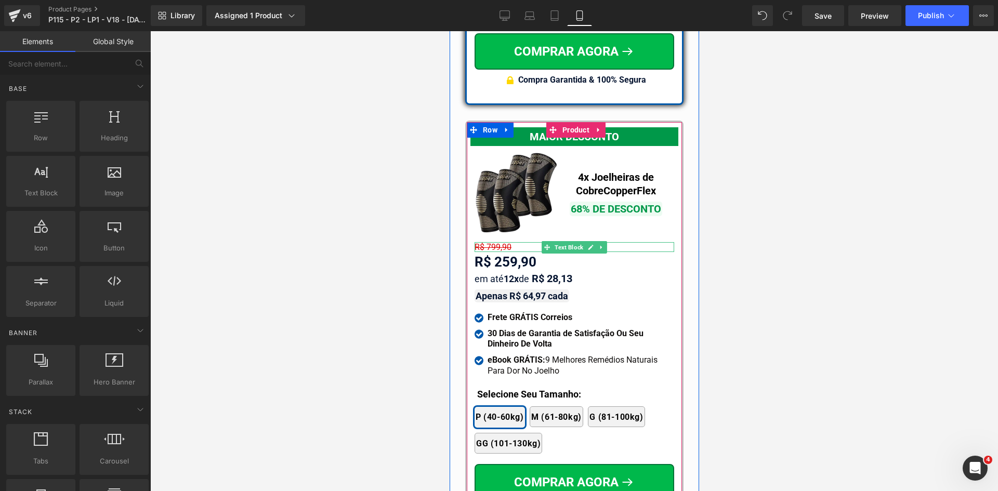
click at [491, 242] on span "R$ 799,90" at bounding box center [492, 247] width 37 height 10
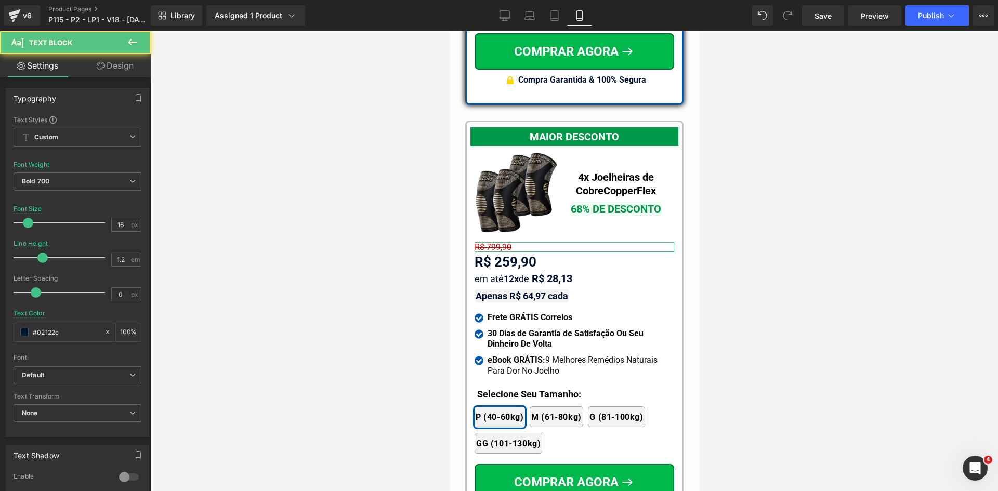
click at [118, 70] on link "Design" at bounding box center [114, 65] width 75 height 23
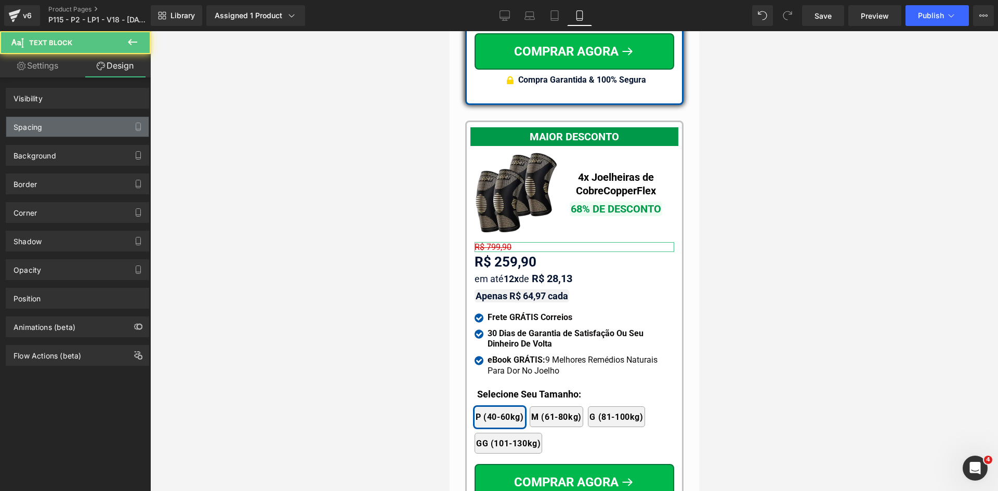
click at [37, 131] on div "Spacing" at bounding box center [28, 124] width 29 height 15
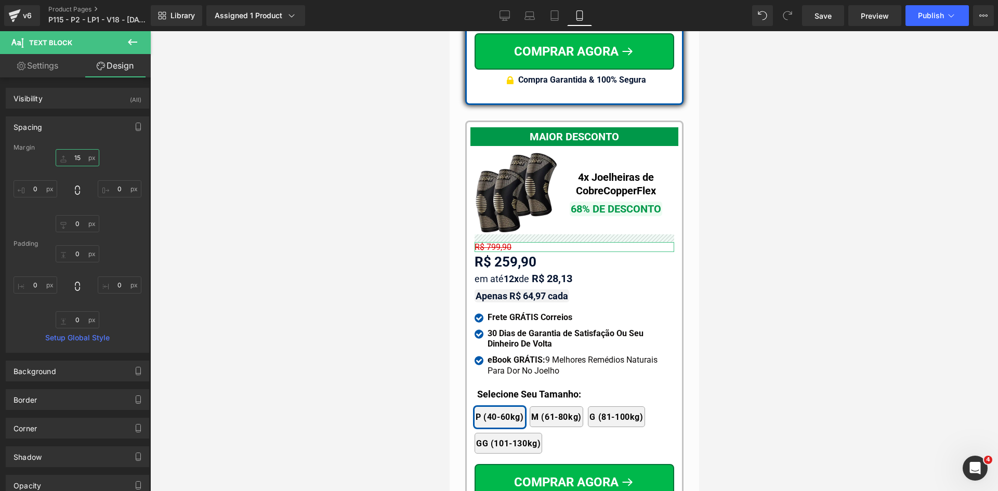
click at [78, 162] on input "text" at bounding box center [78, 157] width 44 height 17
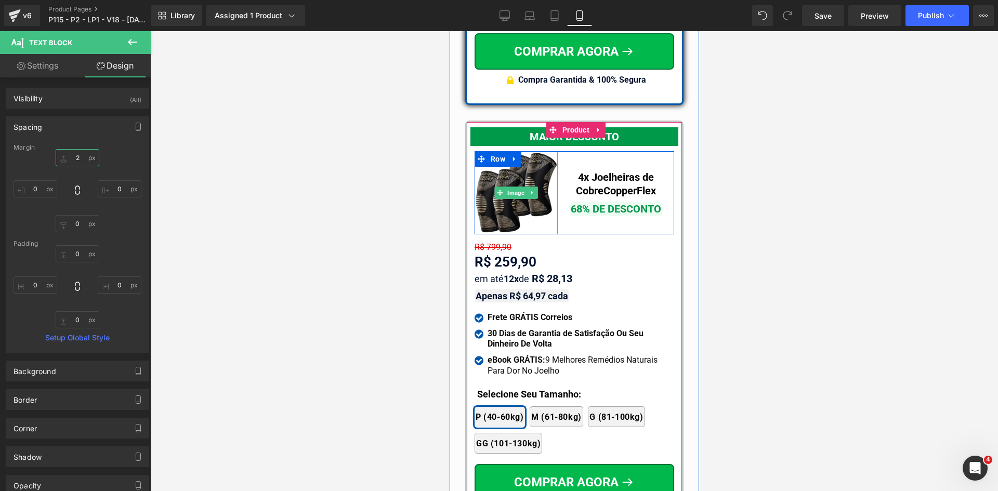
type input "20"
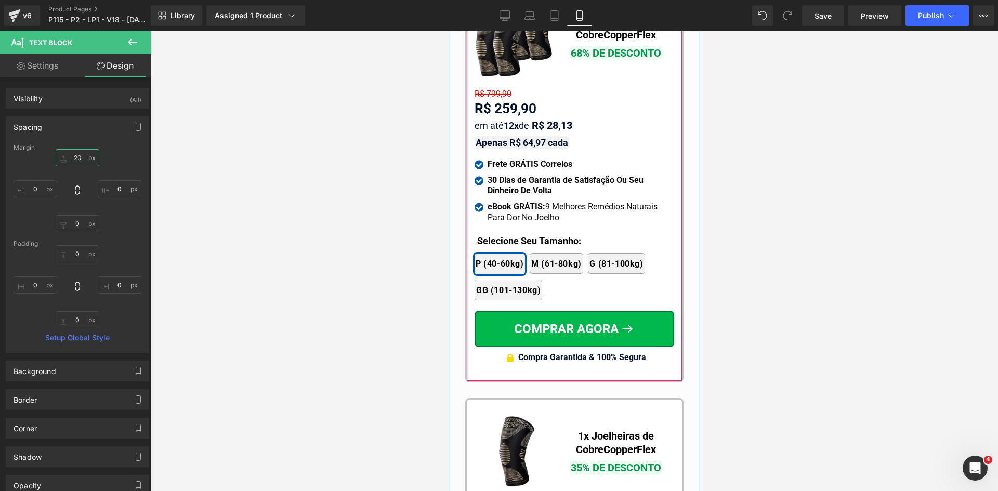
scroll to position [9784, 0]
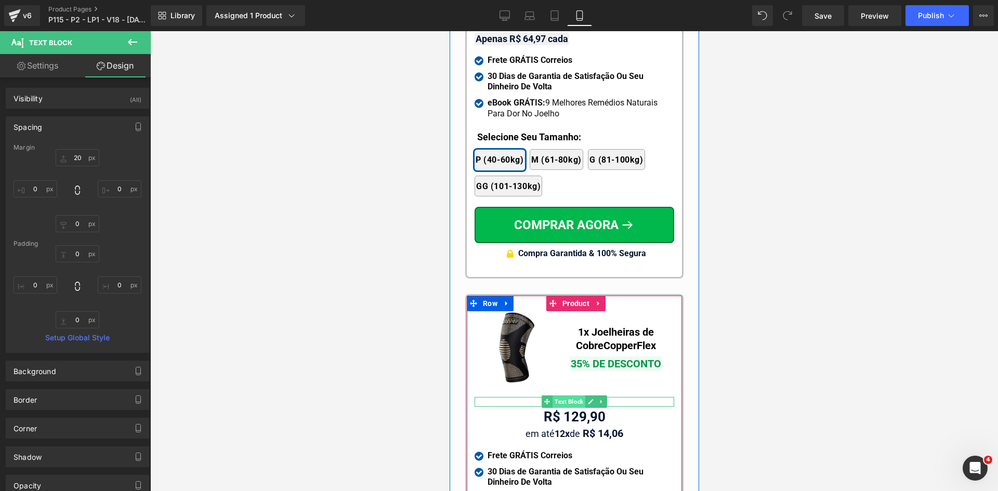
click at [568, 395] on span "Text Block" at bounding box center [568, 401] width 33 height 12
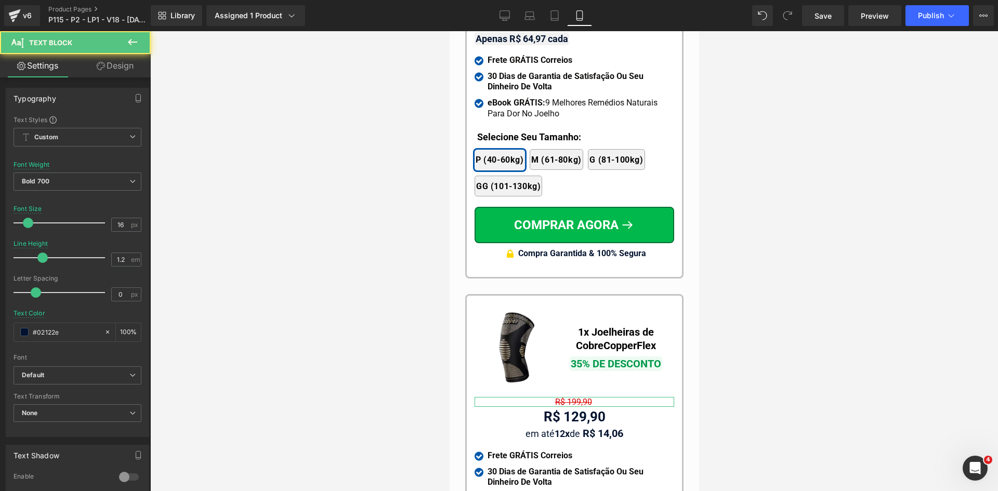
drag, startPoint x: 113, startPoint y: 66, endPoint x: 53, endPoint y: 133, distance: 89.8
click at [112, 66] on link "Design" at bounding box center [114, 65] width 75 height 23
click at [0, 0] on div "Spacing" at bounding box center [0, 0] width 0 height 0
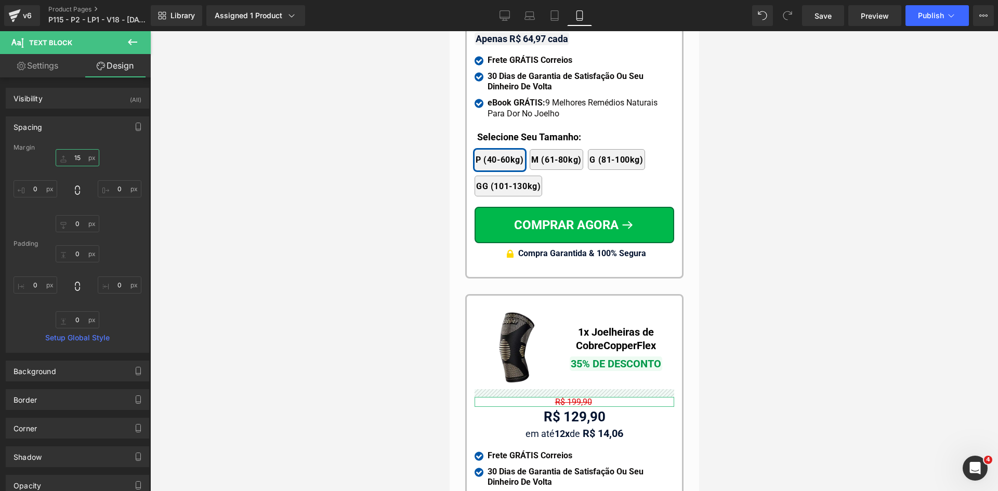
click at [77, 160] on input "text" at bounding box center [78, 157] width 44 height 17
type input "20"
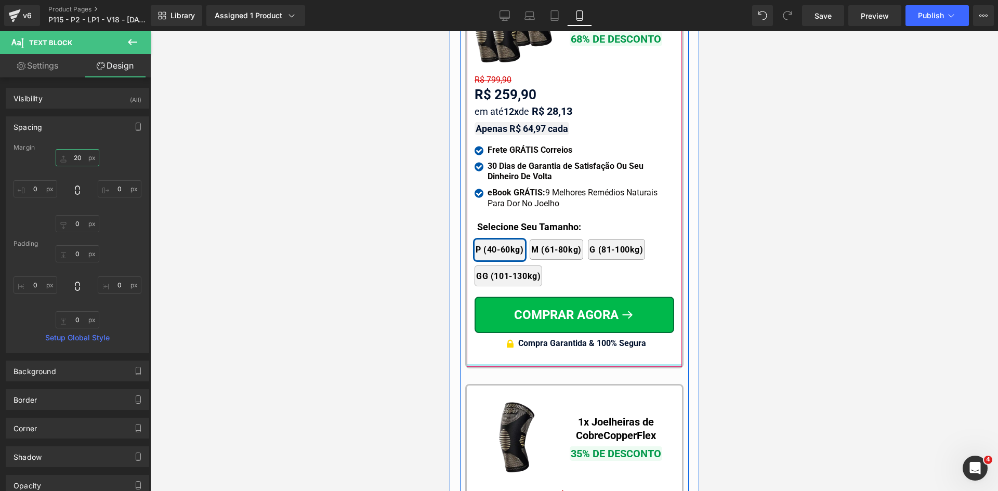
scroll to position [9628, 0]
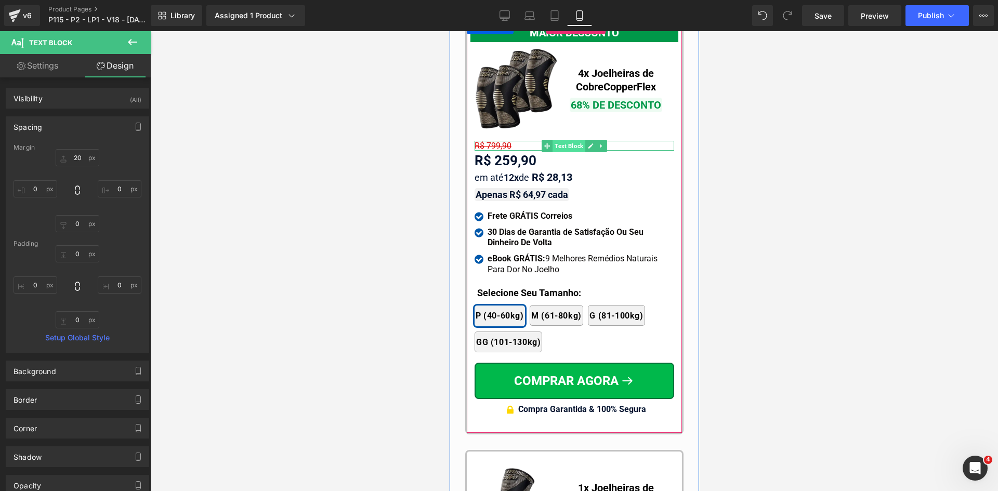
click at [576, 140] on span "Text Block" at bounding box center [568, 146] width 33 height 12
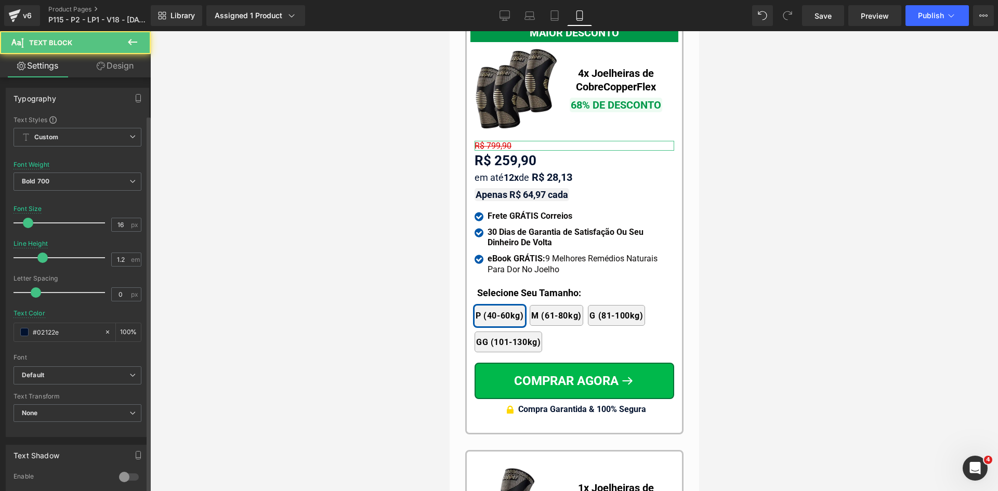
scroll to position [244, 0]
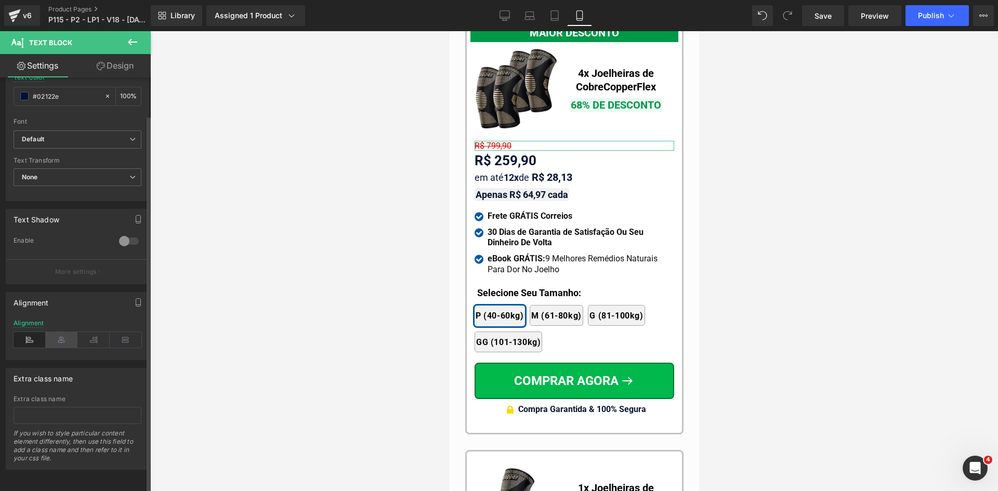
click at [65, 334] on icon at bounding box center [62, 340] width 32 height 16
click at [503, 151] on div "R$ 259,90" at bounding box center [574, 161] width 200 height 20
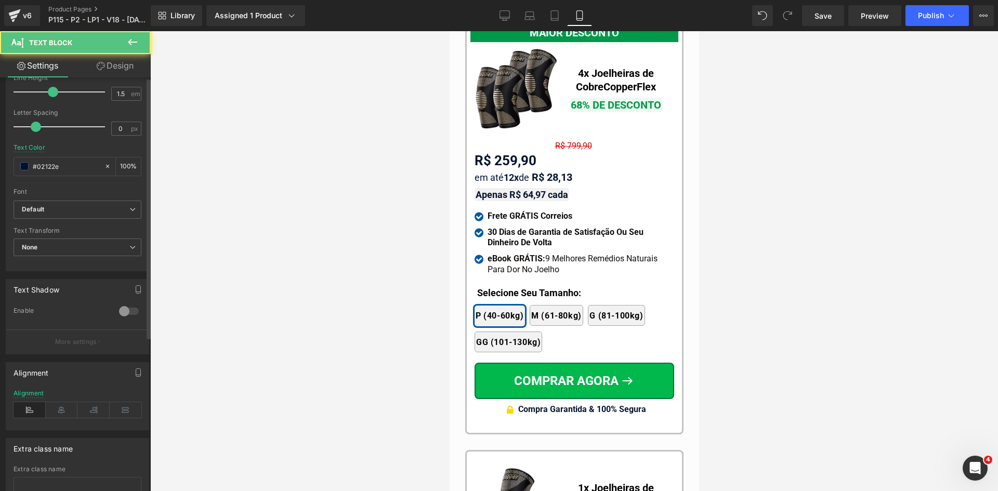
scroll to position [208, 0]
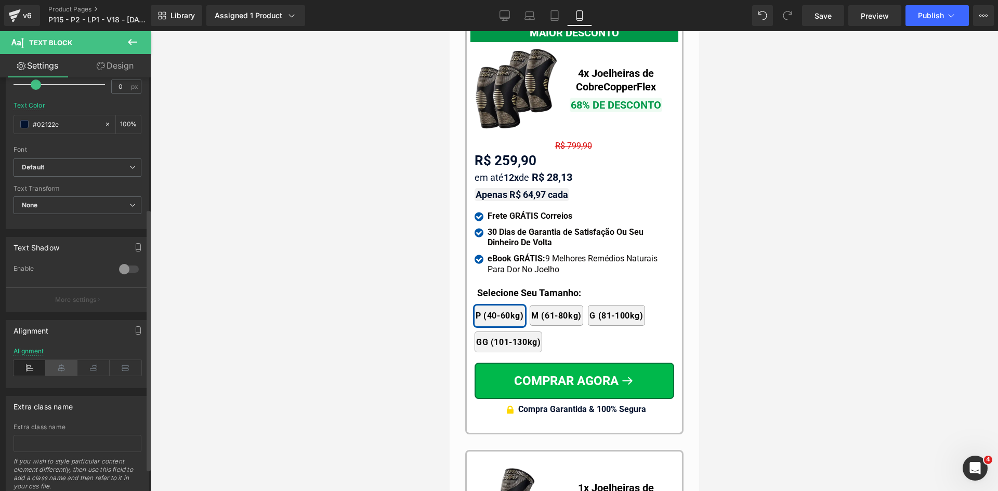
drag, startPoint x: 64, startPoint y: 367, endPoint x: 426, endPoint y: 198, distance: 398.9
click at [65, 367] on icon at bounding box center [62, 368] width 32 height 16
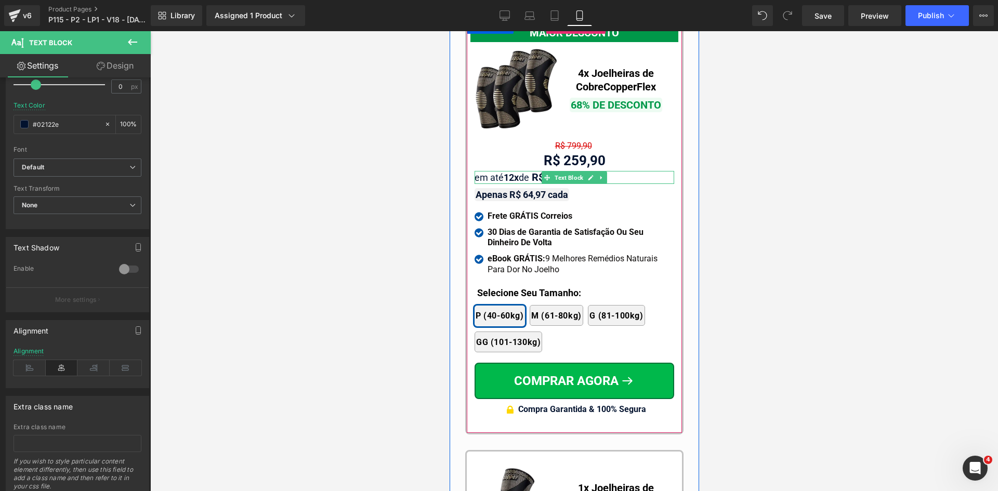
click at [492, 172] on span "em até 12x de" at bounding box center [501, 177] width 55 height 11
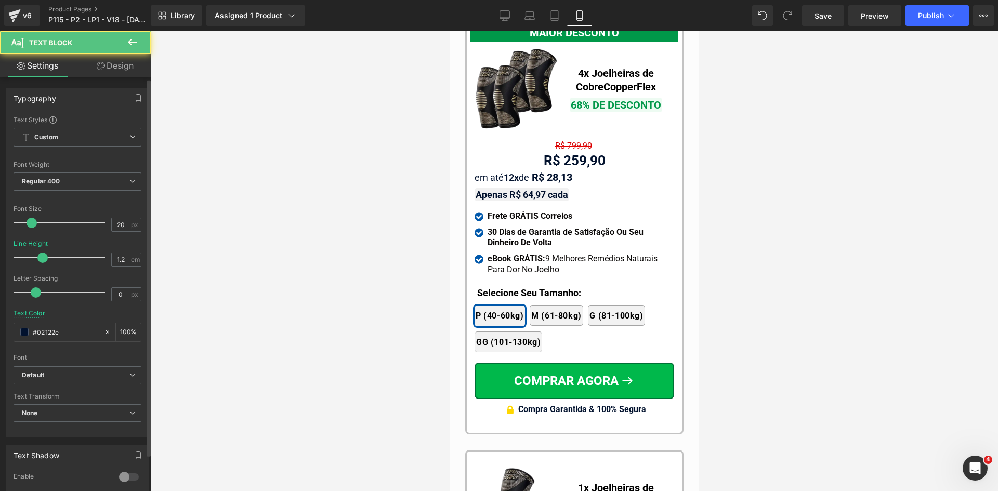
scroll to position [244, 0]
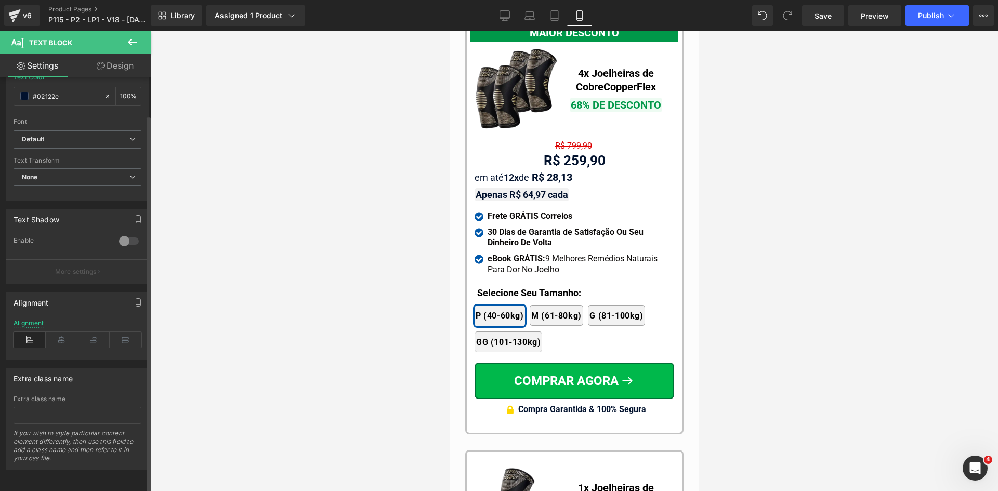
click at [54, 336] on icon at bounding box center [62, 340] width 32 height 16
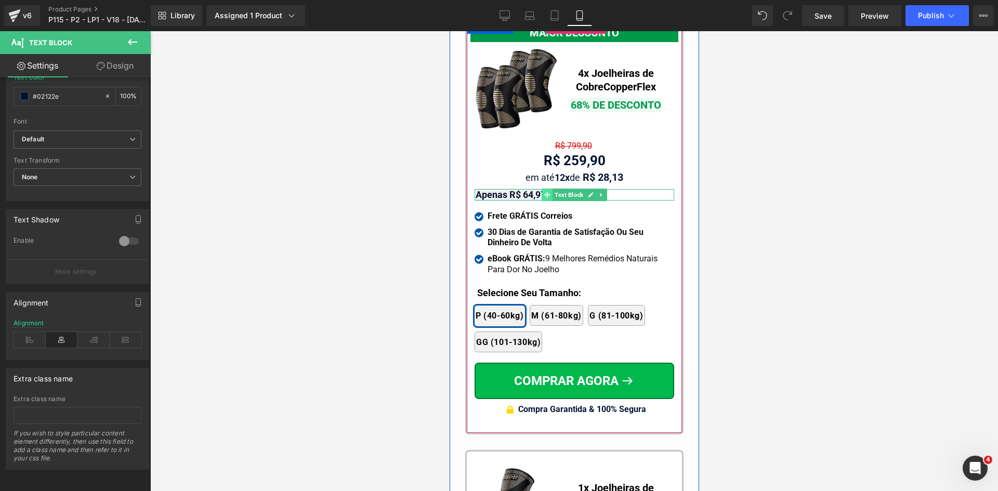
click at [541, 189] on span at bounding box center [546, 195] width 11 height 12
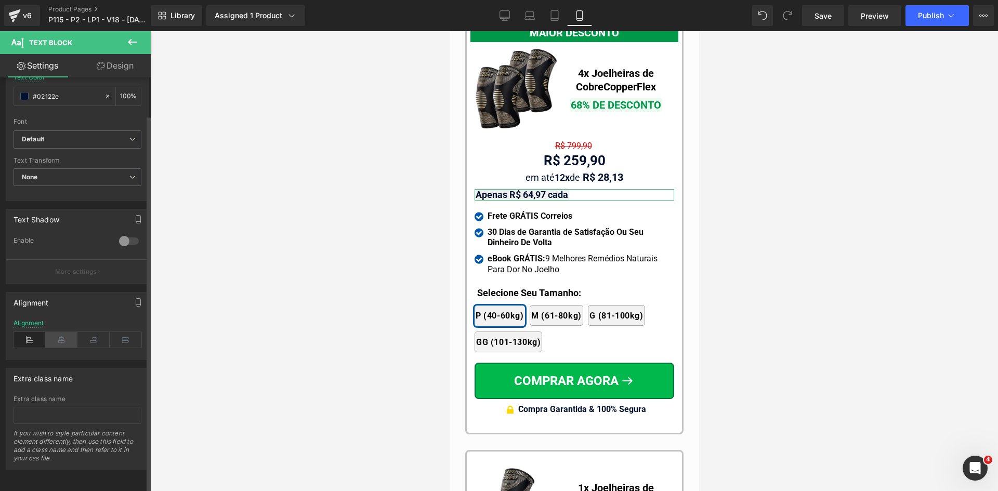
click at [57, 332] on icon at bounding box center [62, 340] width 32 height 16
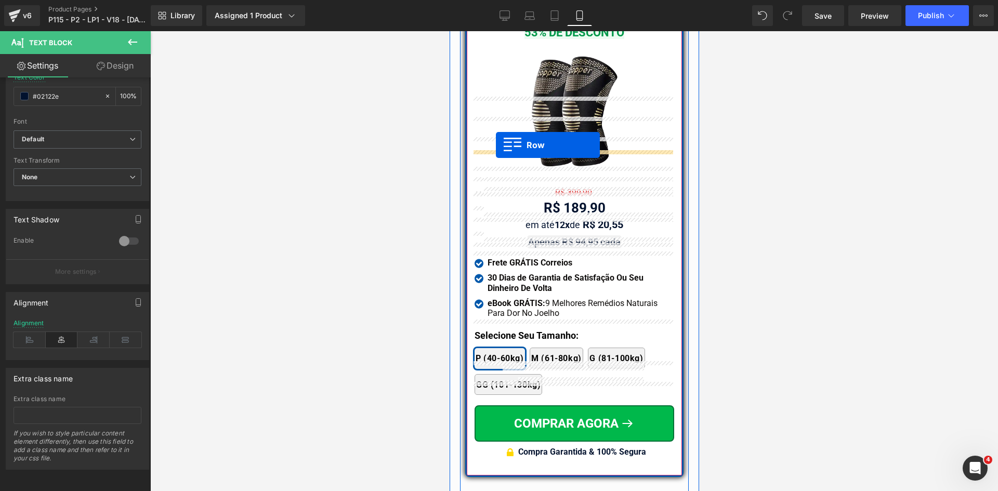
scroll to position [9056, 0]
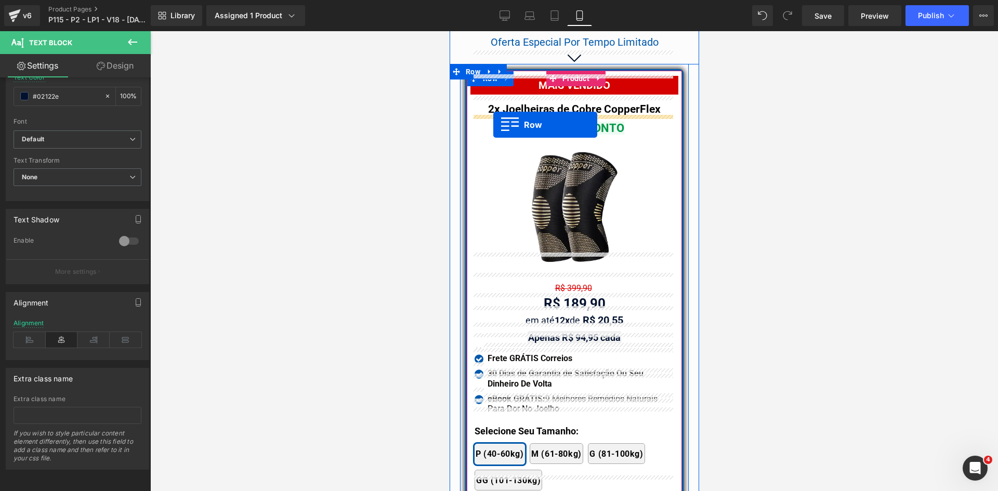
drag, startPoint x: 492, startPoint y: 138, endPoint x: 493, endPoint y: 125, distance: 13.0
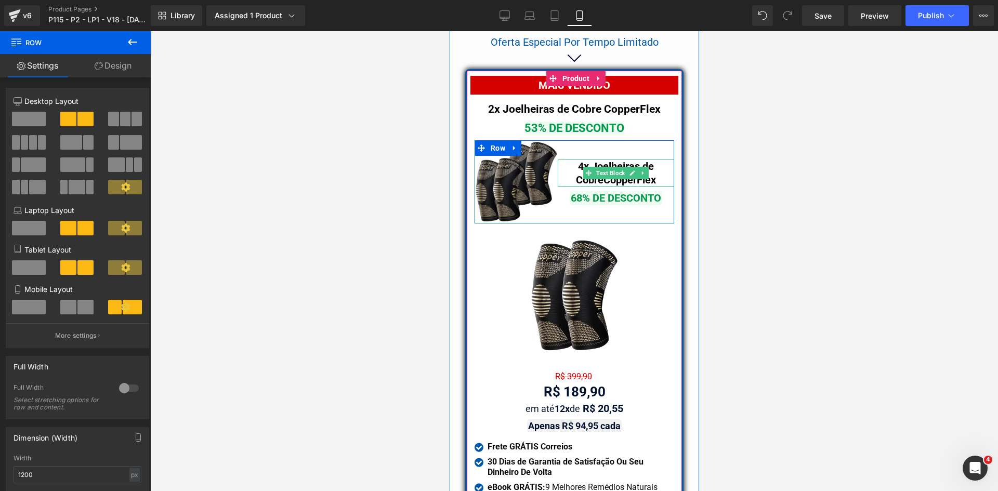
click at [576, 160] on b "4x Joelheiras de Cobre" at bounding box center [614, 173] width 78 height 26
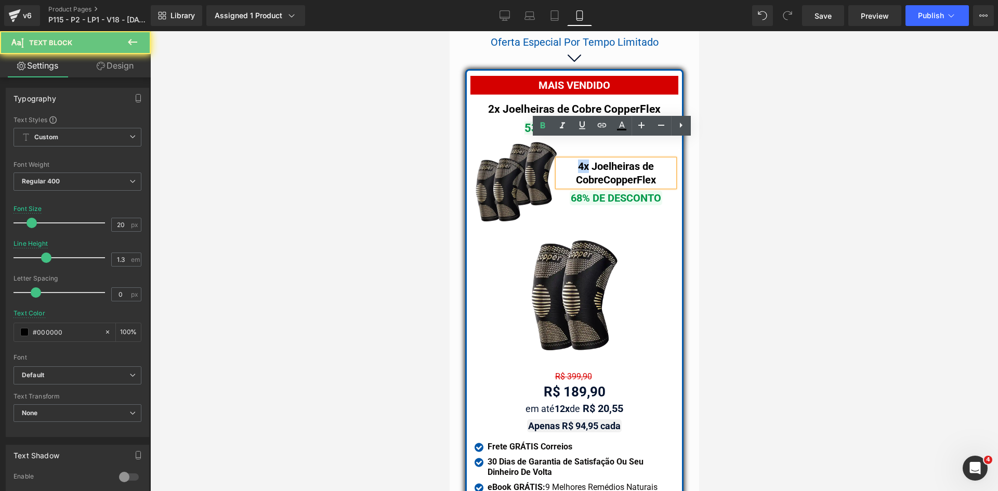
click at [575, 160] on b "4x Joelheiras de Cobre" at bounding box center [614, 173] width 78 height 26
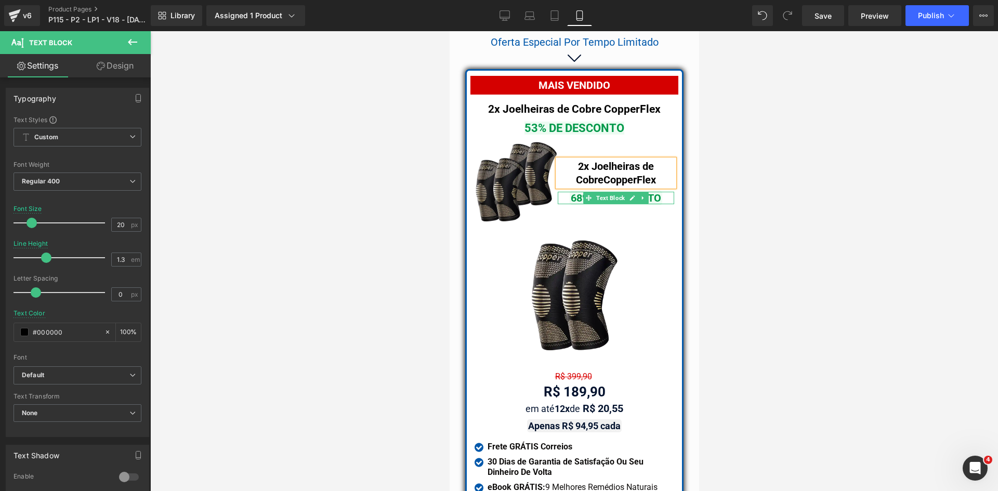
click at [572, 191] on span "68% DE DESCONTO" at bounding box center [615, 198] width 93 height 15
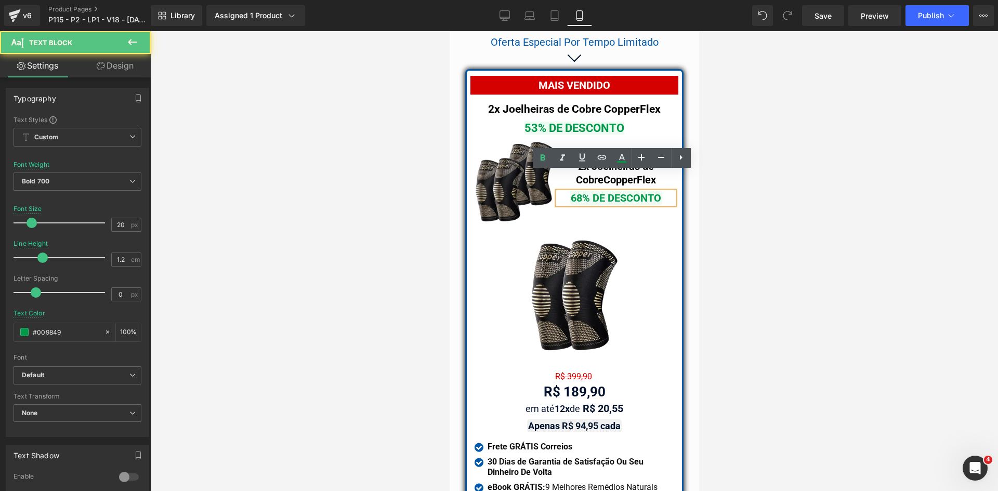
click at [575, 191] on span "68% DE DESCONTO" at bounding box center [615, 198] width 93 height 15
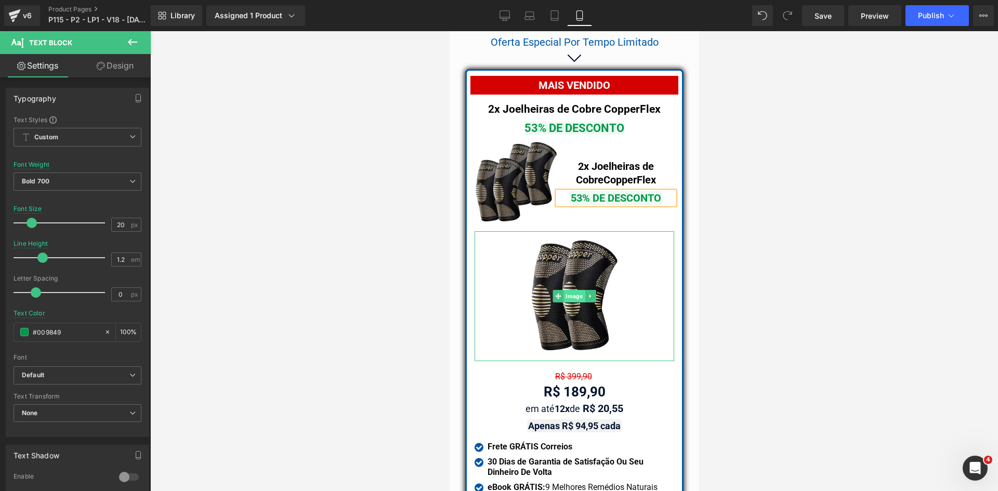
click at [563, 290] on span "Image" at bounding box center [573, 296] width 21 height 12
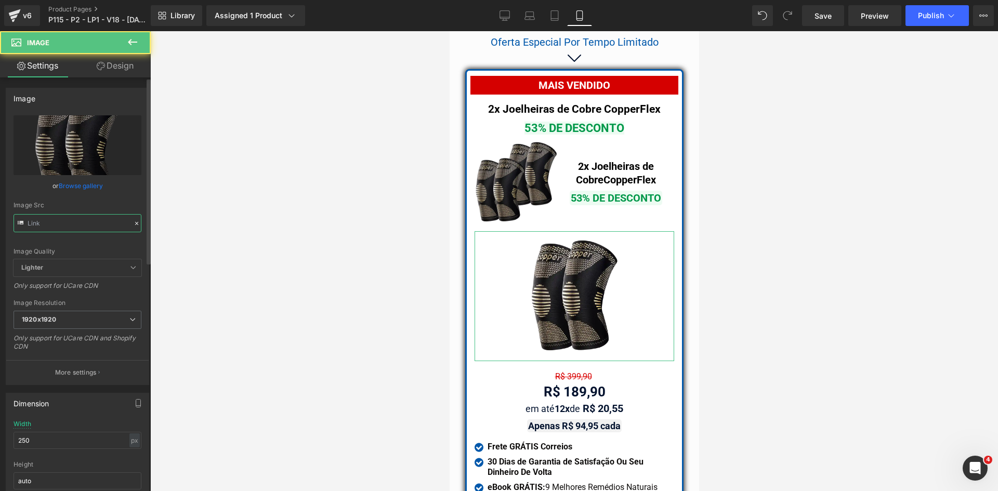
drag, startPoint x: 63, startPoint y: 216, endPoint x: 62, endPoint y: 221, distance: 5.4
click at [62, 218] on input "text" at bounding box center [78, 223] width 128 height 18
type input "https://cdn.shopify.com/s/files/1/0615/5249/2735/files/mundoweb-joelheira-ortop…"
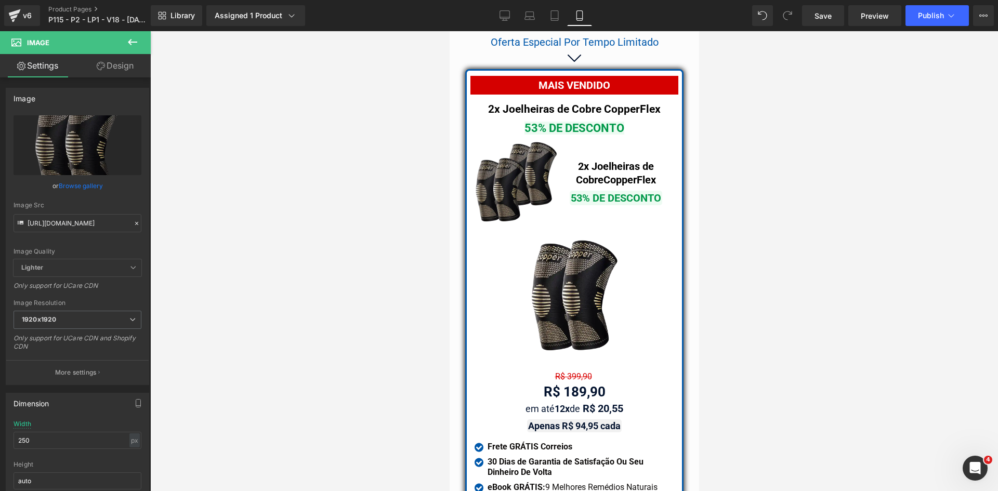
click at [521, 176] on span "Image" at bounding box center [515, 182] width 21 height 12
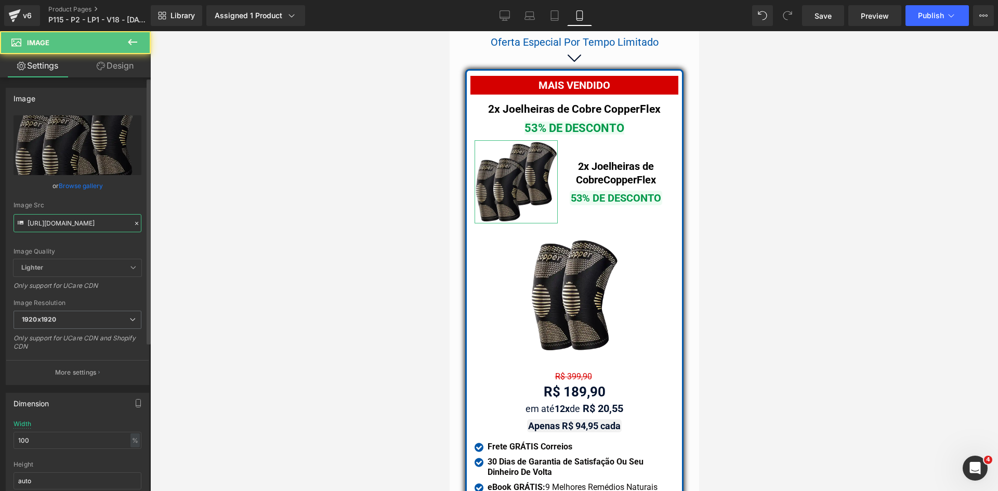
click at [70, 227] on input "https://cdn.shopify.com/s/files/1/0615/5249/2735/files/mundoweb-joelheira-ortop…" at bounding box center [78, 223] width 128 height 18
paste input "2"
type input "https://cdn.shopify.com/s/files/1/0615/5249/2735/files/mundoweb-joelheira-ortop…"
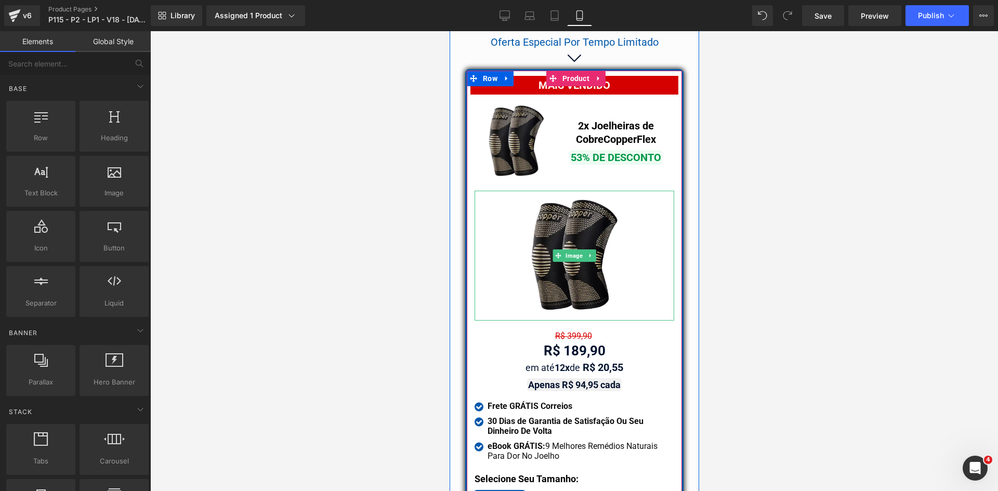
drag, startPoint x: 556, startPoint y: 216, endPoint x: 557, endPoint y: 221, distance: 5.3
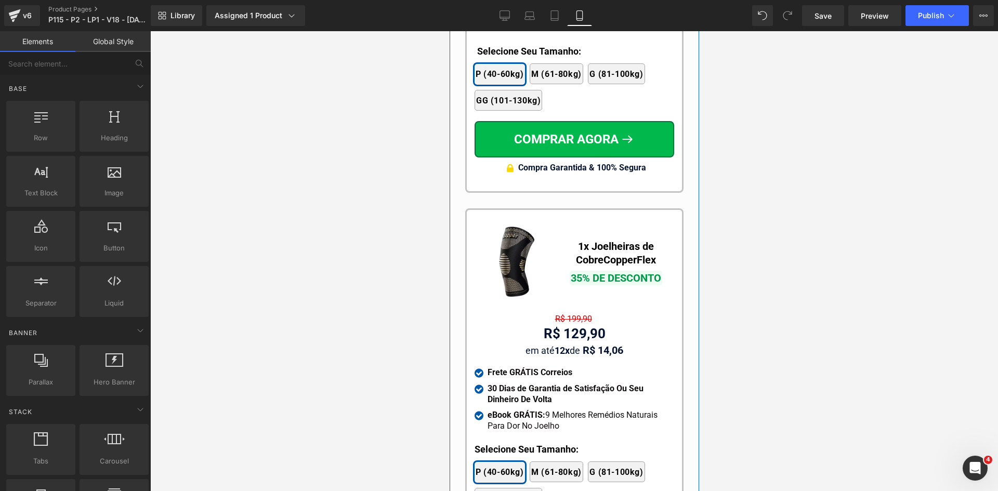
scroll to position [9836, 0]
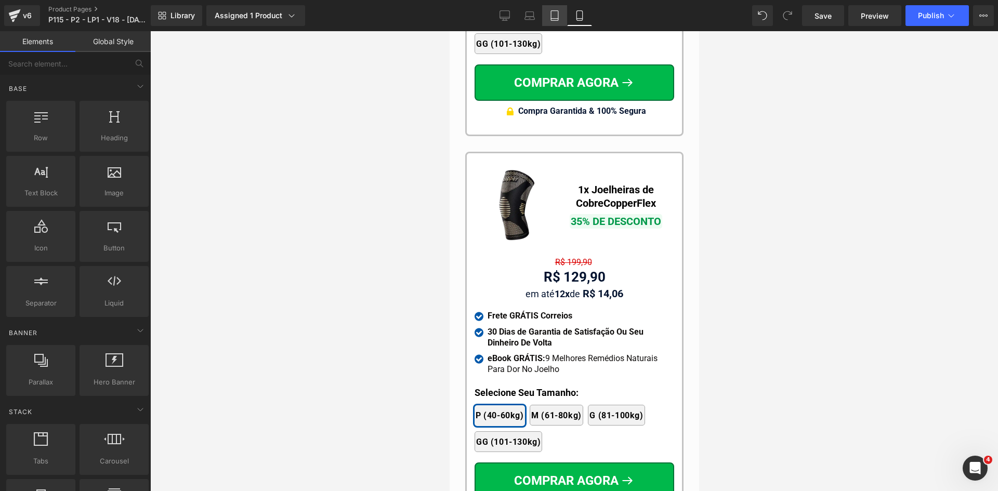
click at [558, 19] on icon at bounding box center [554, 19] width 7 height 0
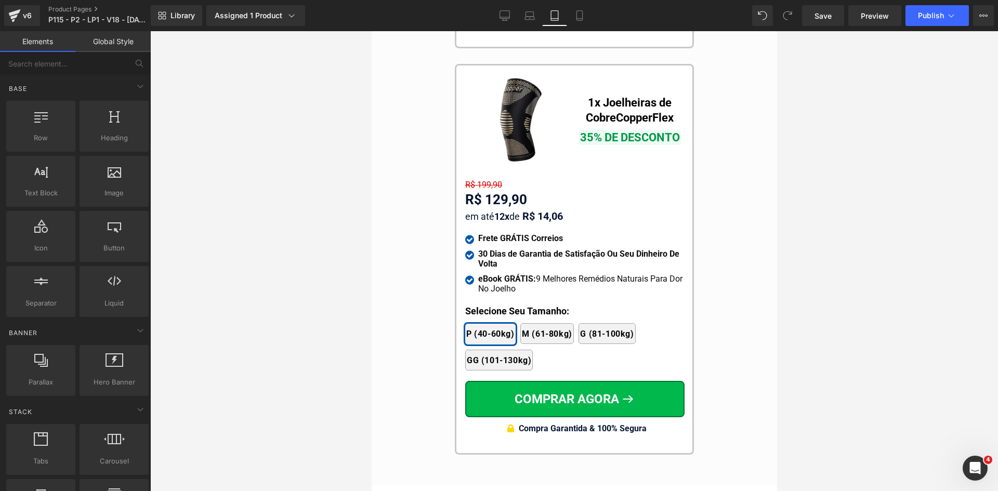
scroll to position [9615, 0]
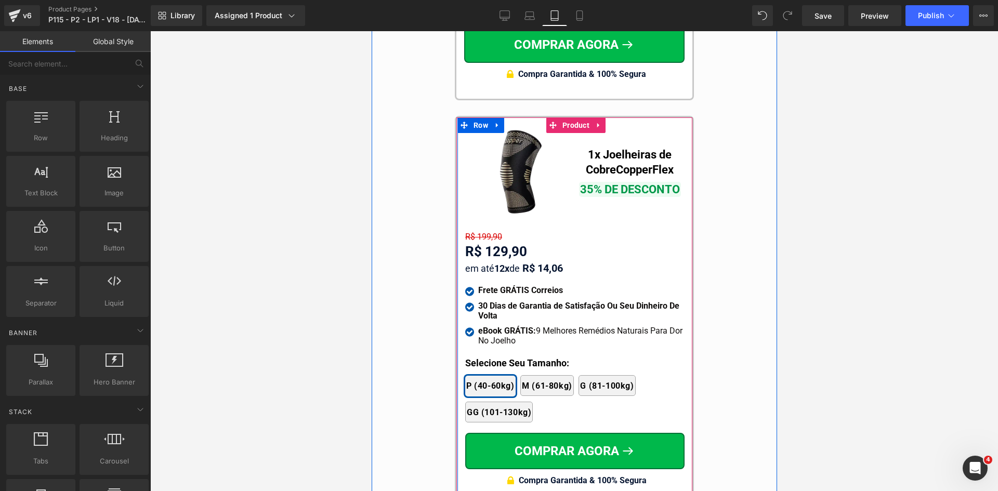
click at [475, 117] on span "Row" at bounding box center [480, 125] width 20 height 16
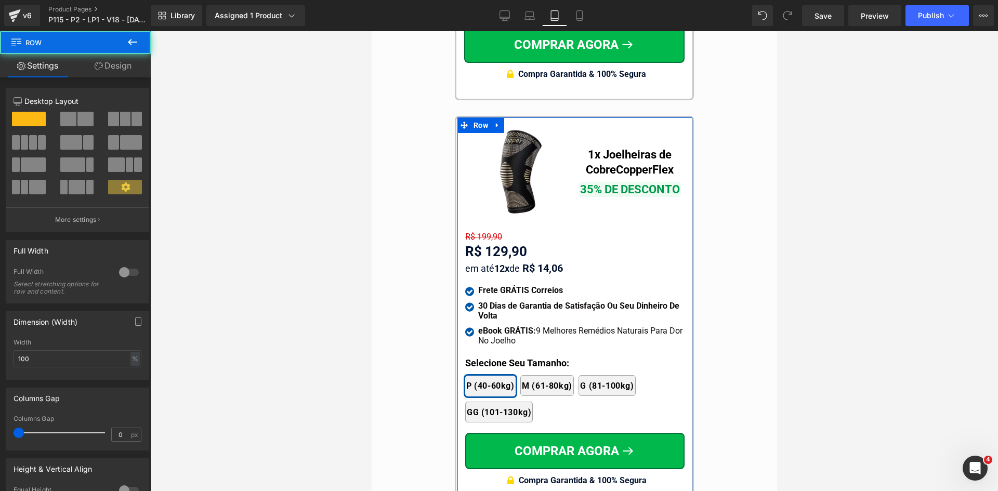
click at [110, 68] on link "Design" at bounding box center [112, 65] width 75 height 23
click at [0, 0] on div "Spacing" at bounding box center [0, 0] width 0 height 0
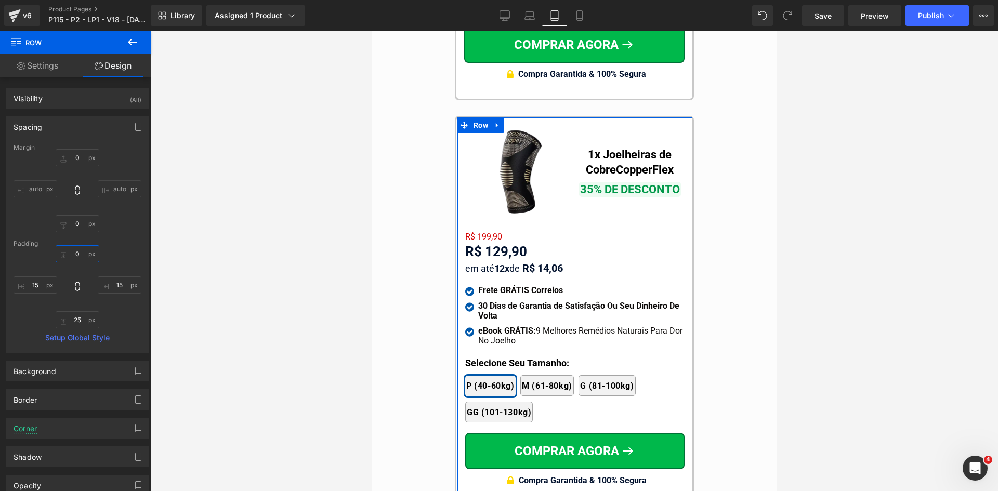
click at [78, 257] on input "text" at bounding box center [78, 253] width 44 height 17
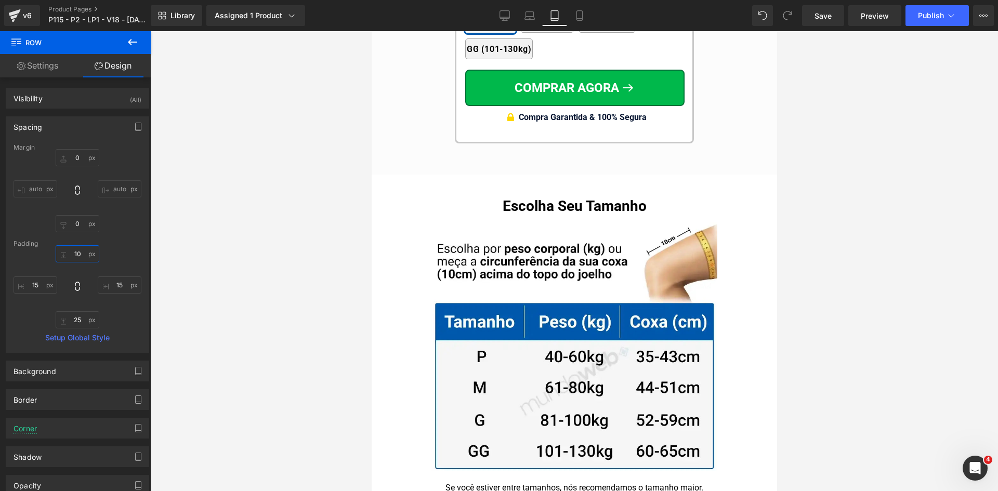
scroll to position [10239, 0]
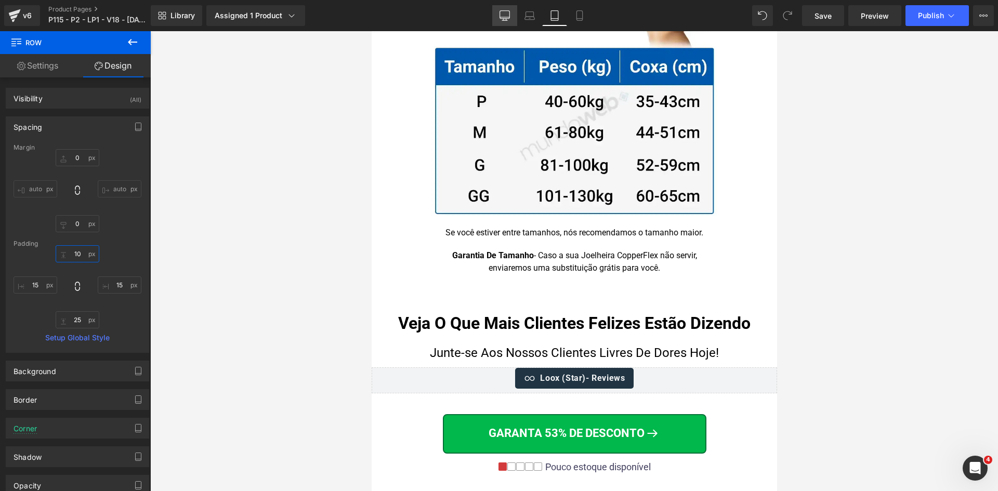
type input "10"
click at [507, 15] on icon at bounding box center [504, 15] width 10 height 10
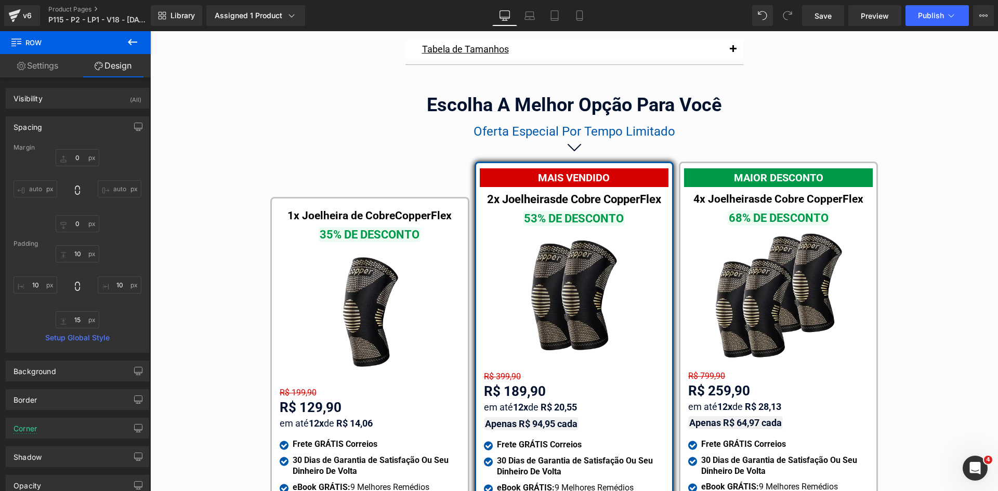
scroll to position [5903, 0]
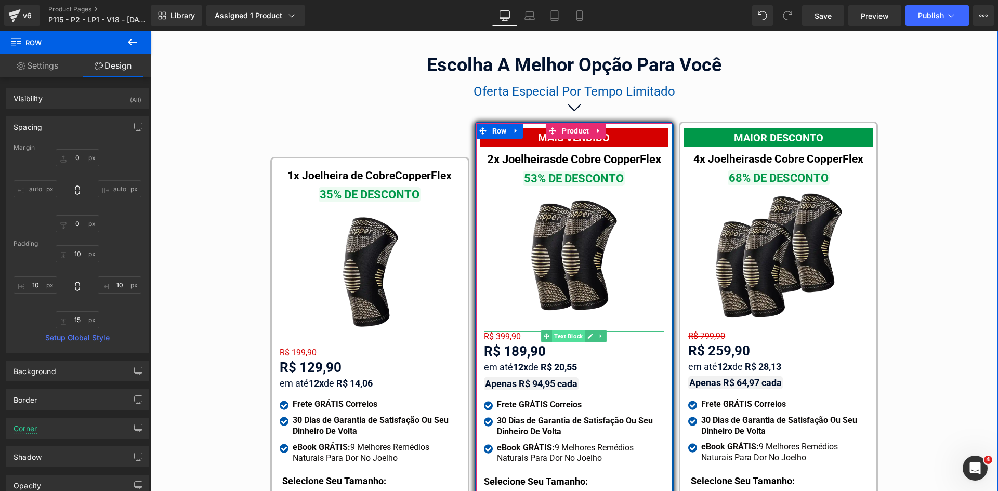
click at [561, 330] on span "Text Block" at bounding box center [568, 336] width 33 height 12
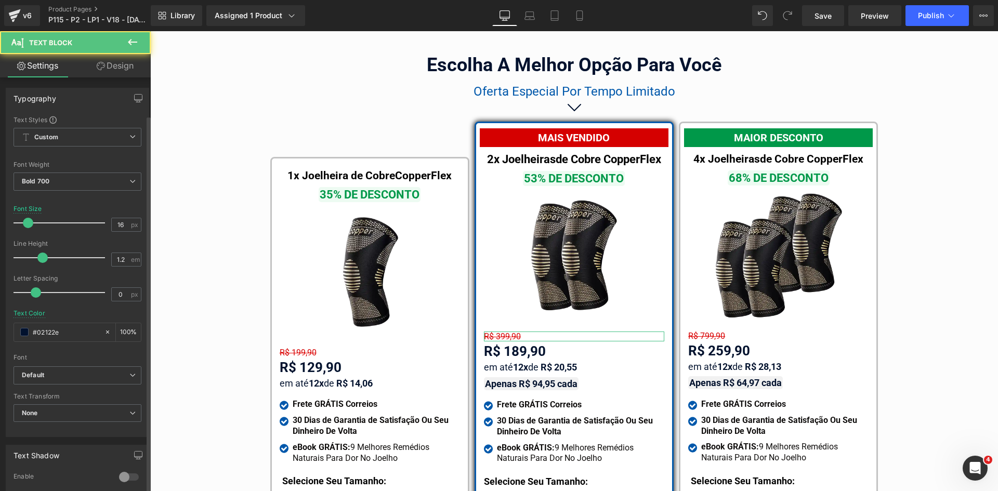
scroll to position [244, 0]
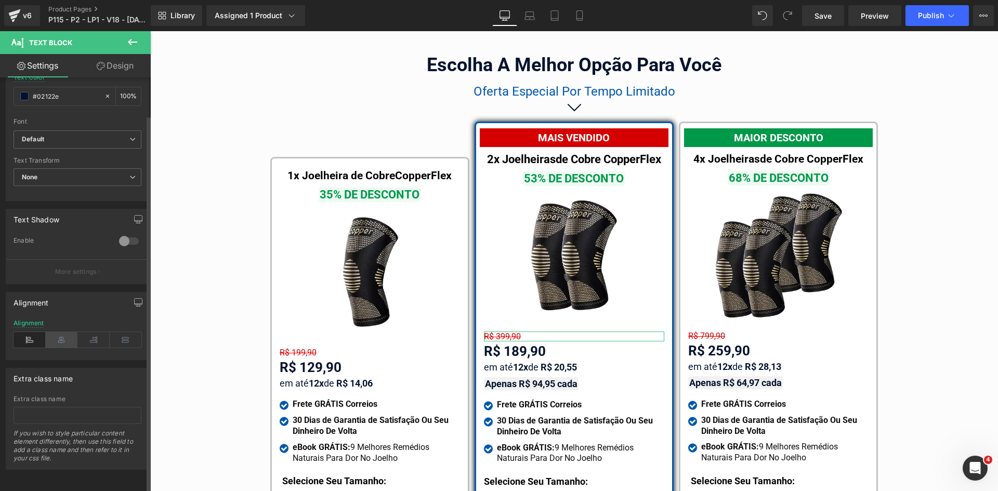
click at [61, 332] on icon at bounding box center [62, 340] width 32 height 16
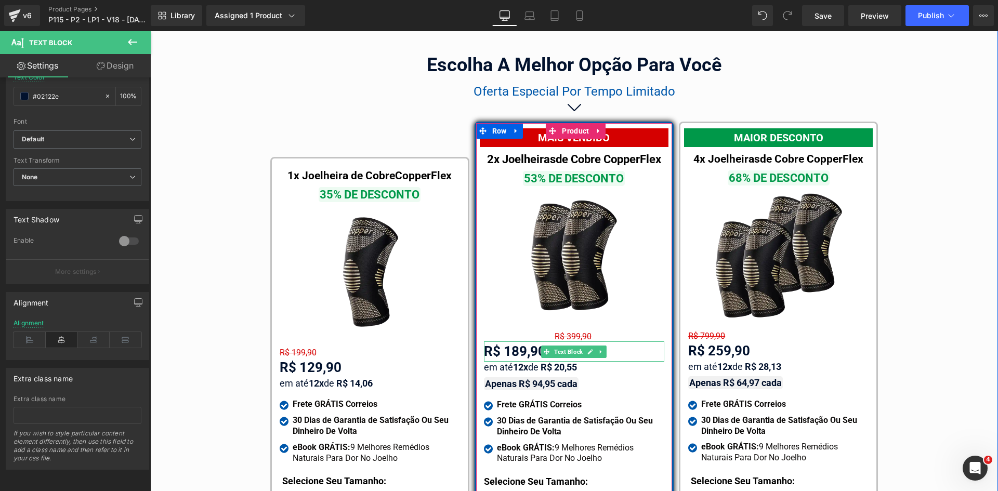
click at [524, 342] on div "R$ 189,90" at bounding box center [574, 351] width 180 height 20
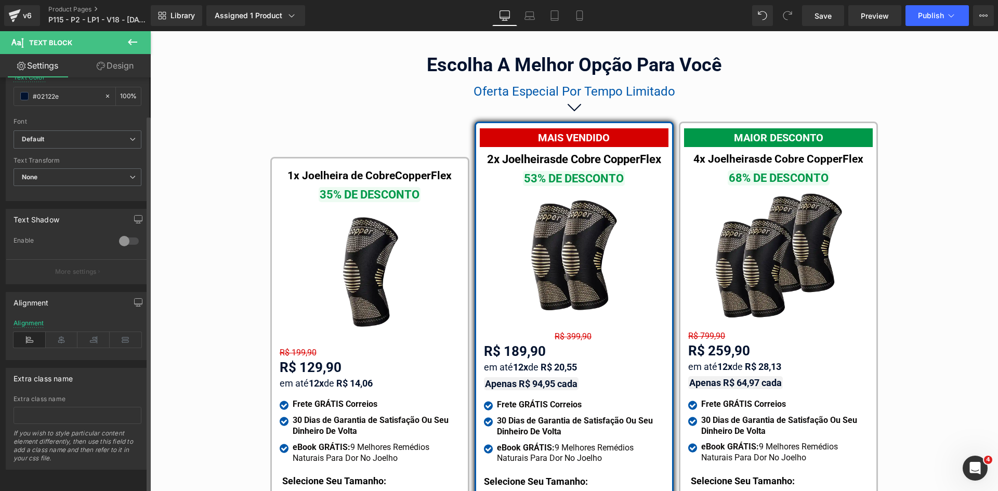
click at [65, 339] on icon at bounding box center [62, 340] width 32 height 16
click at [537, 362] on span "em até 12x de" at bounding box center [511, 367] width 55 height 11
drag, startPoint x: 60, startPoint y: 332, endPoint x: 296, endPoint y: 323, distance: 236.1
click at [60, 332] on icon at bounding box center [62, 340] width 32 height 16
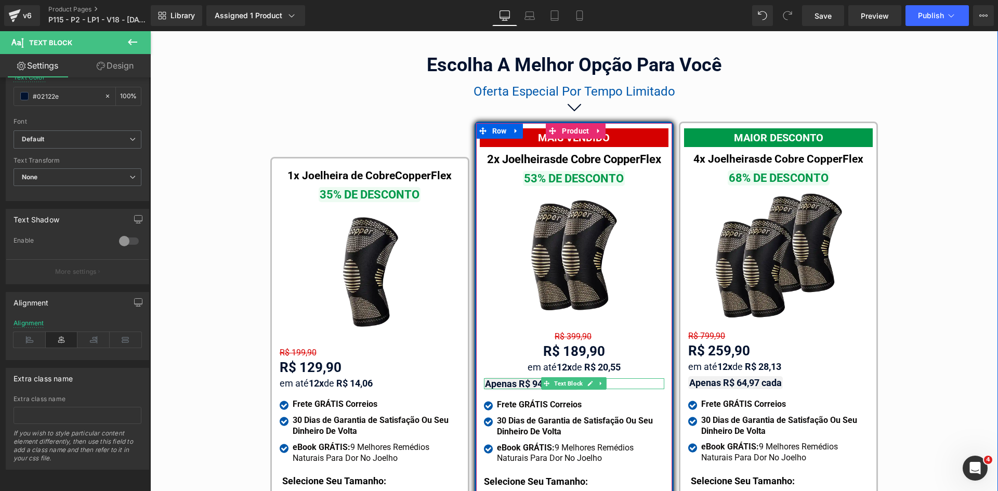
click at [533, 378] on strong "Apenas R$ 94,95 cada" at bounding box center [531, 383] width 93 height 11
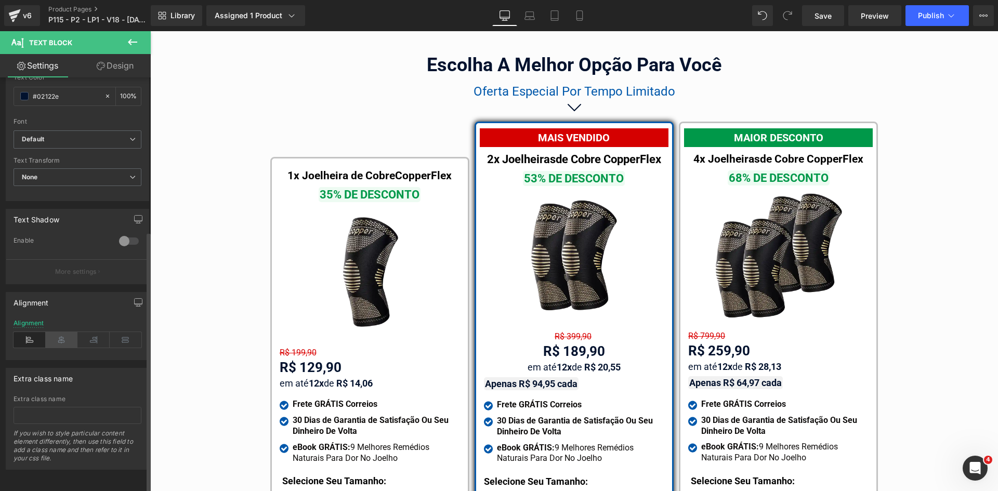
click at [64, 336] on icon at bounding box center [62, 340] width 32 height 16
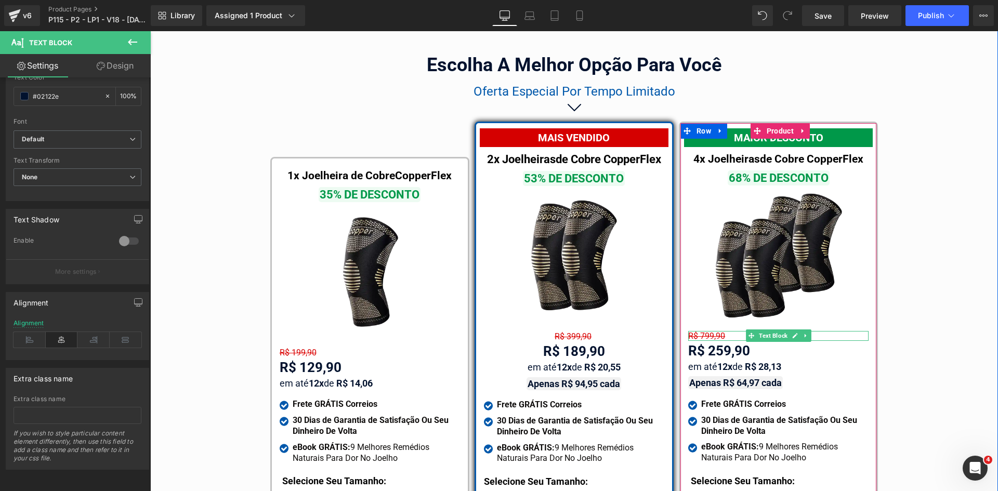
click at [741, 331] on div "R$ 799,90" at bounding box center [778, 336] width 180 height 10
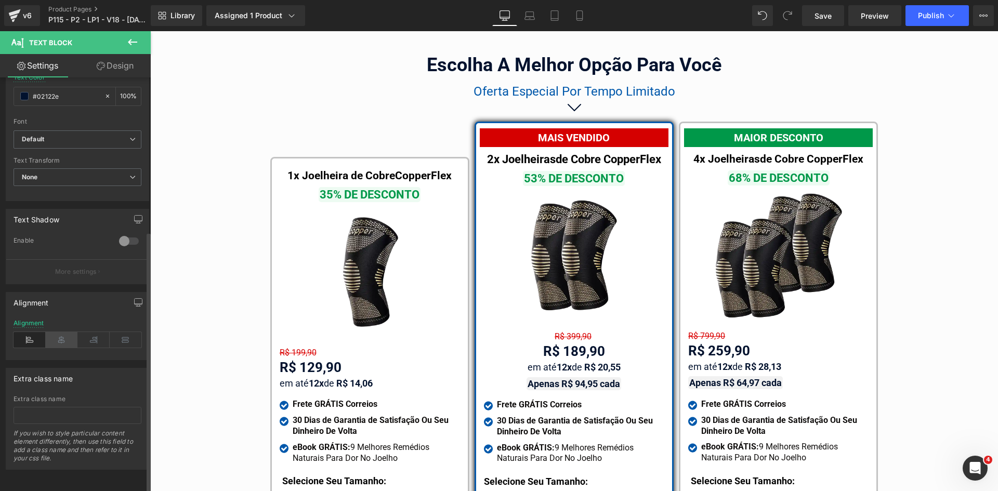
click at [67, 334] on icon at bounding box center [62, 340] width 32 height 16
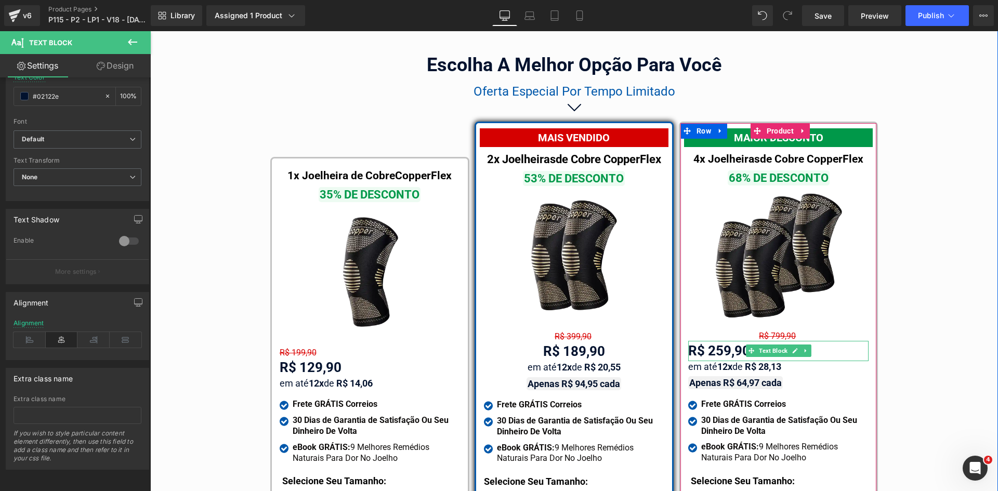
click at [720, 341] on div "R$ 259,90" at bounding box center [778, 351] width 180 height 20
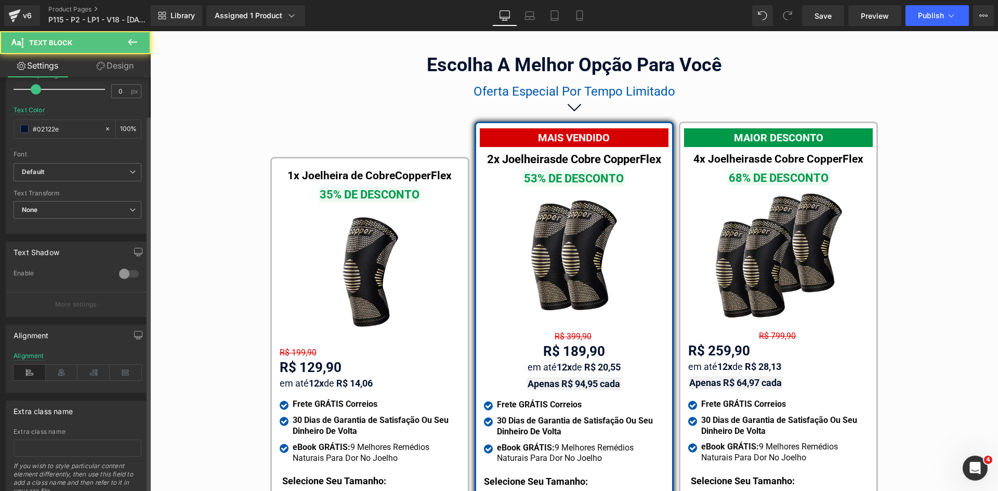
scroll to position [208, 0]
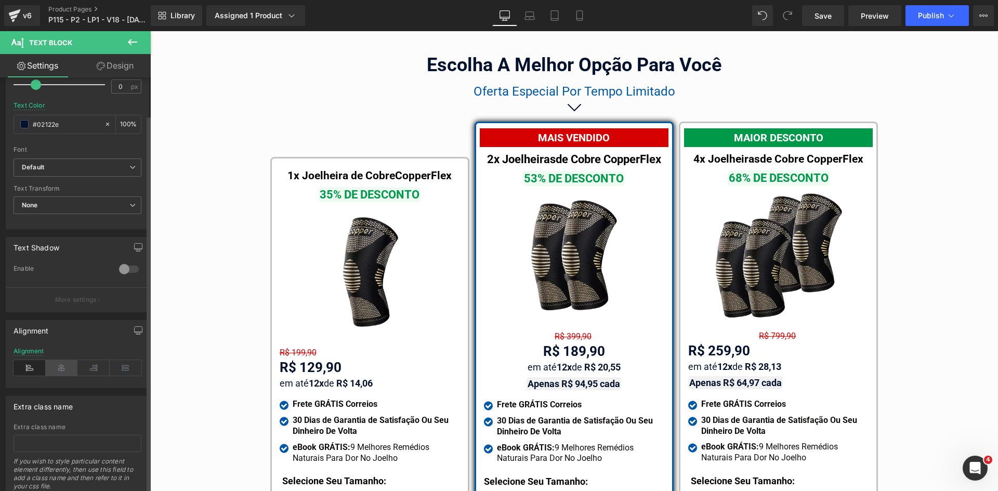
drag, startPoint x: 58, startPoint y: 367, endPoint x: 429, endPoint y: 337, distance: 372.3
click at [58, 367] on icon at bounding box center [62, 368] width 32 height 16
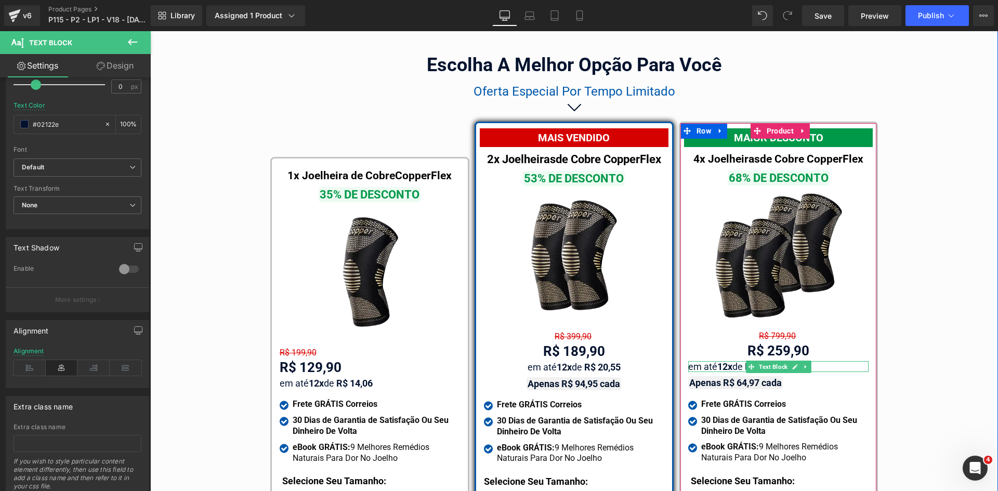
click at [719, 361] on strong "12x" at bounding box center [724, 366] width 15 height 11
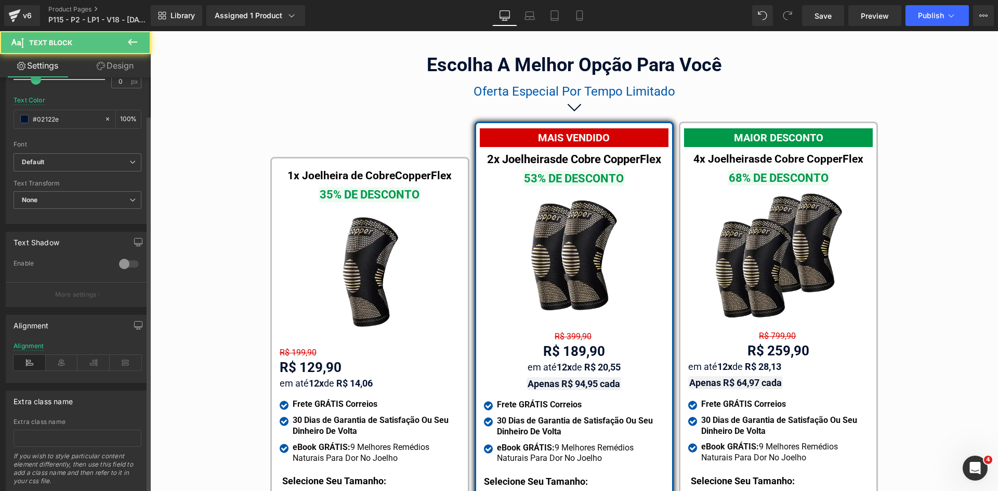
scroll to position [244, 0]
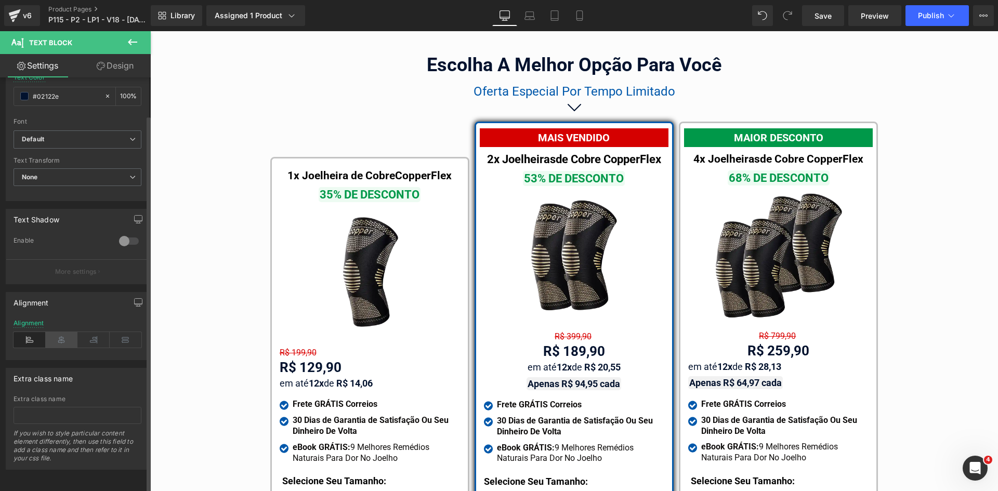
click at [67, 335] on icon at bounding box center [62, 340] width 32 height 16
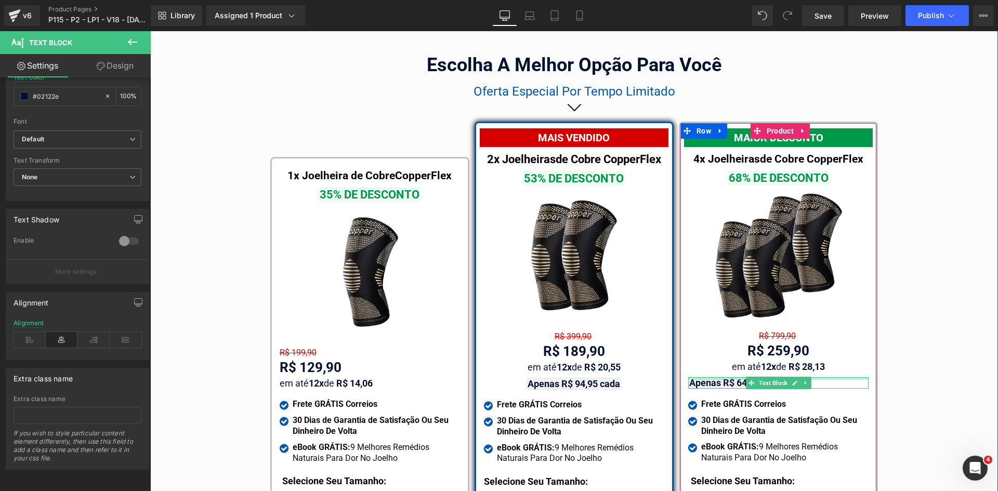
click at [719, 377] on strong "Apenas R$ 64,97 cada" at bounding box center [735, 382] width 93 height 11
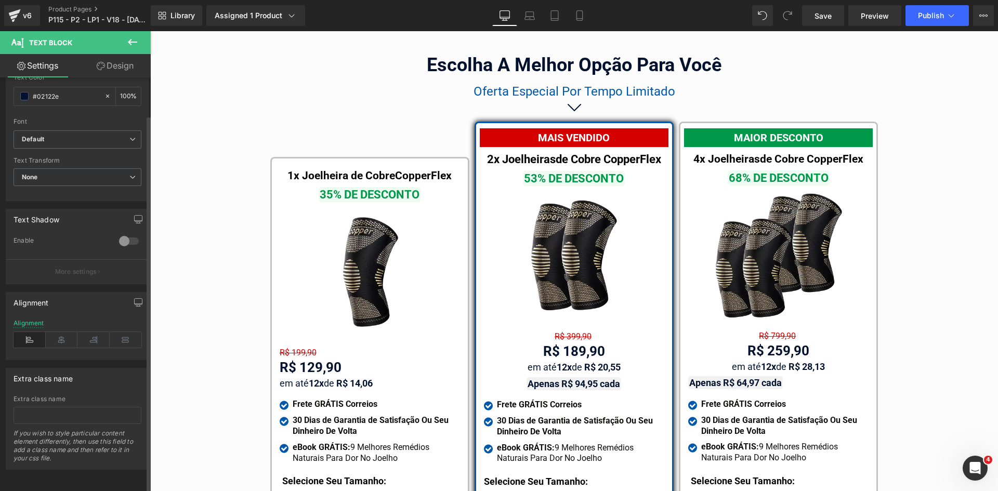
click at [67, 336] on icon at bounding box center [62, 340] width 32 height 16
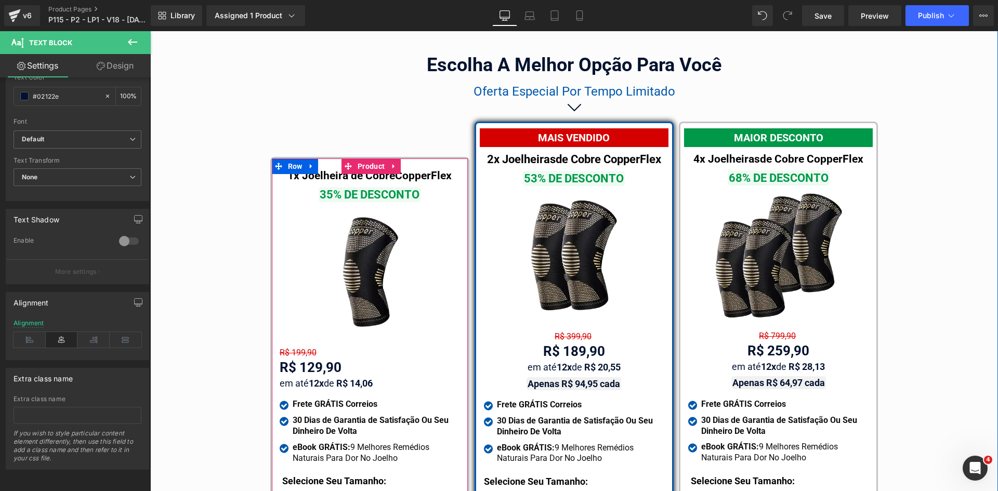
click at [329, 348] on div "R$ 199,90" at bounding box center [370, 353] width 180 height 10
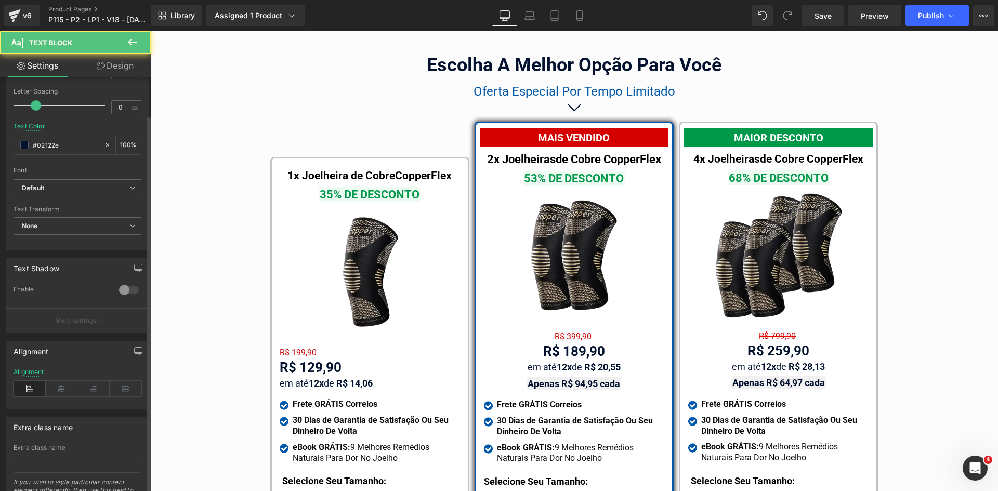
scroll to position [208, 0]
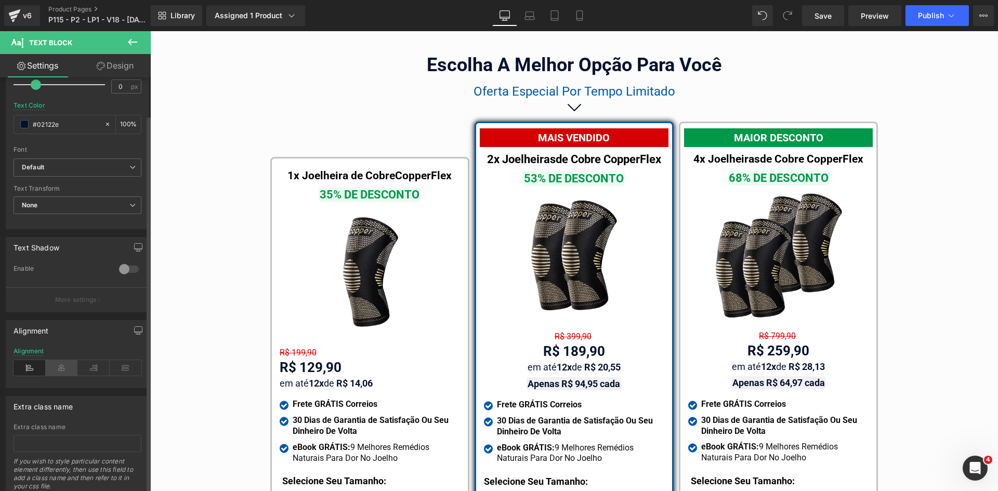
drag, startPoint x: 61, startPoint y: 363, endPoint x: 105, endPoint y: 334, distance: 53.2
click at [61, 363] on icon at bounding box center [62, 368] width 32 height 16
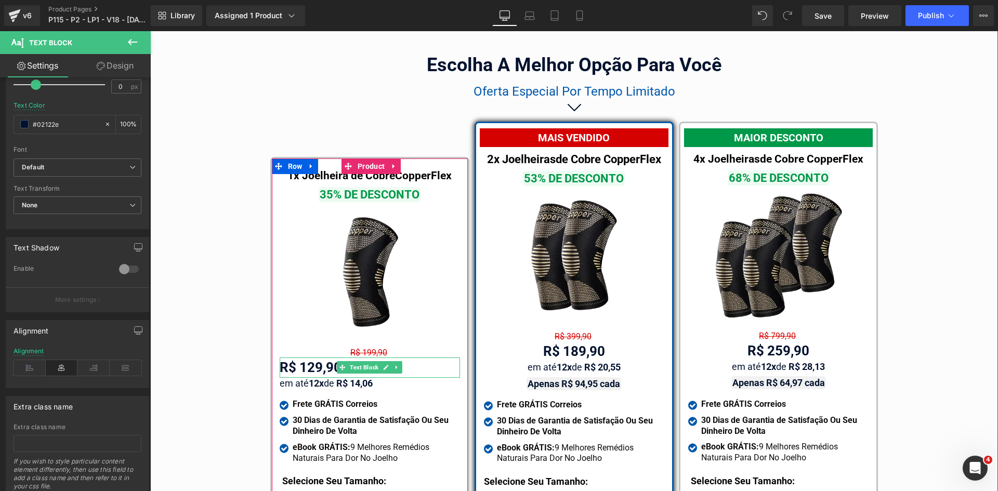
click at [317, 358] on div "R$ 129,90" at bounding box center [370, 368] width 180 height 20
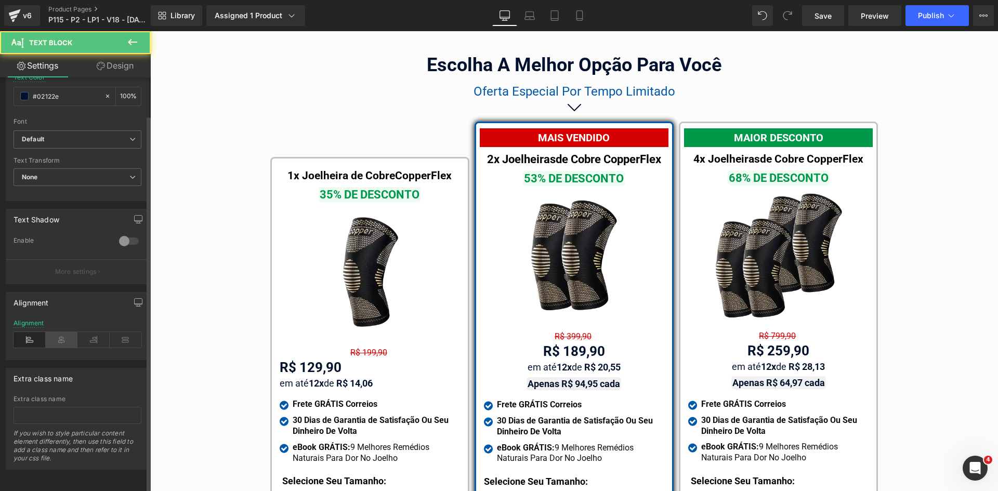
scroll to position [244, 0]
click at [67, 340] on div "Alignment" at bounding box center [78, 340] width 128 height 40
click at [67, 332] on icon at bounding box center [62, 340] width 32 height 16
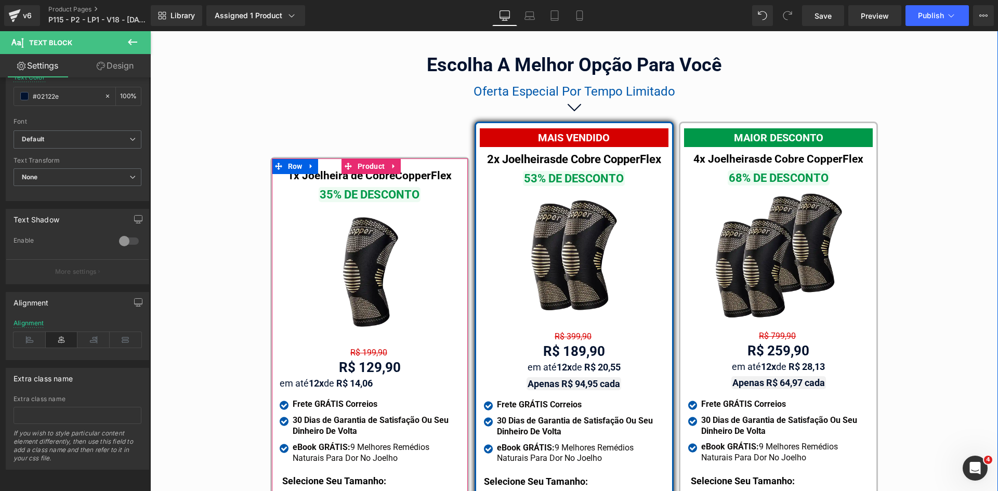
click at [350, 377] on span "Text Block" at bounding box center [364, 383] width 33 height 12
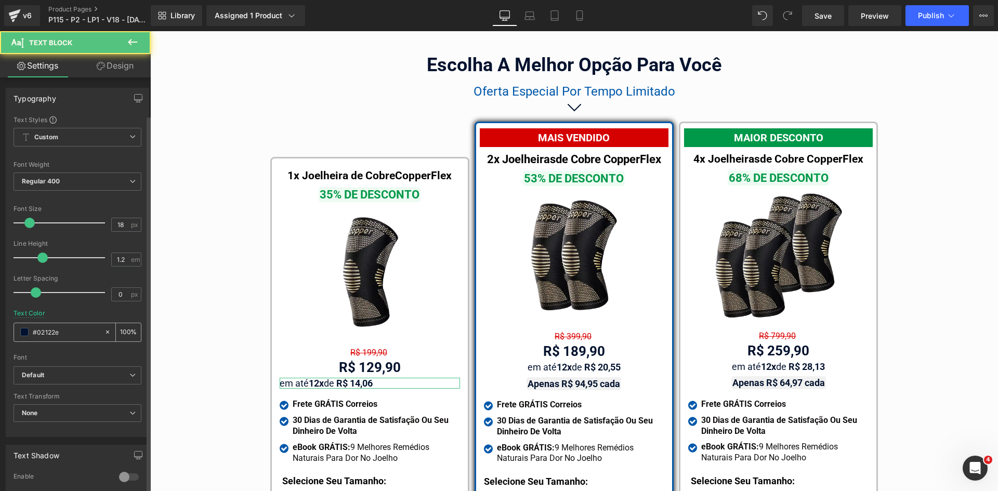
scroll to position [208, 0]
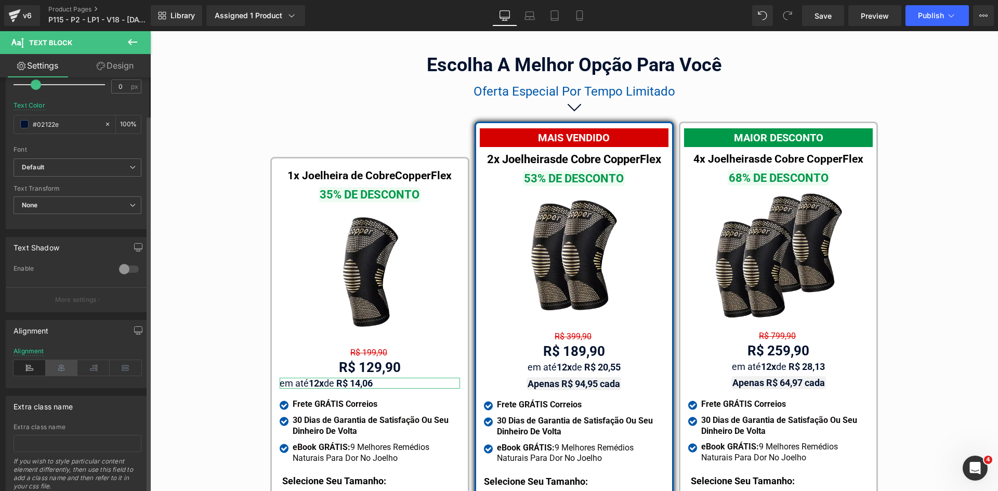
drag, startPoint x: 60, startPoint y: 365, endPoint x: 10, endPoint y: 336, distance: 57.8
click at [60, 365] on icon at bounding box center [62, 368] width 32 height 16
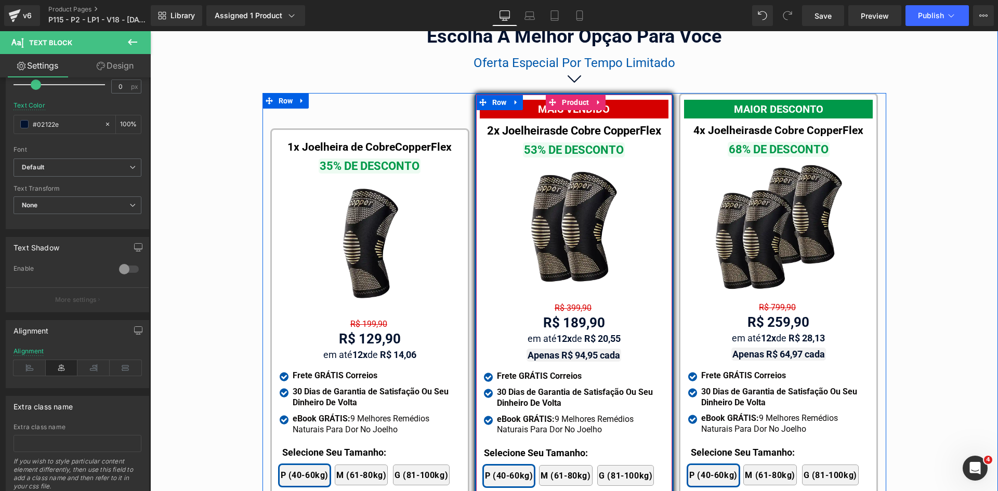
scroll to position [6007, 0]
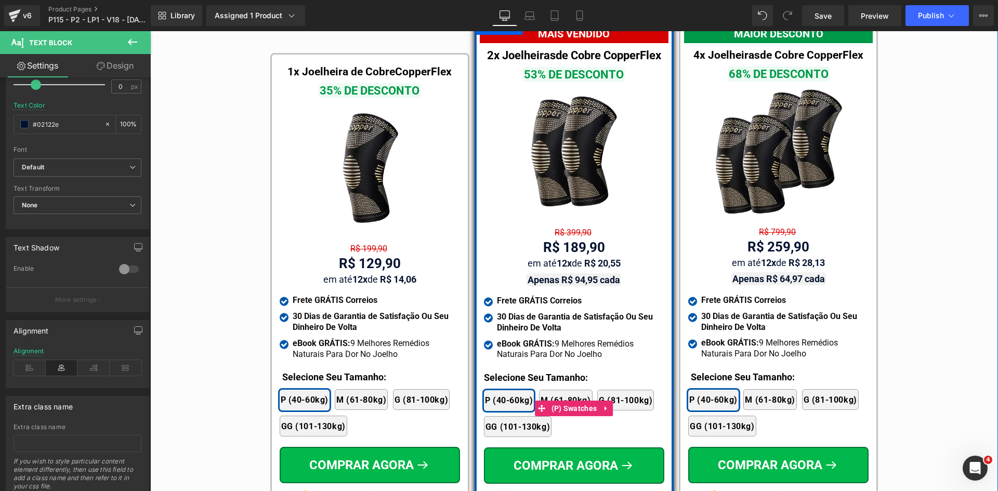
click at [527, 374] on div "2x Joelheiras - 53% de desconto 4x Joelheiras - 68% de desconto 1x Joelheira - …" at bounding box center [574, 408] width 180 height 68
click at [150, 31] on div at bounding box center [150, 31] width 0 height 0
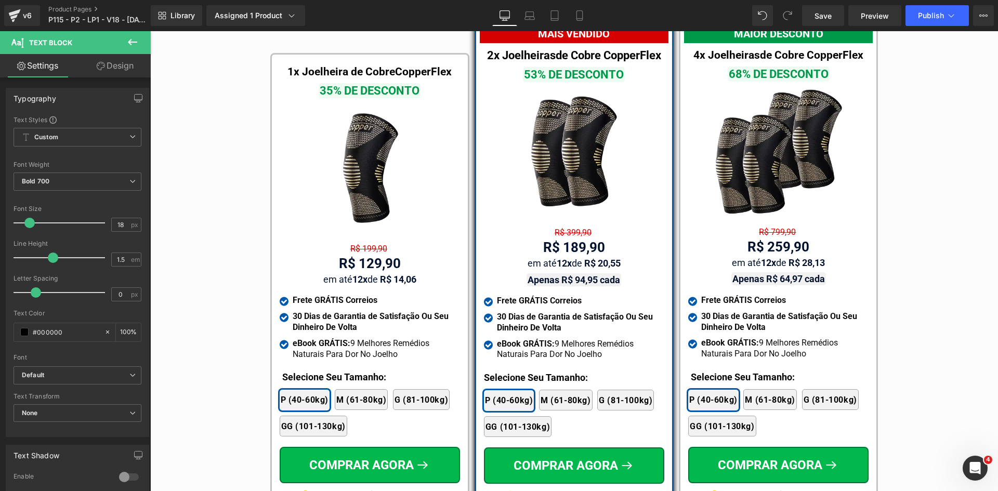
click at [112, 65] on link "Design" at bounding box center [114, 65] width 75 height 23
click at [0, 0] on div "Spacing" at bounding box center [0, 0] width 0 height 0
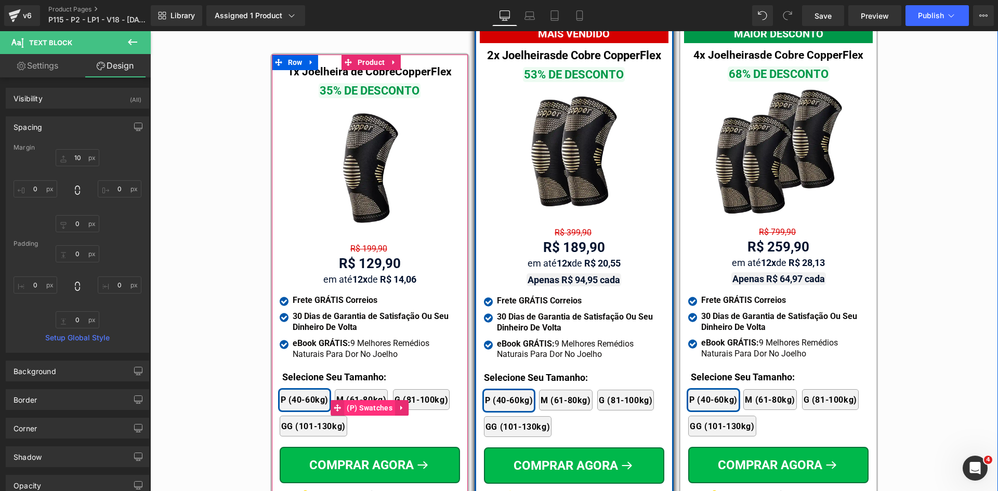
click at [364, 400] on span "(P) Swatches" at bounding box center [369, 408] width 51 height 16
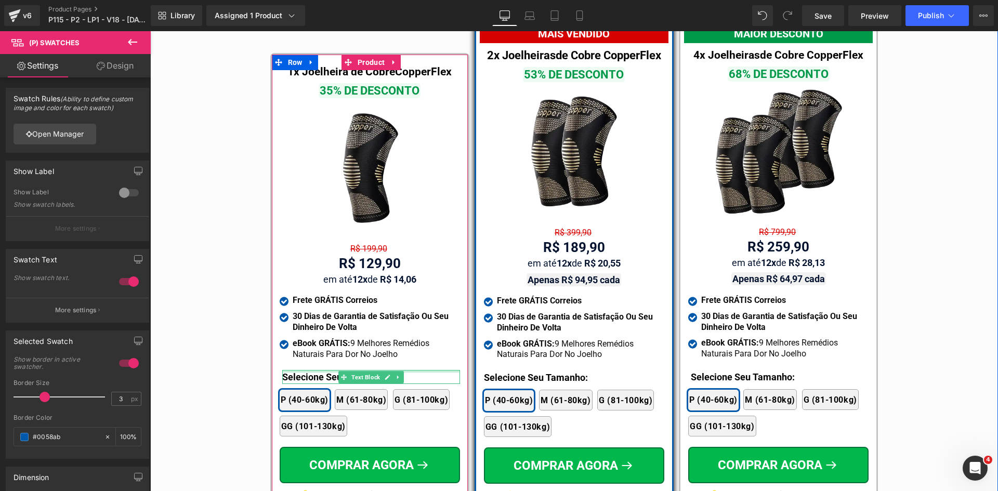
click at [301, 370] on div at bounding box center [371, 371] width 178 height 3
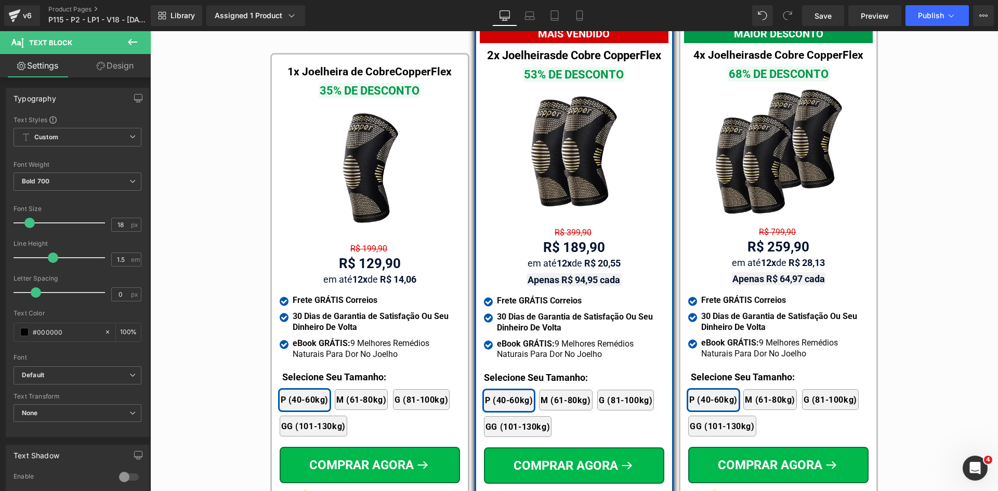
click at [124, 58] on link "Design" at bounding box center [114, 65] width 75 height 23
click at [0, 0] on div "Spacing" at bounding box center [0, 0] width 0 height 0
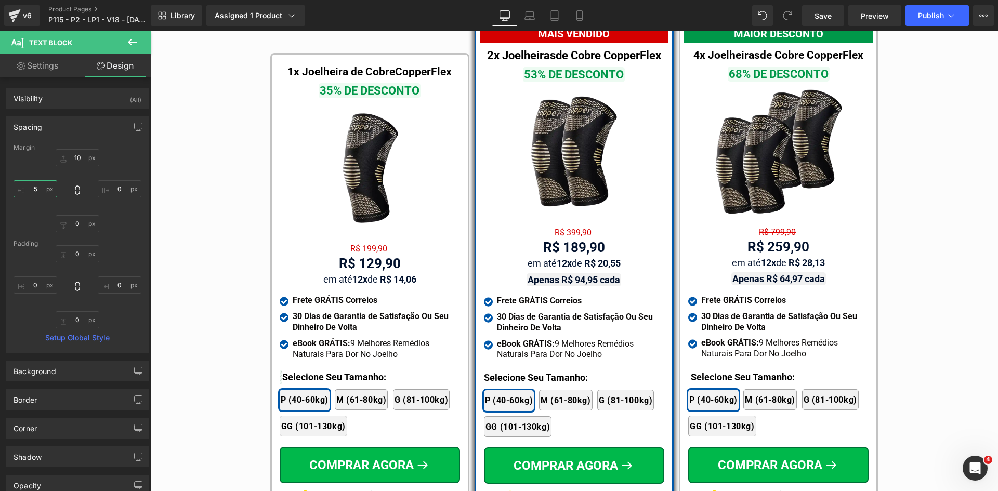
click at [42, 191] on input "text" at bounding box center [36, 188] width 44 height 17
type input "0"
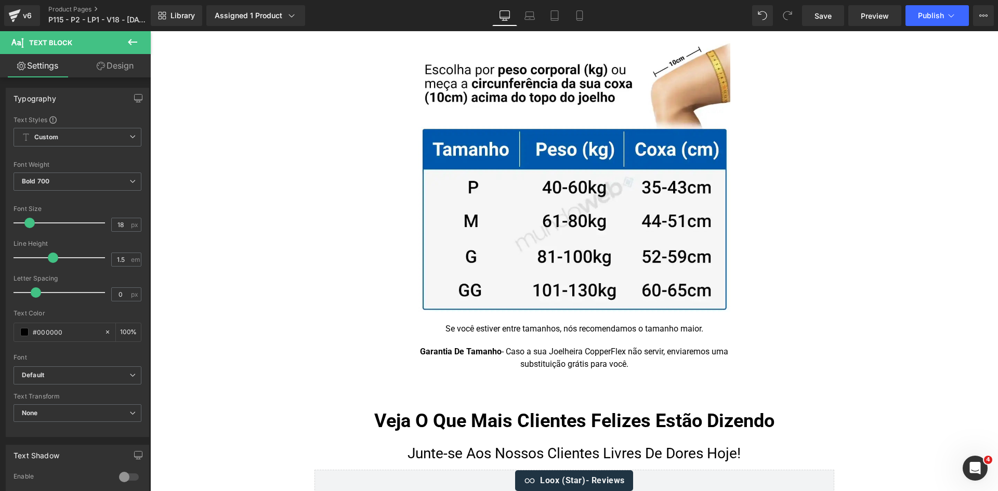
scroll to position [6683, 0]
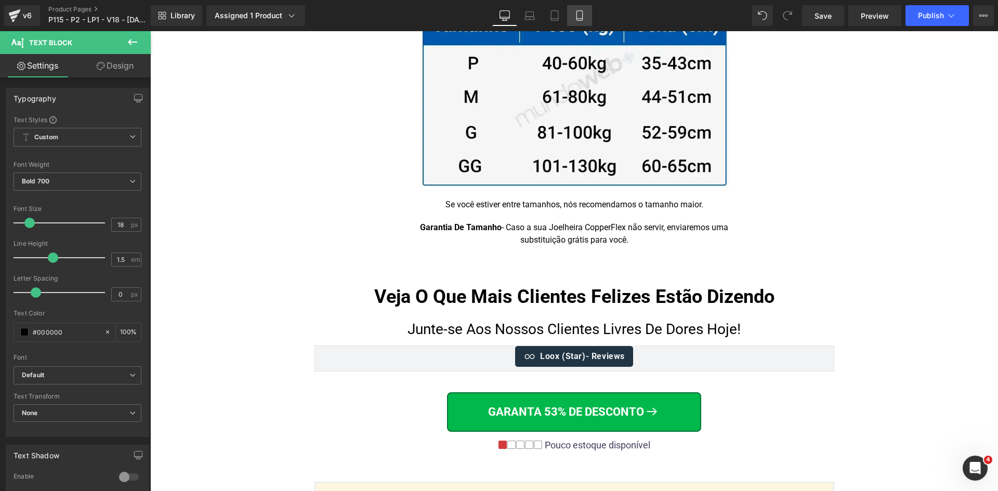
click at [582, 16] on icon at bounding box center [579, 16] width 6 height 10
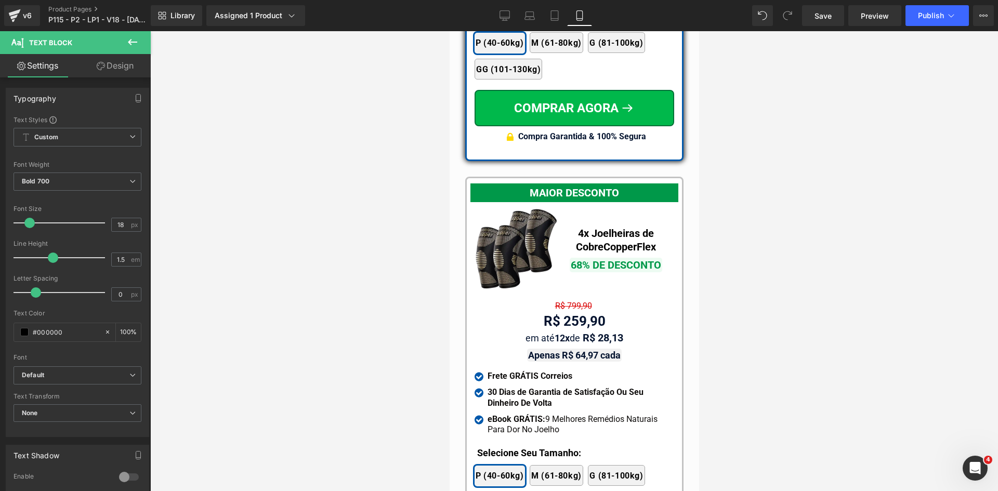
scroll to position [9454, 0]
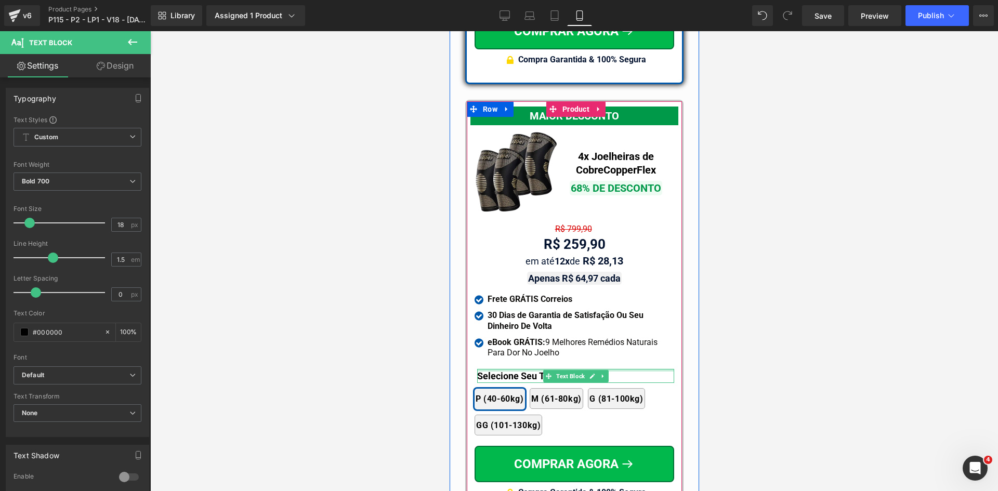
click at [493, 369] on div at bounding box center [575, 370] width 197 height 3
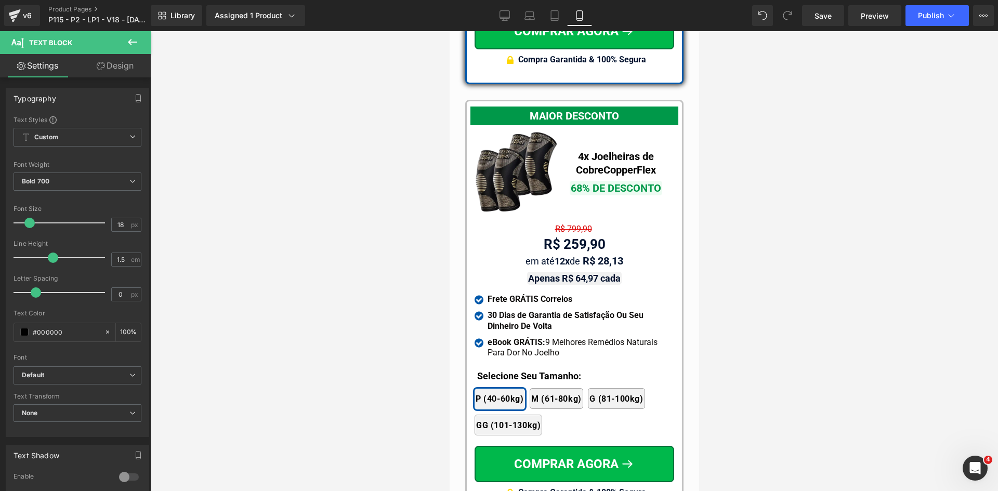
click at [115, 67] on link "Design" at bounding box center [114, 65] width 75 height 23
click at [0, 0] on div "Spacing" at bounding box center [0, 0] width 0 height 0
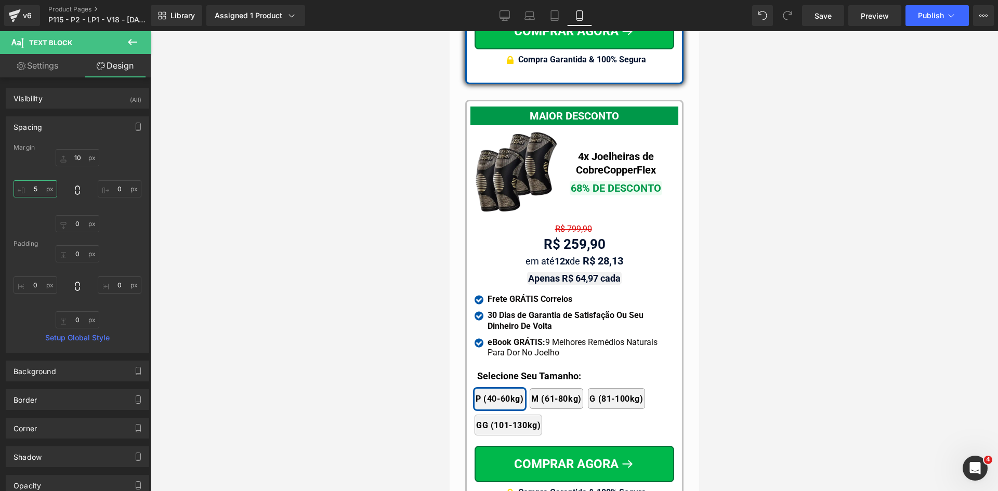
click at [38, 193] on input "text" at bounding box center [36, 188] width 44 height 17
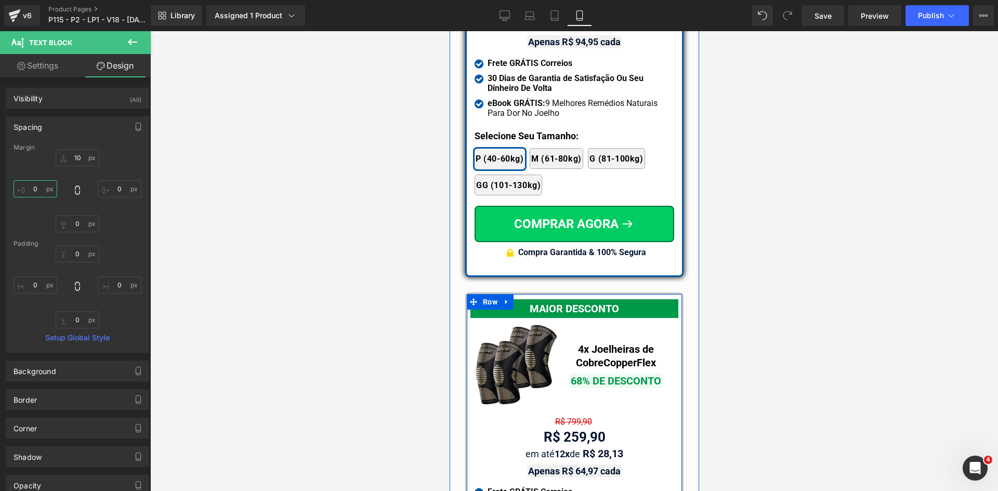
scroll to position [9247, 0]
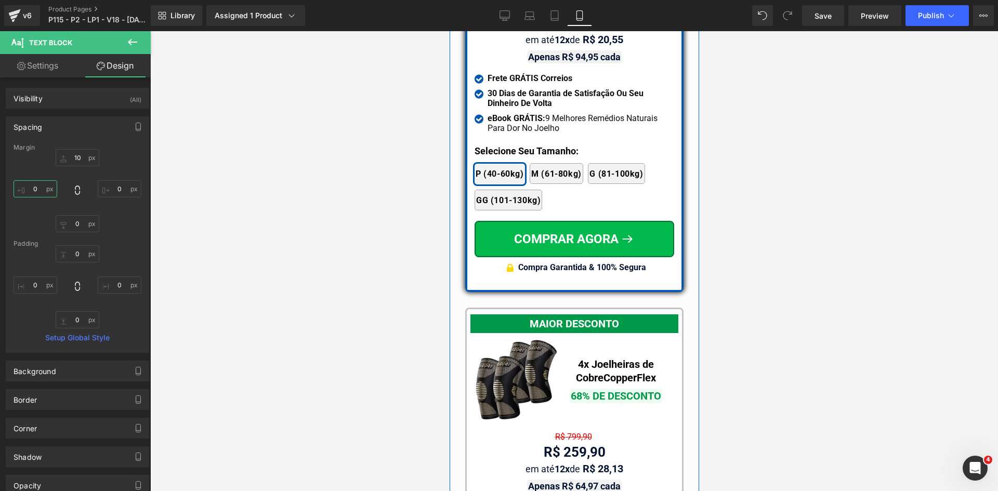
type input "0"
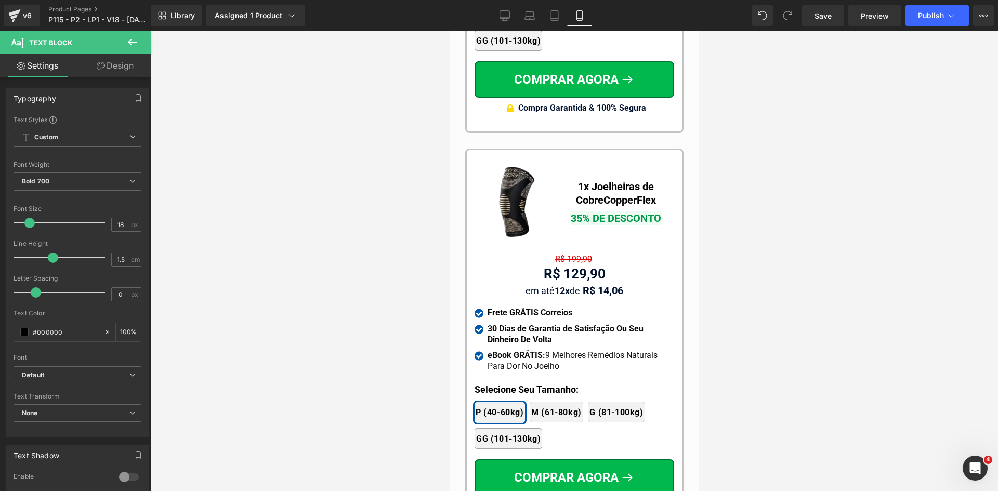
scroll to position [9870, 0]
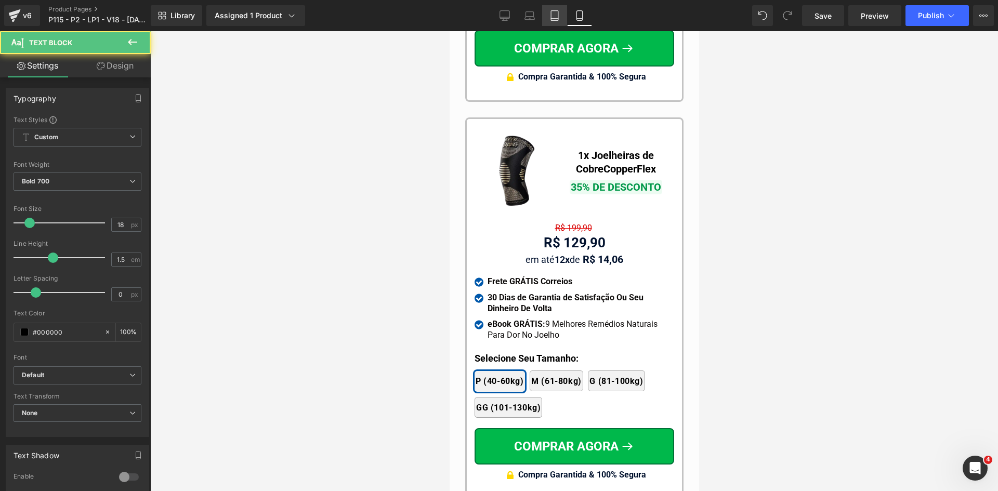
click at [553, 7] on link "Tablet" at bounding box center [554, 15] width 25 height 21
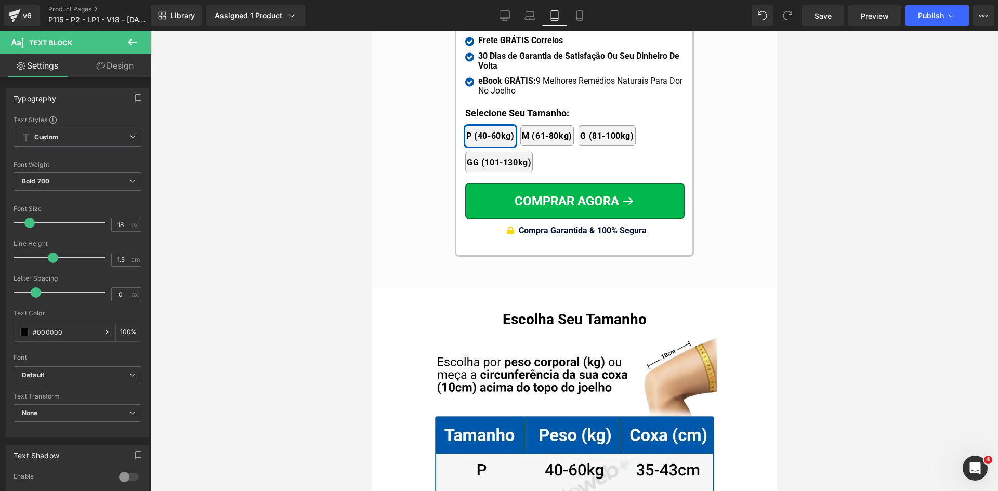
scroll to position [9636, 0]
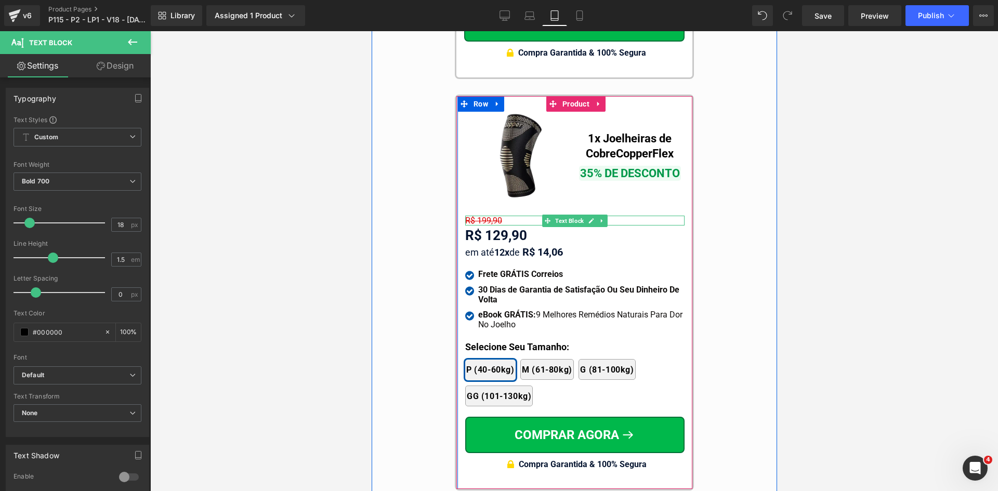
click at [494, 216] on span "R$ 199,90" at bounding box center [483, 221] width 37 height 10
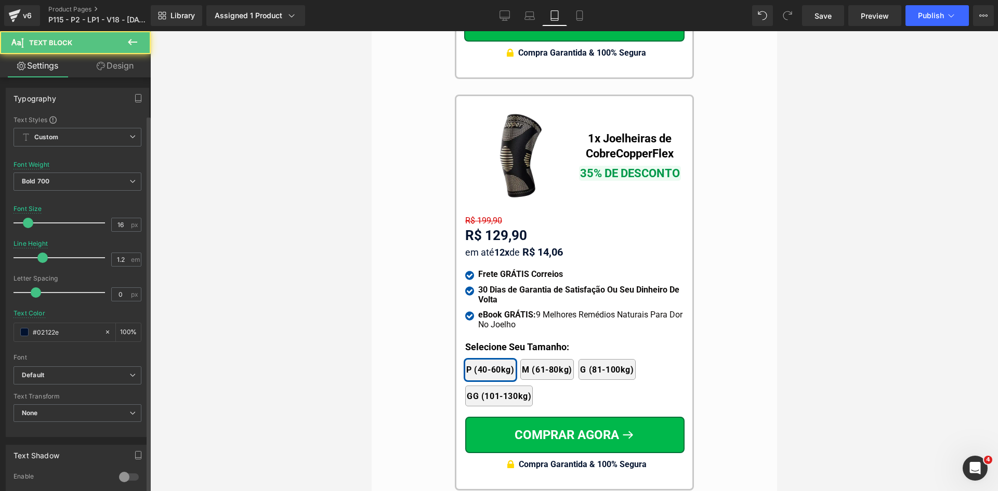
scroll to position [244, 0]
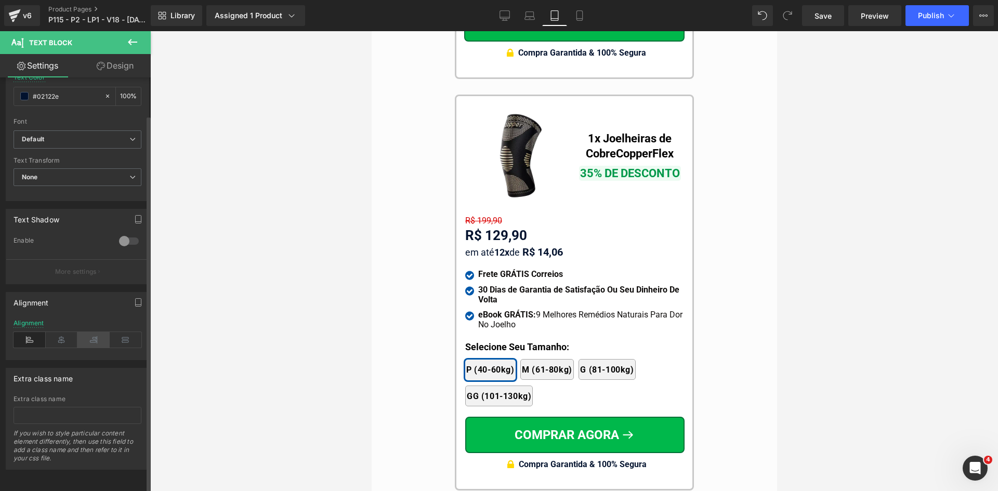
click at [65, 332] on icon at bounding box center [62, 340] width 32 height 16
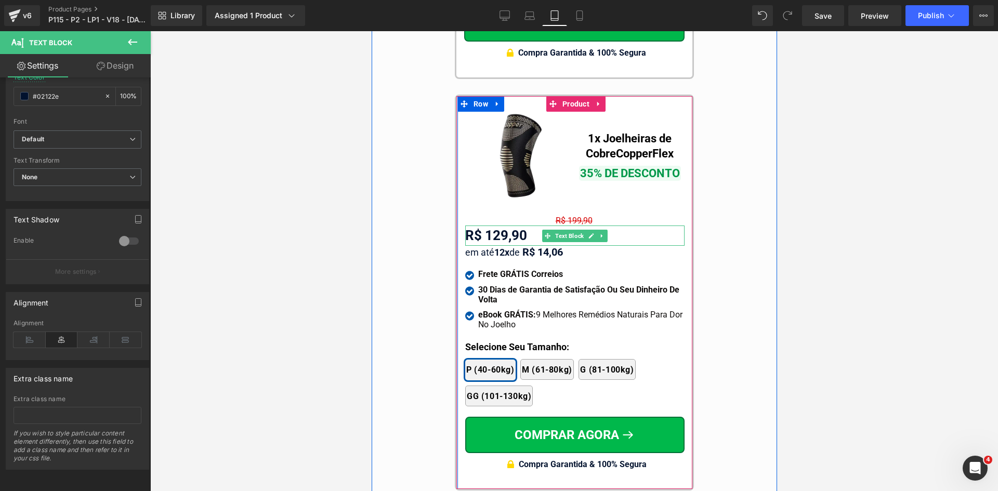
click at [529, 226] on div "R$ 129,90" at bounding box center [574, 236] width 219 height 20
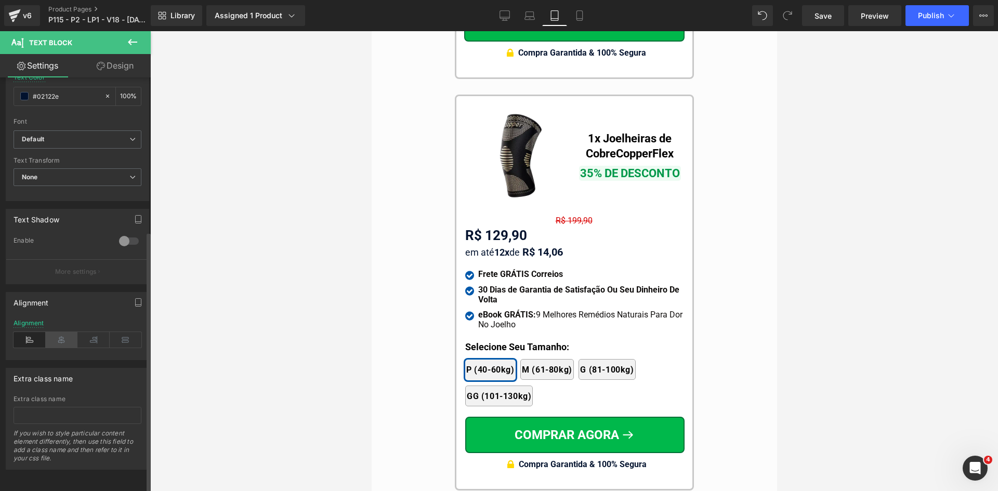
click at [59, 332] on icon at bounding box center [62, 340] width 32 height 16
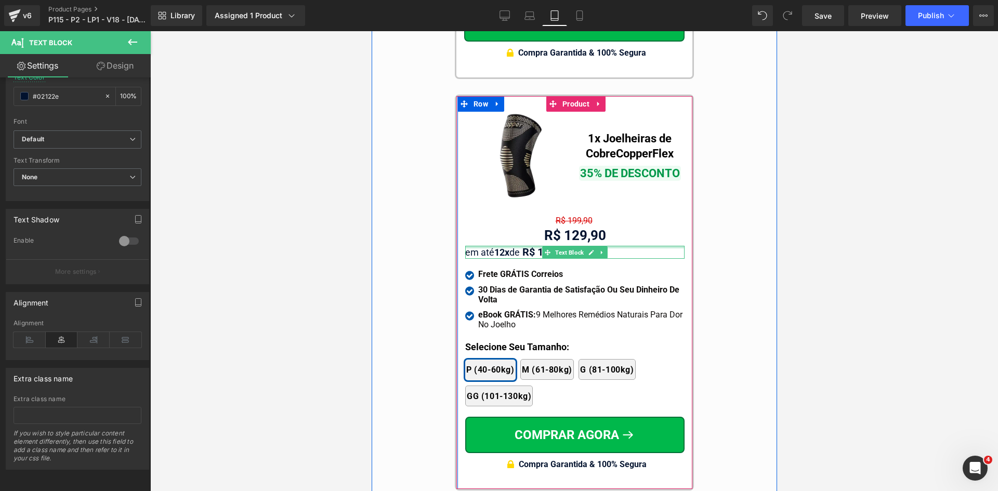
click at [522, 246] on div at bounding box center [574, 247] width 219 height 3
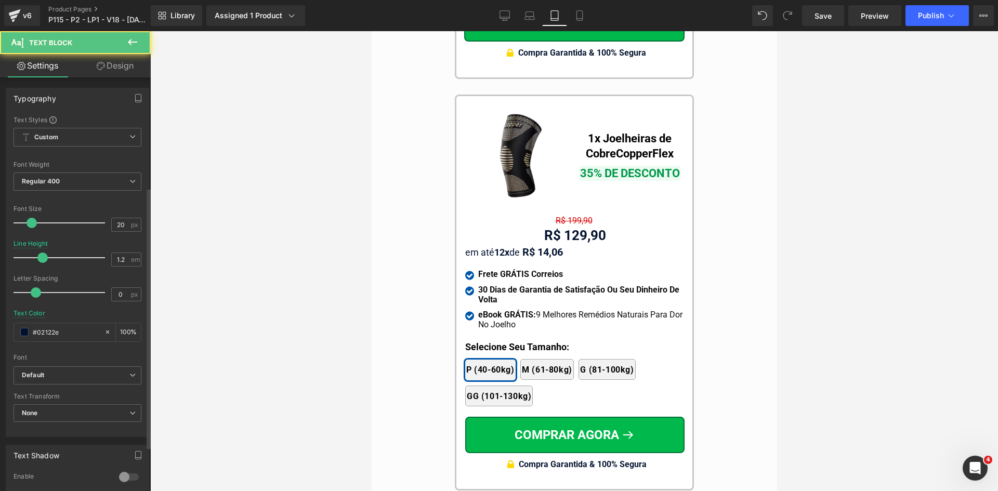
scroll to position [208, 0]
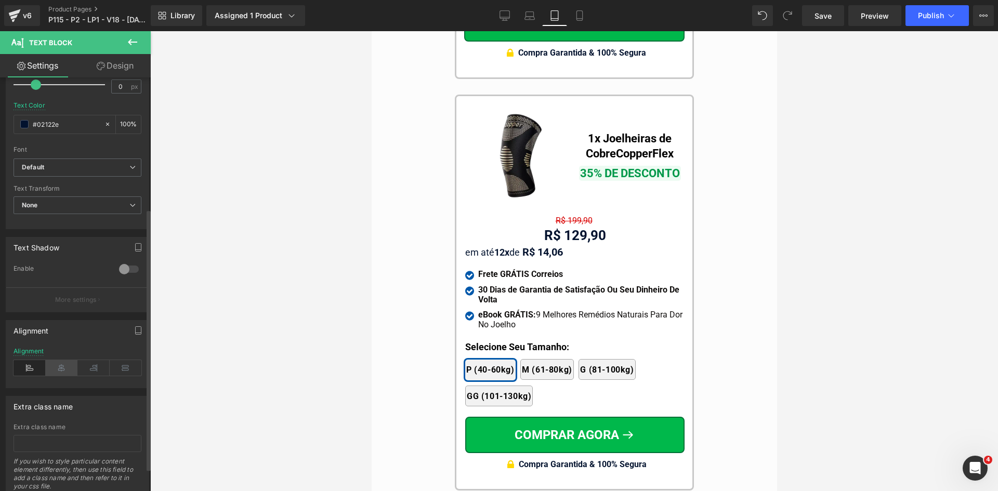
drag, startPoint x: 61, startPoint y: 360, endPoint x: 131, endPoint y: 307, distance: 88.3
click at [61, 360] on icon at bounding box center [62, 368] width 32 height 16
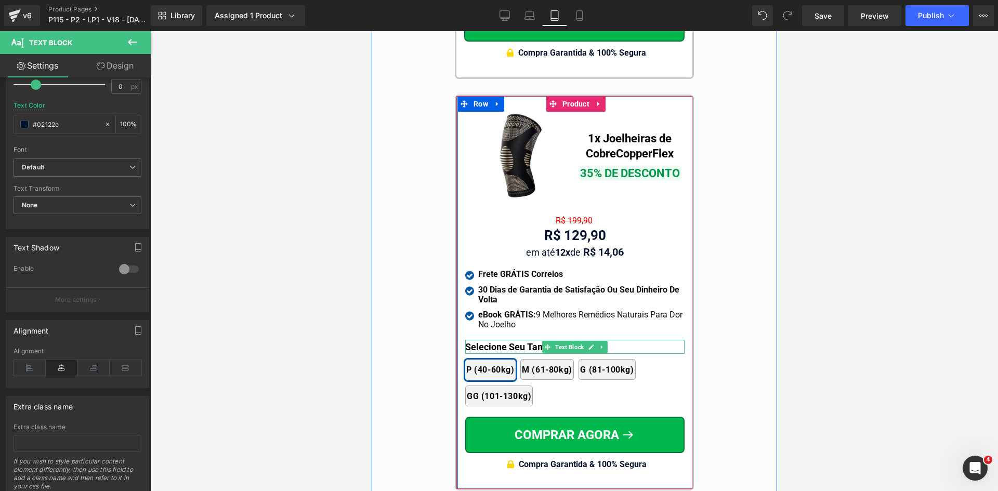
click at [477, 340] on p "Selecione Seu Tamanho:" at bounding box center [574, 347] width 219 height 14
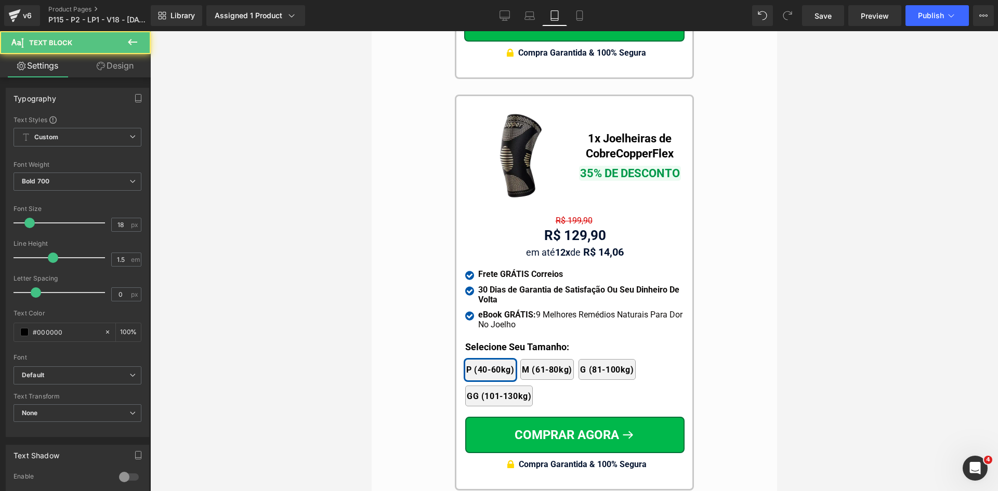
click at [134, 67] on link "Design" at bounding box center [114, 65] width 75 height 23
click at [0, 0] on div "Spacing" at bounding box center [0, 0] width 0 height 0
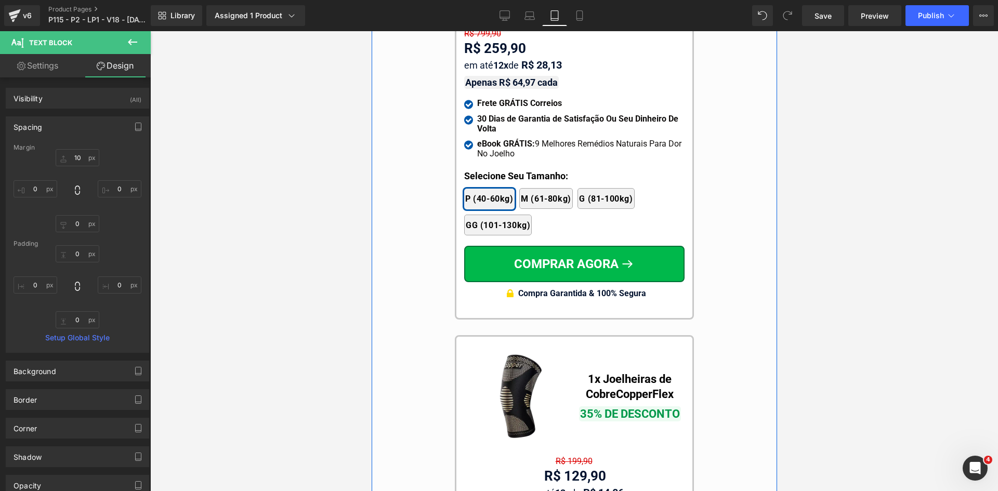
scroll to position [9324, 0]
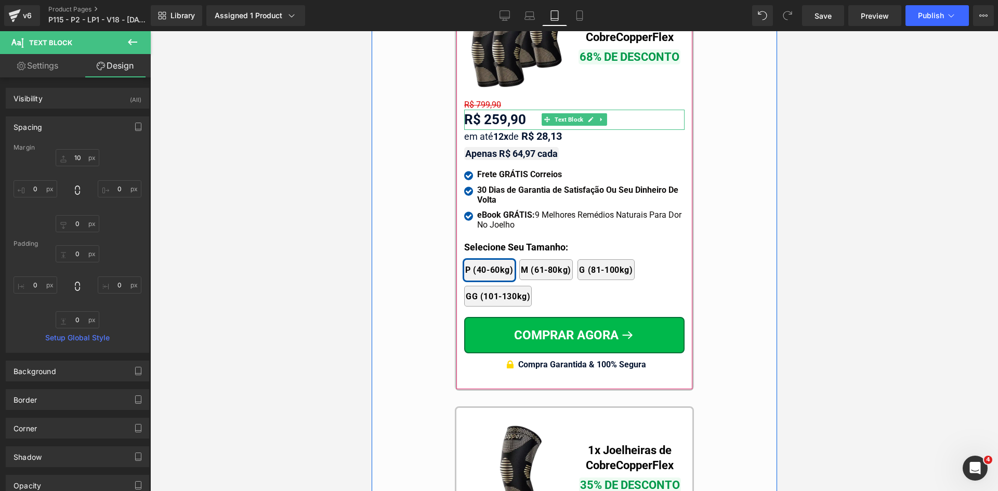
click at [497, 110] on div "R$ 259,90" at bounding box center [574, 120] width 220 height 20
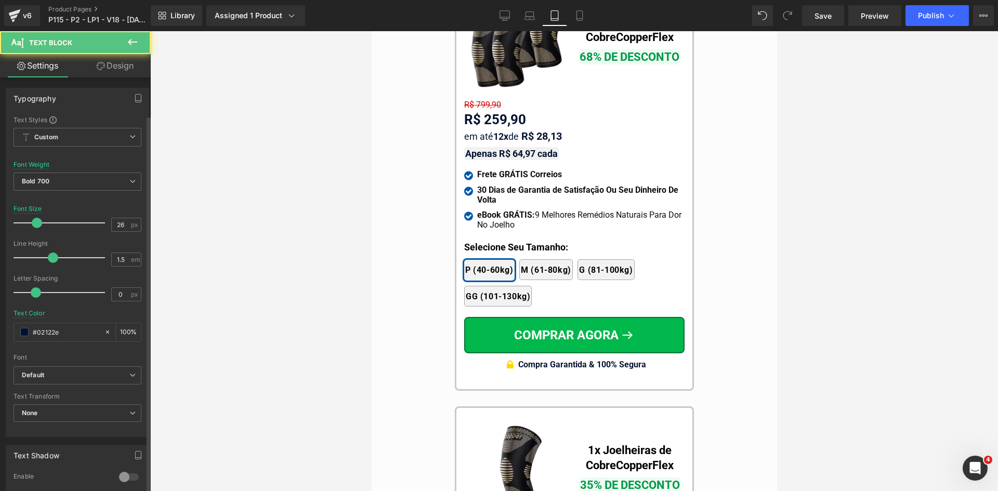
scroll to position [244, 0]
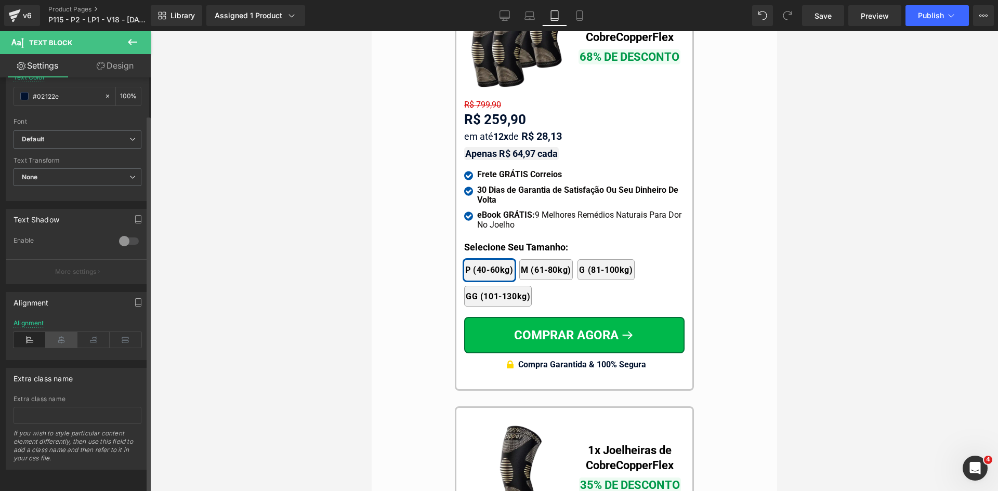
click at [64, 332] on icon at bounding box center [62, 340] width 32 height 16
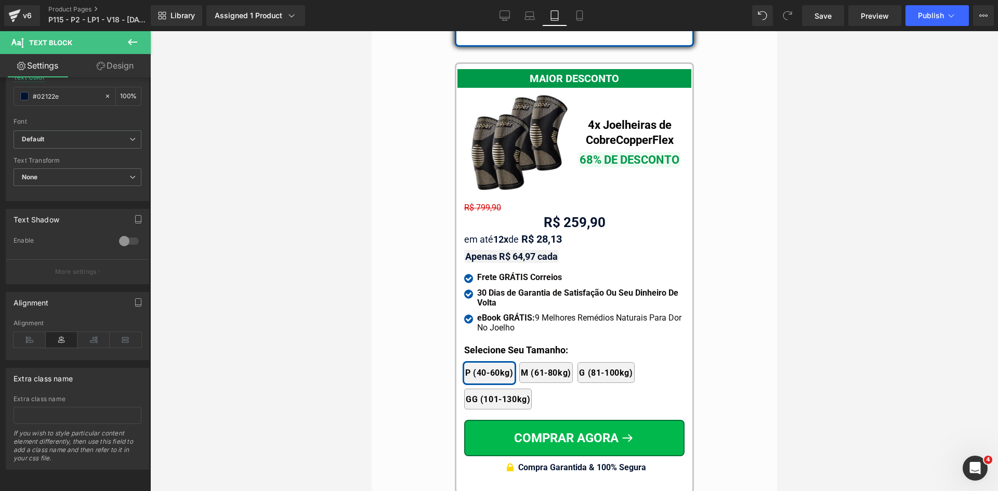
scroll to position [9169, 0]
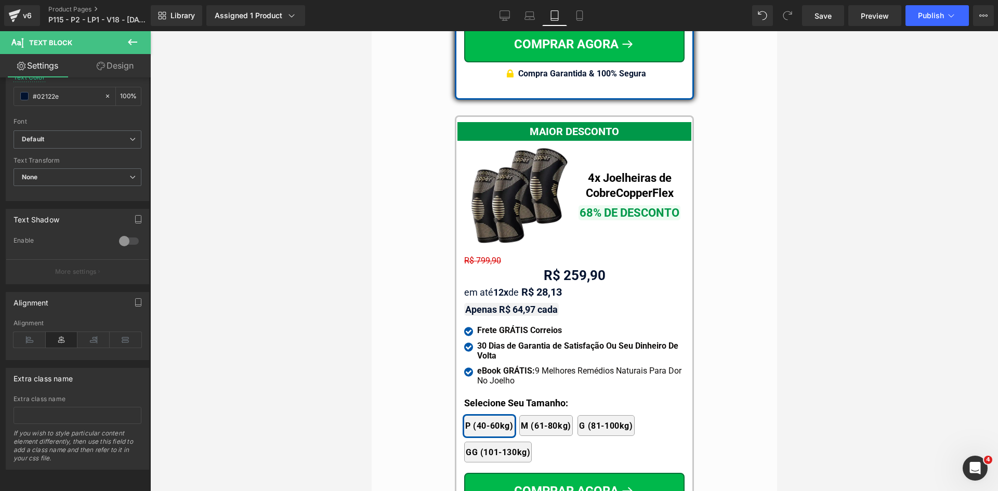
click at [557, 279] on div "MAIOR DESCONTO Text Block Image 4x Joelheiras de Cobre CopperFlex Text Block 68…" at bounding box center [574, 324] width 220 height 415
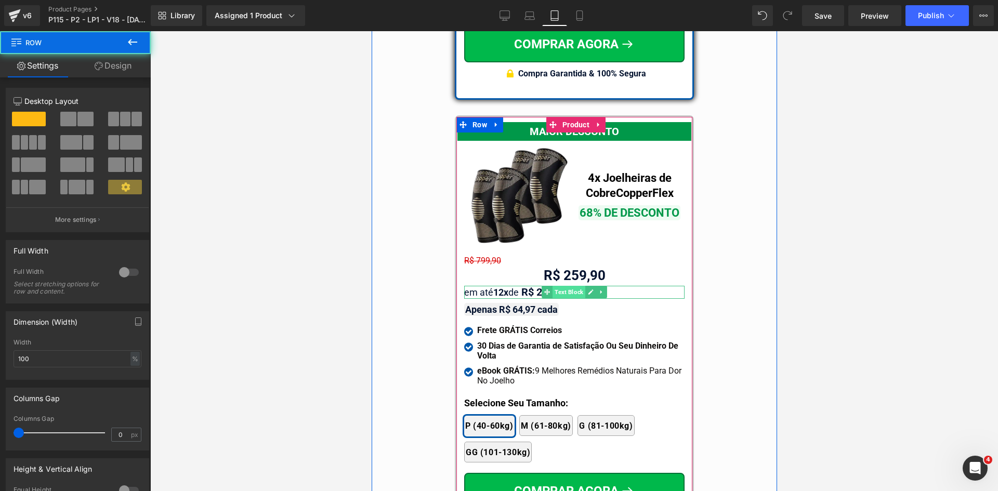
click at [558, 286] on span "Text Block" at bounding box center [568, 292] width 33 height 12
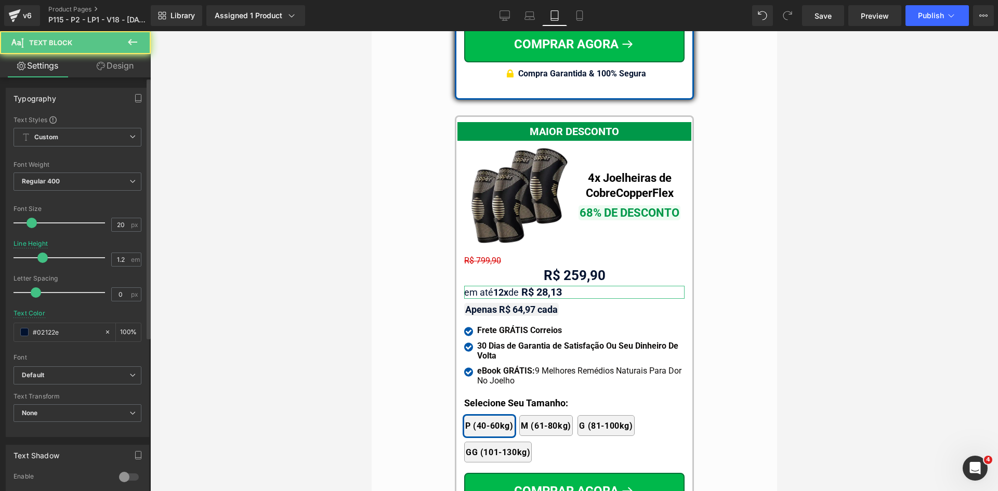
scroll to position [244, 0]
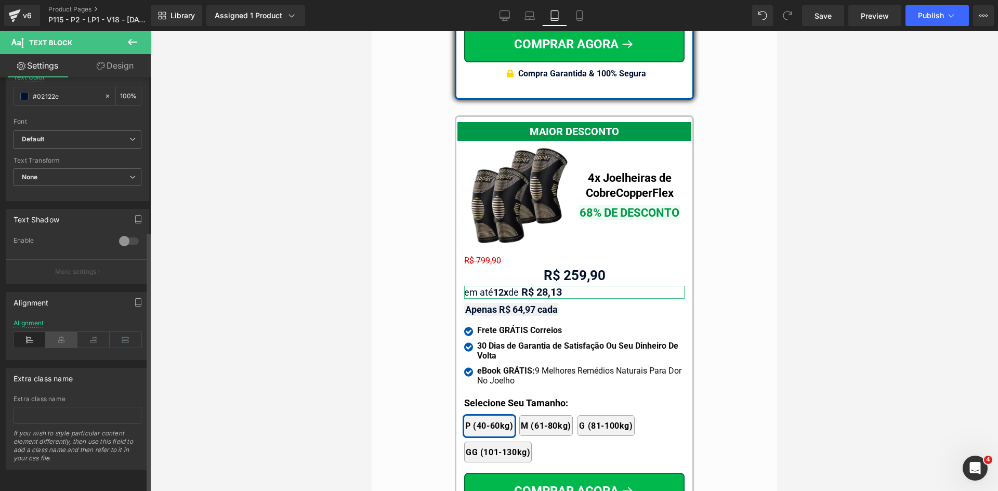
click at [70, 334] on icon at bounding box center [62, 340] width 32 height 16
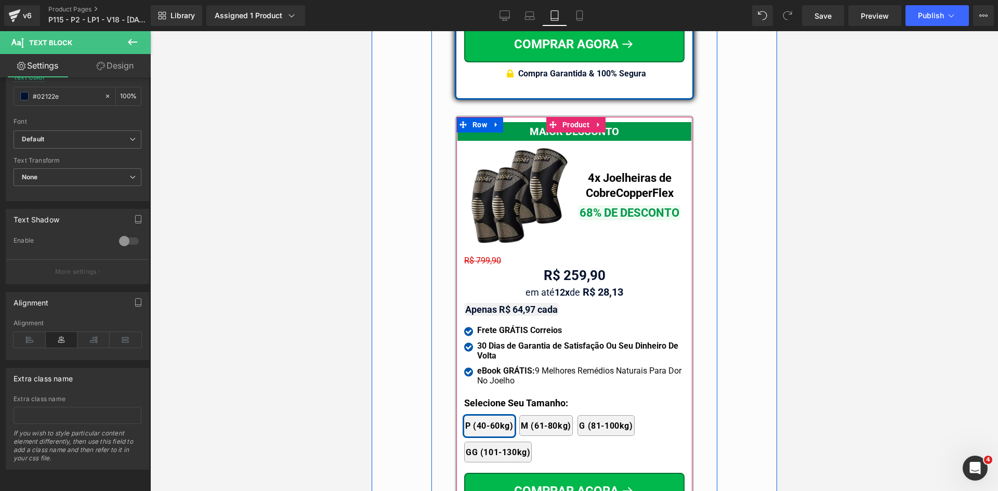
click at [551, 282] on div "MAIOR DESCONTO Text Block Image 4x Joelheiras de Cobre CopperFlex Text Block 68…" at bounding box center [574, 324] width 220 height 415
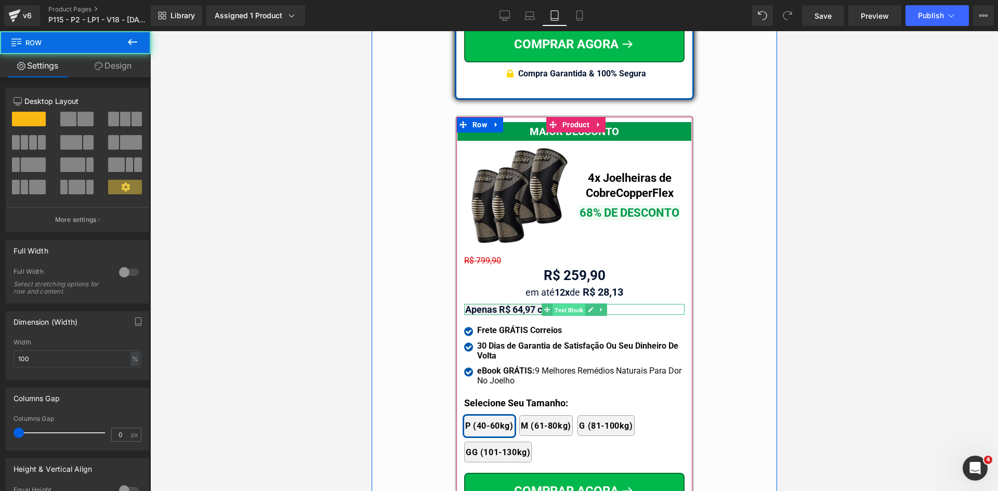
click at [555, 303] on span "Text Block" at bounding box center [568, 309] width 33 height 12
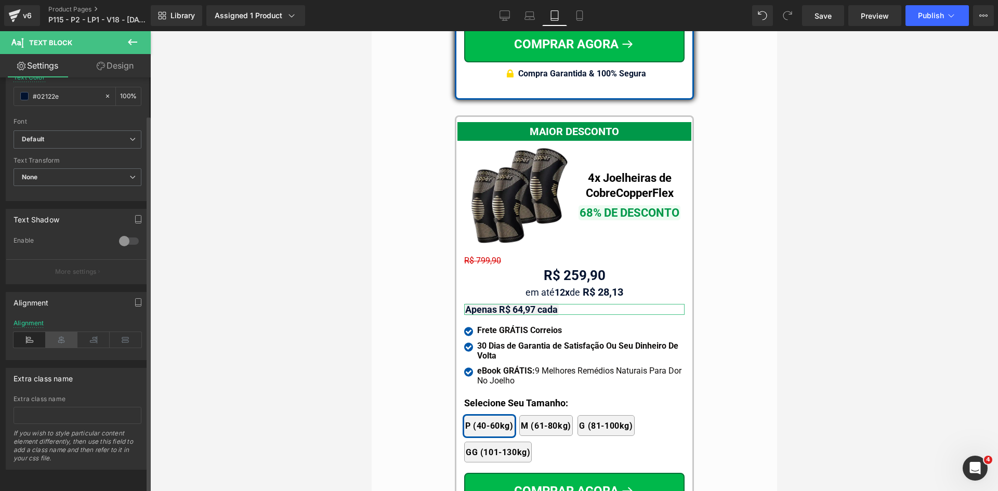
click at [67, 332] on icon at bounding box center [62, 340] width 32 height 16
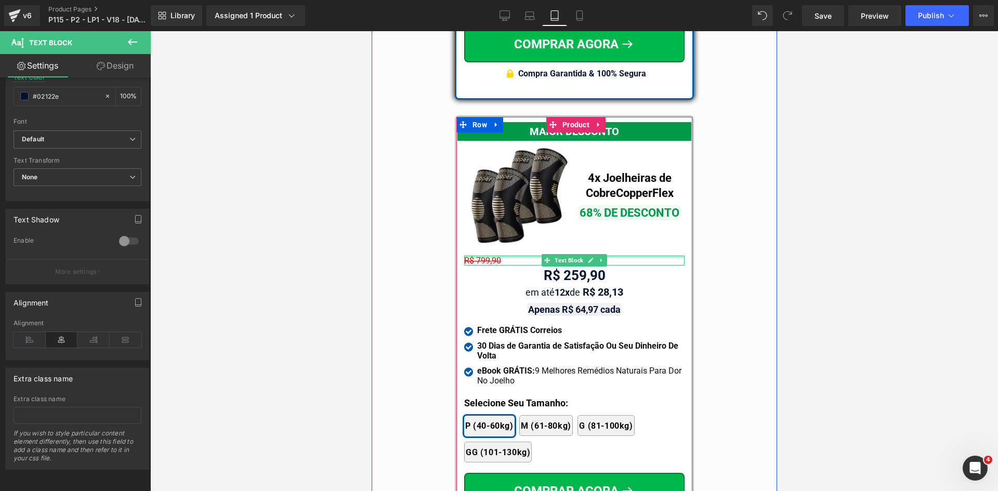
click at [494, 256] on div at bounding box center [574, 257] width 220 height 3
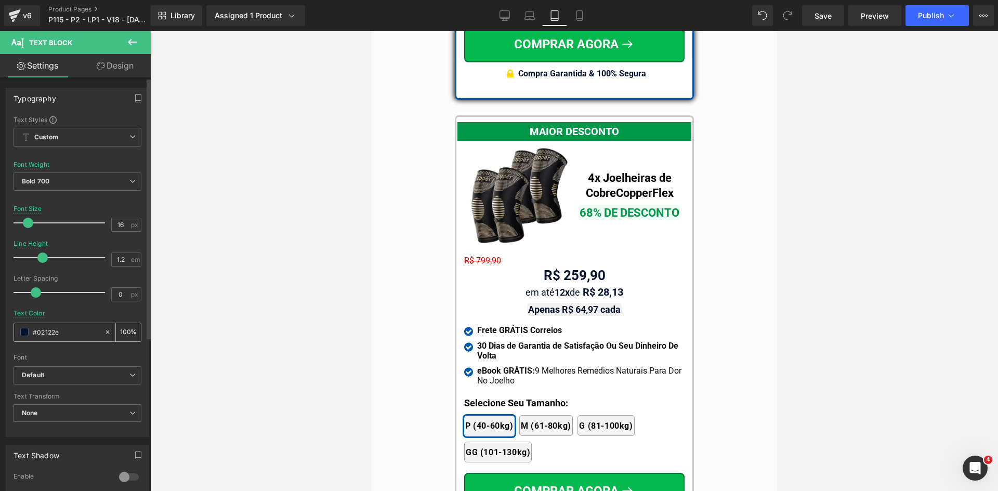
click at [51, 328] on input "#02122e" at bounding box center [66, 331] width 67 height 11
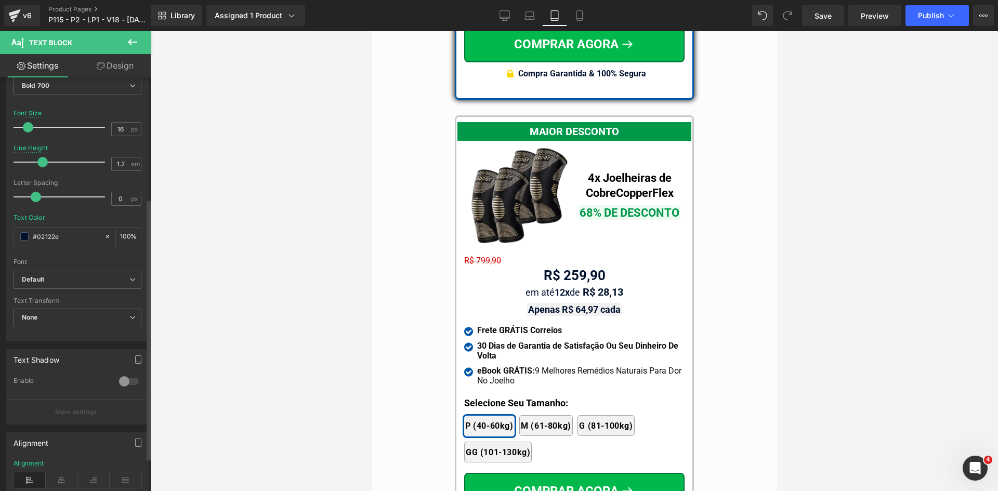
scroll to position [208, 0]
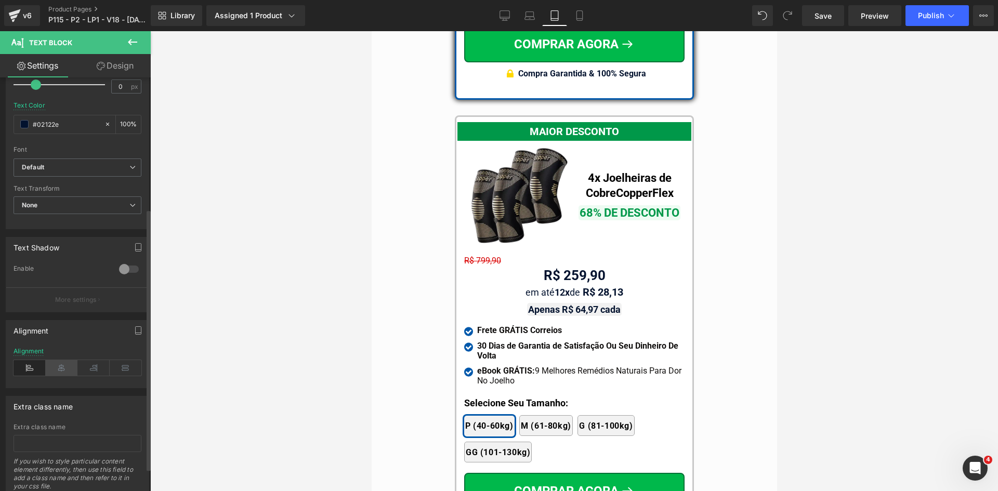
drag, startPoint x: 61, startPoint y: 356, endPoint x: 63, endPoint y: 366, distance: 10.0
click at [61, 358] on div "Alignment" at bounding box center [78, 368] width 128 height 40
click at [63, 366] on icon at bounding box center [62, 368] width 32 height 16
click at [118, 68] on link "Design" at bounding box center [114, 65] width 75 height 23
click at [0, 0] on div "Spacing" at bounding box center [0, 0] width 0 height 0
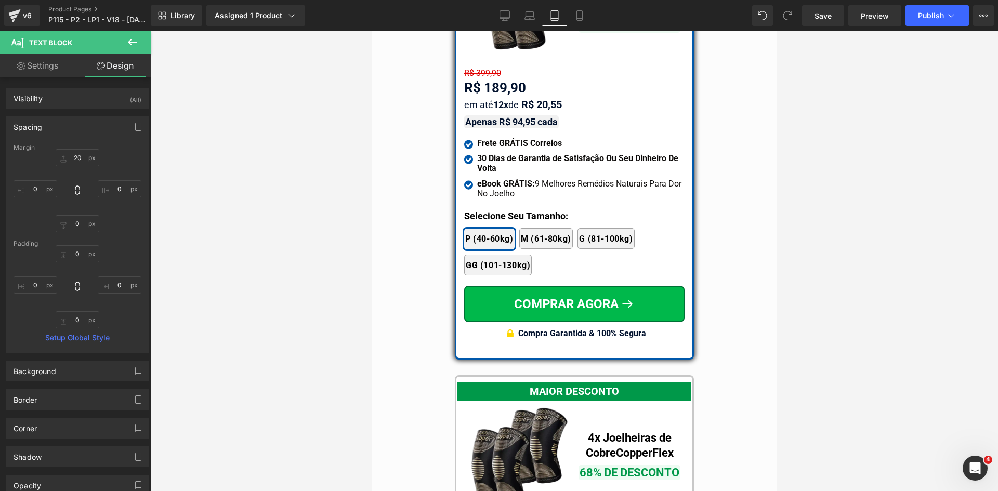
scroll to position [8649, 0]
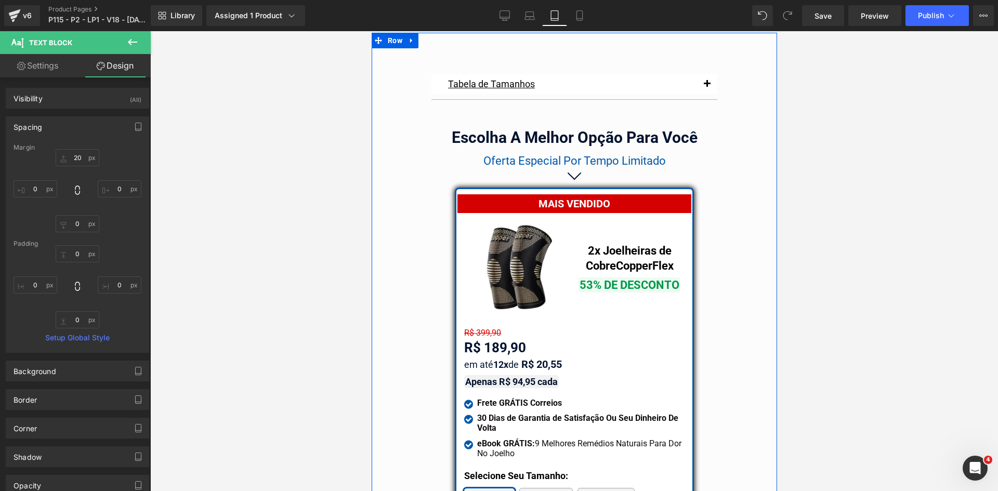
click at [491, 328] on span "R$ 399,90" at bounding box center [482, 333] width 37 height 10
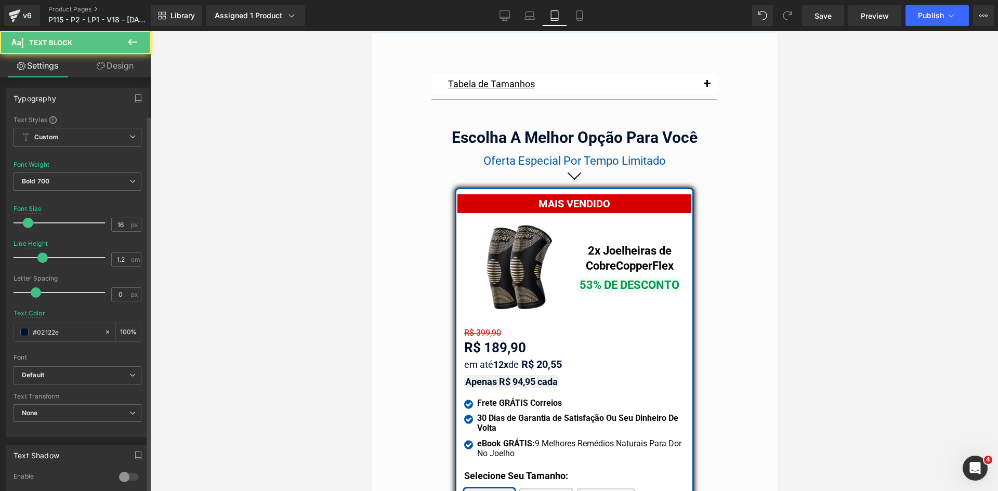
scroll to position [244, 0]
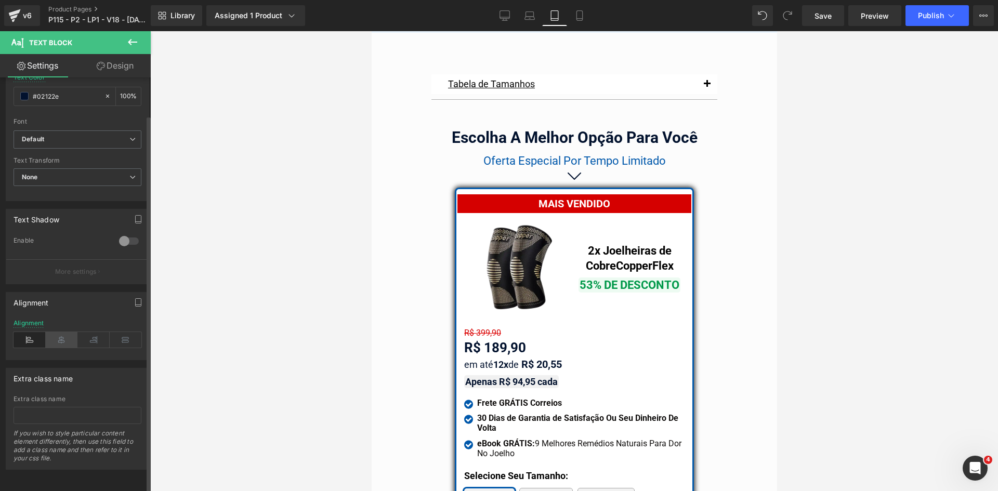
click at [66, 333] on icon at bounding box center [62, 340] width 32 height 16
click at [497, 338] on div "R$ 189,90" at bounding box center [574, 348] width 220 height 20
click at [67, 338] on icon at bounding box center [62, 340] width 32 height 16
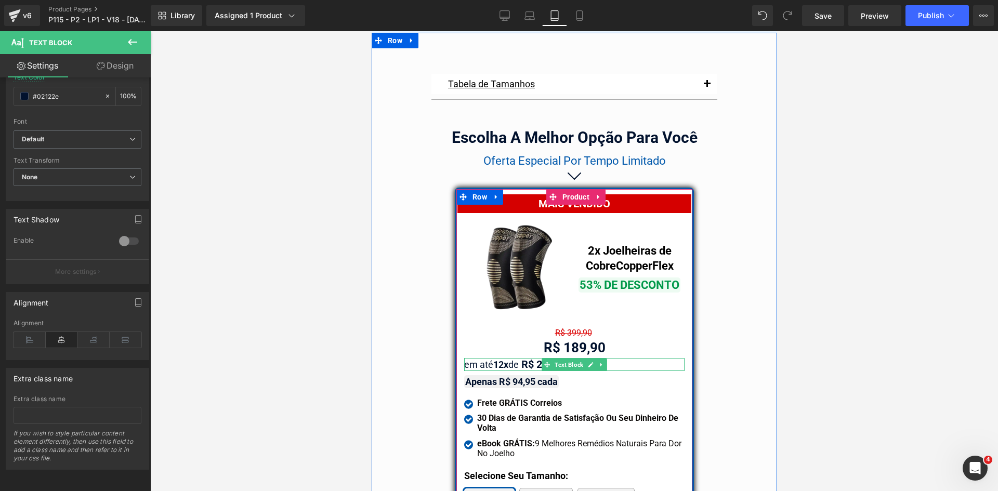
click at [503, 359] on strong "12x" at bounding box center [500, 364] width 15 height 11
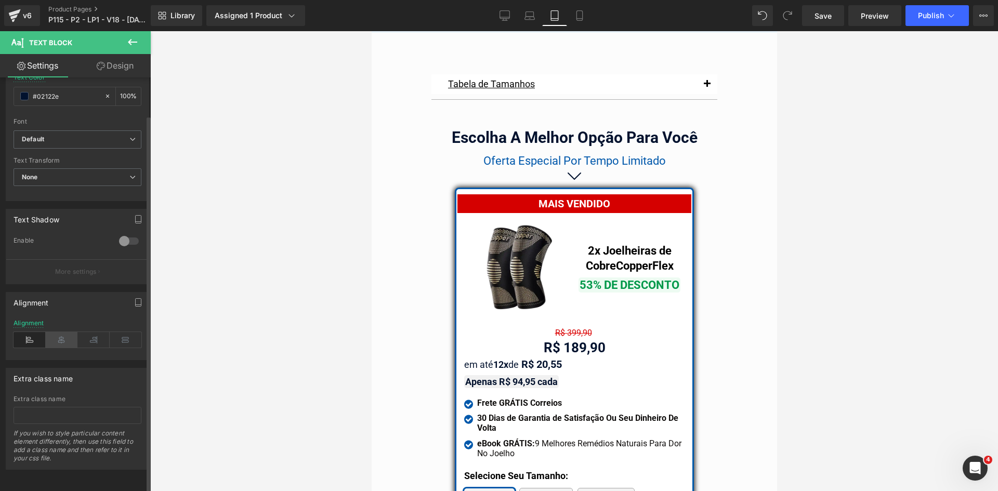
click at [60, 335] on icon at bounding box center [62, 340] width 32 height 16
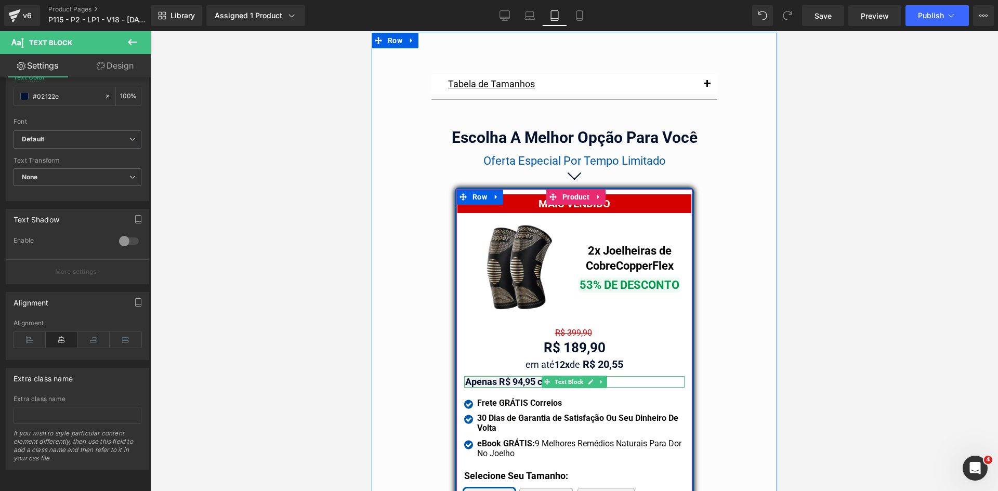
click at [517, 376] on strong "Apenas R$ 94,95 cada" at bounding box center [511, 381] width 93 height 11
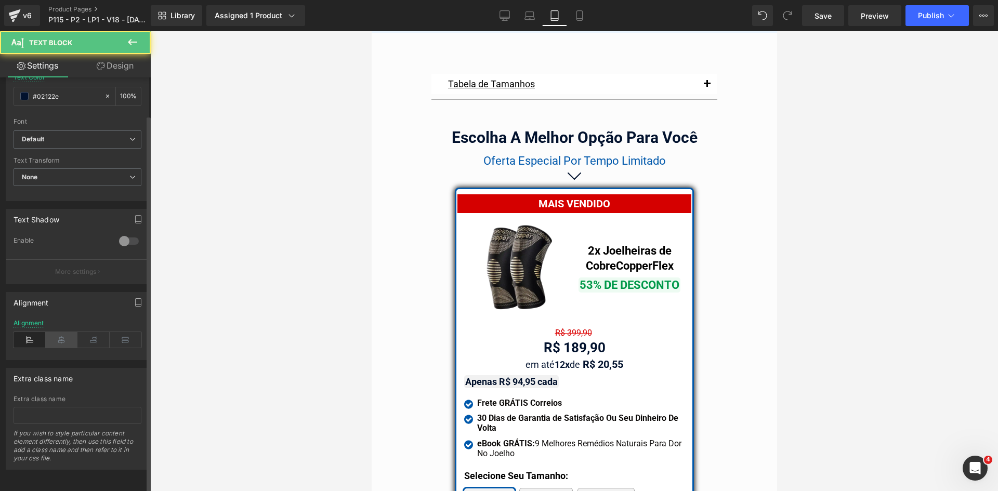
click at [58, 332] on icon at bounding box center [62, 340] width 32 height 16
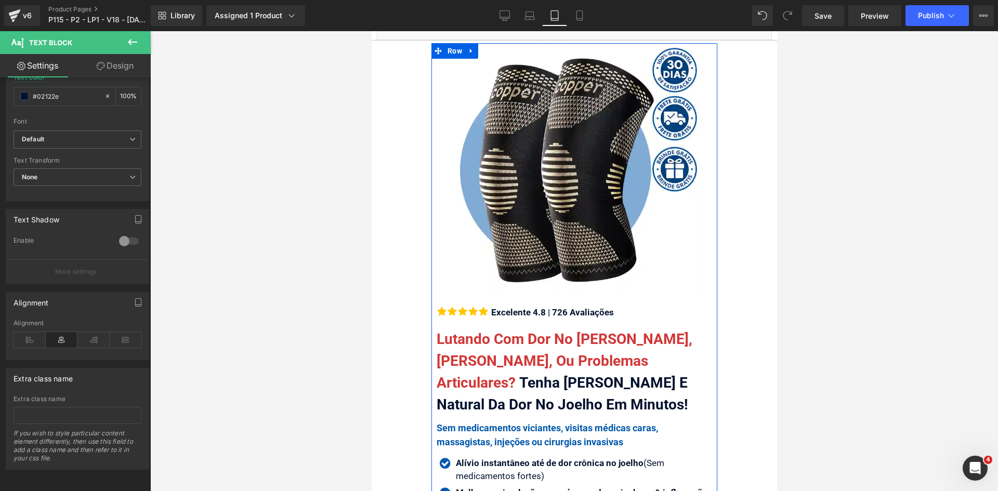
scroll to position [0, 0]
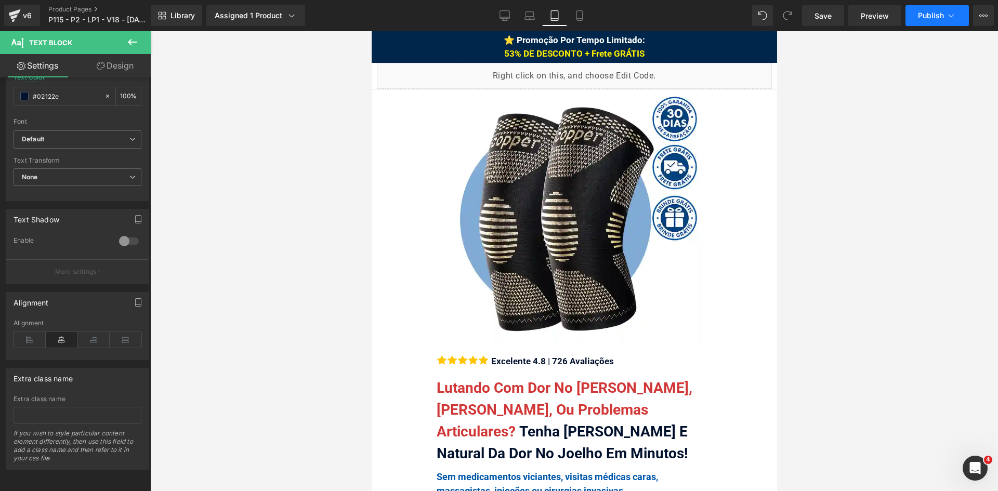
click at [937, 17] on span "Publish" at bounding box center [931, 15] width 26 height 8
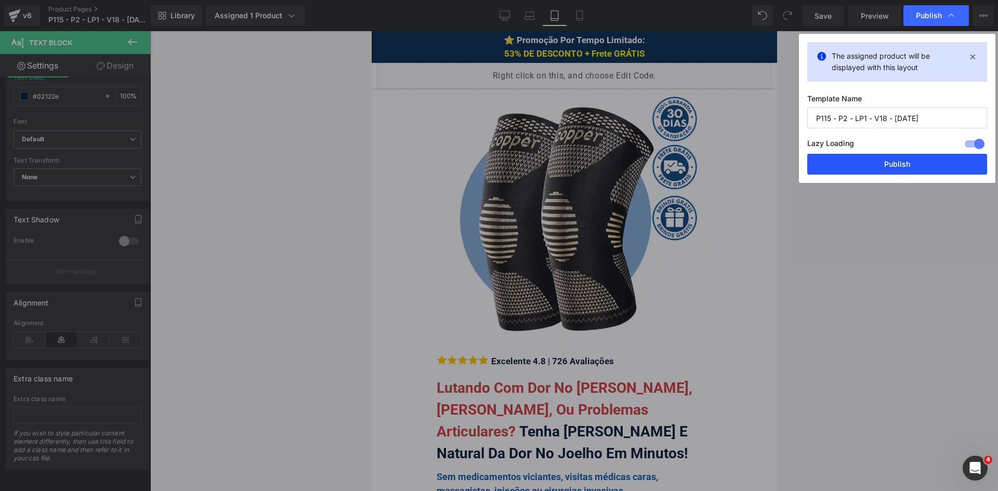
click at [899, 164] on button "Publish" at bounding box center [897, 164] width 180 height 21
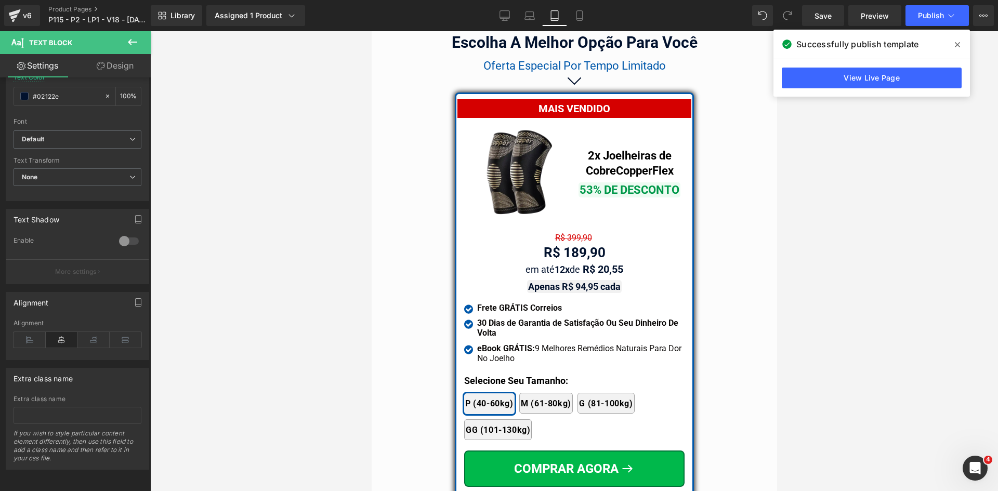
scroll to position [8687, 0]
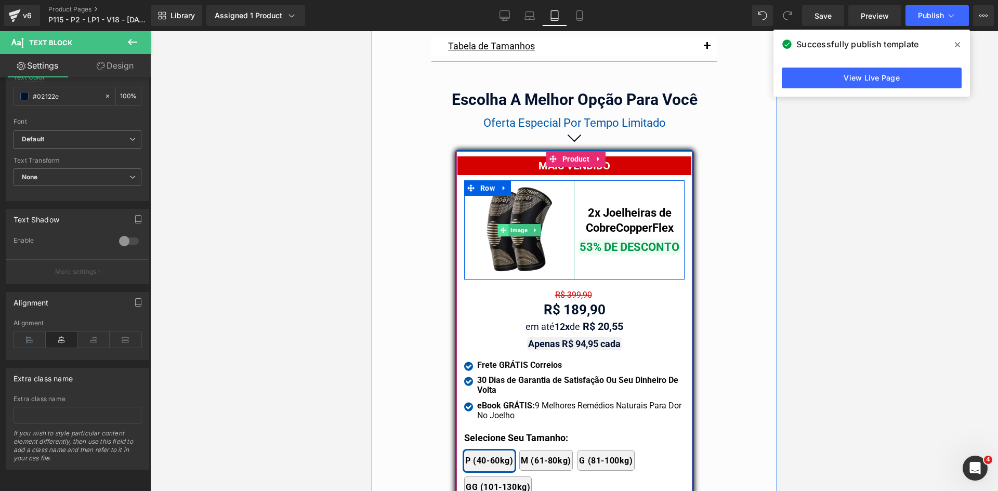
click at [502, 224] on span at bounding box center [502, 230] width 11 height 12
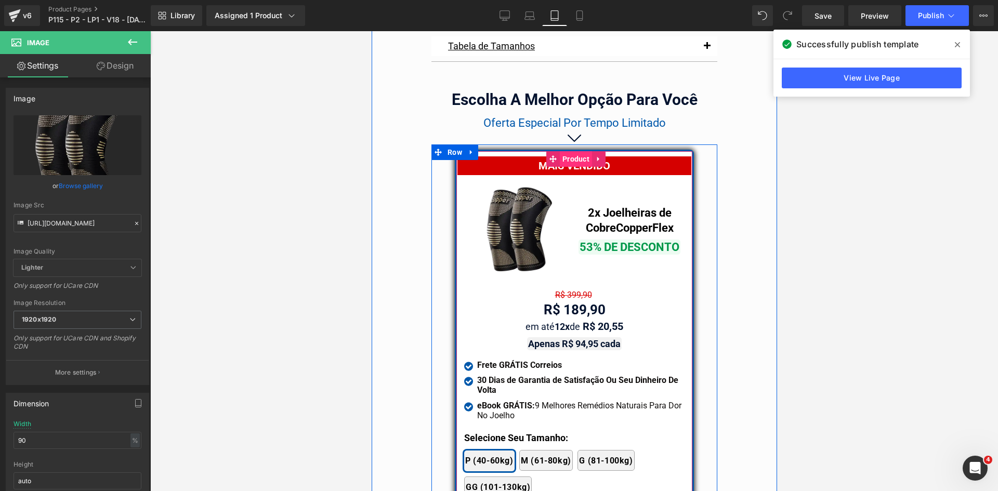
click at [569, 151] on span "Product" at bounding box center [575, 159] width 32 height 16
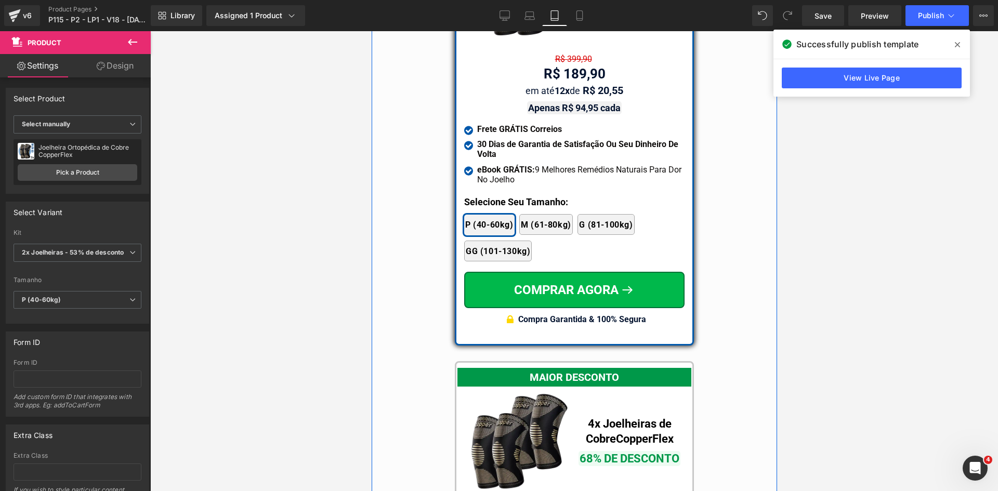
scroll to position [8999, 0]
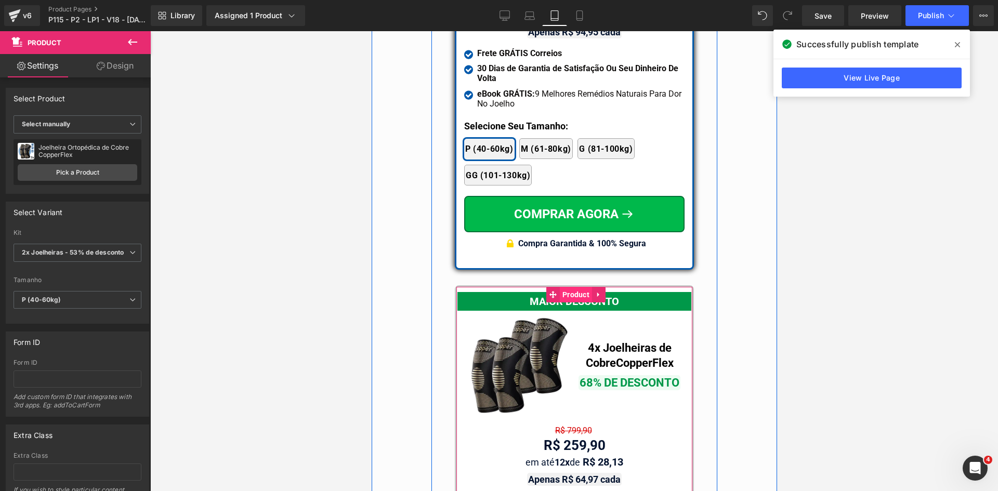
click at [575, 287] on span "Product" at bounding box center [575, 295] width 32 height 16
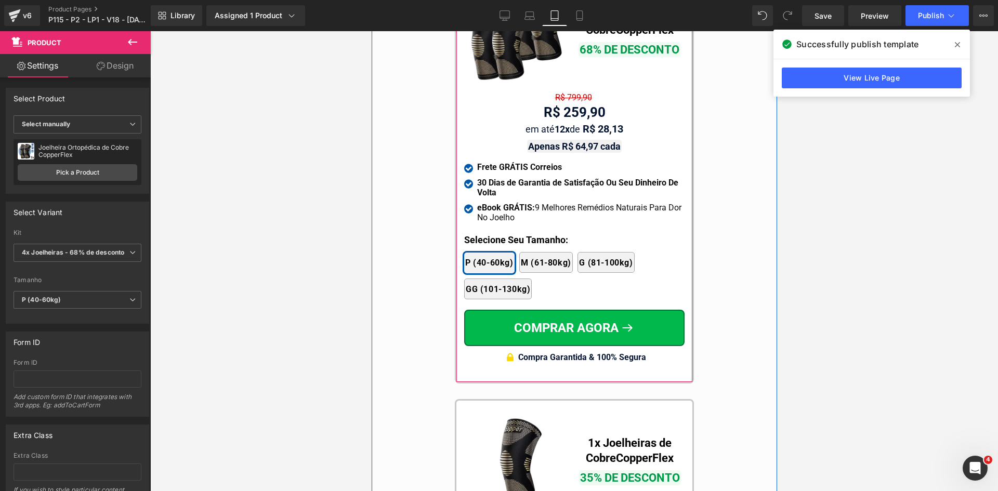
scroll to position [9466, 0]
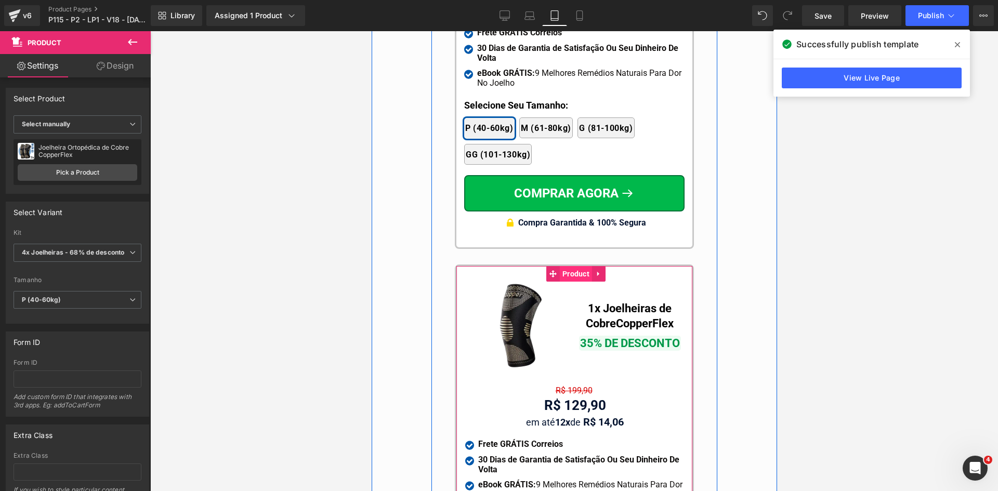
click at [563, 266] on span "Product" at bounding box center [575, 274] width 32 height 16
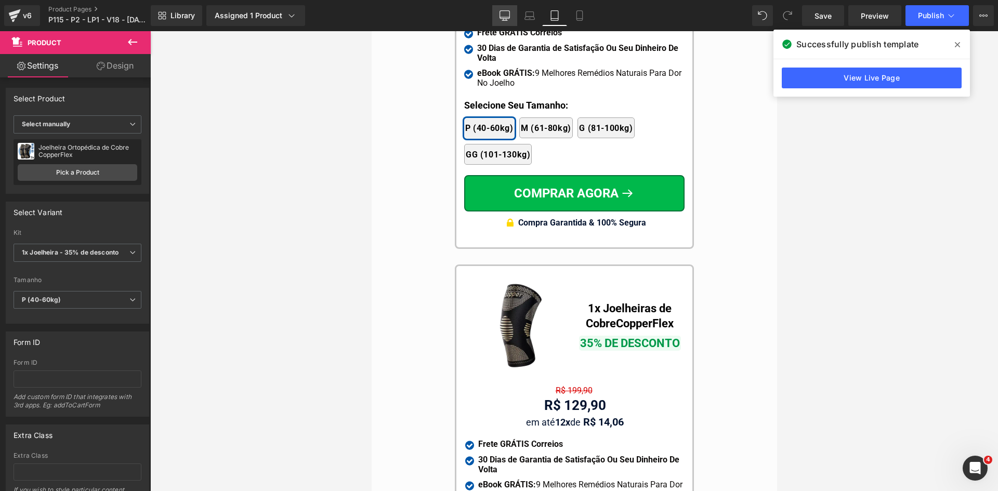
click at [494, 15] on link "Desktop" at bounding box center [504, 15] width 25 height 21
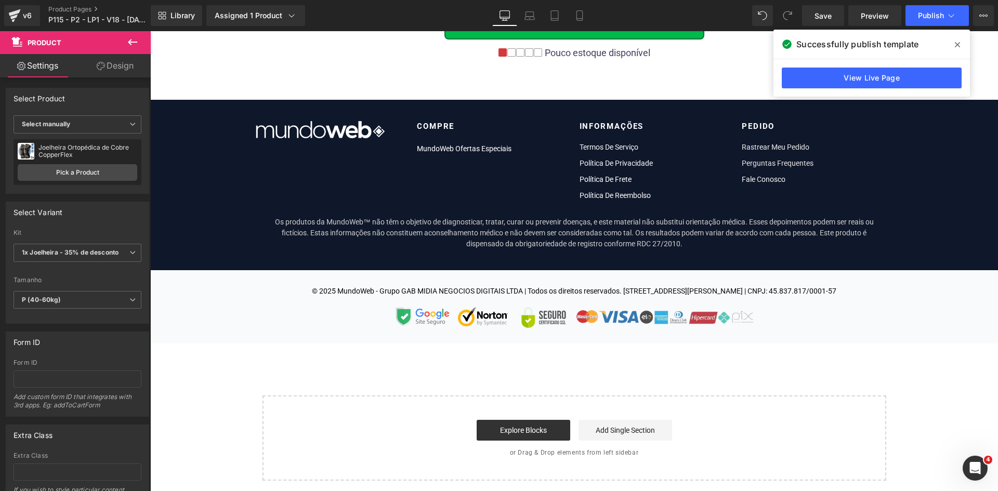
scroll to position [0, 0]
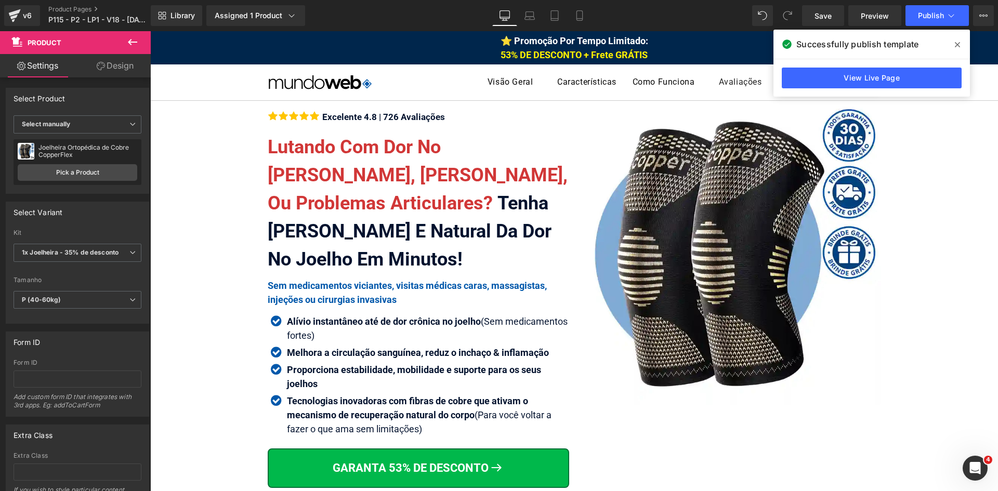
drag, startPoint x: 955, startPoint y: 44, endPoint x: 828, endPoint y: 14, distance: 130.3
click at [955, 44] on icon at bounding box center [957, 45] width 5 height 8
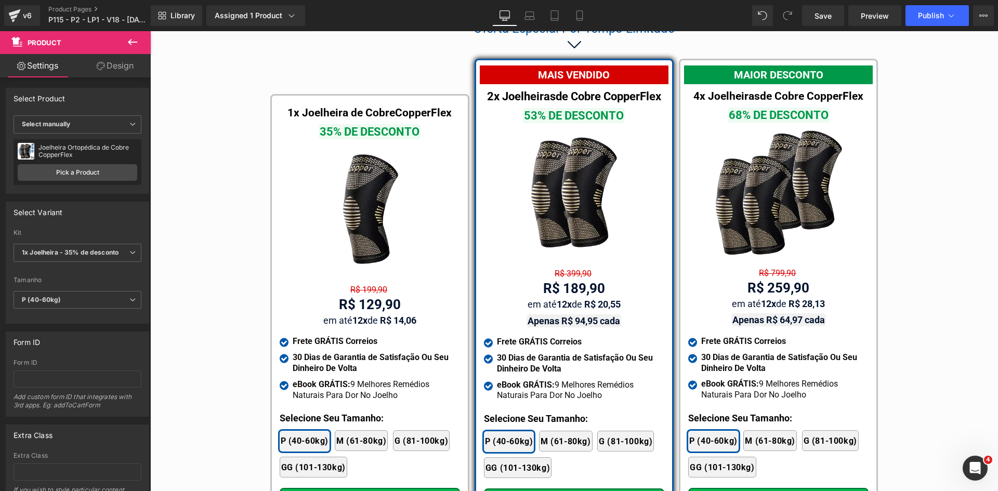
scroll to position [5977, 0]
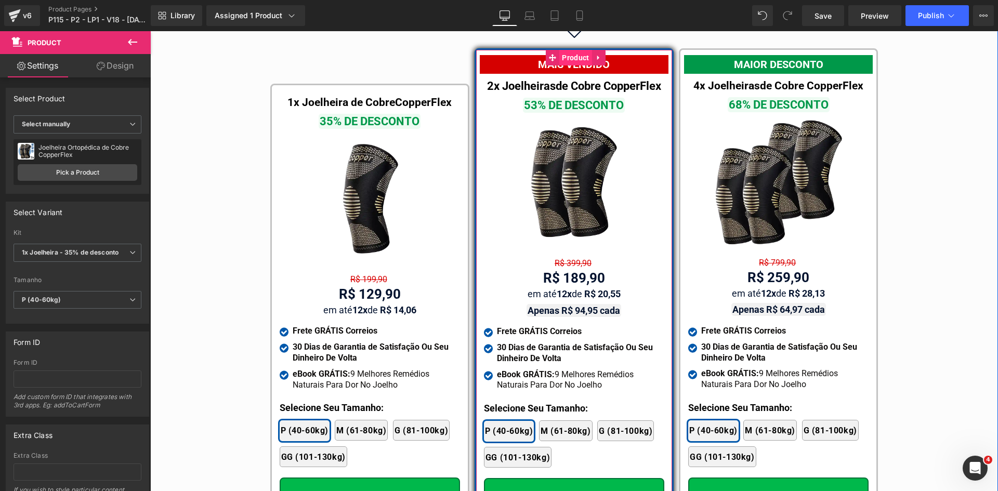
click at [559, 50] on span "Product" at bounding box center [575, 58] width 32 height 16
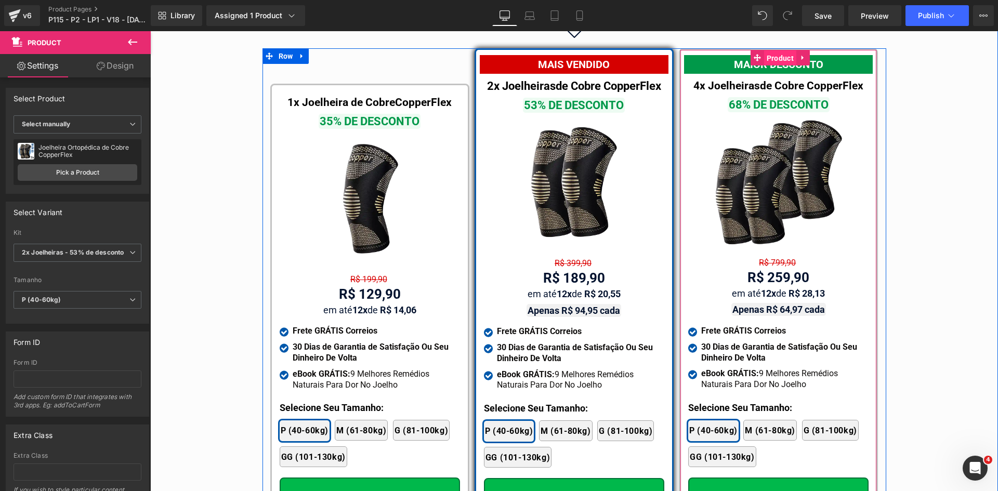
click at [781, 50] on span "Product" at bounding box center [780, 58] width 32 height 16
click at [363, 85] on span "Product" at bounding box center [371, 93] width 32 height 16
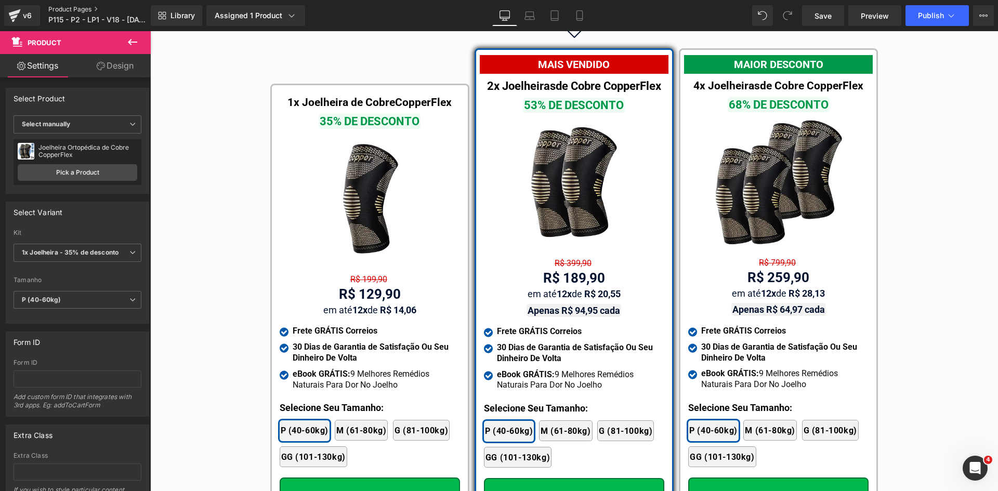
click at [76, 8] on link "Product Pages" at bounding box center [106, 9] width 117 height 8
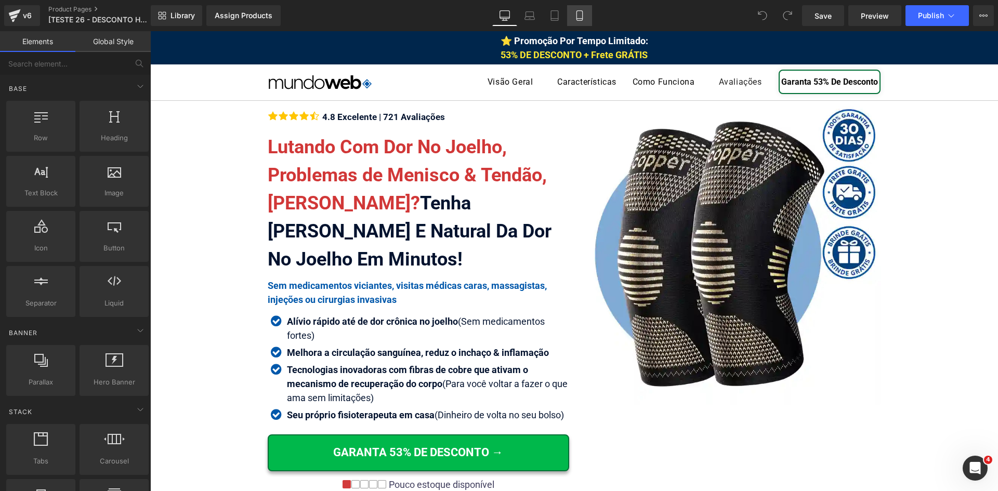
click at [582, 16] on icon at bounding box center [579, 16] width 6 height 10
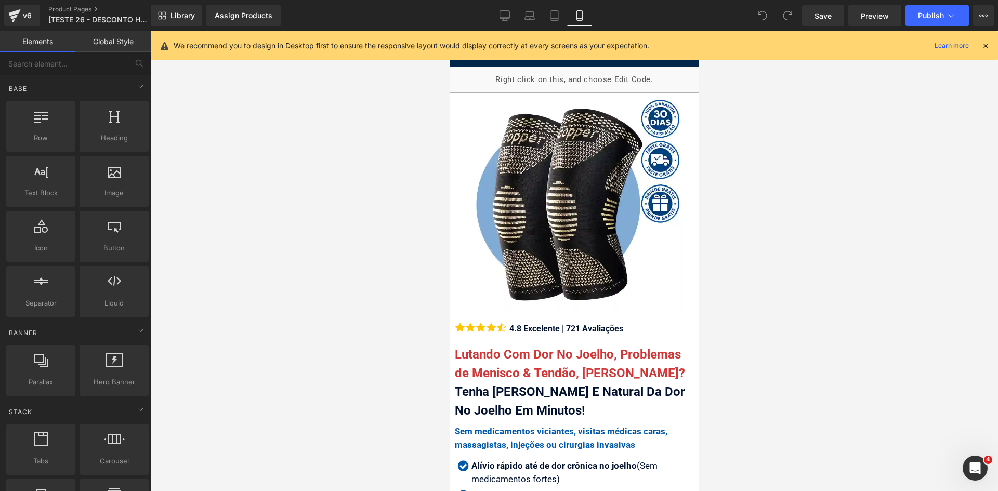
click at [985, 46] on icon at bounding box center [985, 45] width 9 height 9
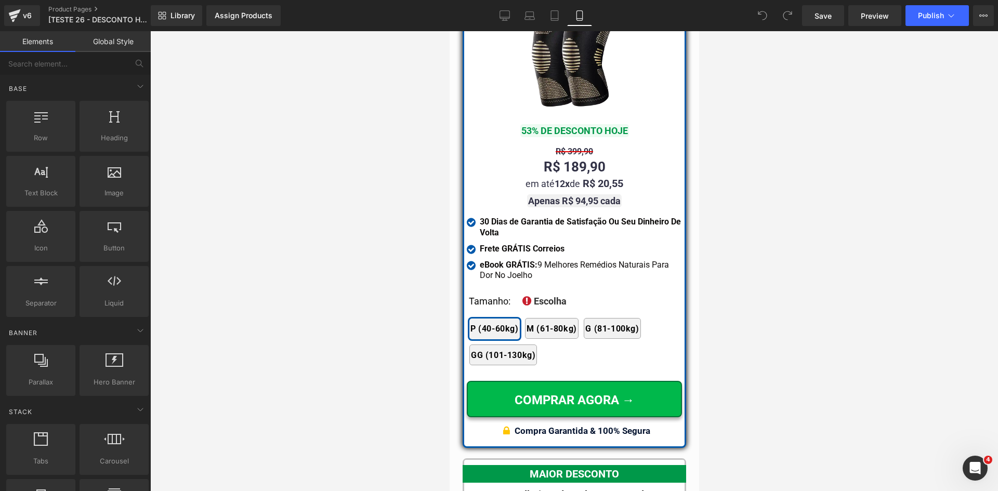
scroll to position [9309, 0]
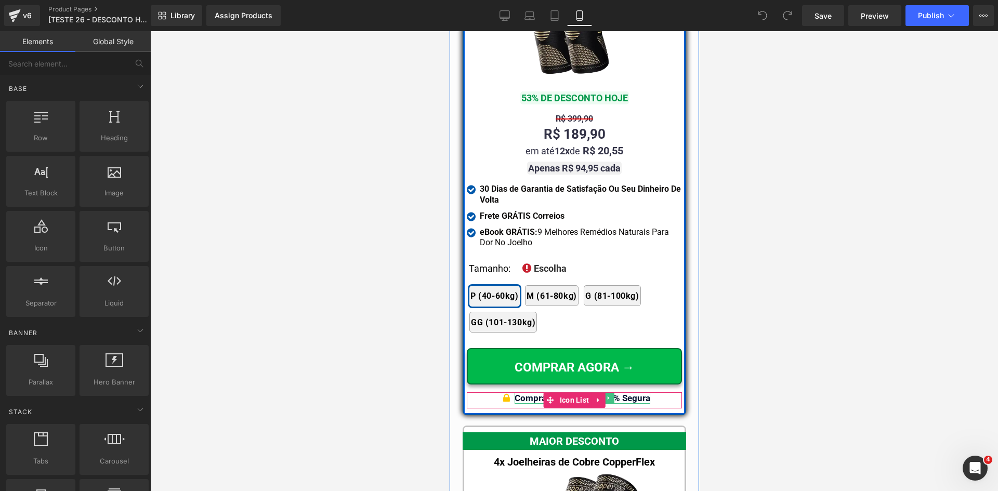
click at [630, 393] on div "Compra Garantida & 100% Segura" at bounding box center [582, 397] width 136 height 11
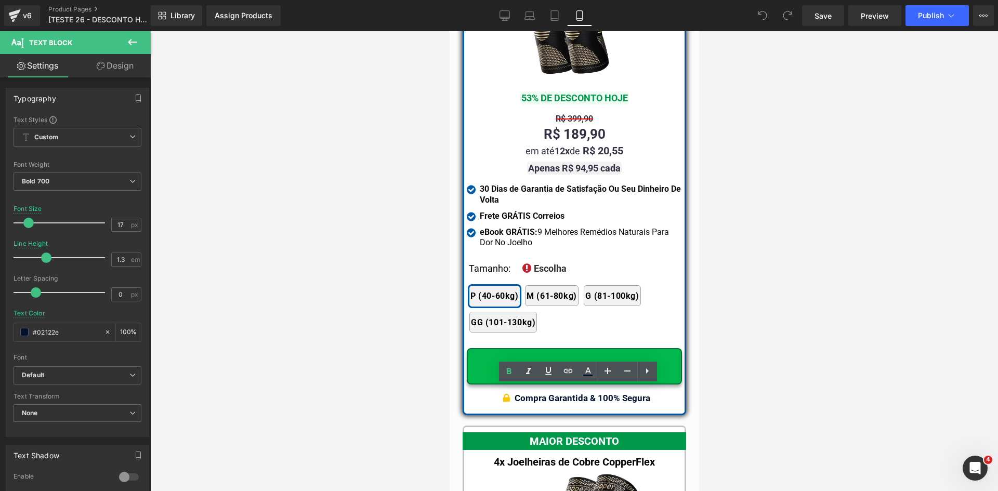
click at [438, 340] on div at bounding box center [574, 261] width 848 height 460
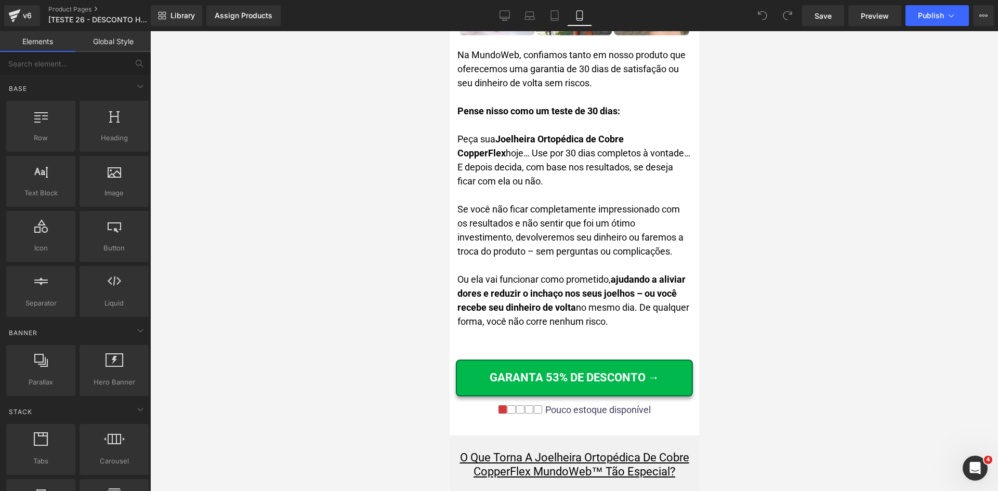
scroll to position [5104, 0]
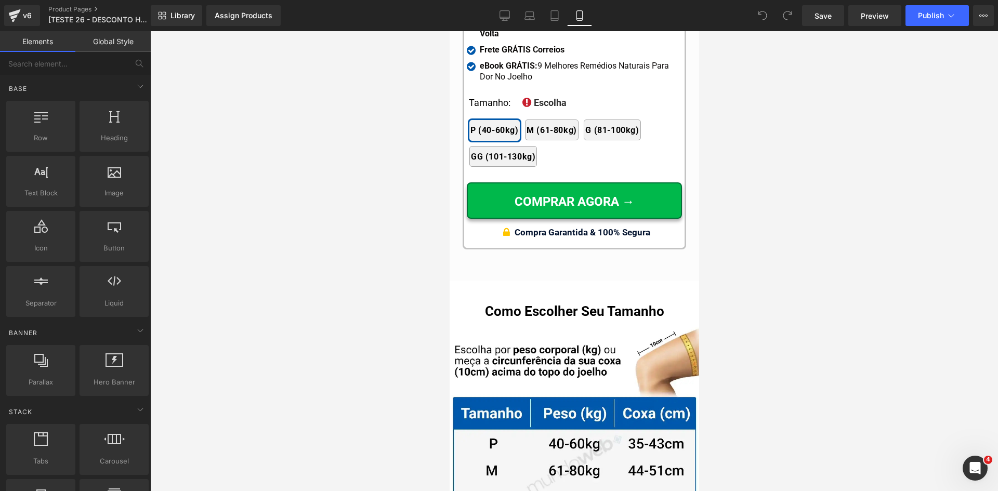
drag, startPoint x: 694, startPoint y: 216, endPoint x: 1154, endPoint y: 421, distance: 503.0
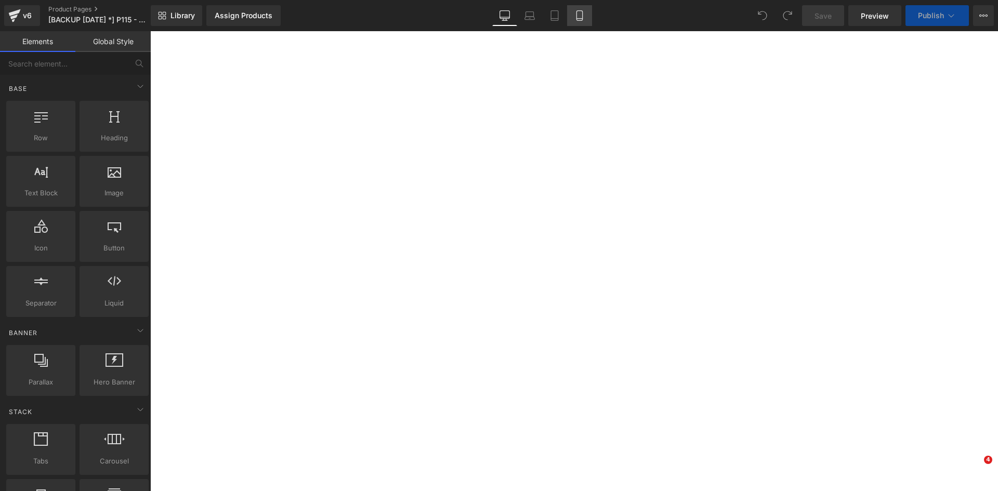
click at [579, 14] on icon at bounding box center [579, 15] width 10 height 10
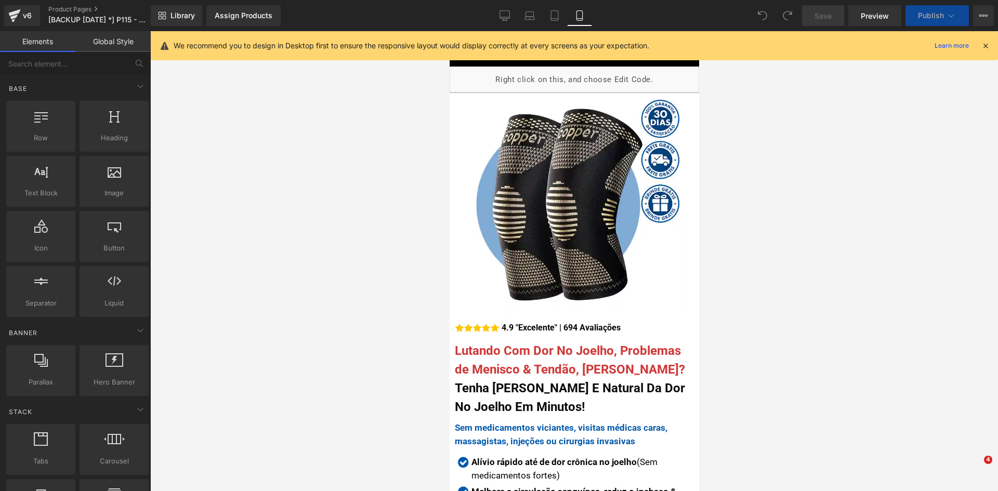
click at [991, 46] on div "We recommend you to design in Desktop first to ensure the responsive layout wou…" at bounding box center [574, 45] width 847 height 29
click at [989, 47] on icon at bounding box center [985, 45] width 9 height 9
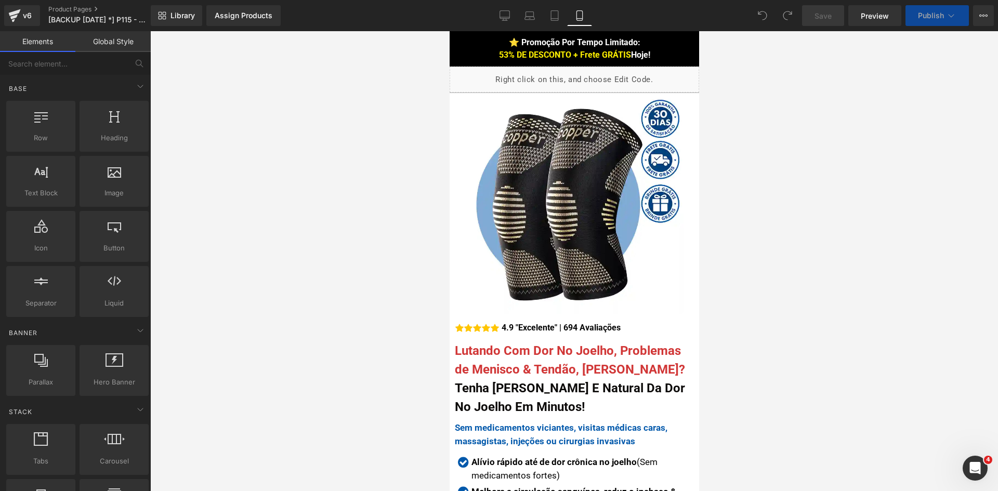
drag, startPoint x: 986, startPoint y: 46, endPoint x: 244, endPoint y: 19, distance: 742.6
click at [986, 46] on div at bounding box center [574, 261] width 848 height 460
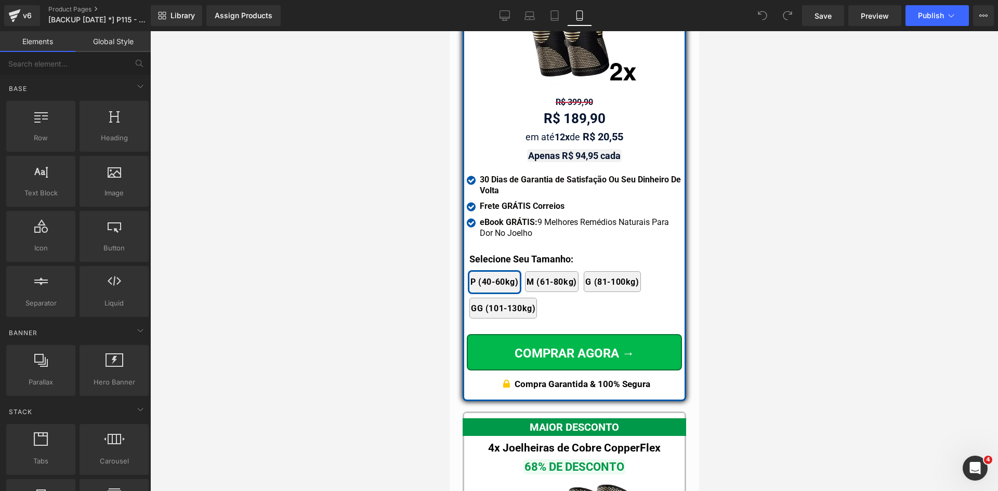
scroll to position [9407, 0]
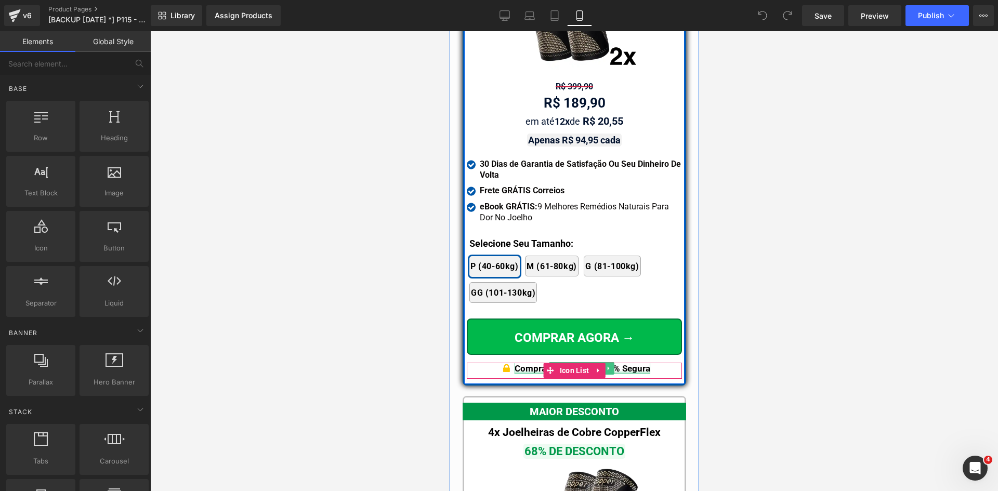
click at [633, 372] on div at bounding box center [582, 373] width 136 height 3
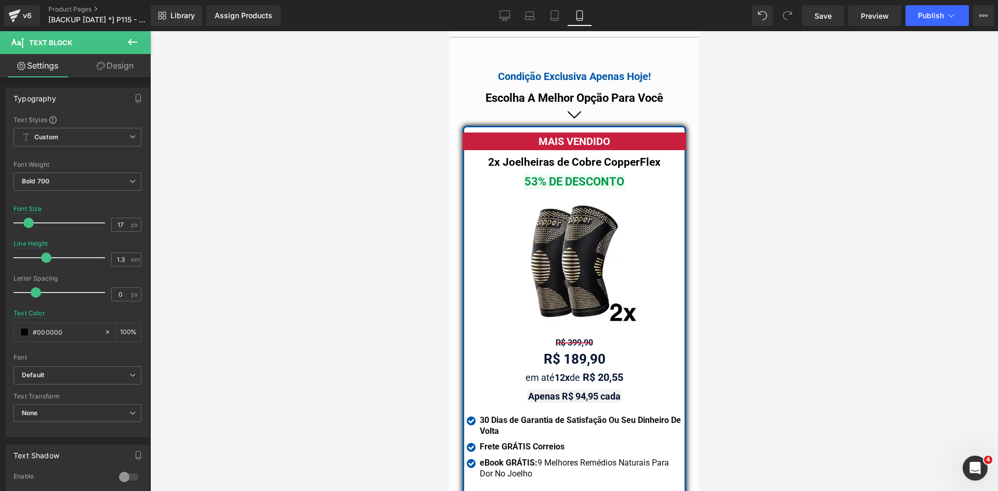
scroll to position [9147, 0]
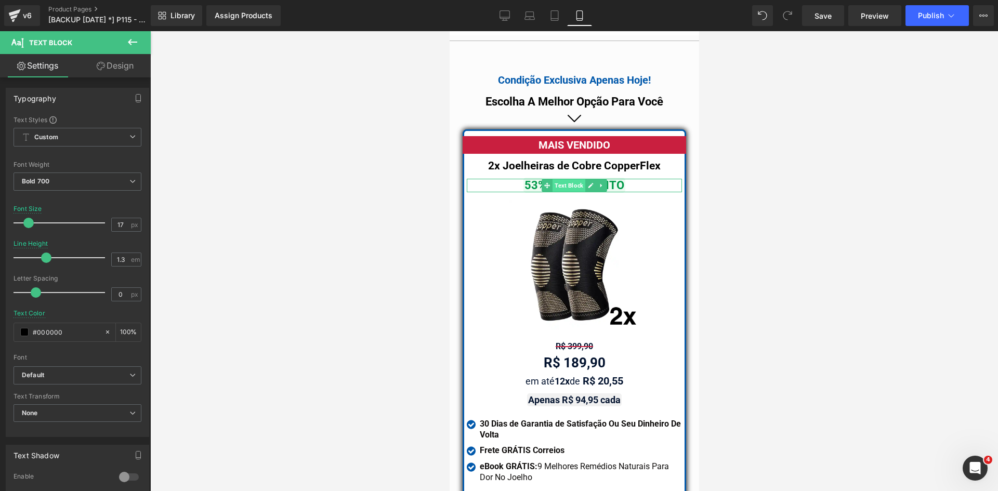
click at [556, 179] on span "Text Block" at bounding box center [568, 185] width 33 height 12
click at [569, 161] on span "Text Block" at bounding box center [568, 167] width 33 height 12
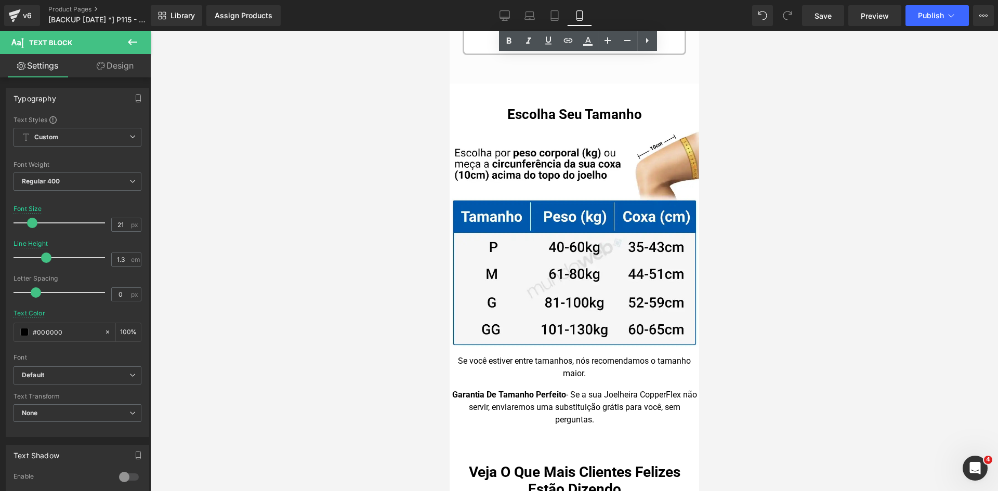
scroll to position [0, 0]
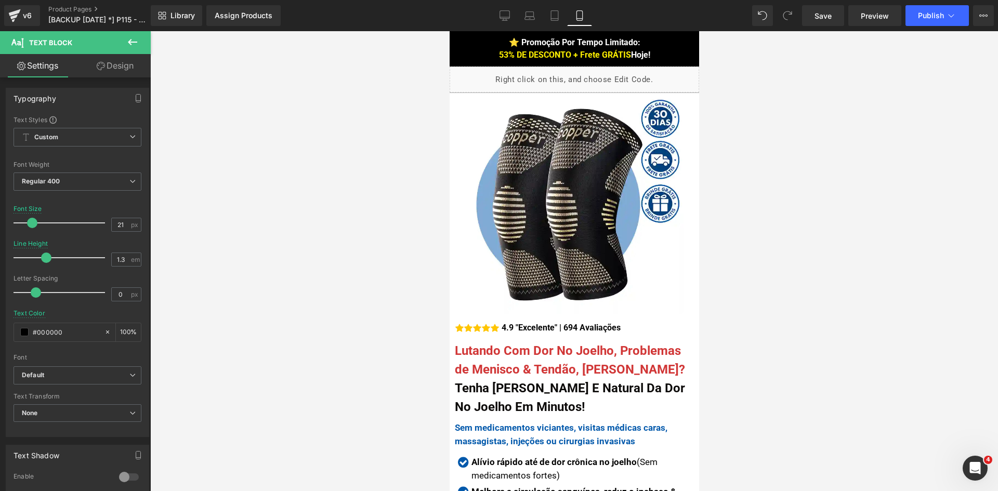
drag, startPoint x: 695, startPoint y: 403, endPoint x: 1027, endPoint y: 57, distance: 479.3
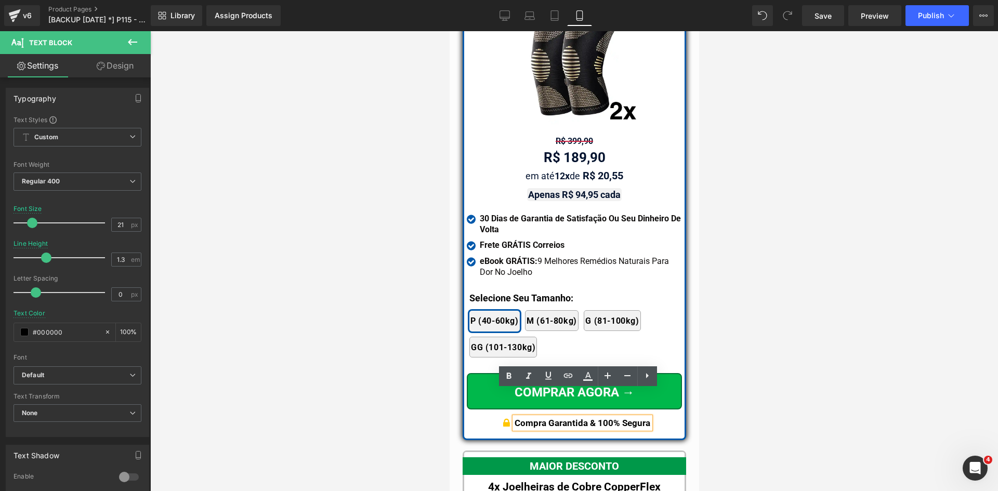
scroll to position [9664, 0]
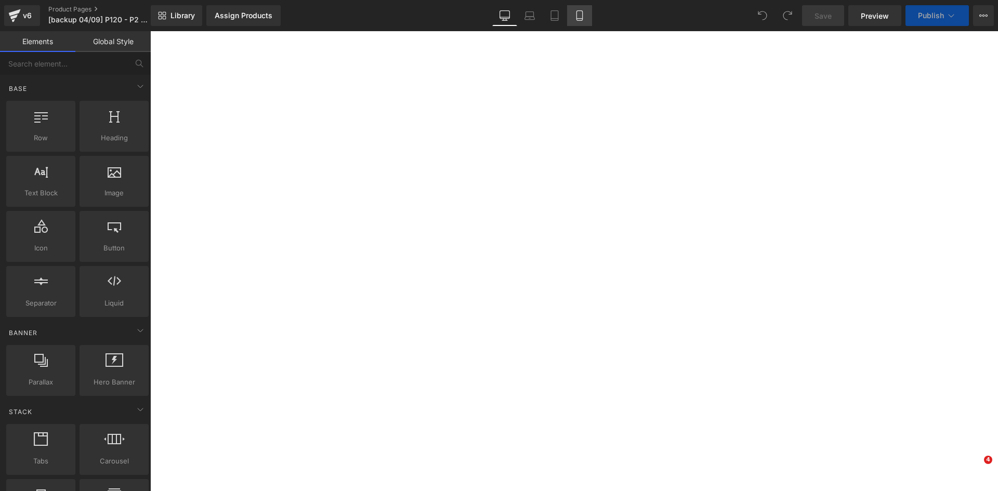
click at [582, 18] on icon at bounding box center [579, 15] width 10 height 10
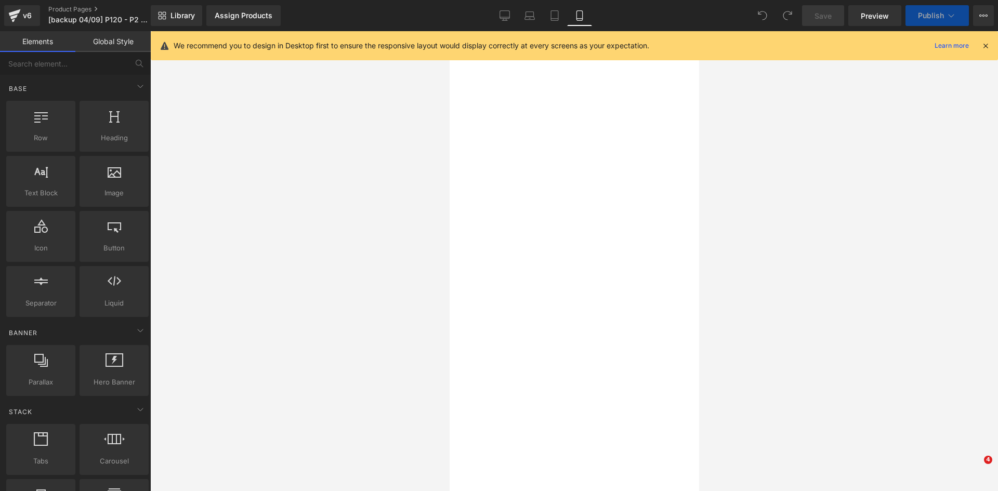
click at [985, 46] on icon at bounding box center [985, 45] width 9 height 9
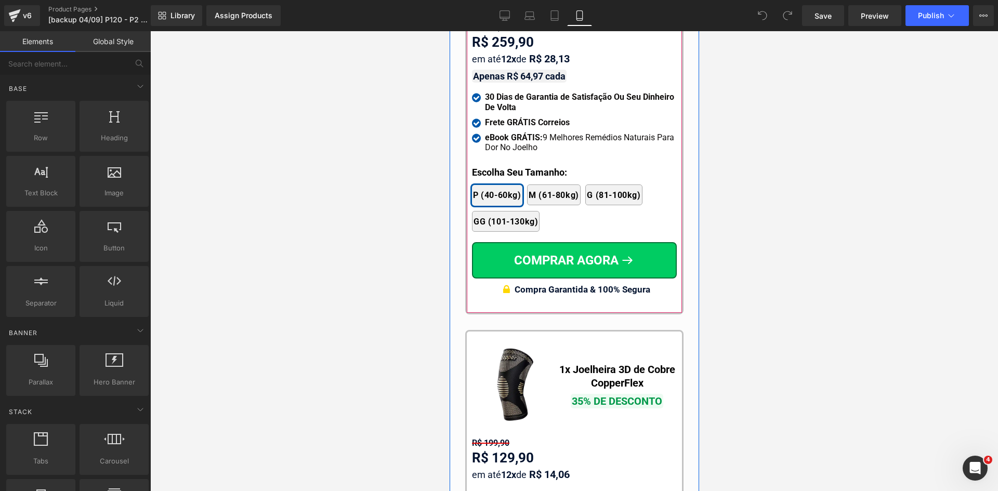
scroll to position [9719, 0]
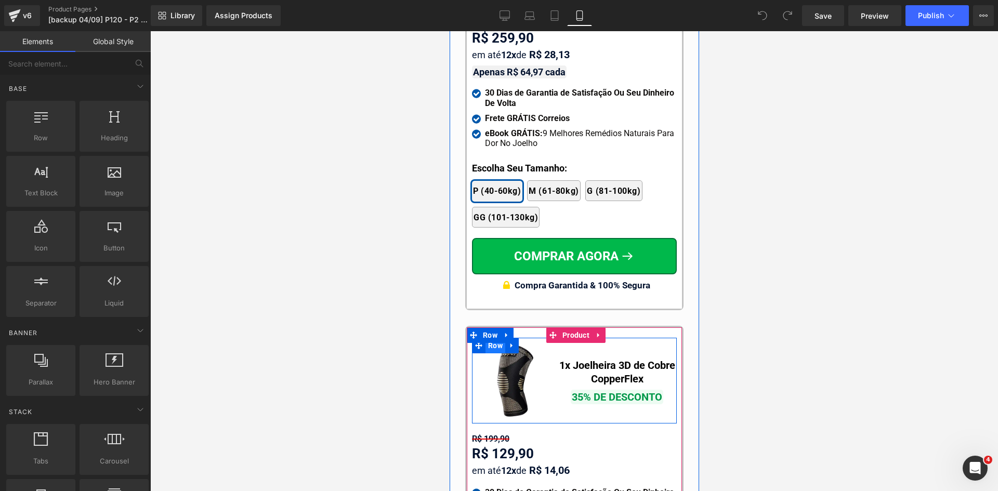
click at [493, 338] on span "Row" at bounding box center [495, 346] width 20 height 16
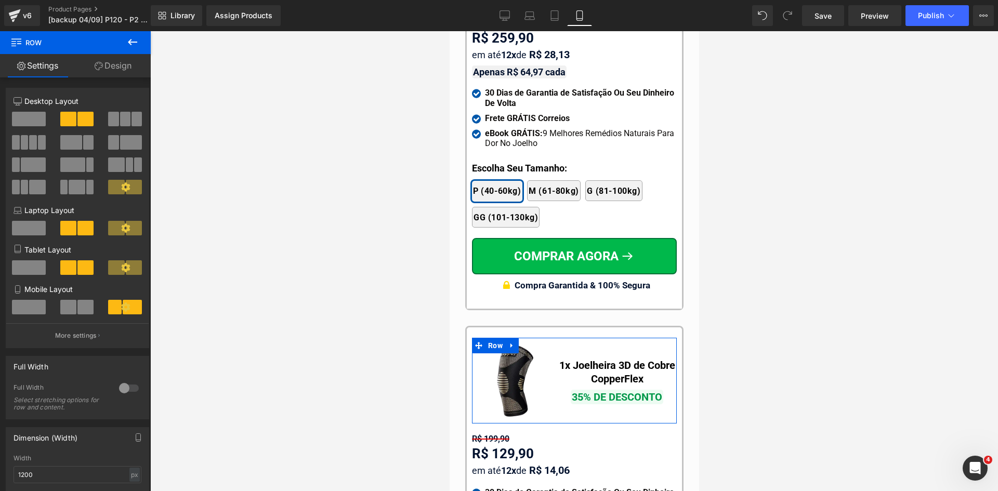
click at [122, 73] on link "Design" at bounding box center [112, 65] width 75 height 23
click at [0, 0] on div "Spacing" at bounding box center [0, 0] width 0 height 0
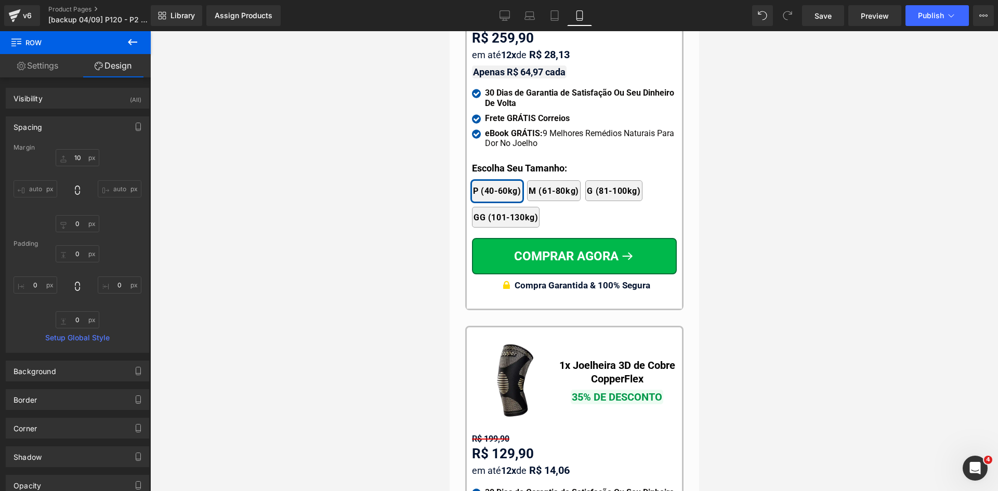
scroll to position [9875, 0]
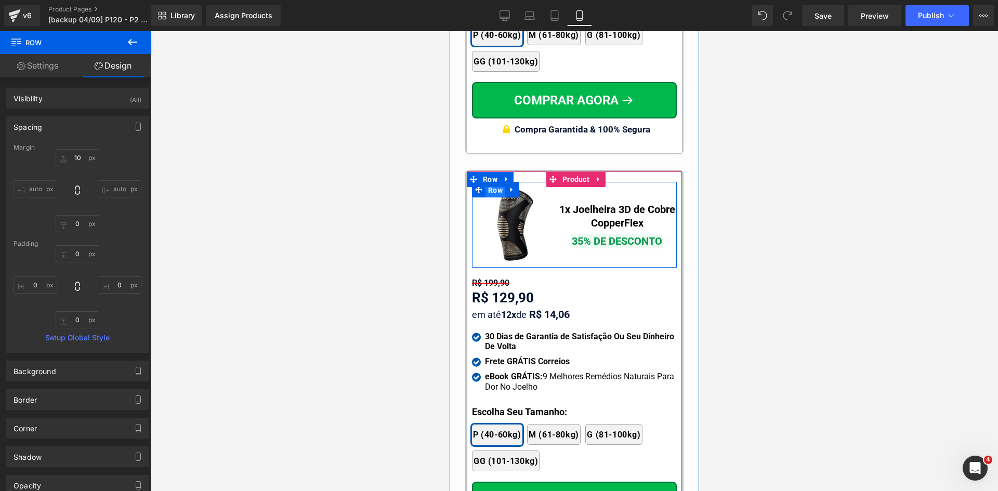
click at [494, 182] on span "Row" at bounding box center [495, 190] width 20 height 16
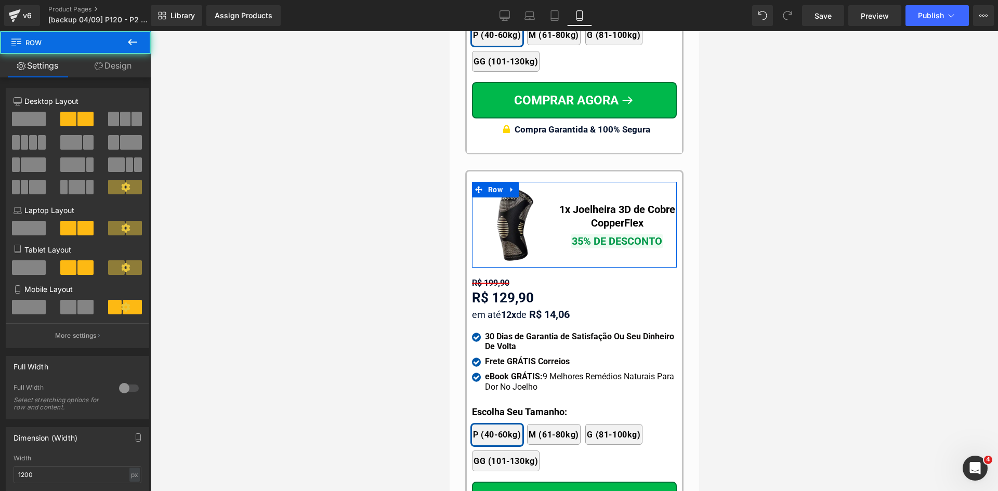
click at [104, 64] on link "Design" at bounding box center [112, 65] width 75 height 23
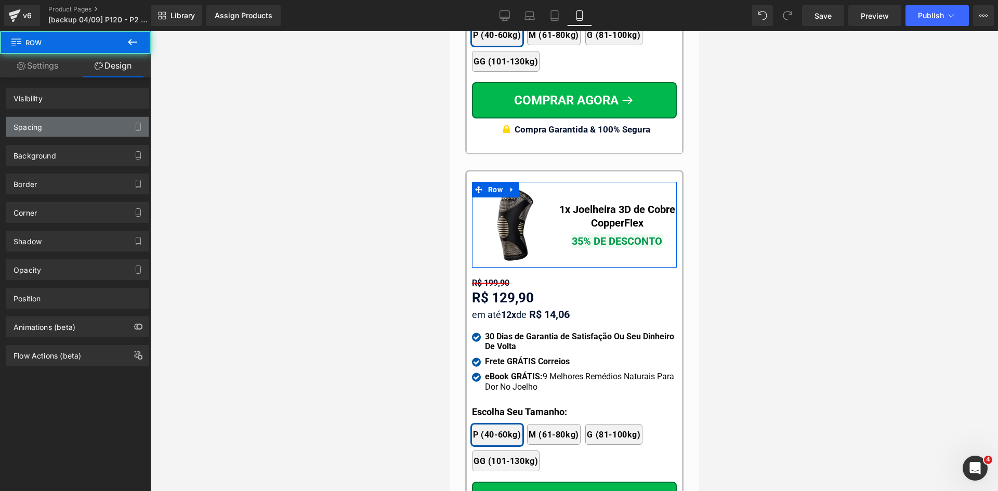
click at [39, 126] on div "Spacing" at bounding box center [28, 124] width 29 height 15
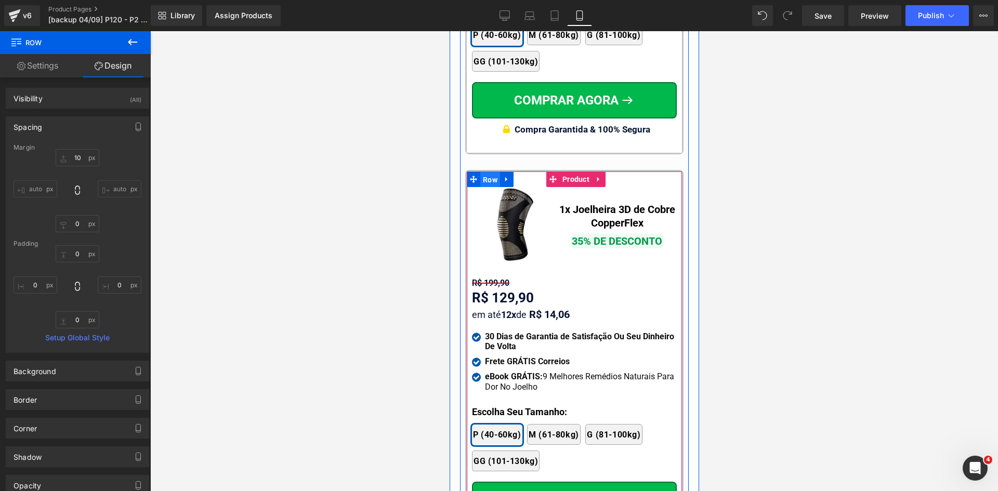
drag, startPoint x: 482, startPoint y: 160, endPoint x: 731, endPoint y: 177, distance: 250.1
click at [482, 172] on span "Row" at bounding box center [490, 180] width 20 height 16
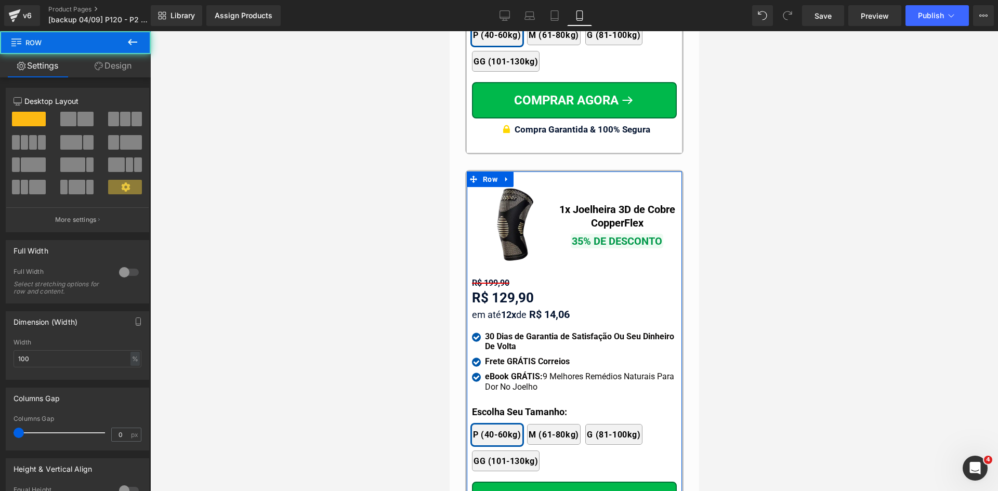
click at [113, 68] on link "Design" at bounding box center [112, 65] width 75 height 23
click at [0, 0] on div "Spacing" at bounding box center [0, 0] width 0 height 0
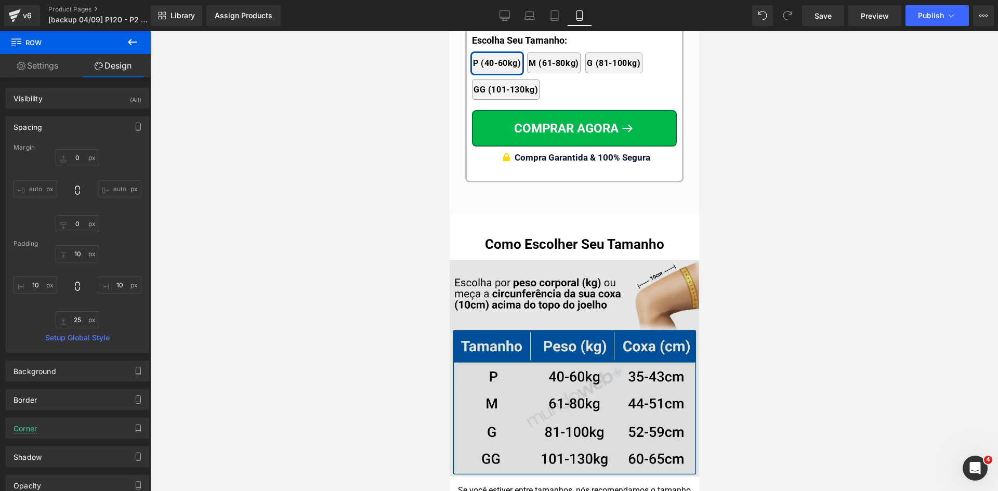
scroll to position [10343, 0]
